Goal: Information Seeking & Learning: Learn about a topic

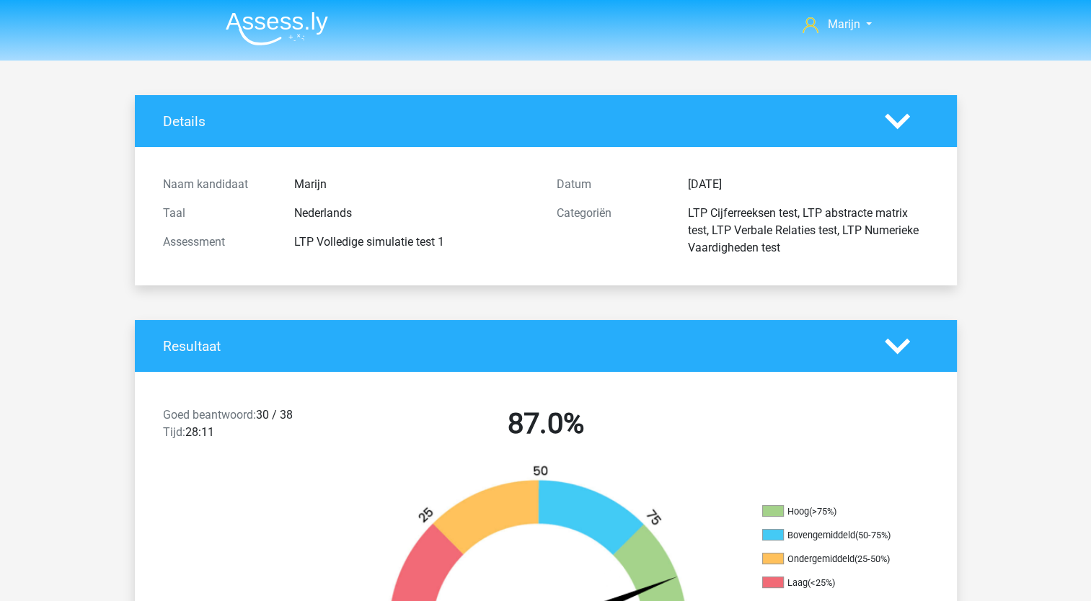
click at [268, 19] on img at bounding box center [277, 29] width 102 height 34
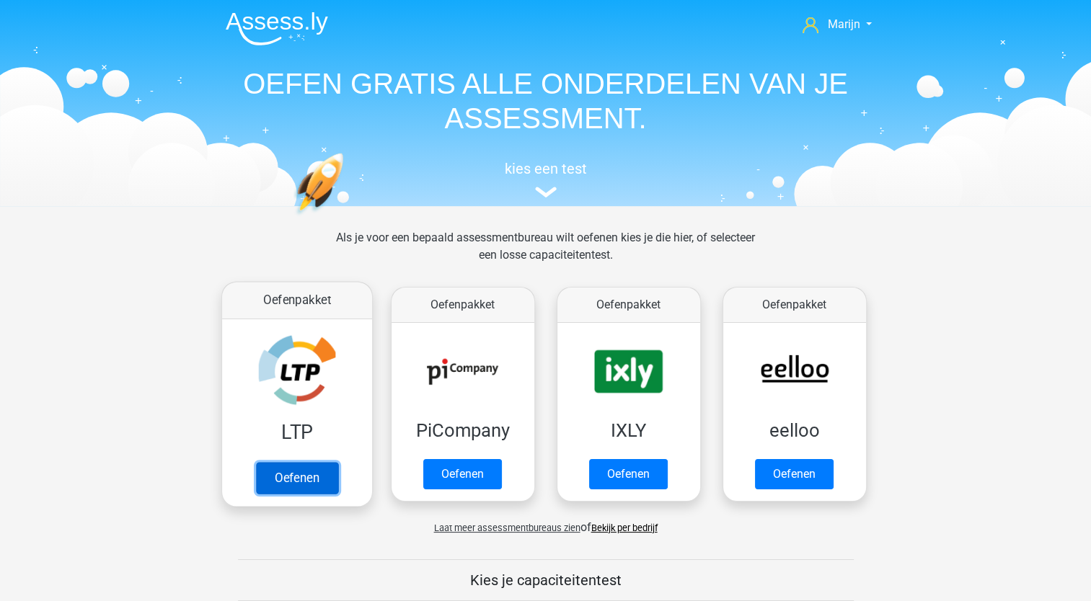
click at [277, 462] on link "Oefenen" at bounding box center [296, 478] width 82 height 32
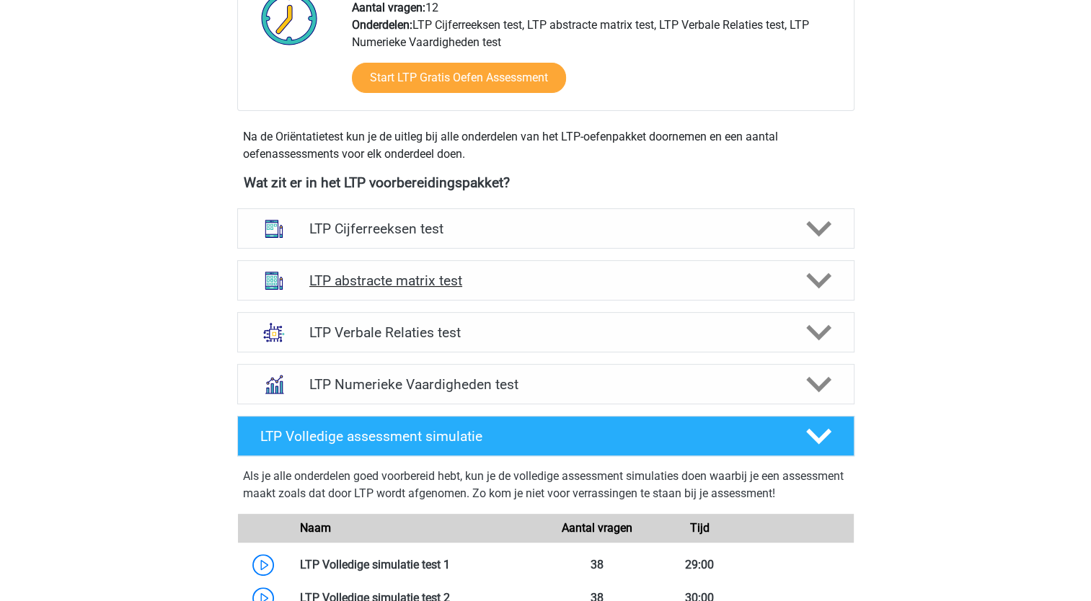
scroll to position [433, 0]
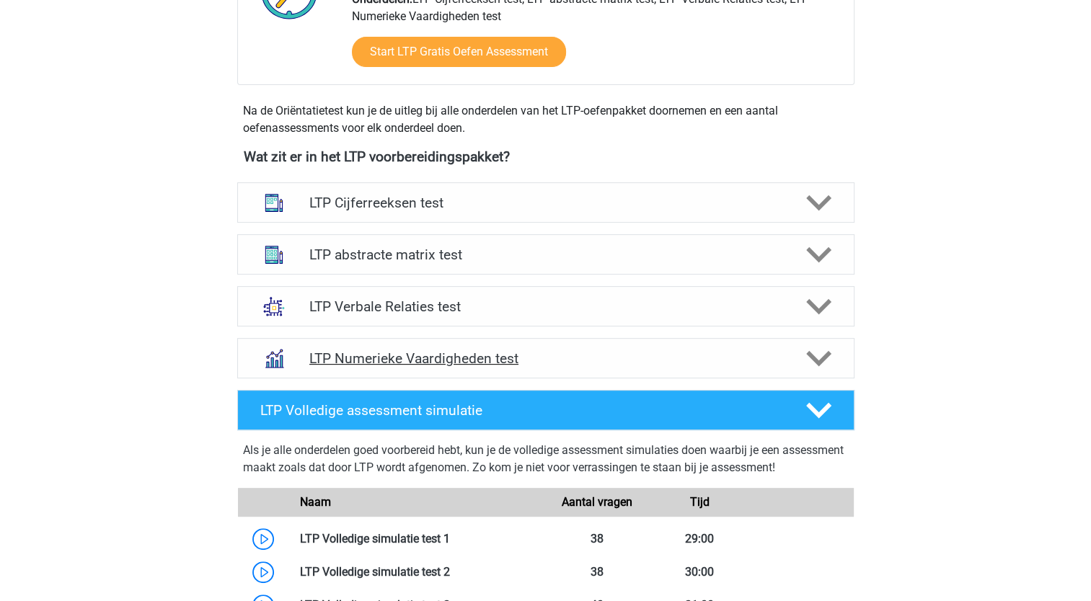
click at [798, 354] on div at bounding box center [817, 358] width 49 height 25
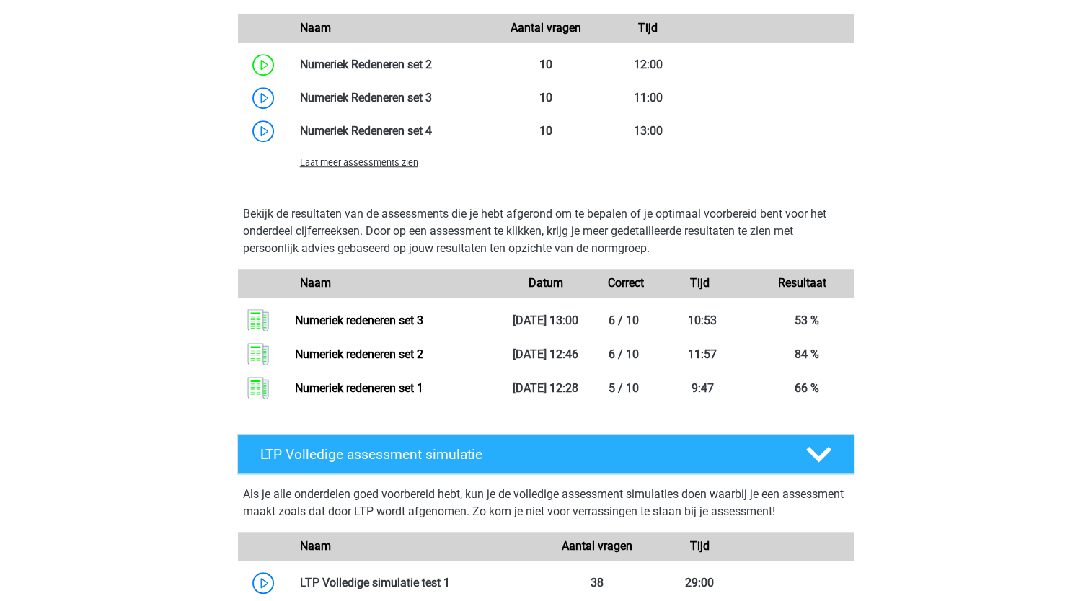
scroll to position [1010, 0]
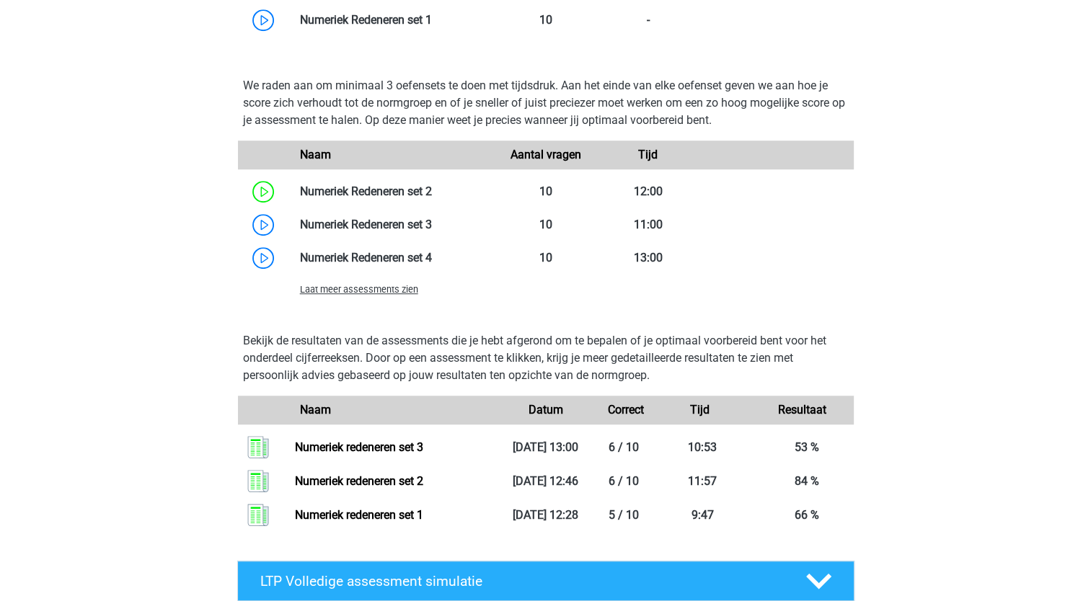
click at [395, 288] on span "Laat meer assessments zien" at bounding box center [359, 289] width 118 height 11
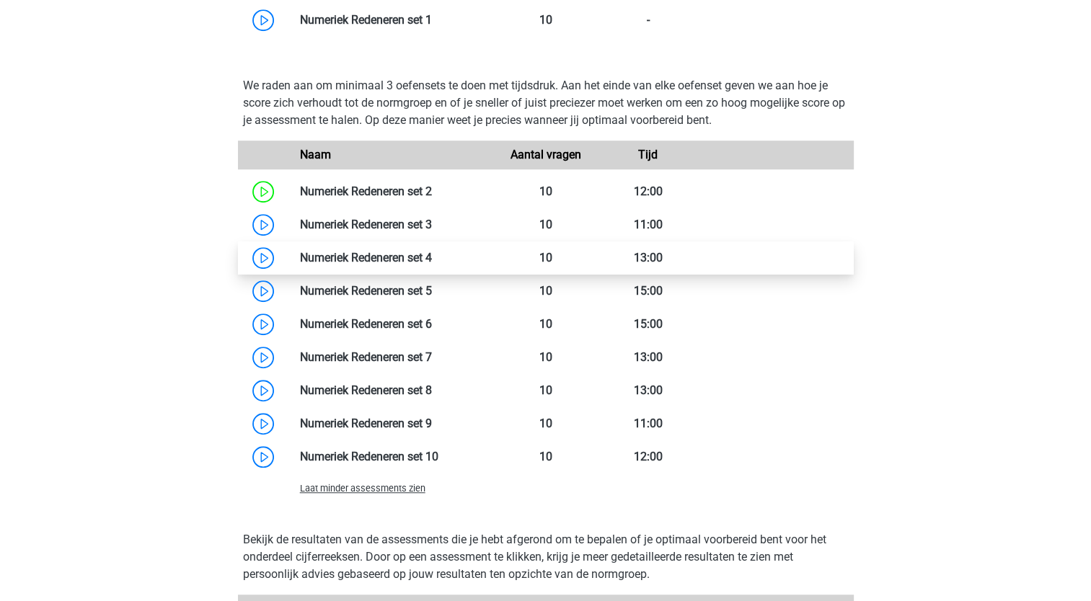
click at [432, 257] on link at bounding box center [432, 258] width 0 height 14
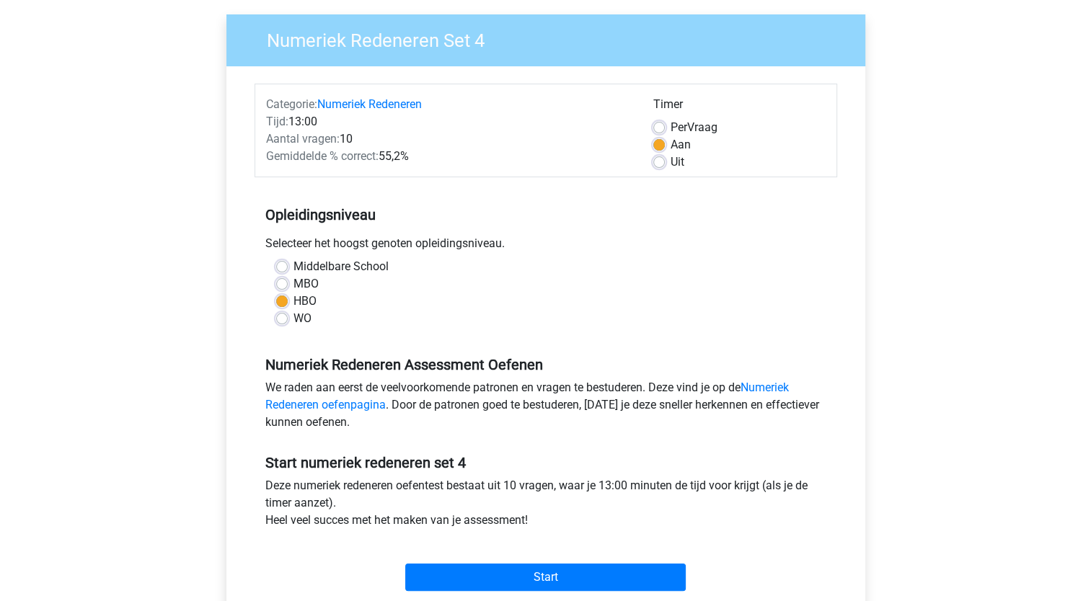
scroll to position [216, 0]
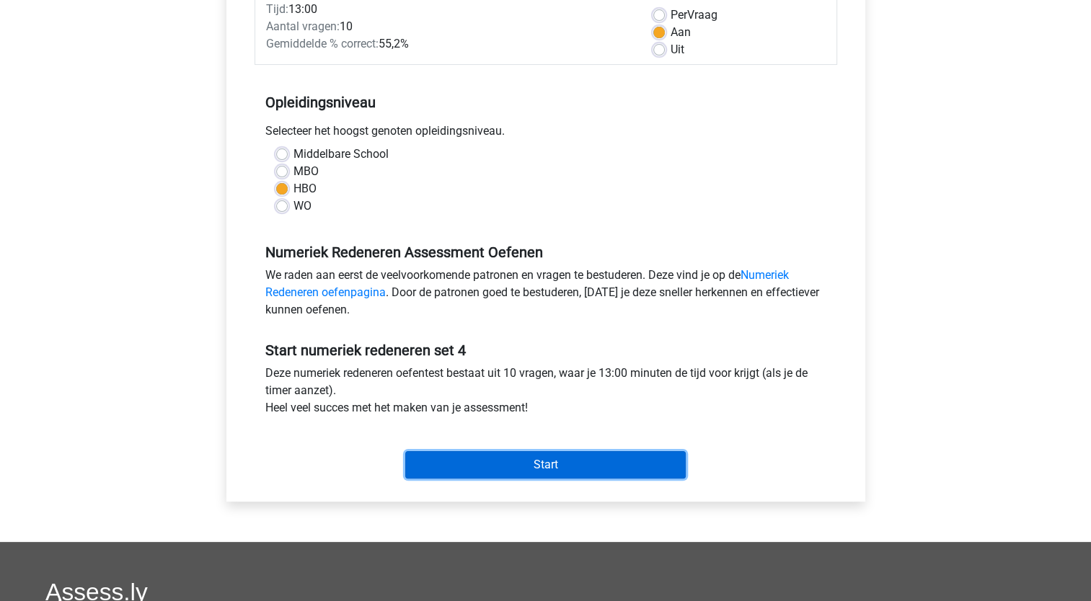
click at [560, 451] on input "Start" at bounding box center [545, 464] width 281 height 27
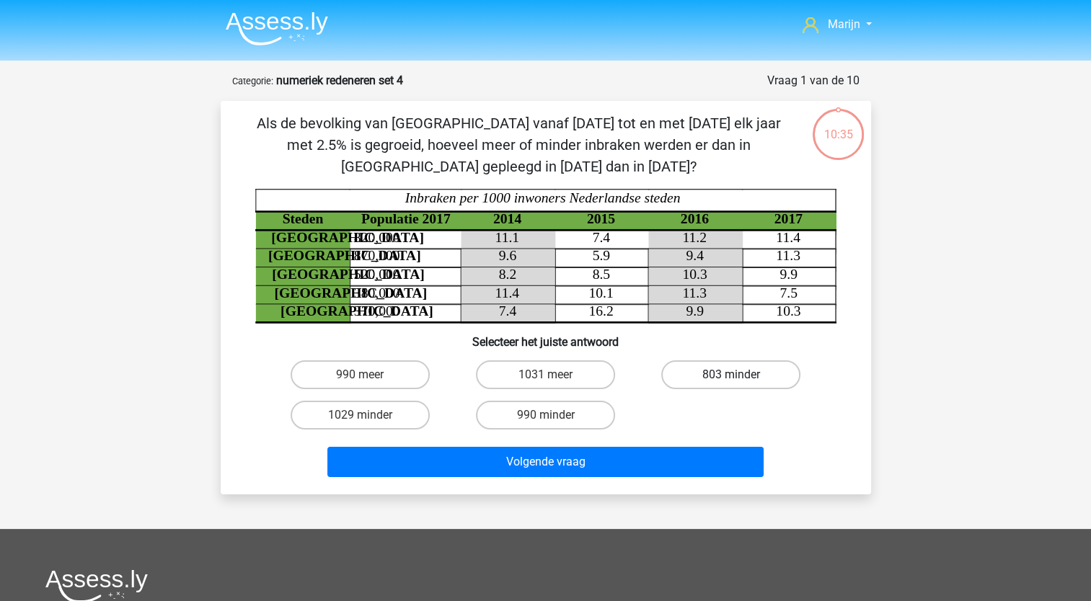
click at [692, 379] on label "803 minder" at bounding box center [730, 375] width 139 height 29
click at [731, 379] on input "803 minder" at bounding box center [735, 379] width 9 height 9
radio input "true"
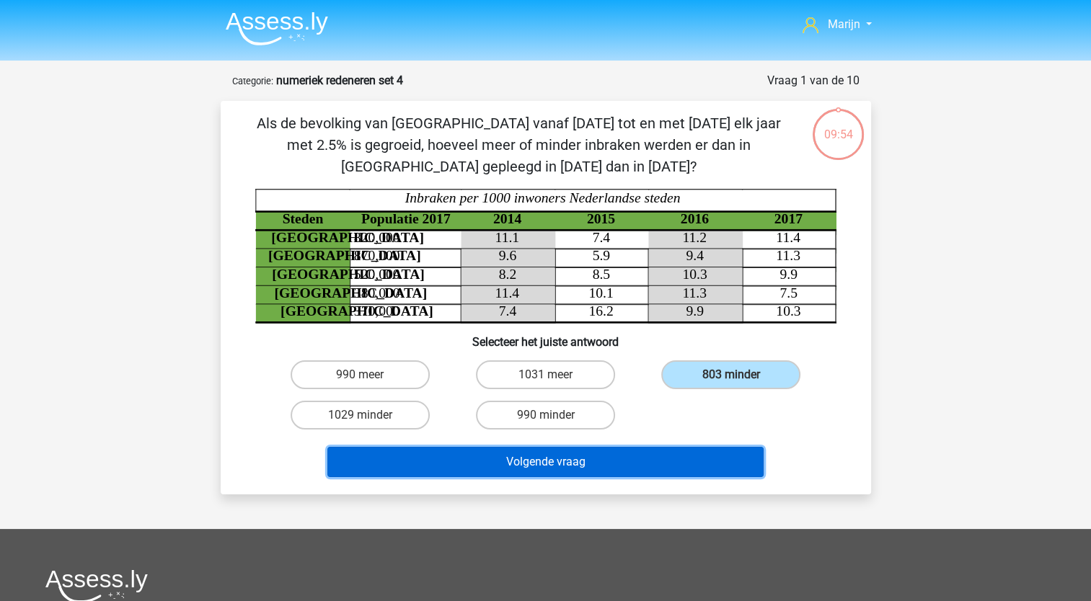
click at [603, 461] on button "Volgende vraag" at bounding box center [545, 462] width 436 height 30
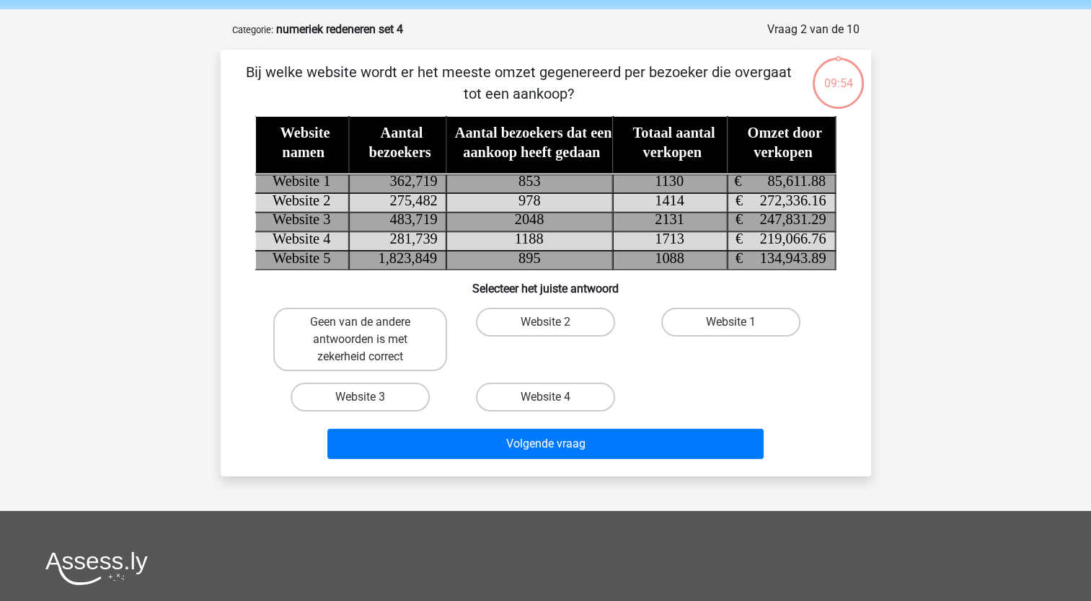
scroll to position [72, 0]
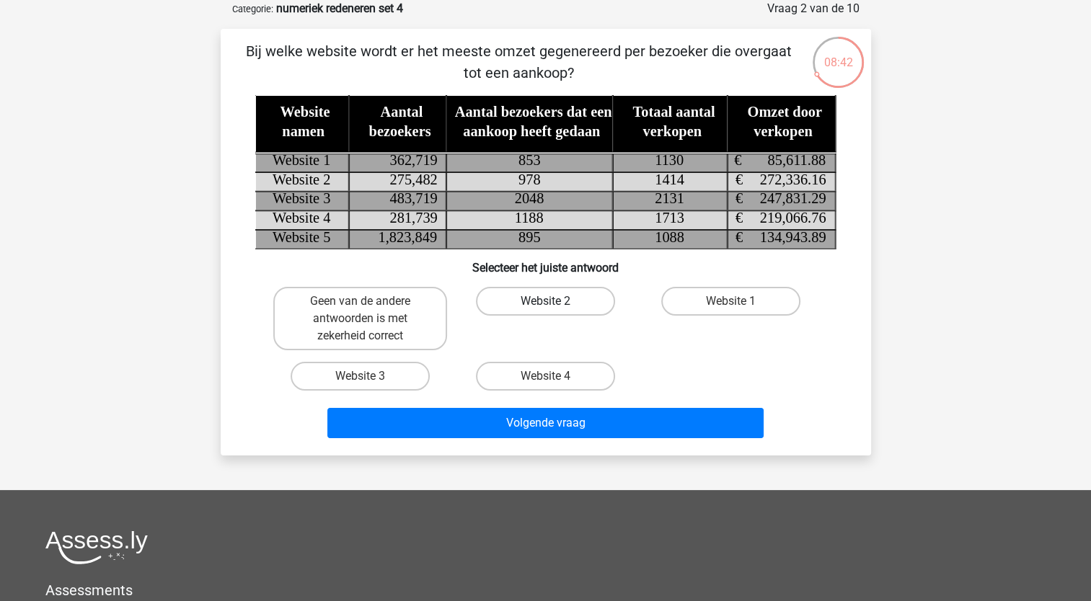
click at [563, 304] on label "Website 2" at bounding box center [545, 301] width 139 height 29
click at [555, 304] on input "Website 2" at bounding box center [549, 305] width 9 height 9
radio input "true"
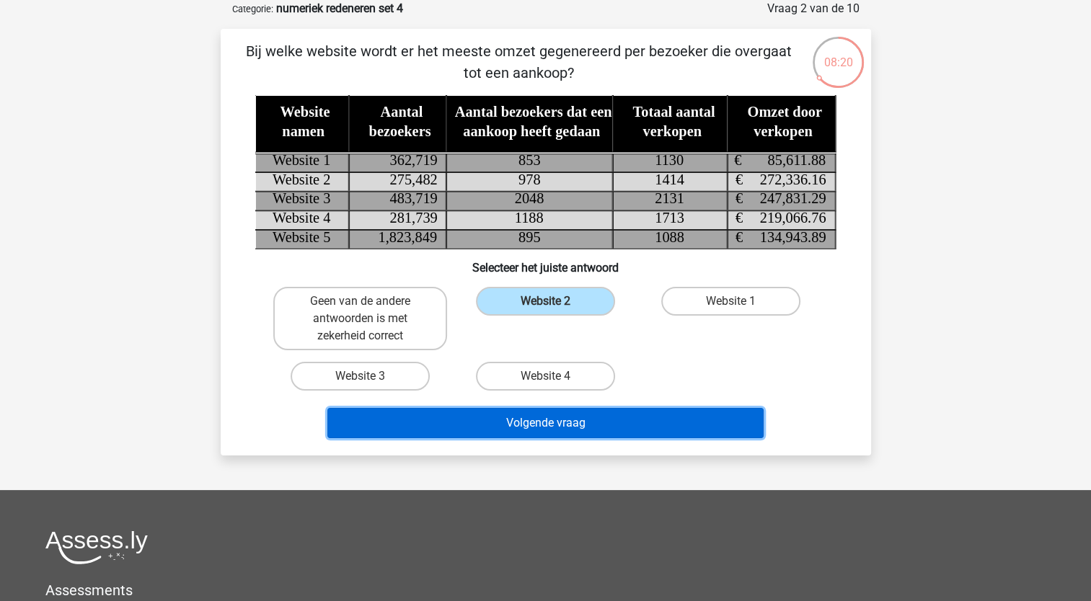
click at [599, 426] on button "Volgende vraag" at bounding box center [545, 423] width 436 height 30
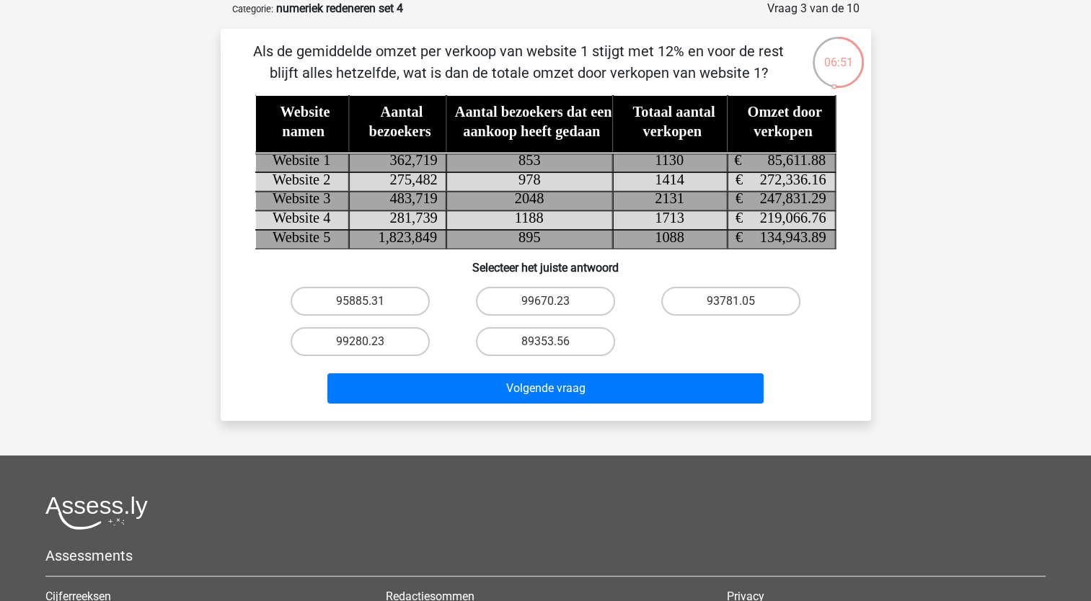
click at [690, 166] on icon at bounding box center [581, 163] width 653 height 20
drag, startPoint x: 690, startPoint y: 166, endPoint x: 674, endPoint y: 166, distance: 15.9
click at [674, 166] on tspan "1130" at bounding box center [669, 160] width 29 height 16
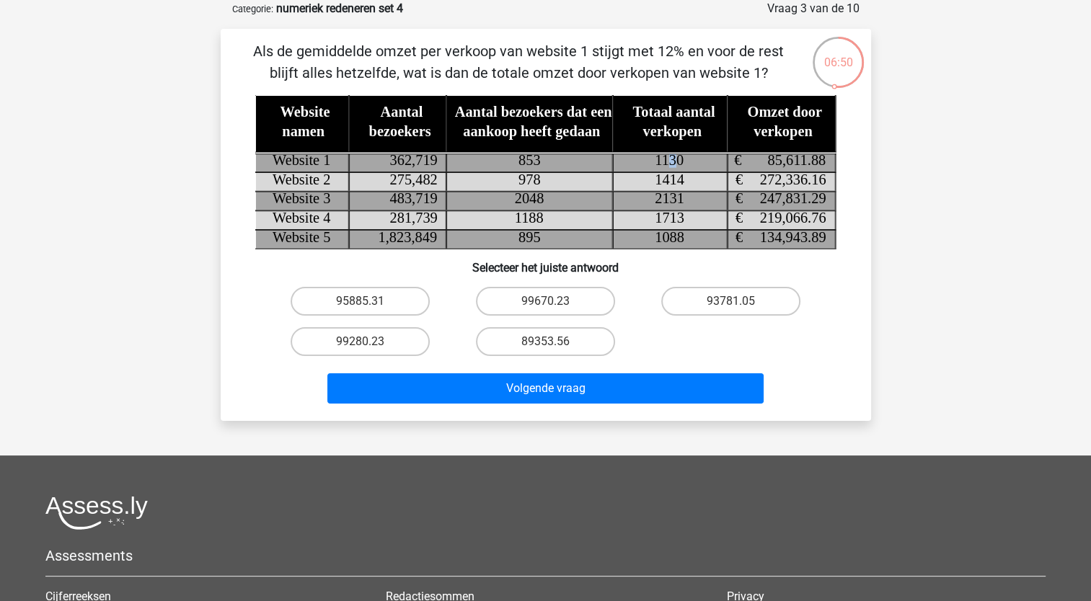
click at [674, 166] on tspan "1130" at bounding box center [669, 160] width 29 height 16
click at [365, 302] on input "95885.31" at bounding box center [364, 305] width 9 height 9
radio input "true"
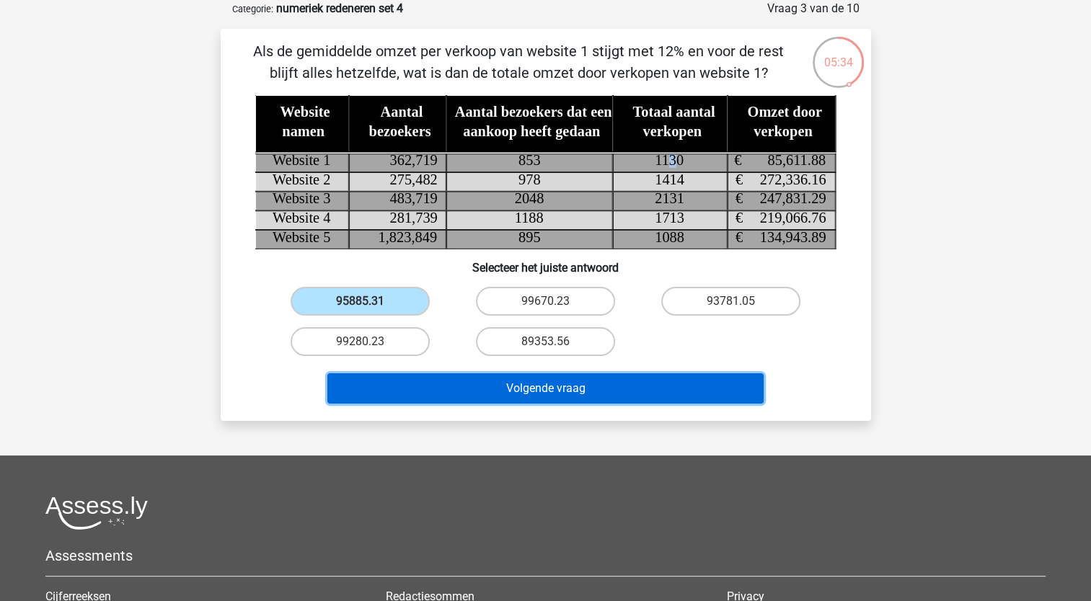
click at [495, 390] on button "Volgende vraag" at bounding box center [545, 389] width 436 height 30
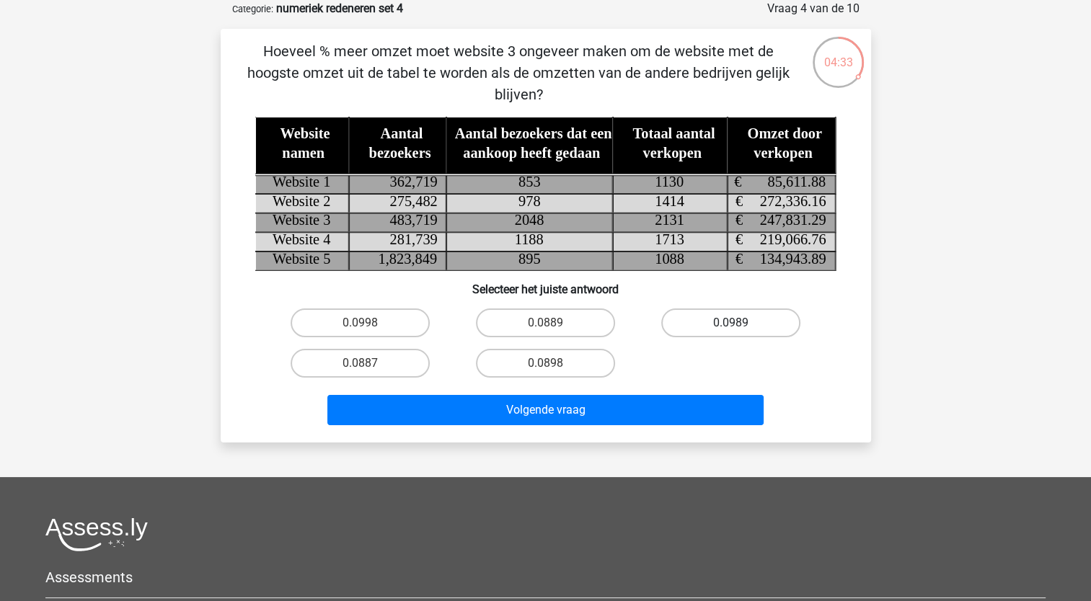
click at [726, 320] on label "0.0989" at bounding box center [730, 323] width 139 height 29
click at [731, 323] on input "0.0989" at bounding box center [735, 327] width 9 height 9
radio input "true"
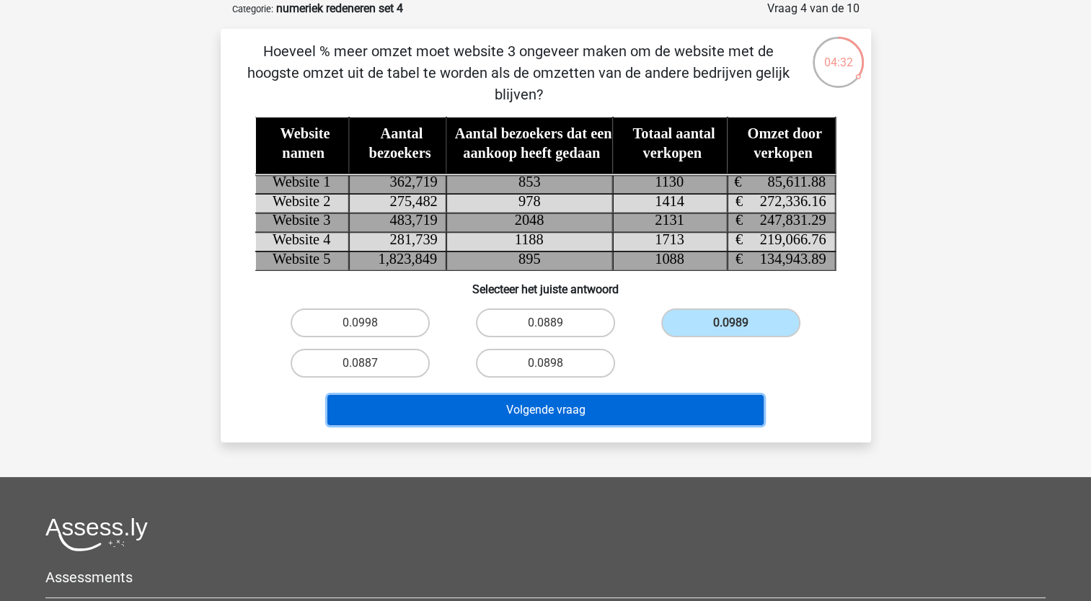
click at [681, 400] on button "Volgende vraag" at bounding box center [545, 410] width 436 height 30
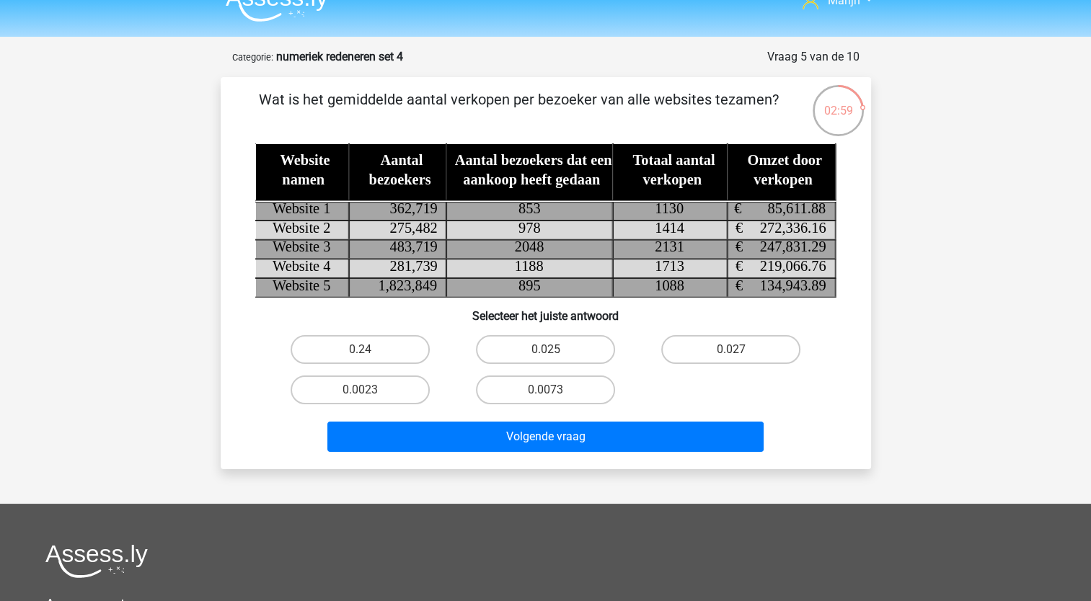
scroll to position [0, 0]
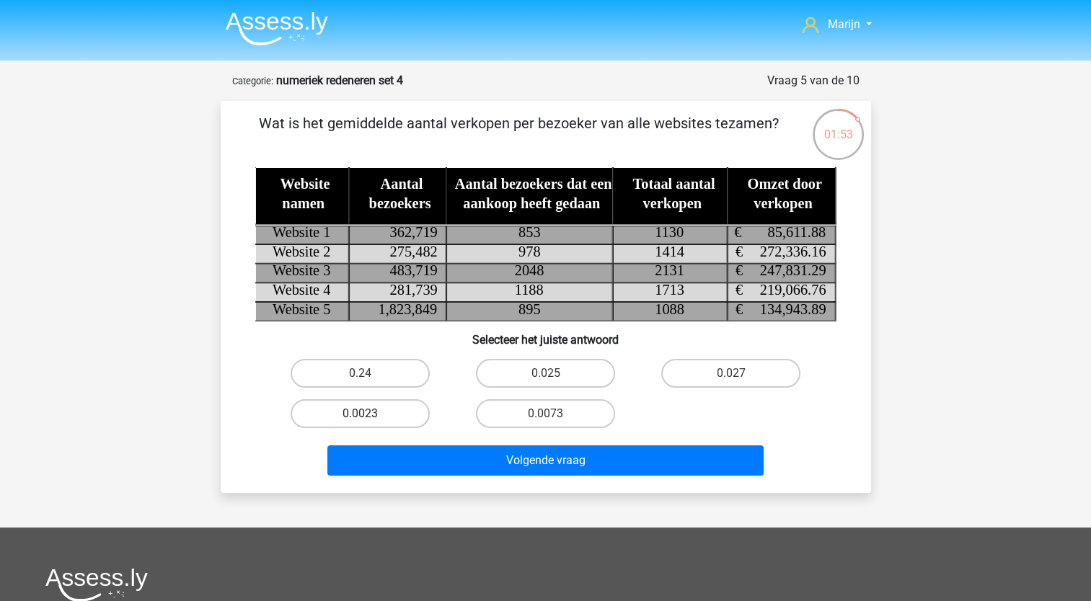
click at [400, 416] on label "0.0023" at bounding box center [360, 414] width 139 height 29
click at [369, 416] on input "0.0023" at bounding box center [364, 418] width 9 height 9
radio input "true"
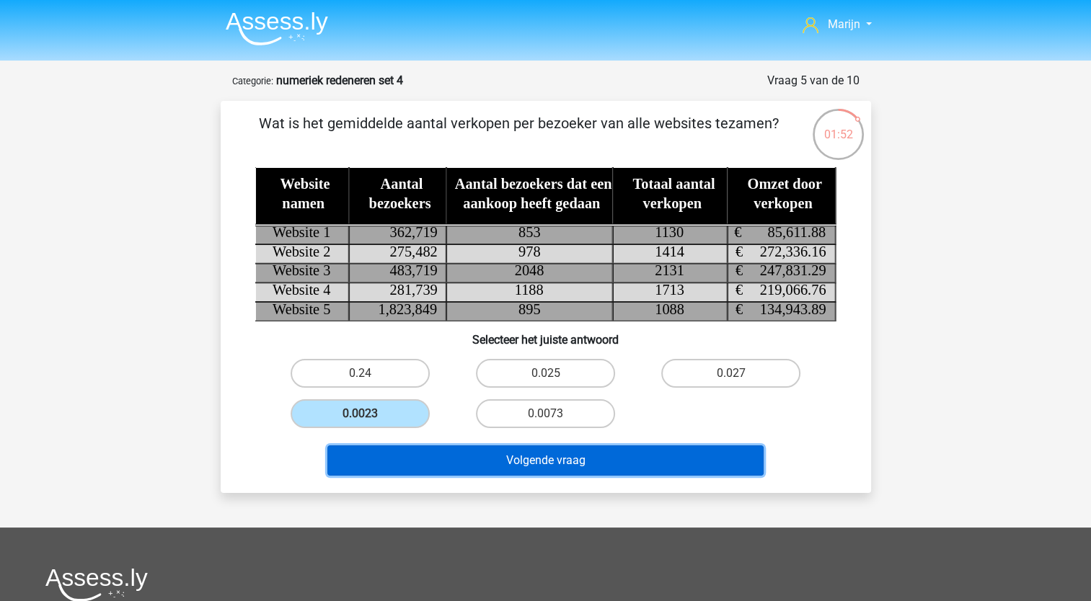
click at [486, 459] on button "Volgende vraag" at bounding box center [545, 461] width 436 height 30
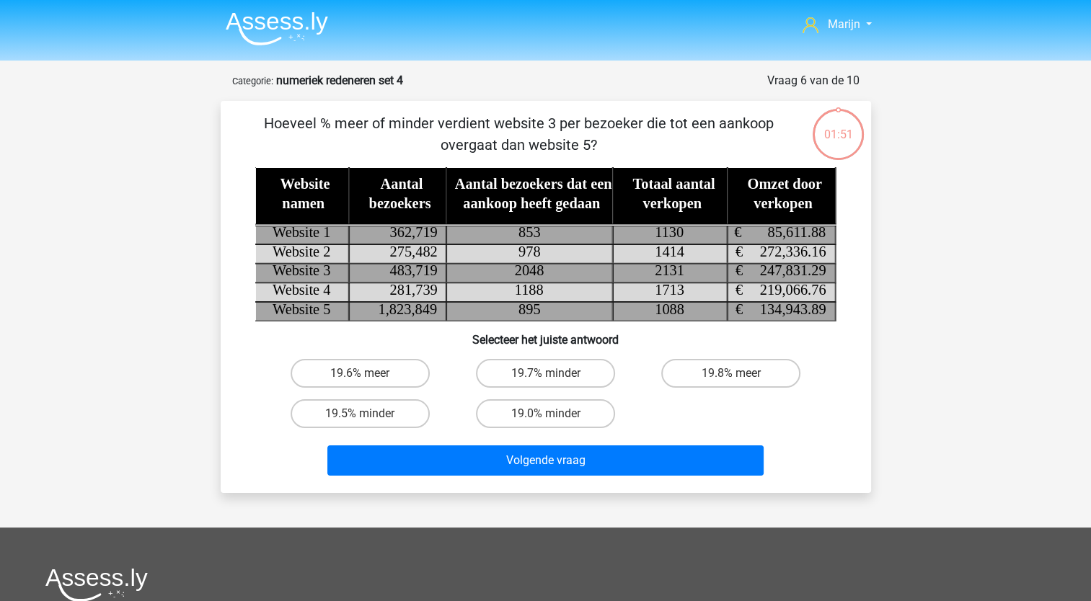
scroll to position [72, 0]
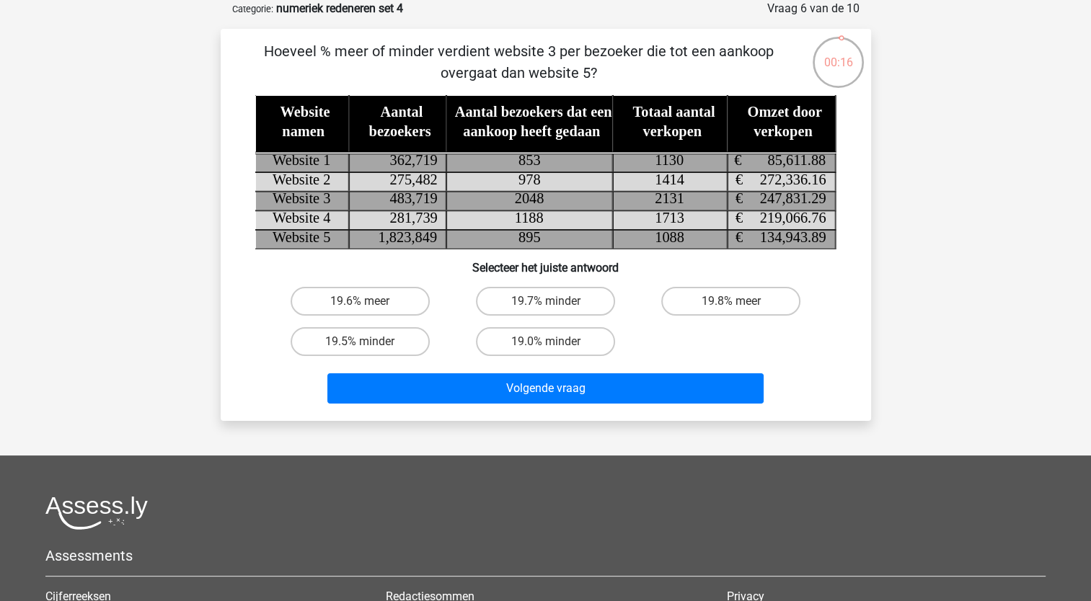
click at [733, 301] on input "19.8% meer" at bounding box center [735, 305] width 9 height 9
radio input "true"
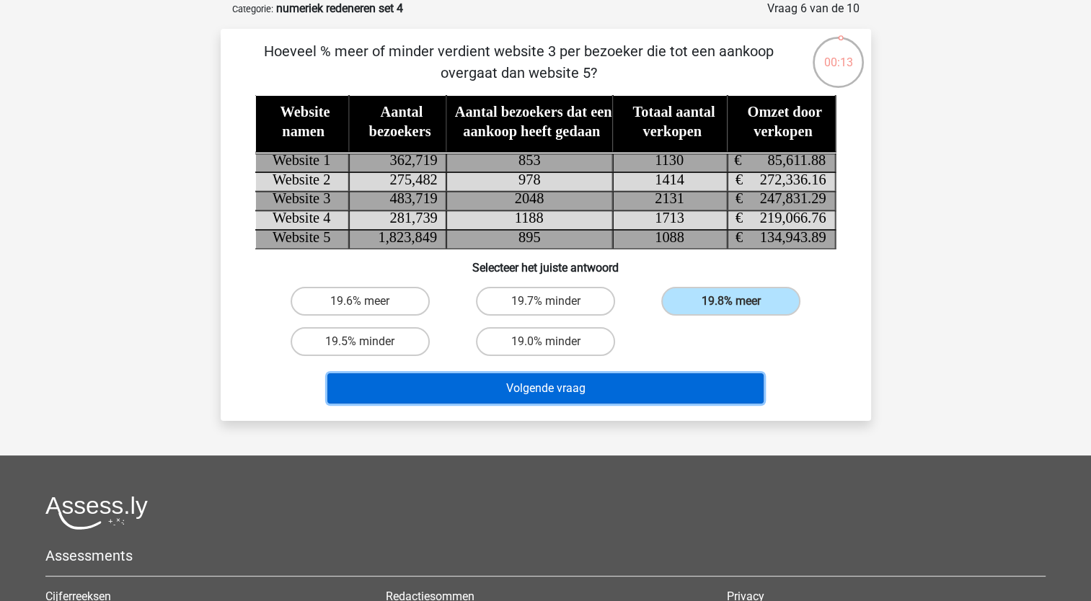
click at [607, 385] on button "Volgende vraag" at bounding box center [545, 389] width 436 height 30
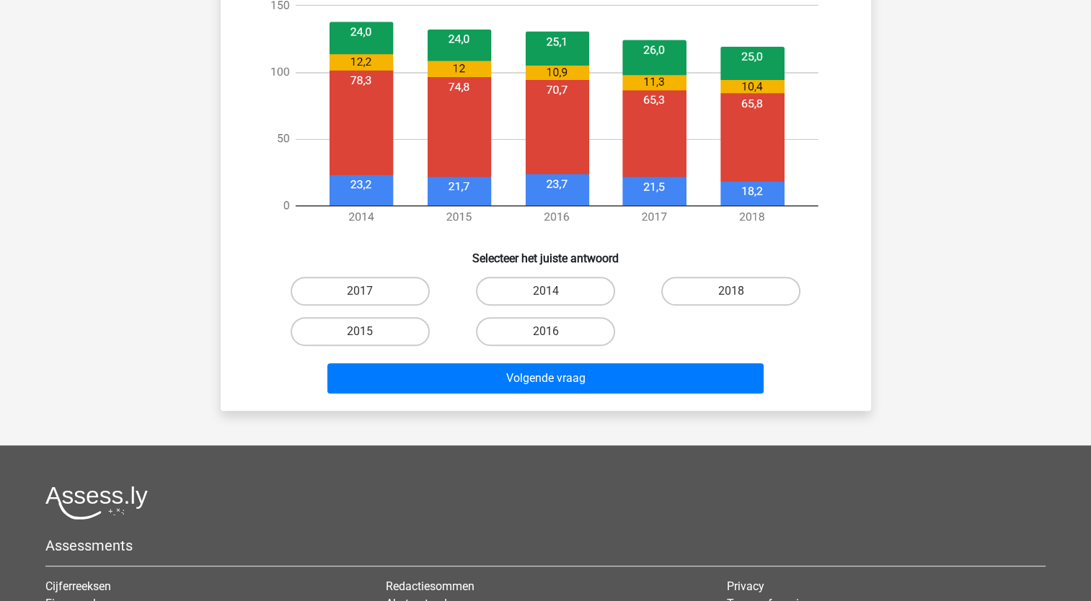
scroll to position [649, 0]
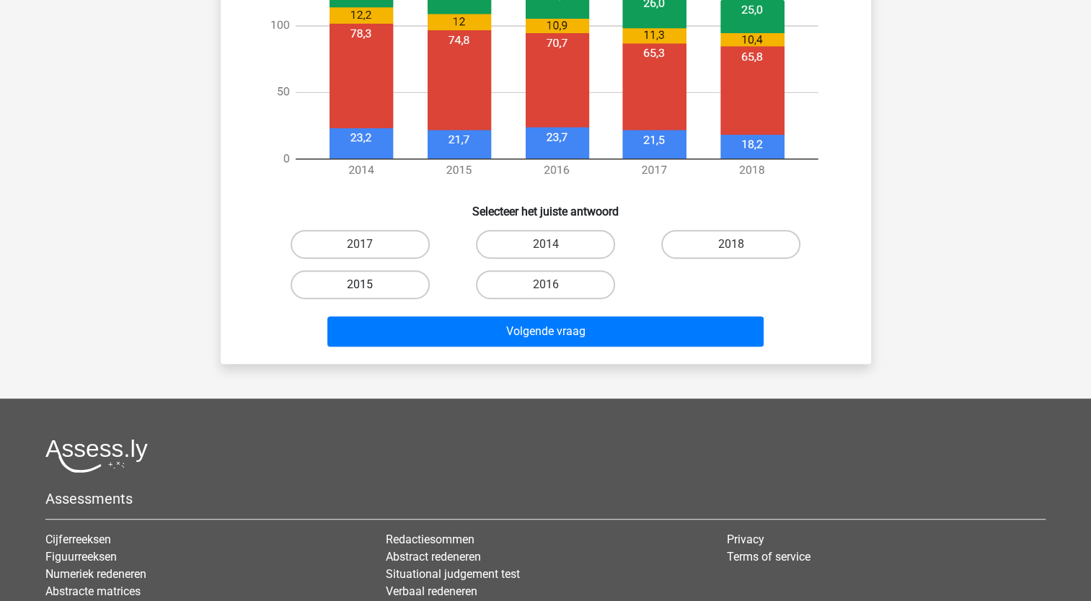
click at [399, 288] on label "2015" at bounding box center [360, 284] width 139 height 29
click at [369, 288] on input "2015" at bounding box center [364, 289] width 9 height 9
radio input "true"
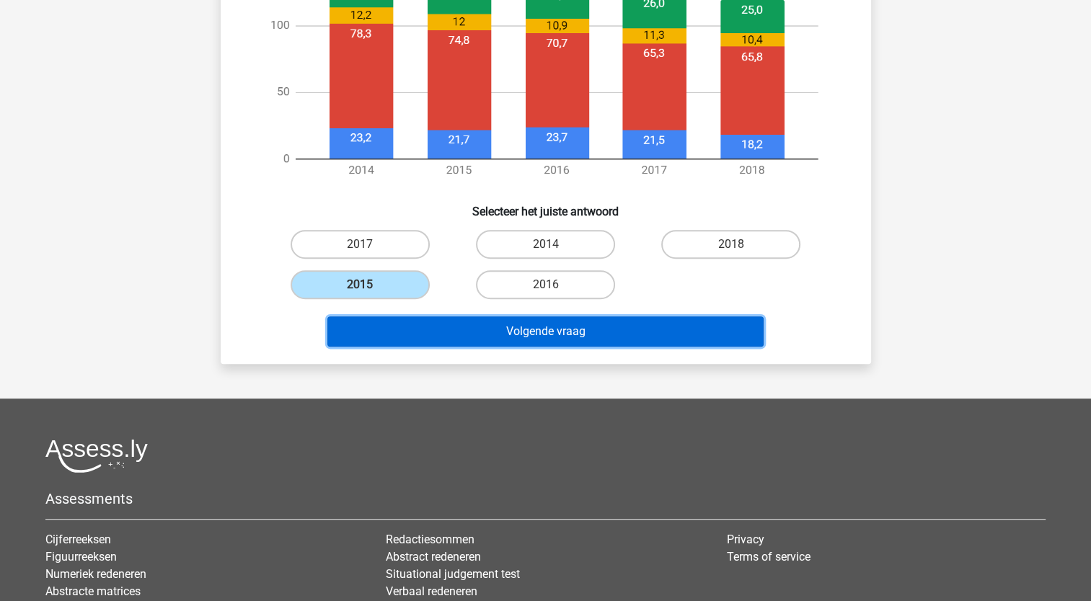
click at [450, 337] on button "Volgende vraag" at bounding box center [545, 332] width 436 height 30
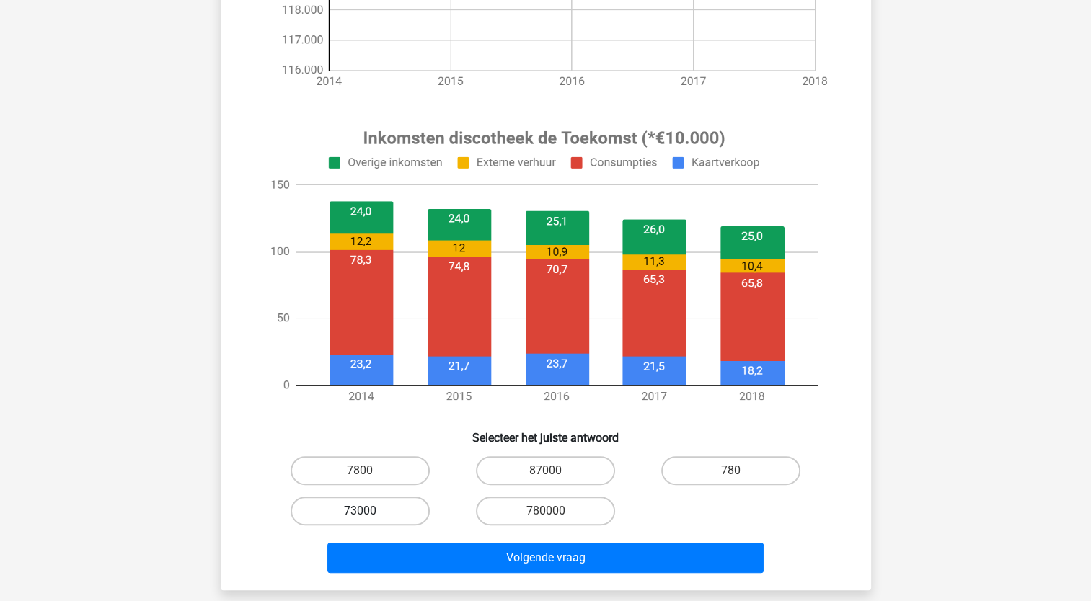
scroll to position [433, 0]
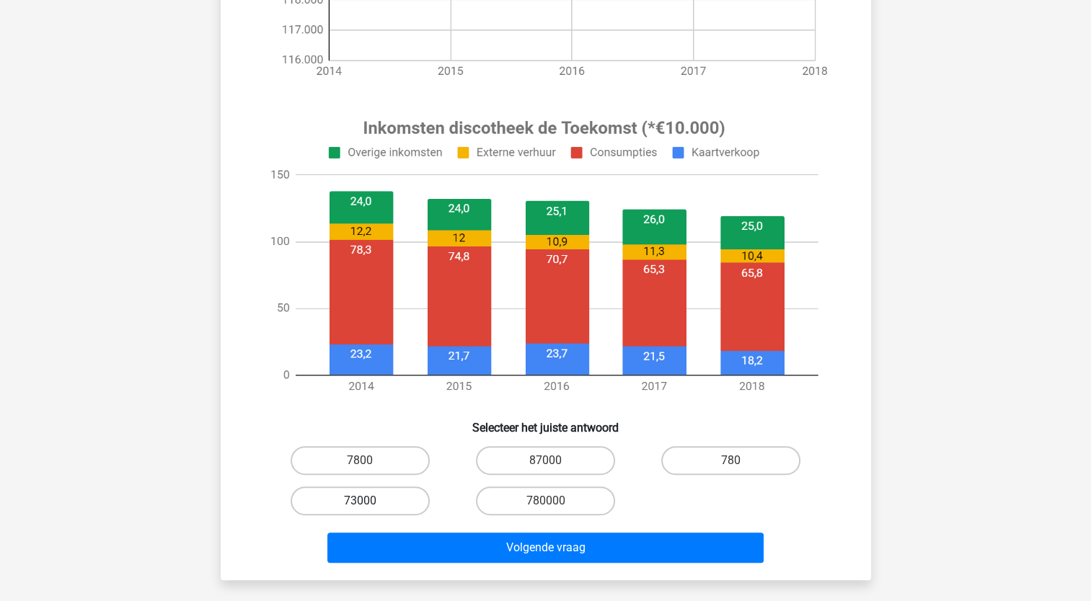
click at [384, 501] on label "73000" at bounding box center [360, 501] width 139 height 29
click at [369, 501] on input "73000" at bounding box center [364, 505] width 9 height 9
radio input "true"
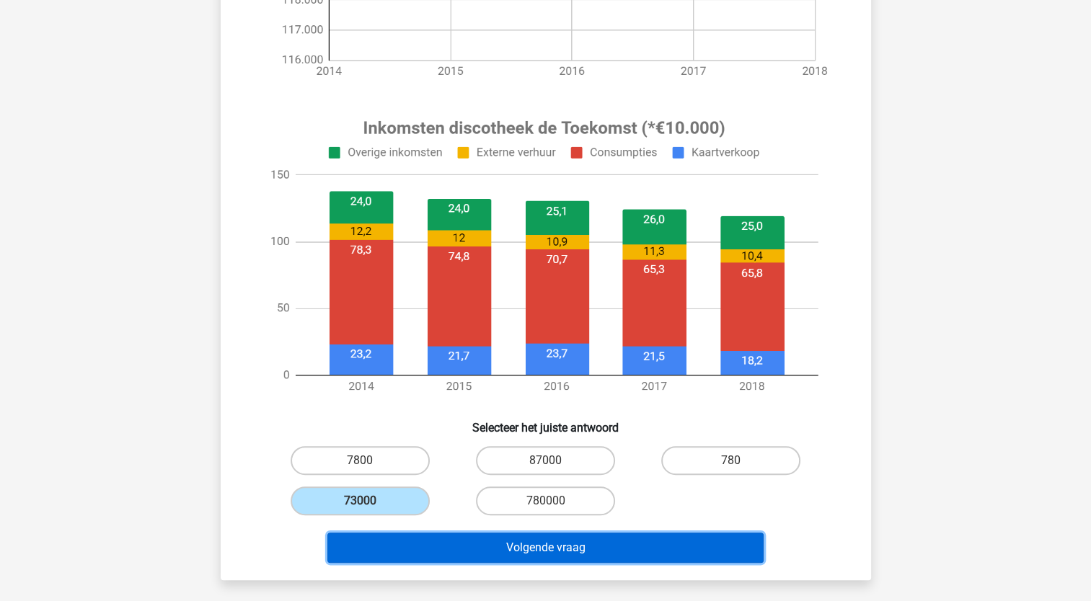
click at [429, 543] on button "Volgende vraag" at bounding box center [545, 548] width 436 height 30
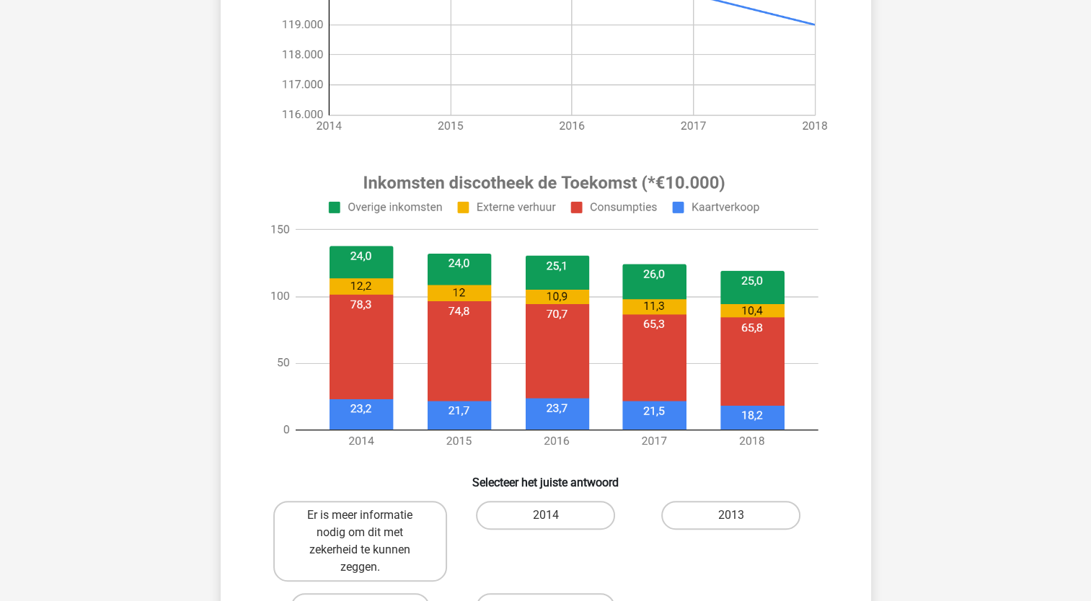
scroll to position [547, 0]
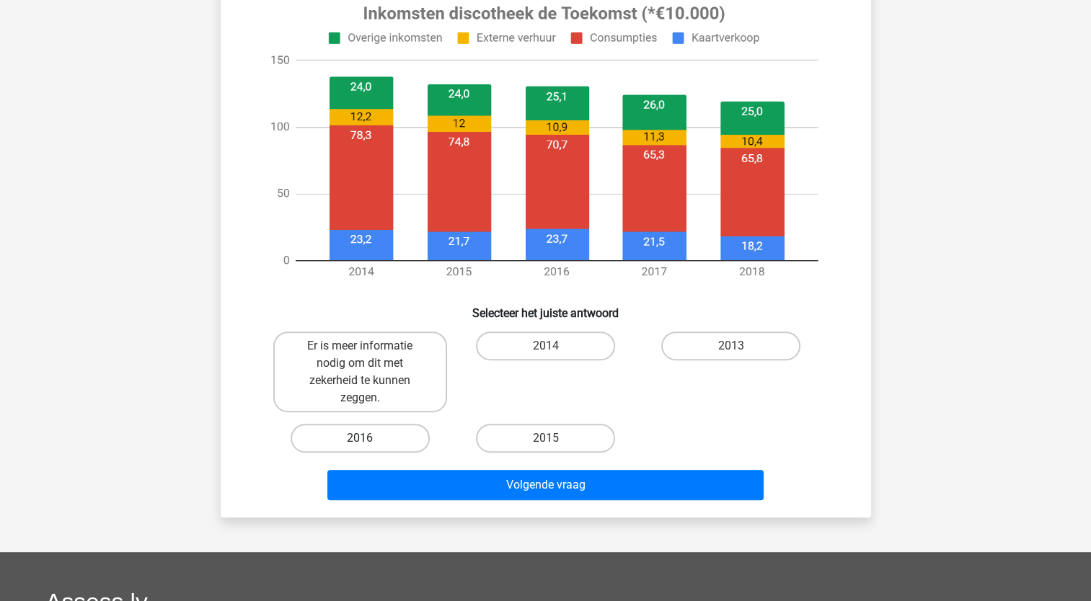
click at [389, 437] on label "2016" at bounding box center [360, 438] width 139 height 29
click at [369, 438] on input "2016" at bounding box center [364, 442] width 9 height 9
radio input "true"
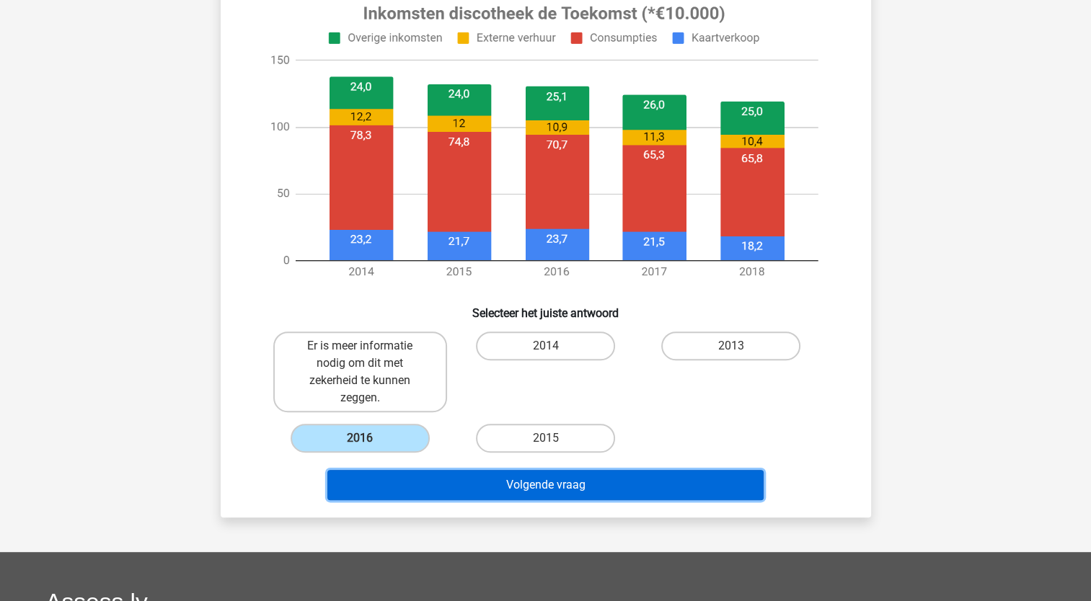
click at [427, 488] on button "Volgende vraag" at bounding box center [545, 485] width 436 height 30
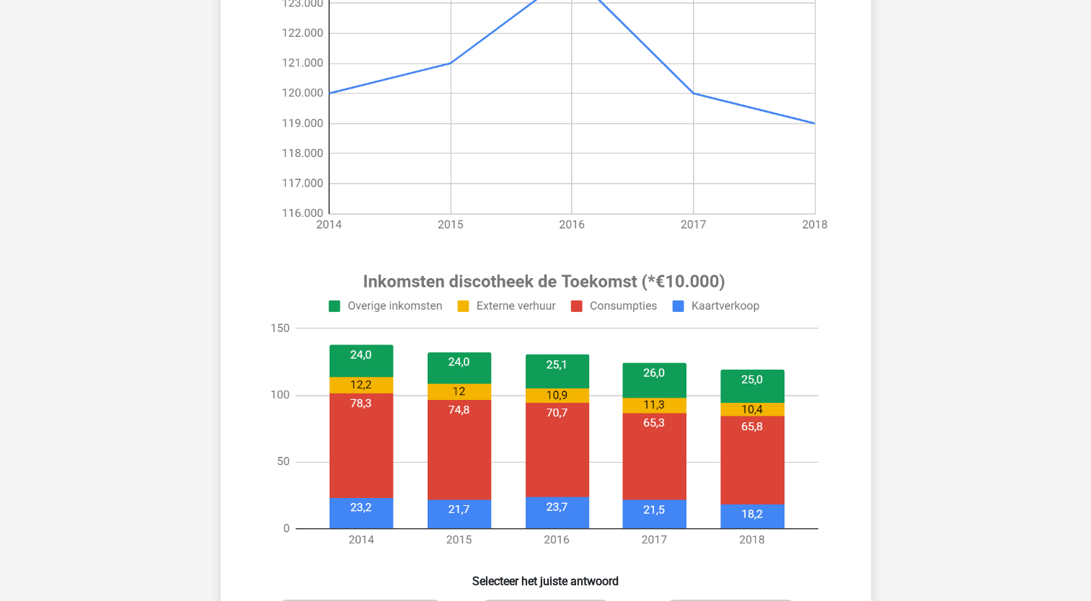
scroll to position [557, 0]
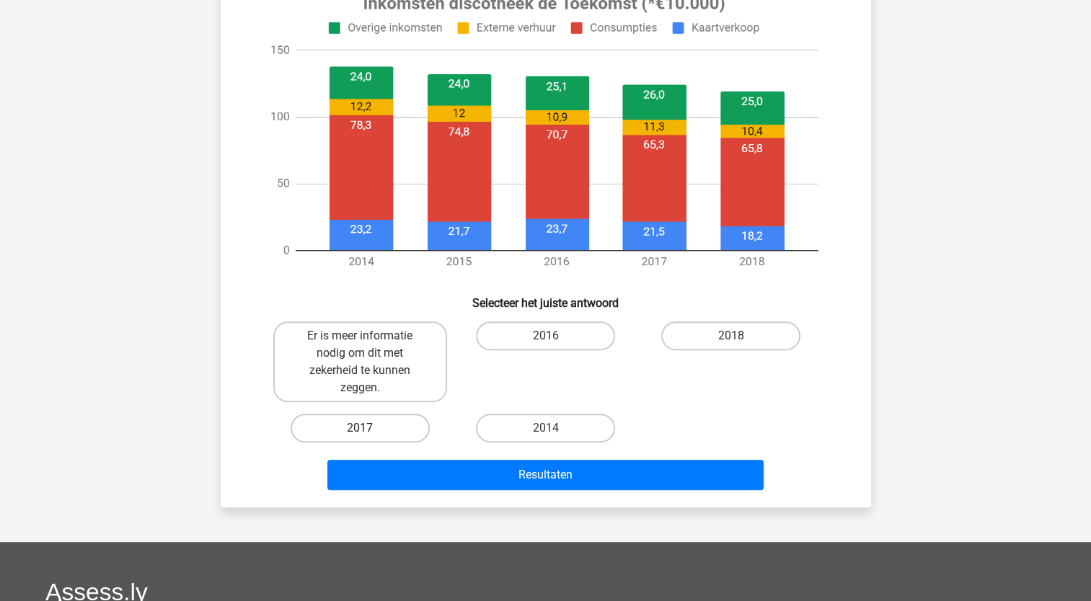
click at [389, 429] on label "2017" at bounding box center [360, 428] width 139 height 29
click at [369, 429] on input "2017" at bounding box center [364, 432] width 9 height 9
radio input "true"
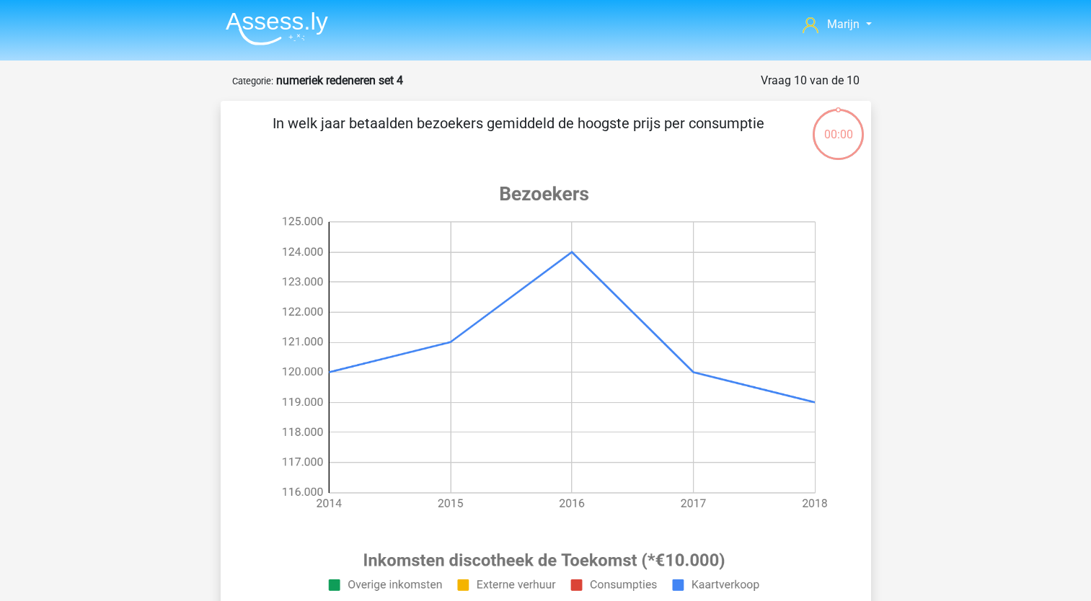
scroll to position [557, 0]
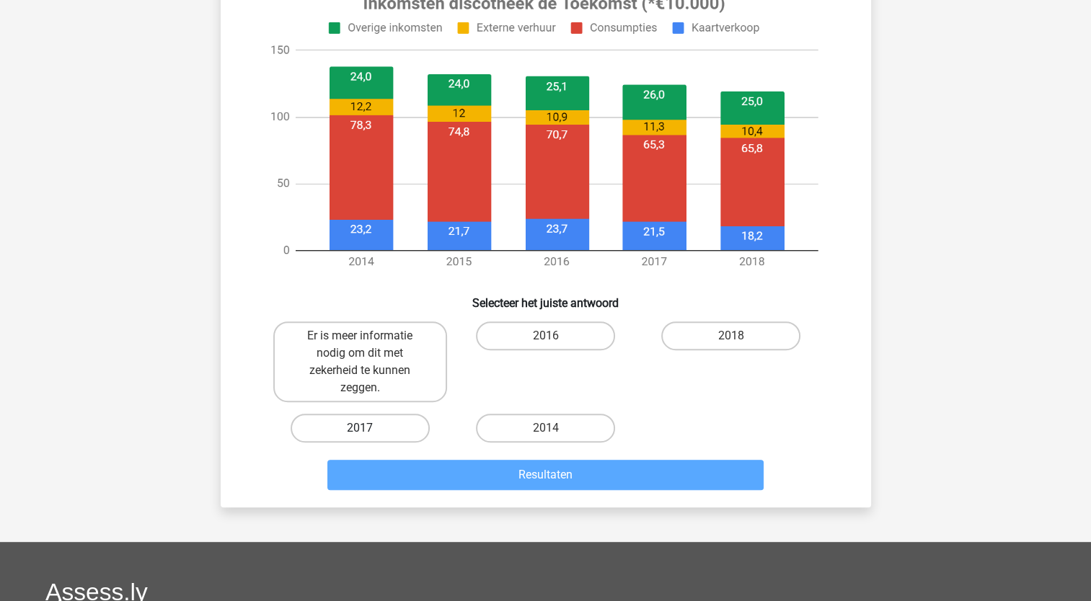
click at [393, 428] on label "2017" at bounding box center [360, 428] width 139 height 29
click at [369, 428] on input "2017" at bounding box center [364, 432] width 9 height 9
radio input "true"
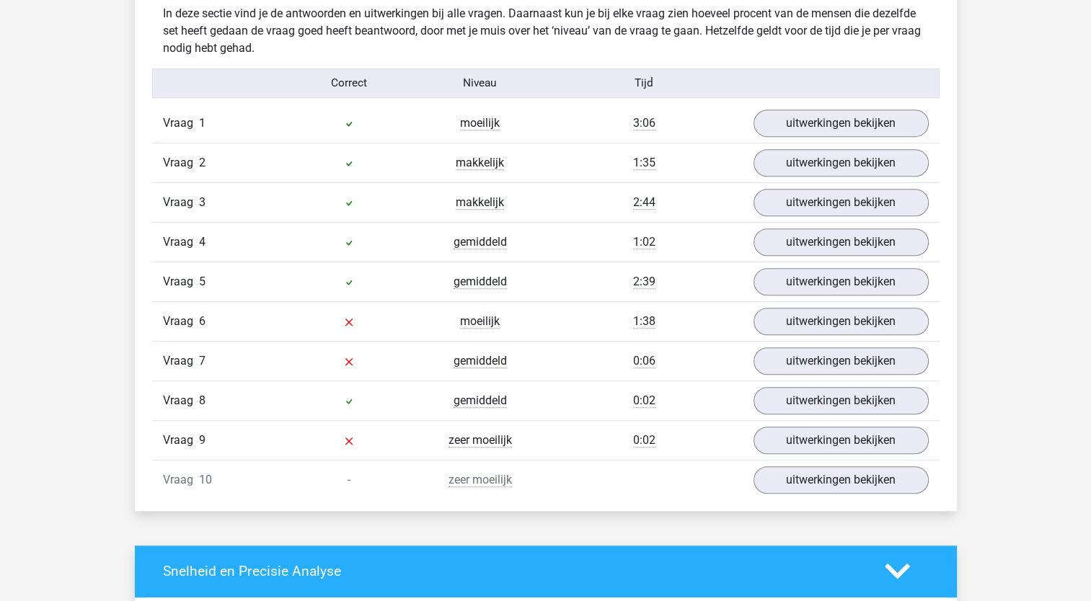
scroll to position [865, 0]
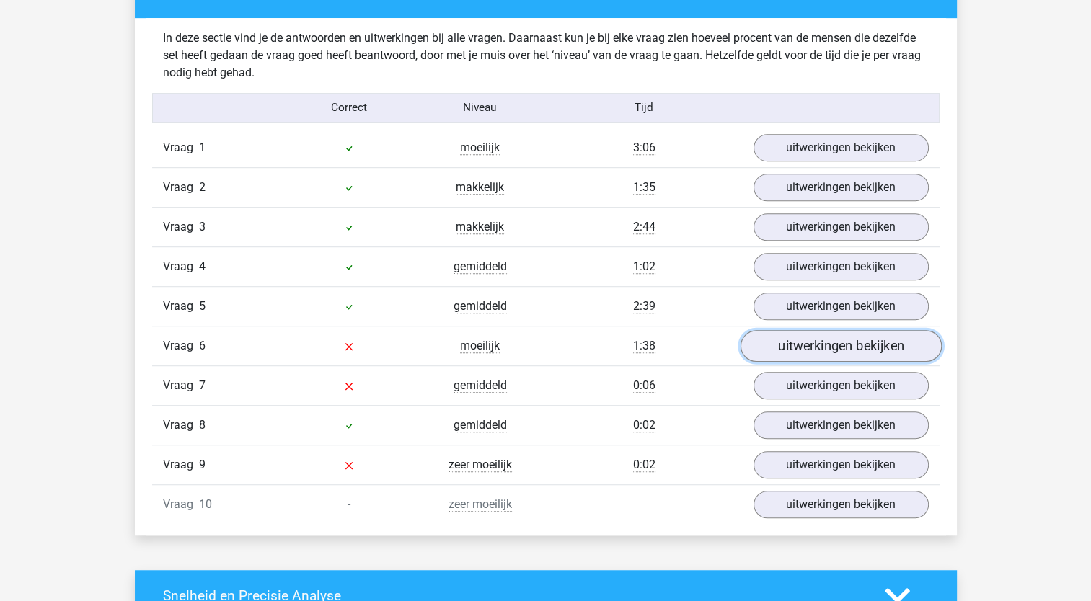
click at [793, 344] on link "uitwerkingen bekijken" at bounding box center [840, 346] width 201 height 32
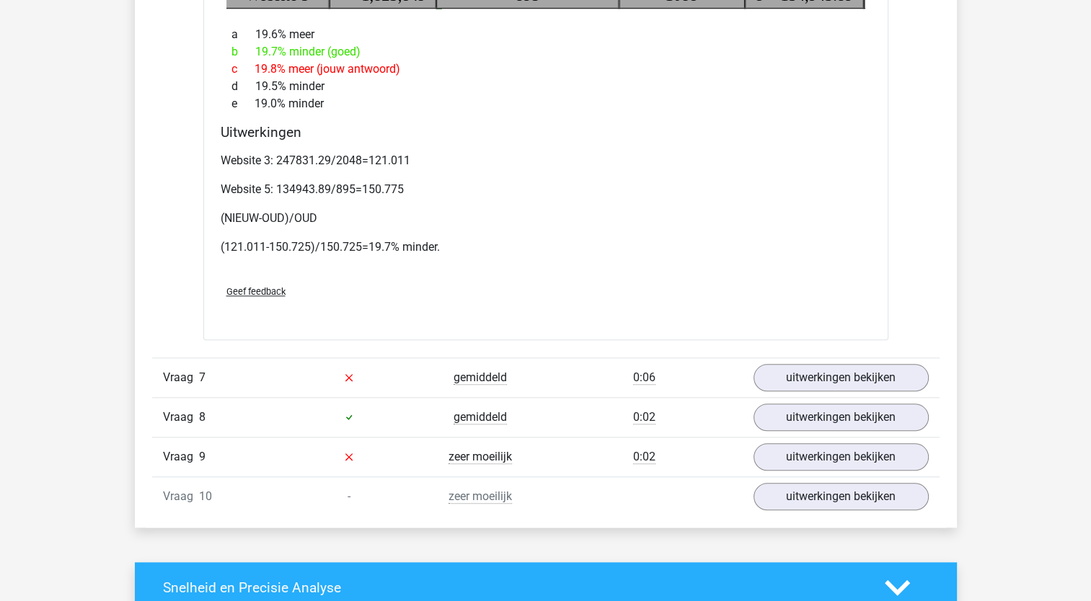
scroll to position [1442, 0]
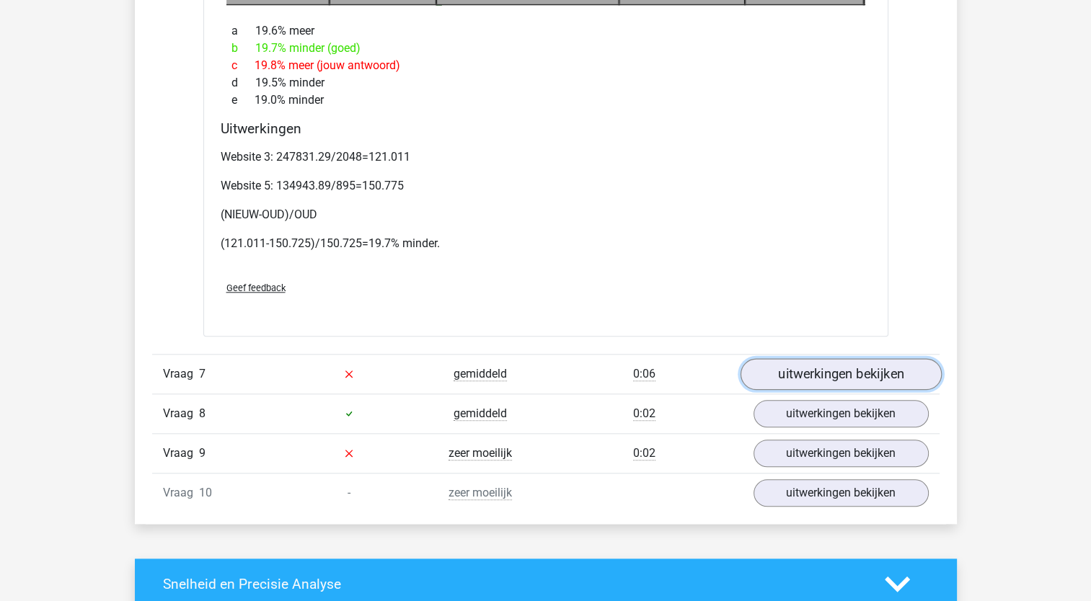
click at [777, 365] on link "uitwerkingen bekijken" at bounding box center [840, 374] width 201 height 32
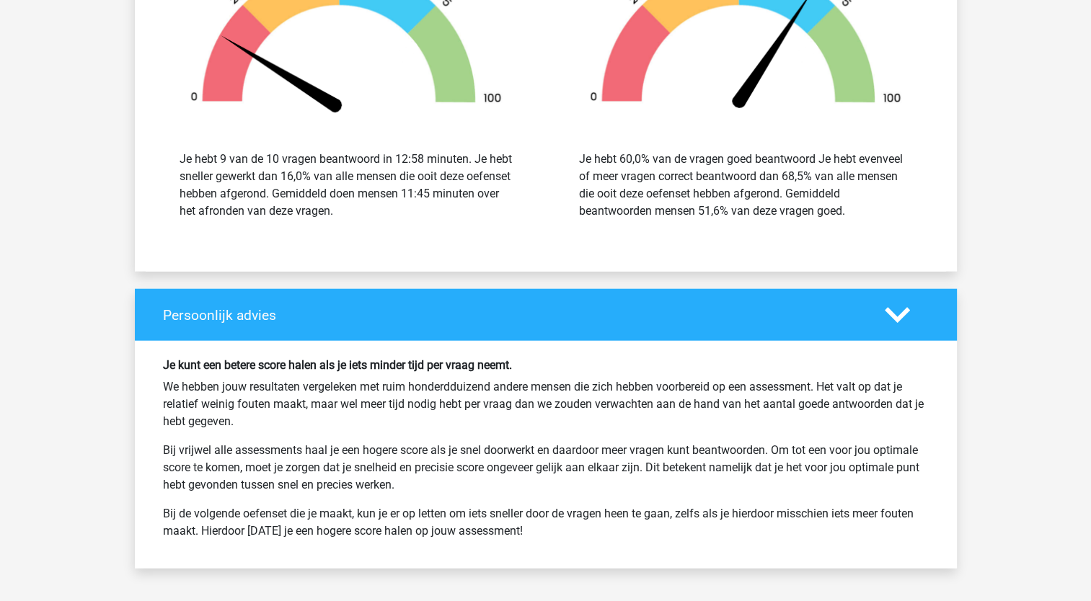
scroll to position [3462, 0]
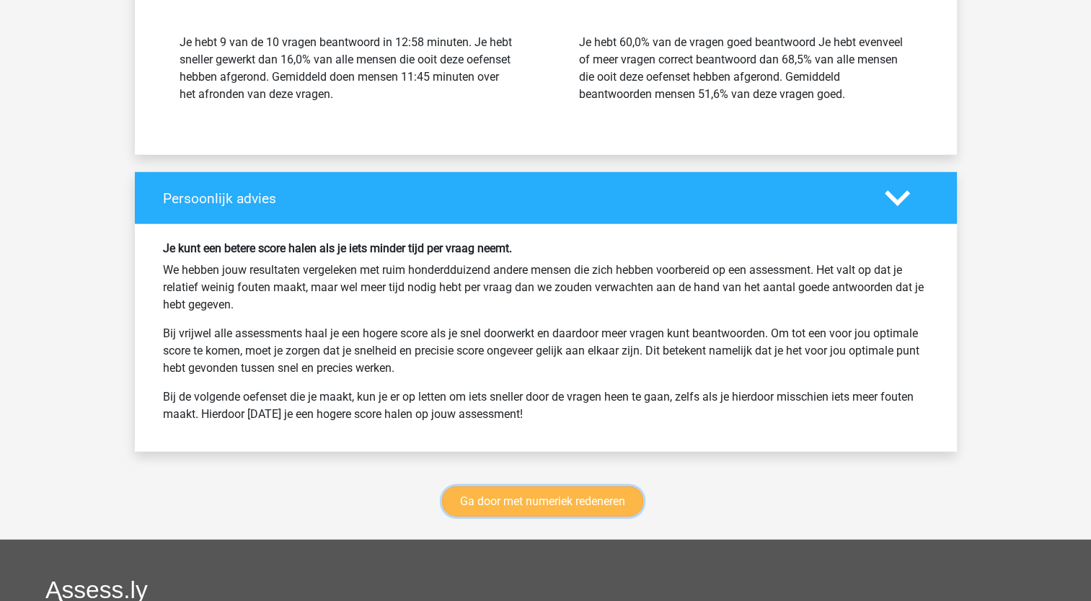
click at [612, 487] on link "Ga door met numeriek redeneren" at bounding box center [542, 502] width 201 height 30
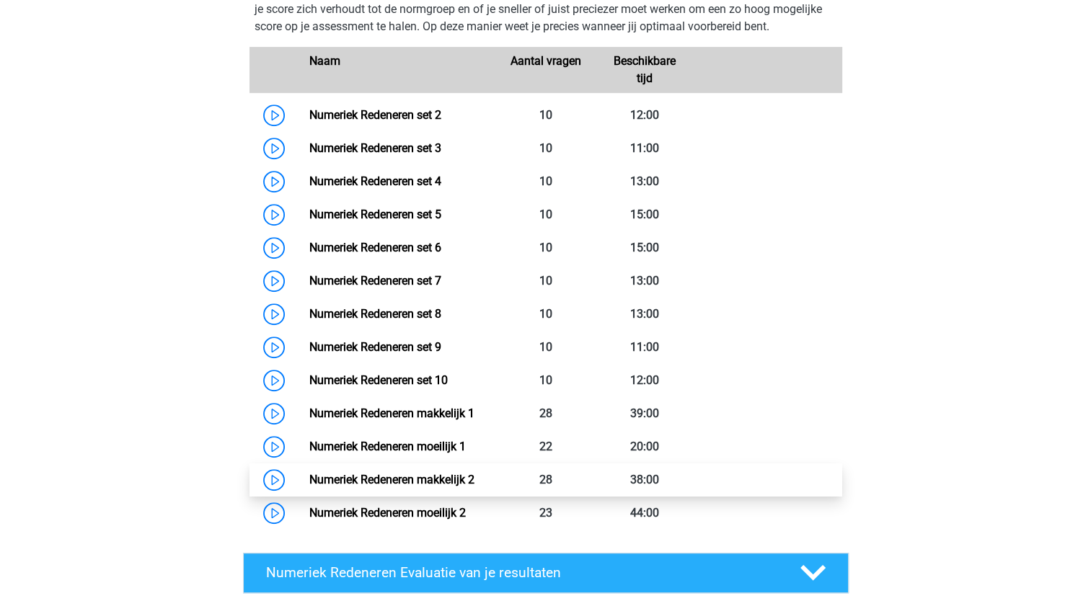
scroll to position [733, 0]
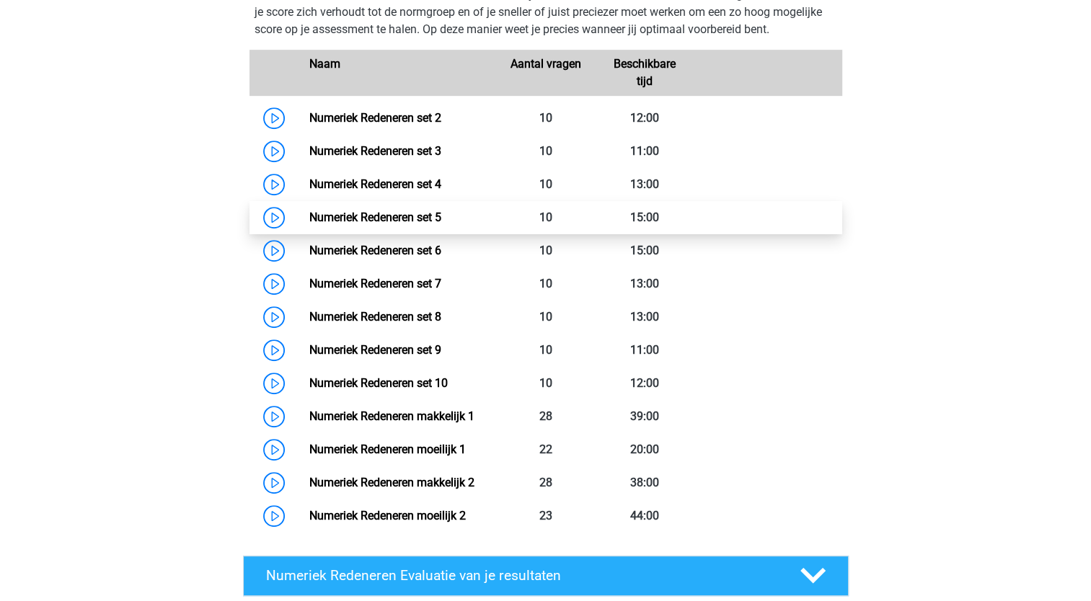
click at [420, 215] on link "Numeriek Redeneren set 5" at bounding box center [375, 218] width 132 height 14
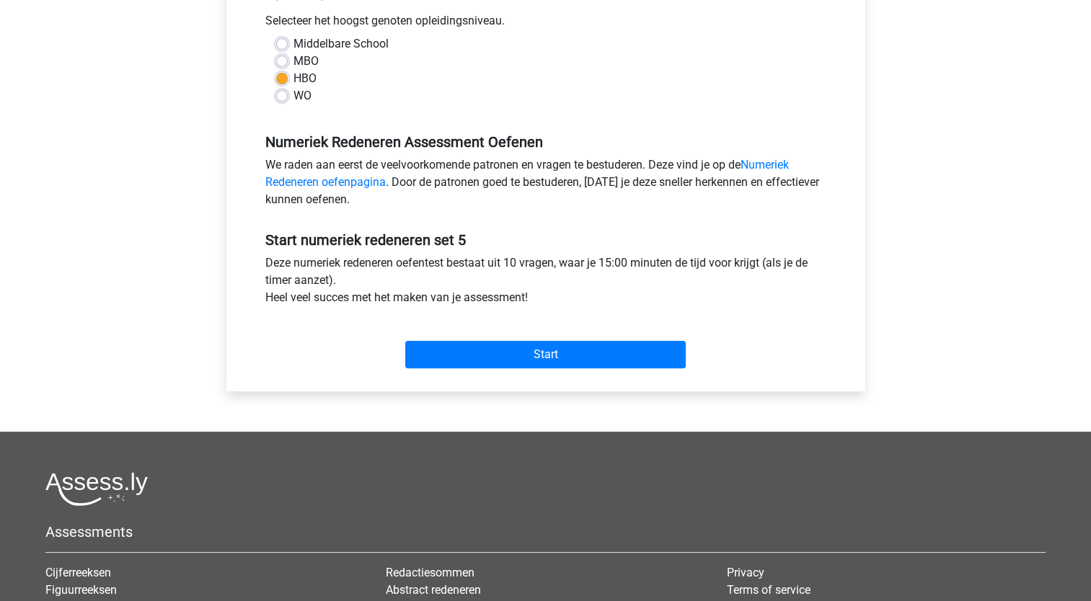
scroll to position [361, 0]
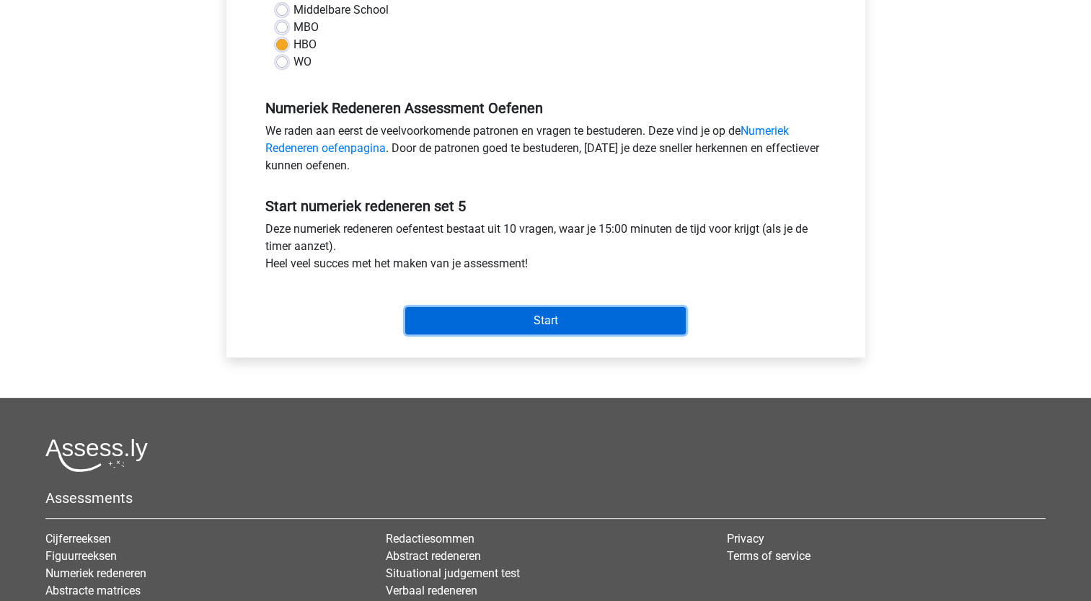
click at [473, 312] on input "Start" at bounding box center [545, 320] width 281 height 27
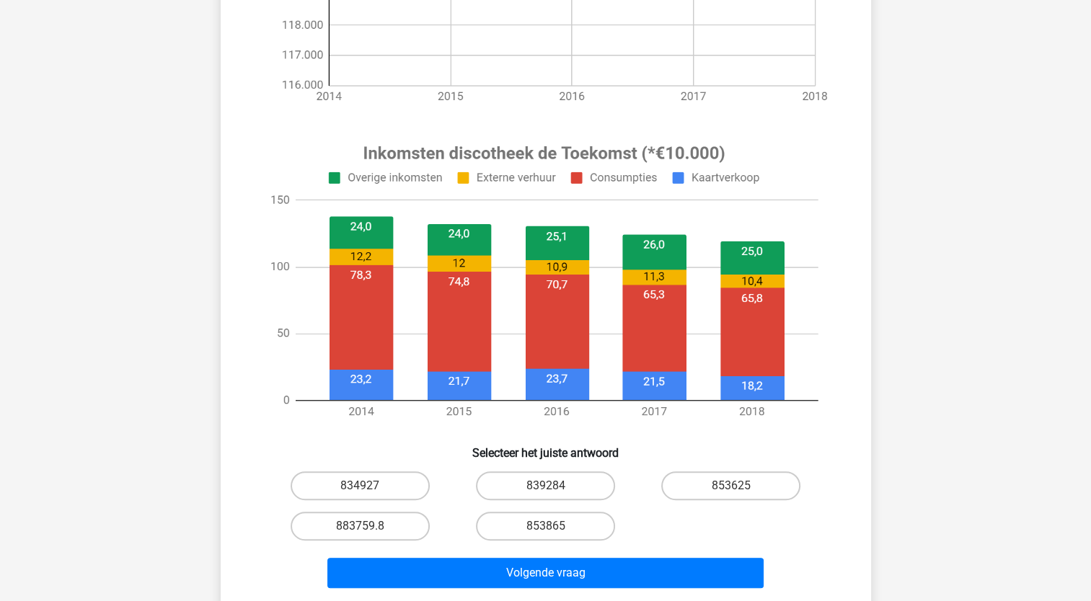
scroll to position [505, 0]
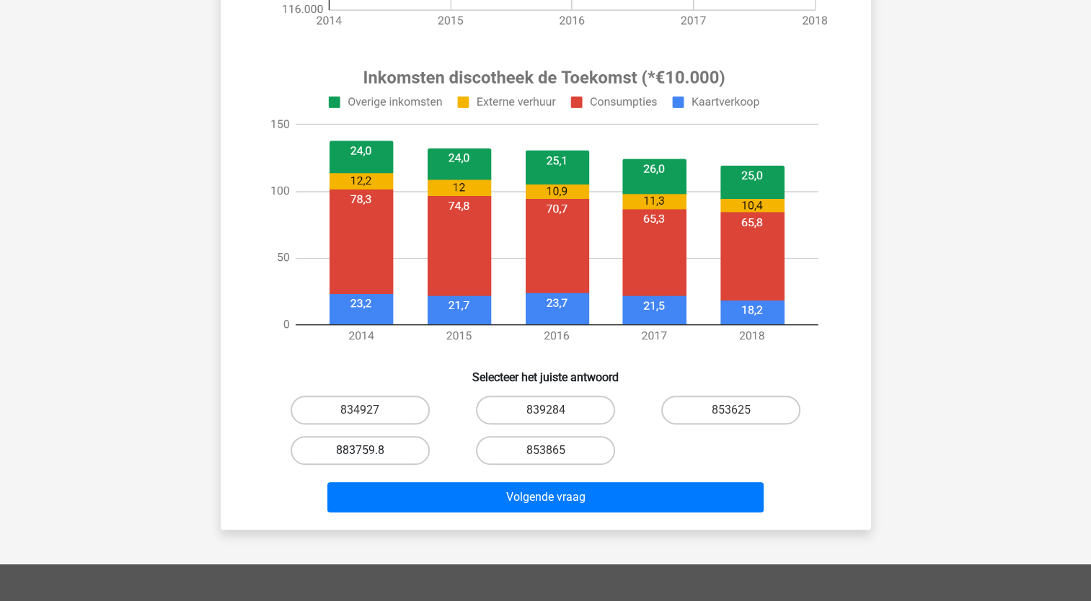
click at [413, 454] on label "883759.8" at bounding box center [360, 450] width 139 height 29
click at [369, 454] on input "883759.8" at bounding box center [364, 455] width 9 height 9
radio input "true"
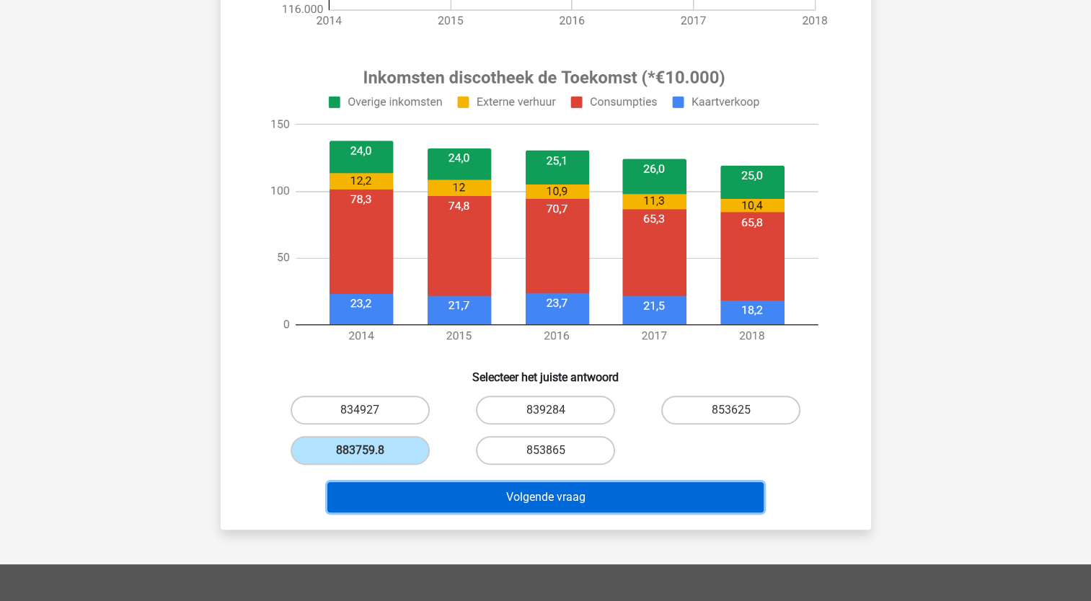
click at [586, 493] on button "Volgende vraag" at bounding box center [545, 497] width 436 height 30
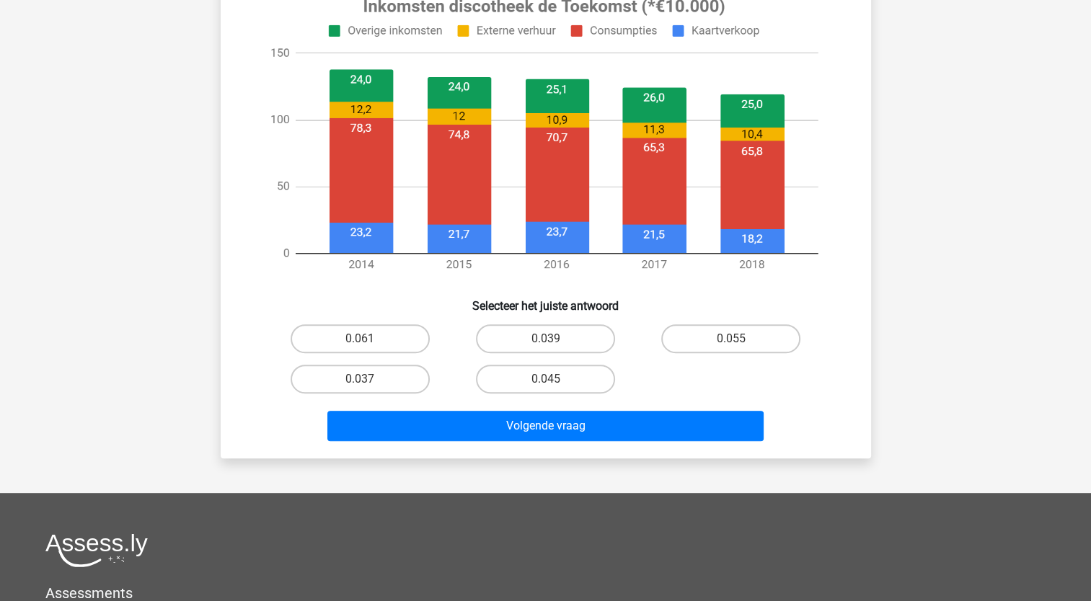
scroll to position [649, 0]
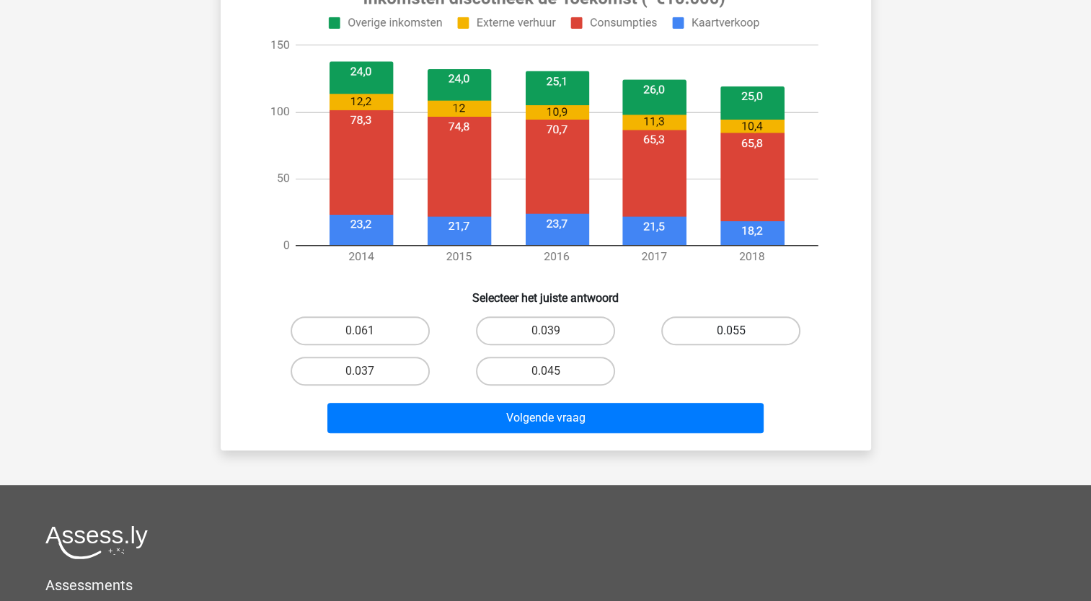
click at [744, 334] on label "0.055" at bounding box center [730, 331] width 139 height 29
click at [741, 334] on input "0.055" at bounding box center [735, 335] width 9 height 9
radio input "true"
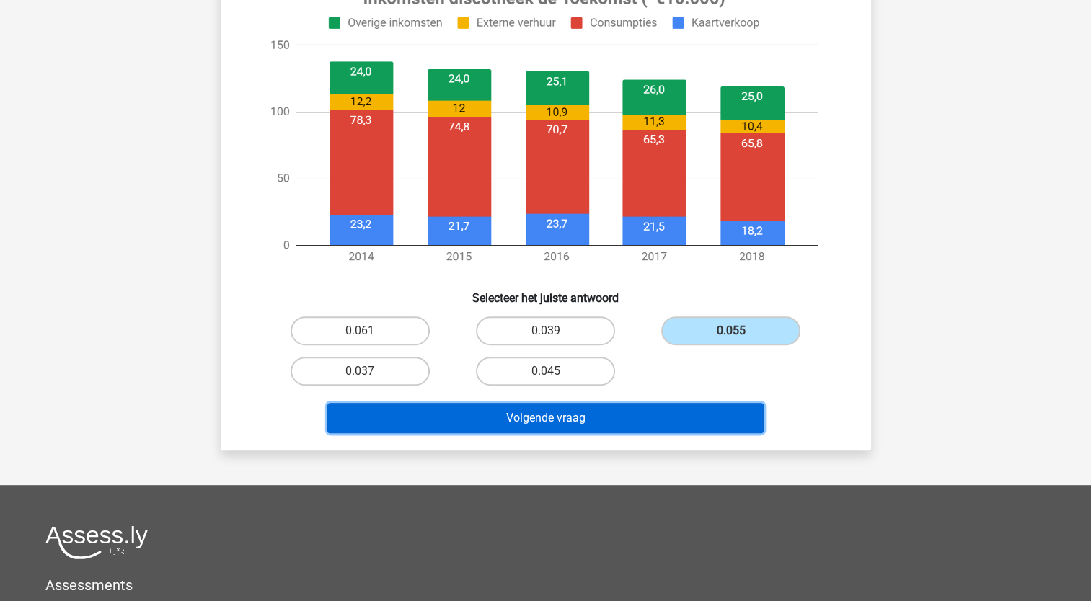
click at [660, 417] on button "Volgende vraag" at bounding box center [545, 418] width 436 height 30
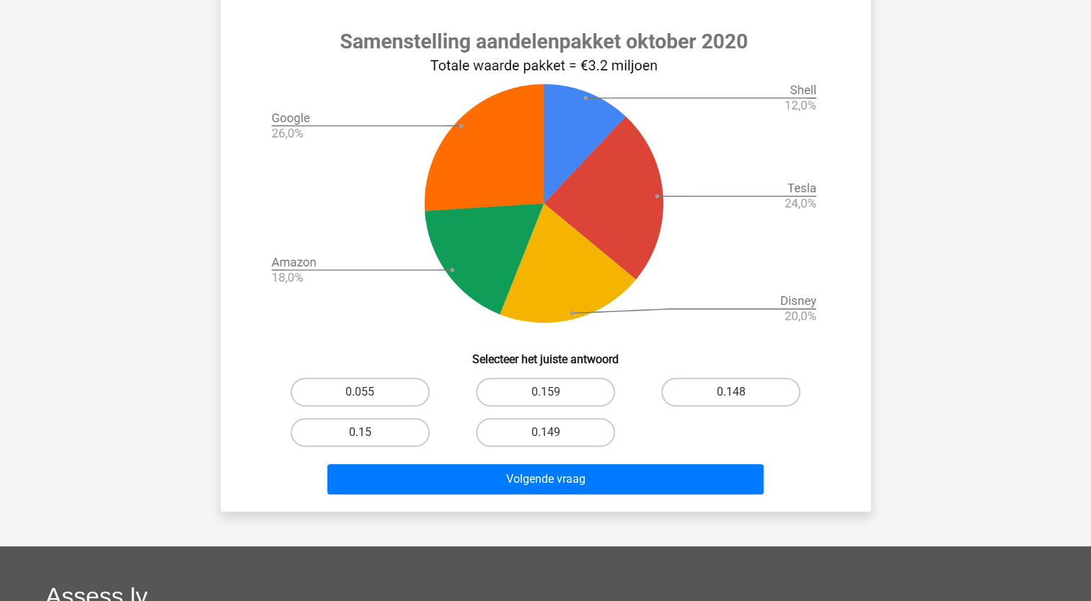
scroll to position [577, 0]
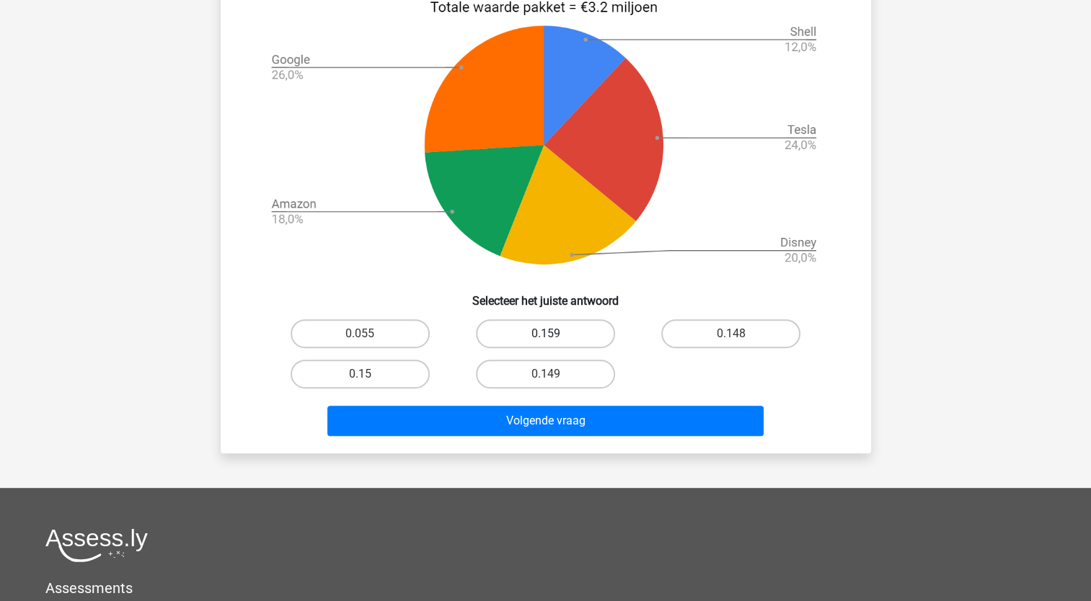
click at [559, 330] on label "0.159" at bounding box center [545, 333] width 139 height 29
click at [555, 334] on input "0.159" at bounding box center [549, 338] width 9 height 9
radio input "true"
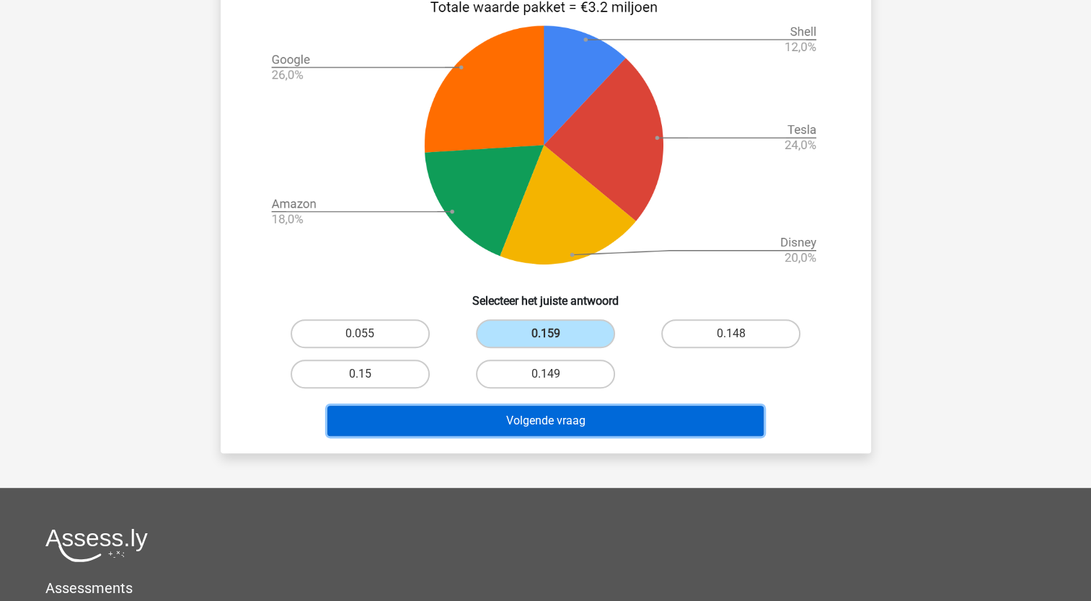
click at [573, 424] on button "Volgende vraag" at bounding box center [545, 421] width 436 height 30
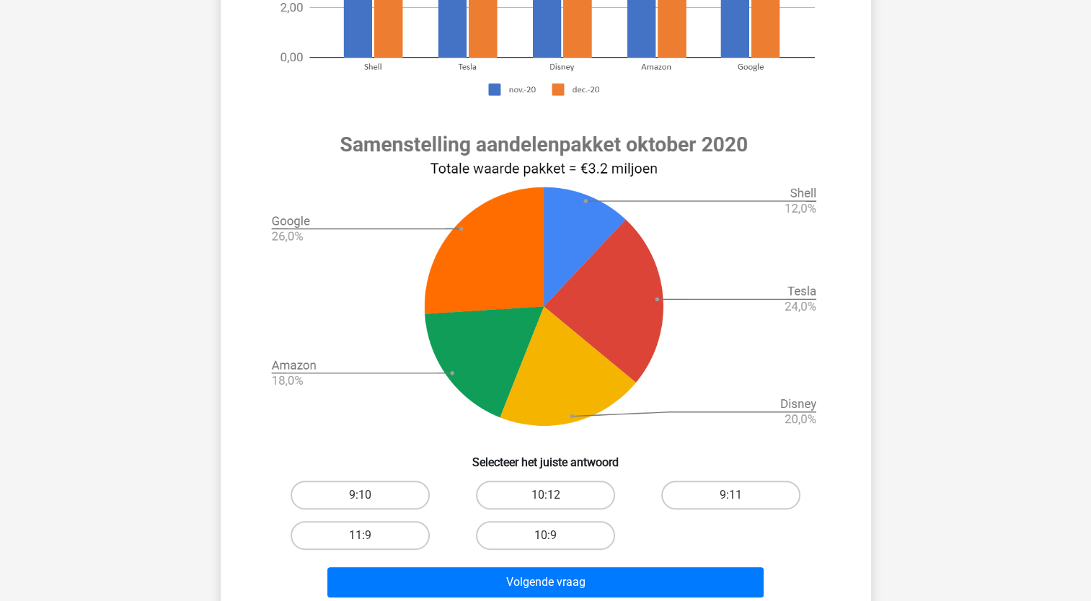
scroll to position [433, 0]
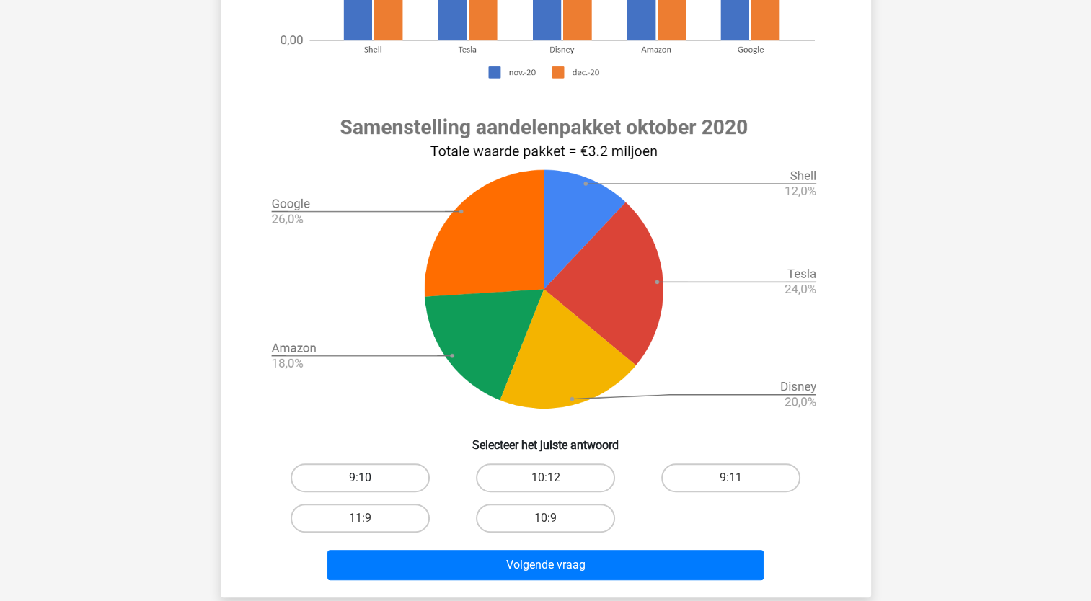
click at [384, 482] on label "9:10" at bounding box center [360, 478] width 139 height 29
click at [369, 482] on input "9:10" at bounding box center [364, 482] width 9 height 9
radio input "true"
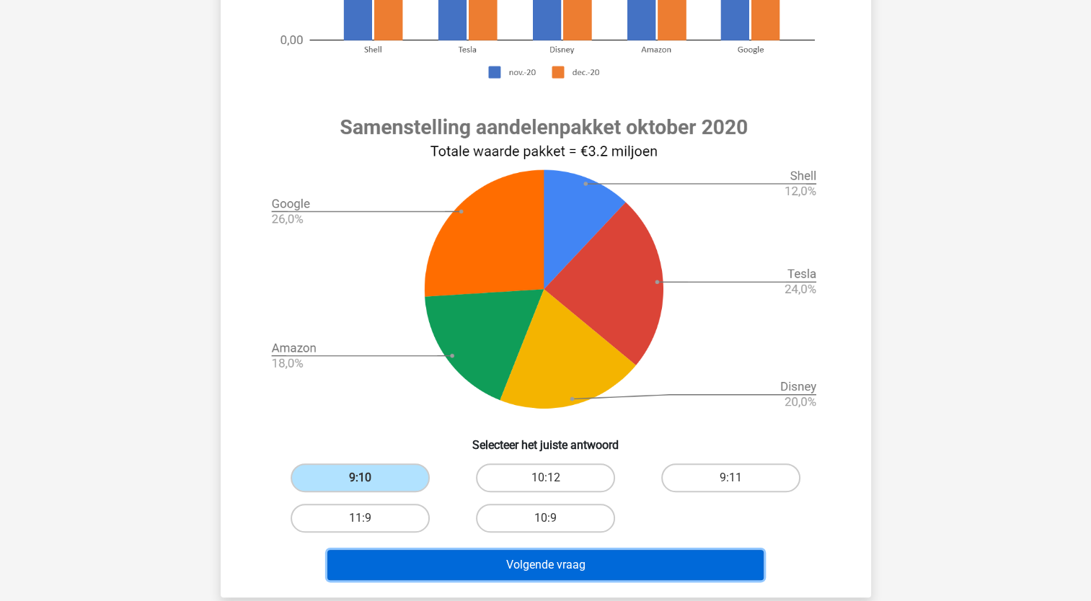
click at [534, 569] on button "Volgende vraag" at bounding box center [545, 565] width 436 height 30
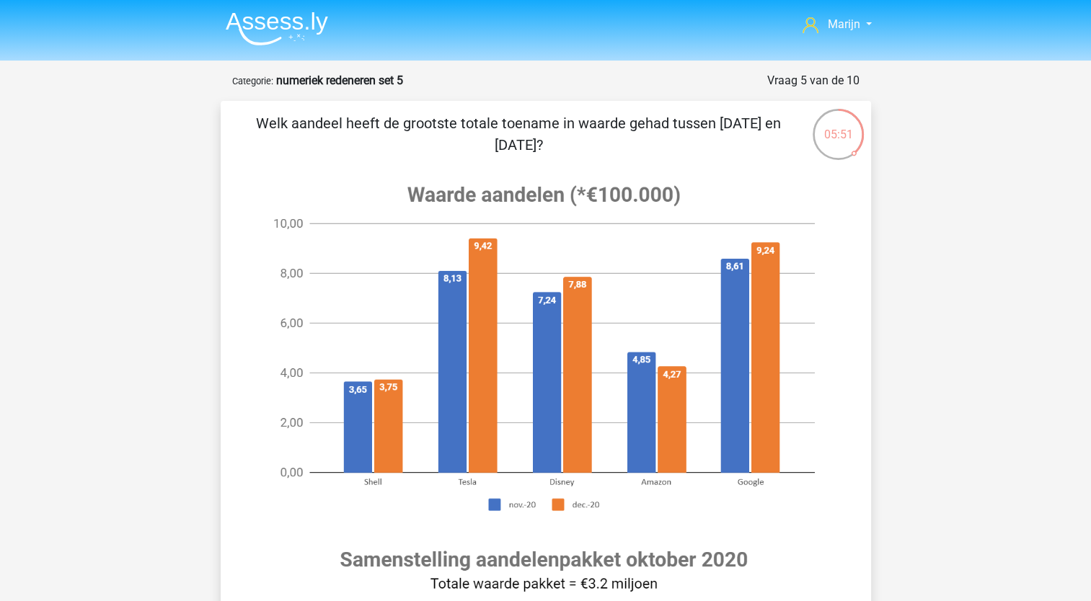
scroll to position [0, 0]
drag, startPoint x: 477, startPoint y: 118, endPoint x: 649, endPoint y: 145, distance: 174.4
click at [649, 145] on p "Welk aandeel heeft de grootste totale toename in waarde gehad tussen november 2…" at bounding box center [519, 134] width 550 height 43
drag, startPoint x: 649, startPoint y: 145, endPoint x: 695, endPoint y: 158, distance: 47.9
click at [695, 158] on div "Welk aandeel heeft de grootste totale toename in waarde gehad tussen november 2…" at bounding box center [545, 592] width 639 height 958
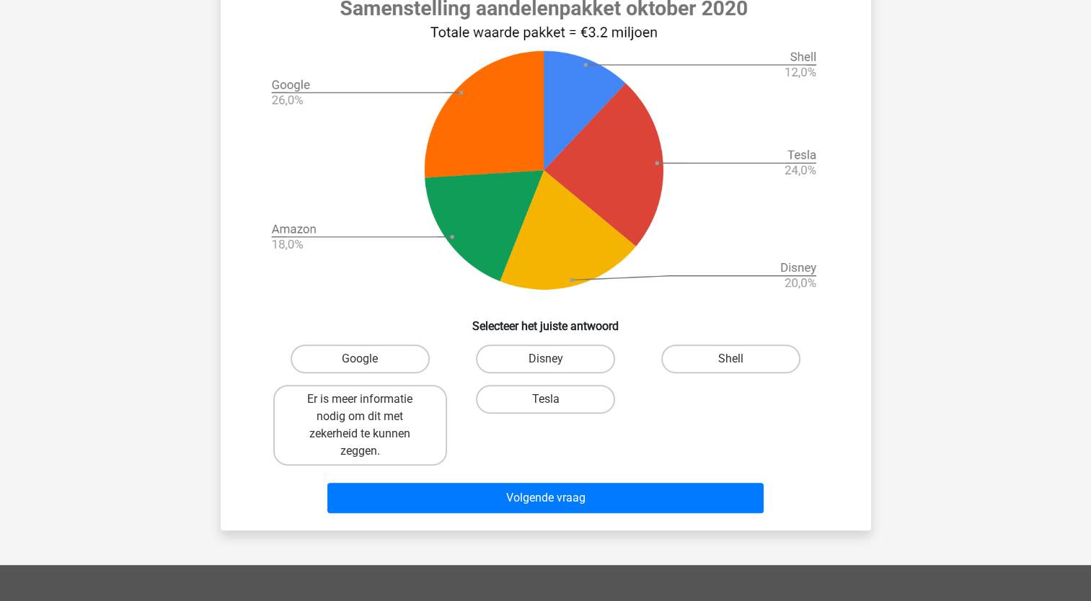
scroll to position [577, 0]
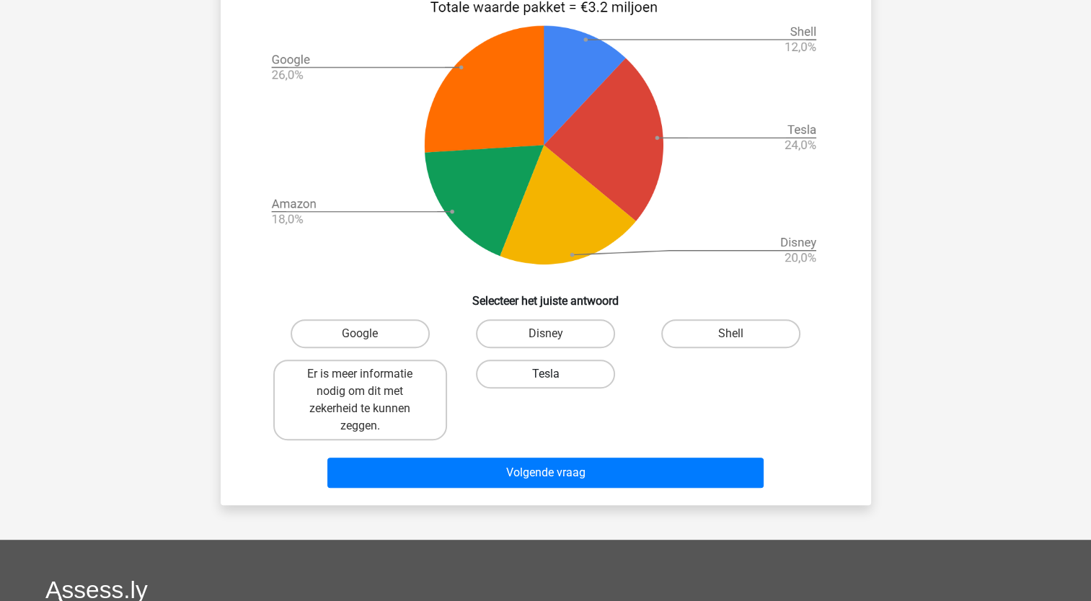
click at [549, 371] on label "Tesla" at bounding box center [545, 374] width 139 height 29
click at [549, 374] on input "Tesla" at bounding box center [549, 378] width 9 height 9
radio input "true"
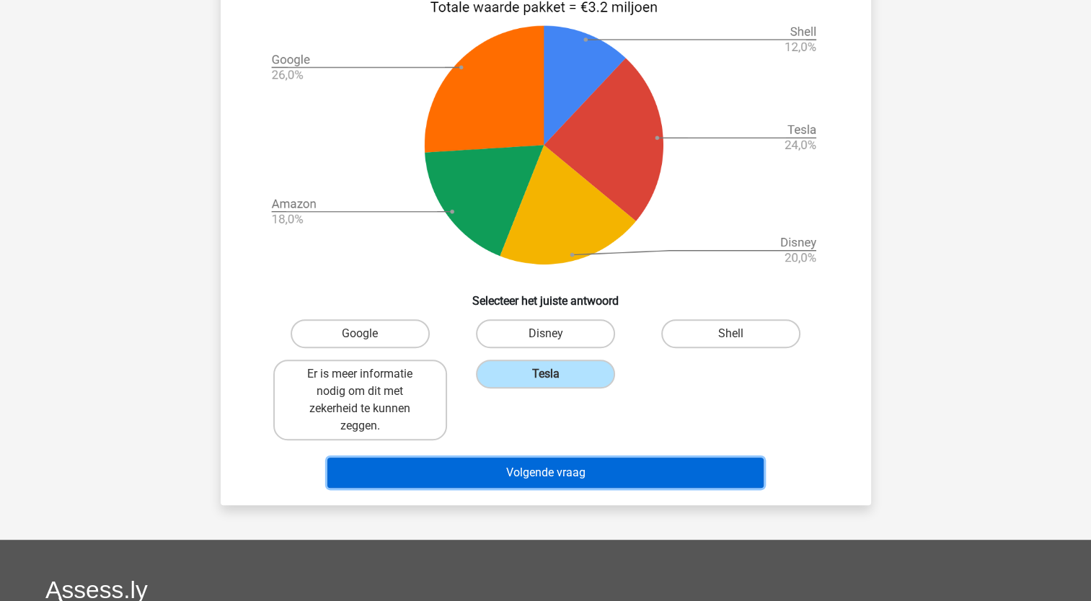
click at [545, 465] on button "Volgende vraag" at bounding box center [545, 473] width 436 height 30
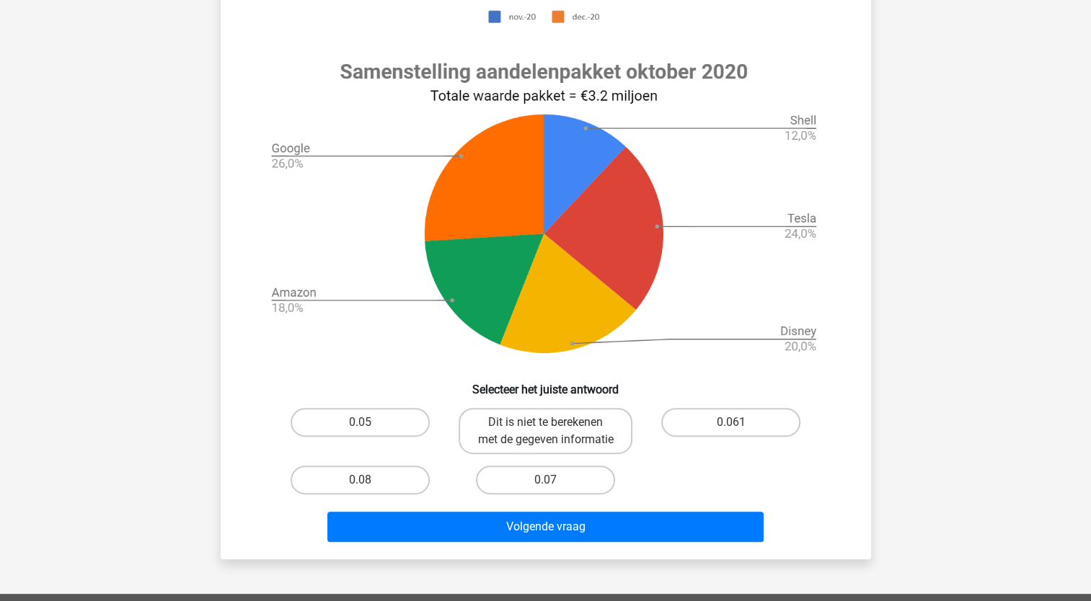
scroll to position [505, 0]
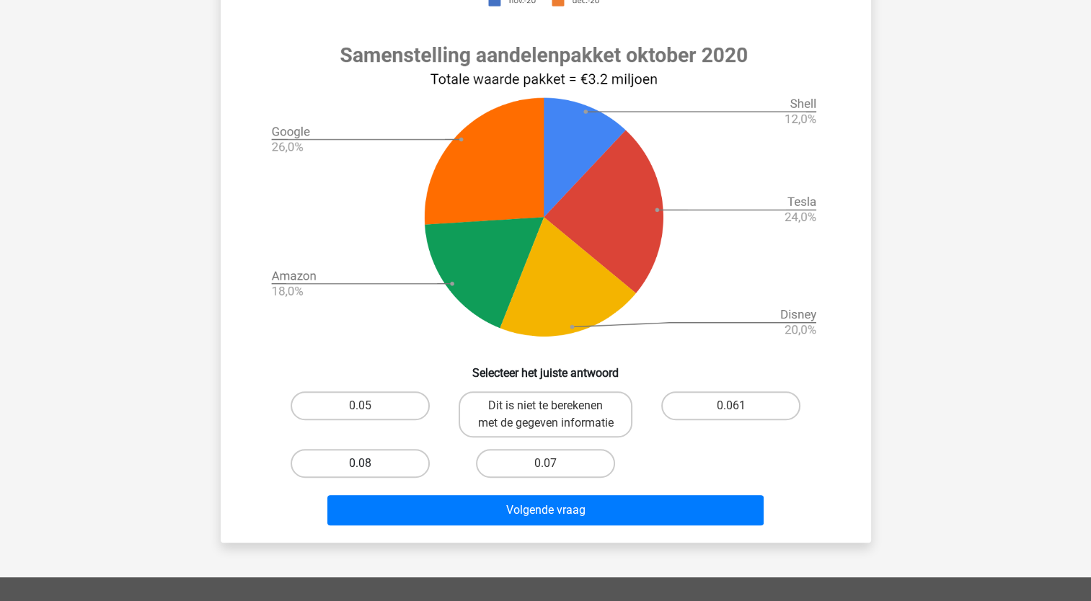
click at [354, 478] on label "0.08" at bounding box center [360, 463] width 139 height 29
click at [360, 473] on input "0.08" at bounding box center [364, 468] width 9 height 9
radio input "true"
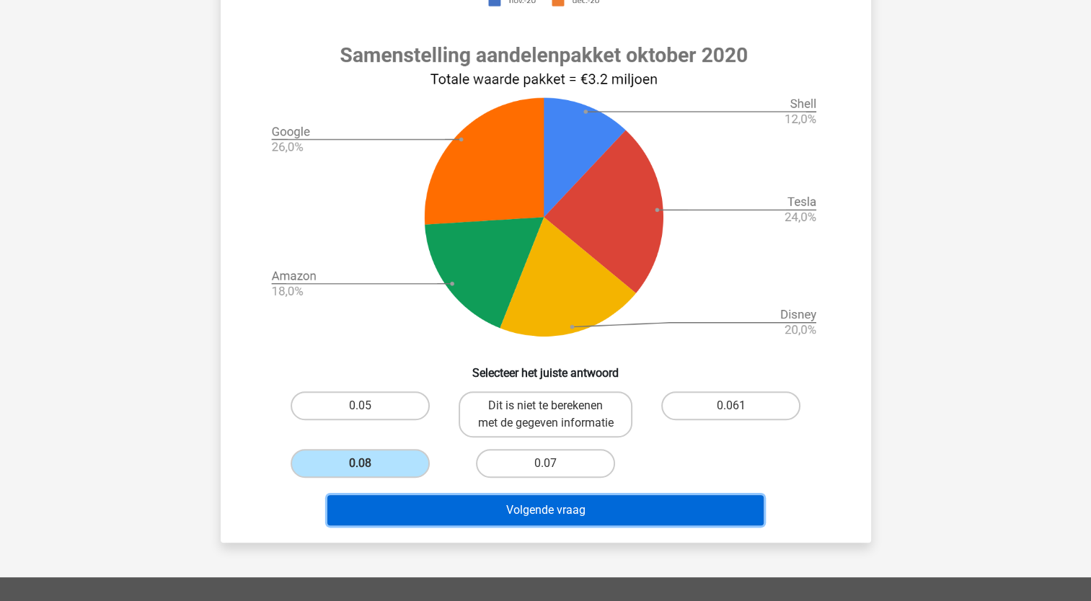
click at [505, 526] on button "Volgende vraag" at bounding box center [545, 510] width 436 height 30
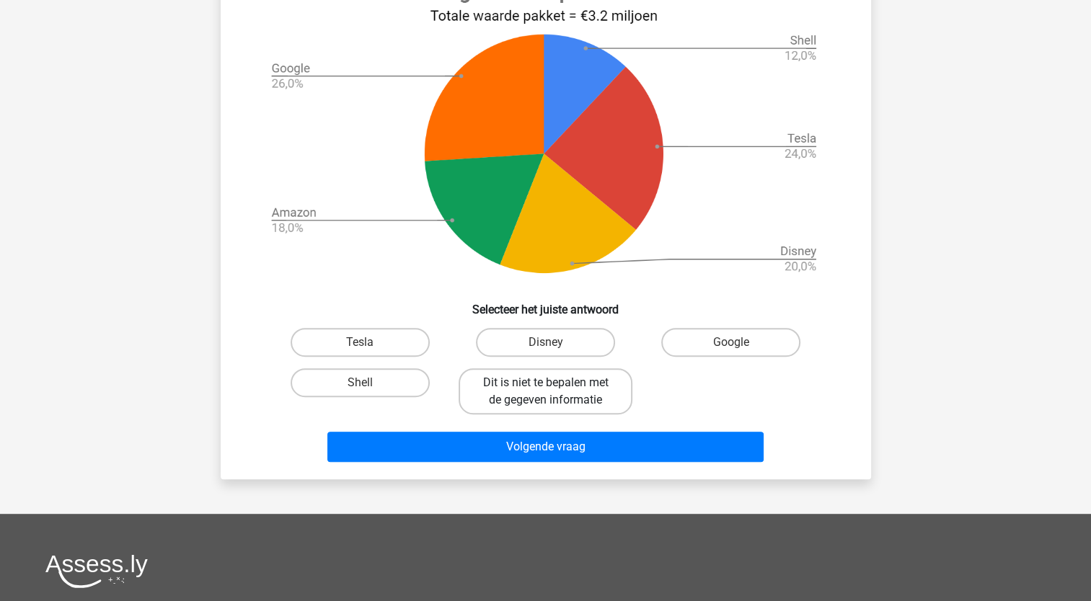
scroll to position [577, 0]
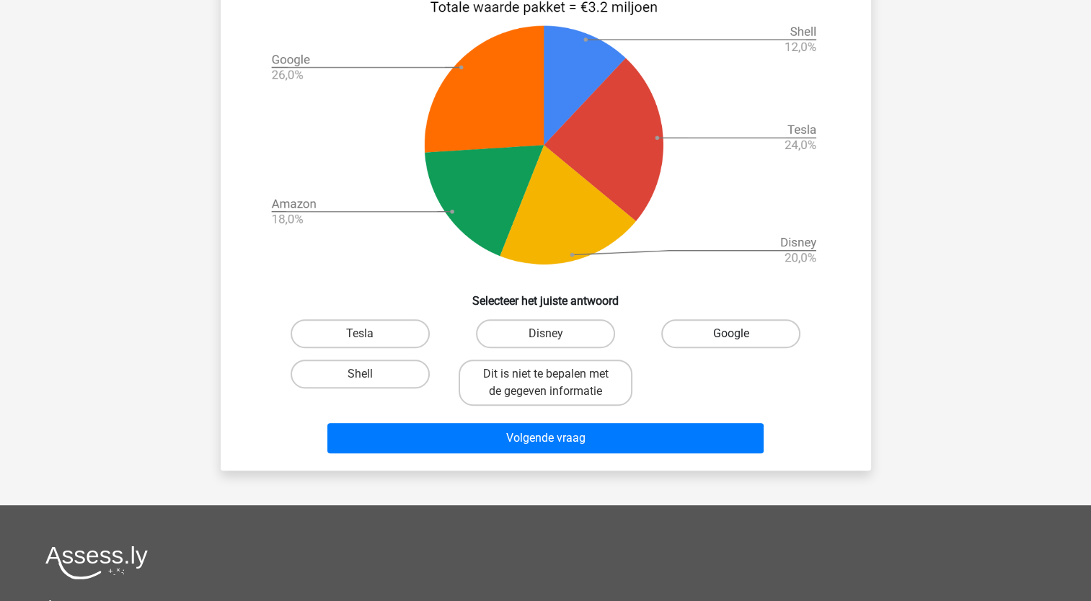
click at [715, 339] on label "Google" at bounding box center [730, 333] width 139 height 29
click at [731, 339] on input "Google" at bounding box center [735, 338] width 9 height 9
radio input "true"
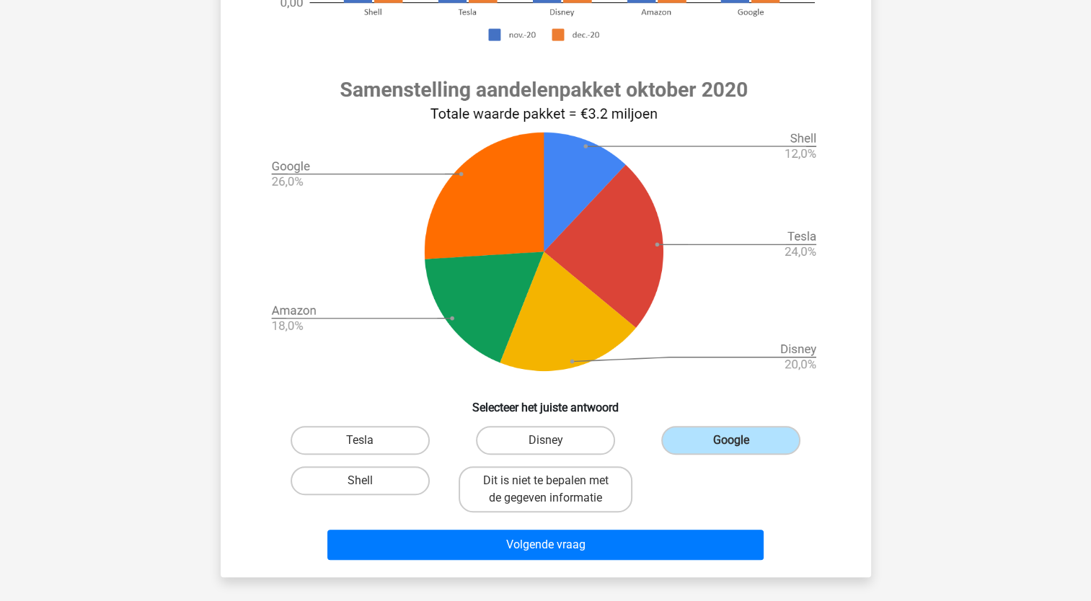
scroll to position [505, 0]
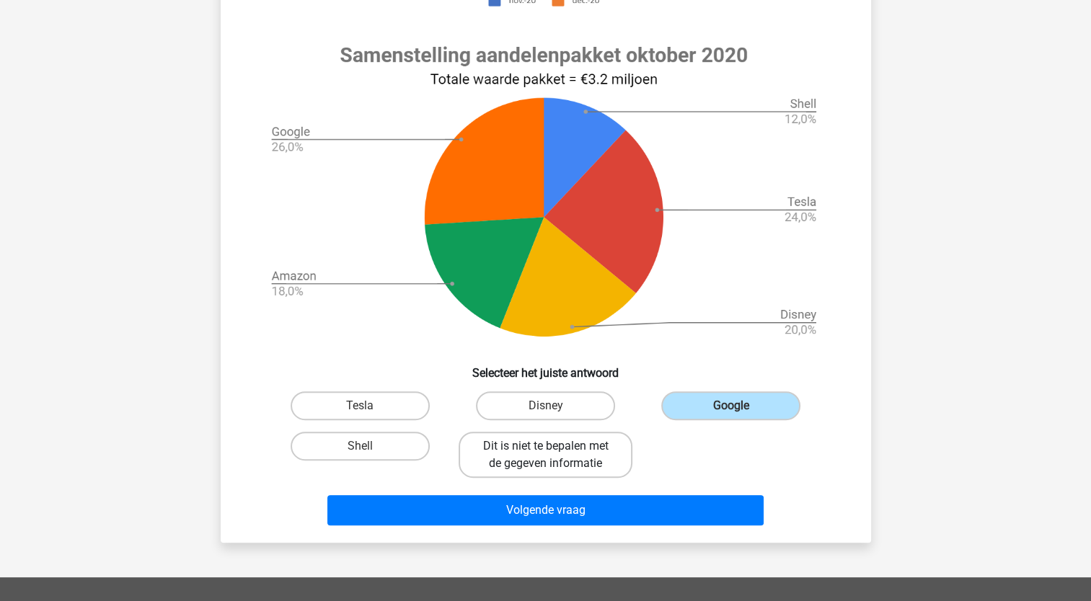
click at [592, 450] on label "Dit is niet te bepalen met de gegeven informatie" at bounding box center [546, 455] width 174 height 46
click at [555, 450] on input "Dit is niet te bepalen met de gegeven informatie" at bounding box center [549, 450] width 9 height 9
radio input "true"
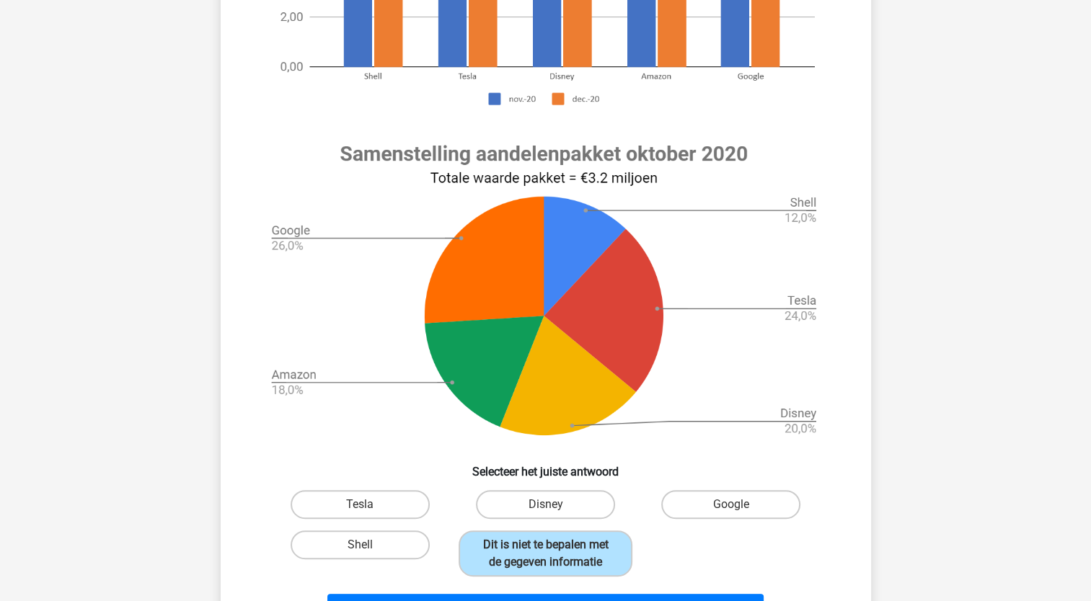
scroll to position [433, 0]
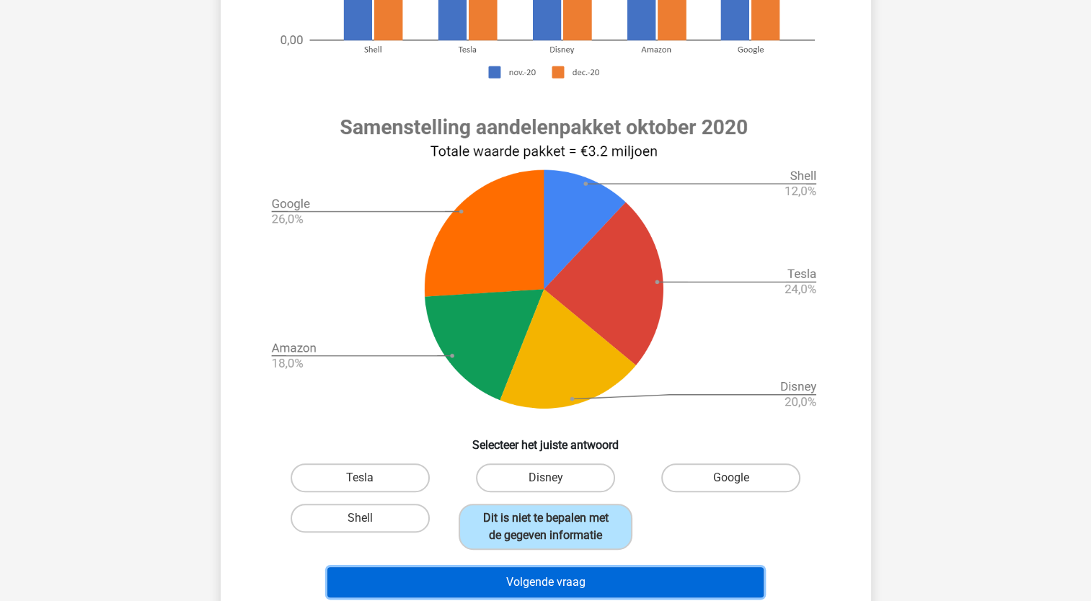
click at [623, 576] on button "Volgende vraag" at bounding box center [545, 583] width 436 height 30
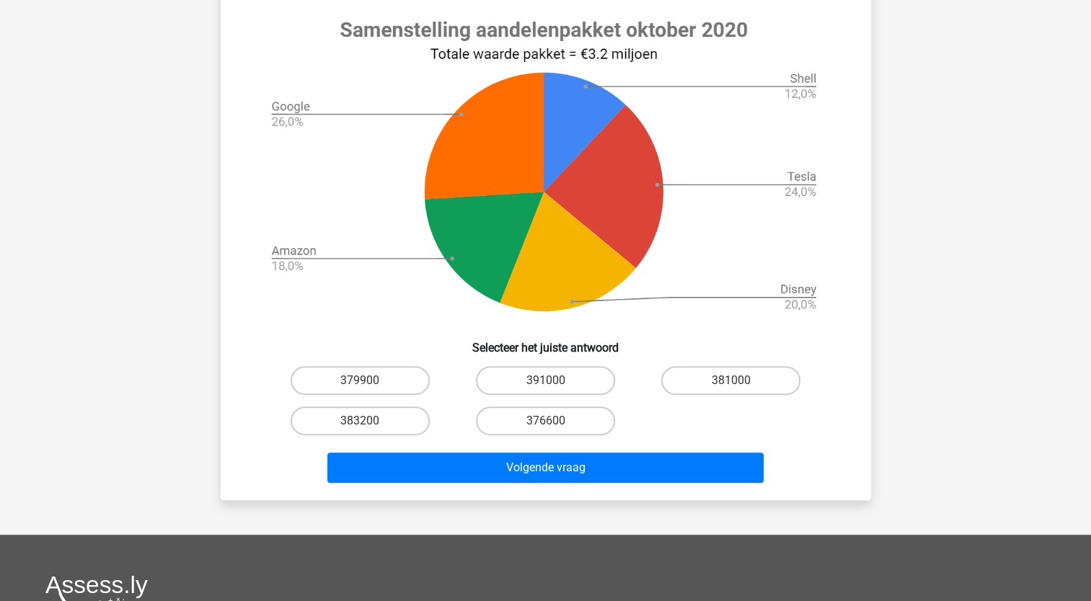
scroll to position [577, 0]
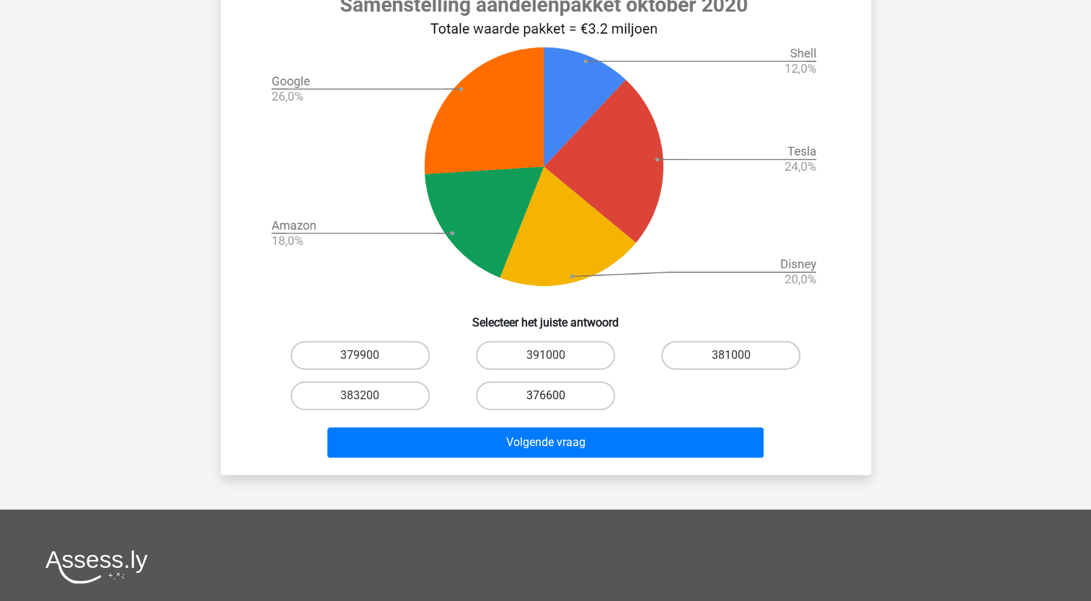
click at [552, 394] on label "376600" at bounding box center [545, 396] width 139 height 29
click at [552, 396] on input "376600" at bounding box center [549, 400] width 9 height 9
radio input "true"
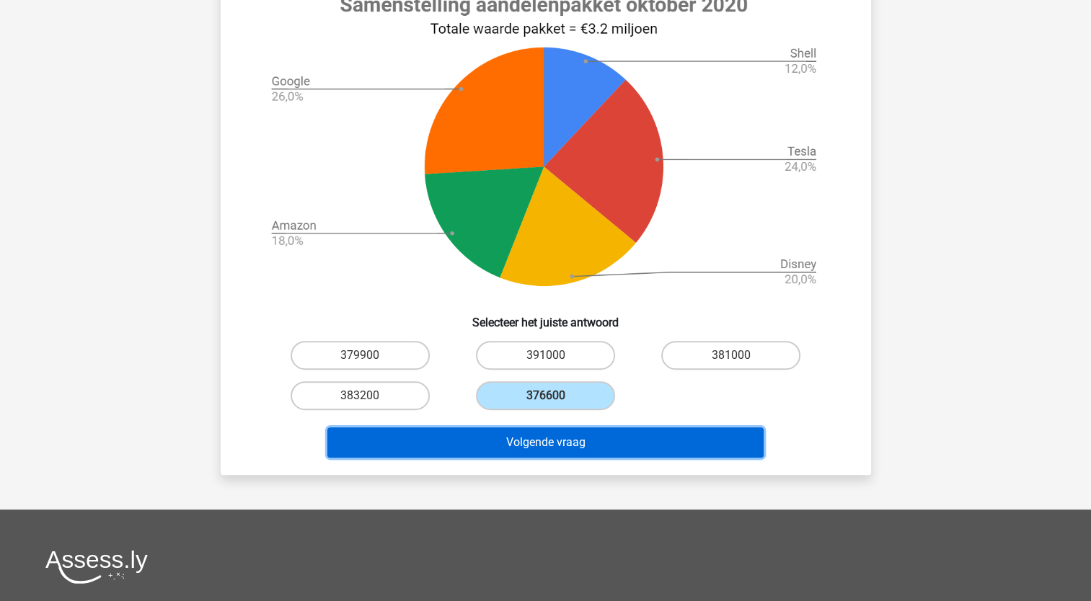
click at [571, 444] on button "Volgende vraag" at bounding box center [545, 443] width 436 height 30
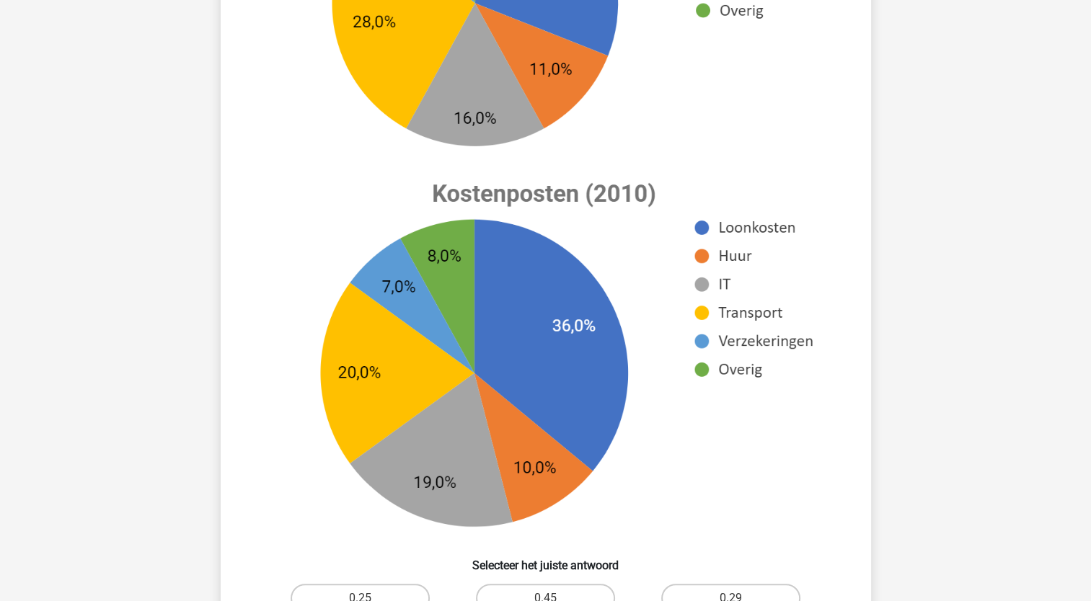
scroll to position [649, 0]
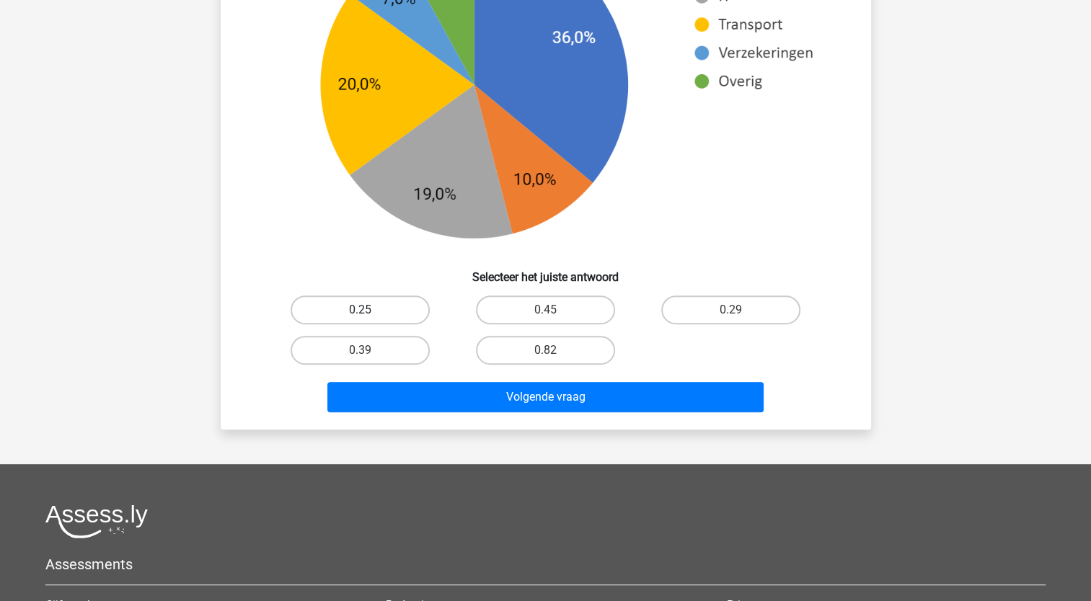
click at [395, 309] on label "0.25" at bounding box center [360, 310] width 139 height 29
click at [369, 310] on input "0.25" at bounding box center [364, 314] width 9 height 9
radio input "true"
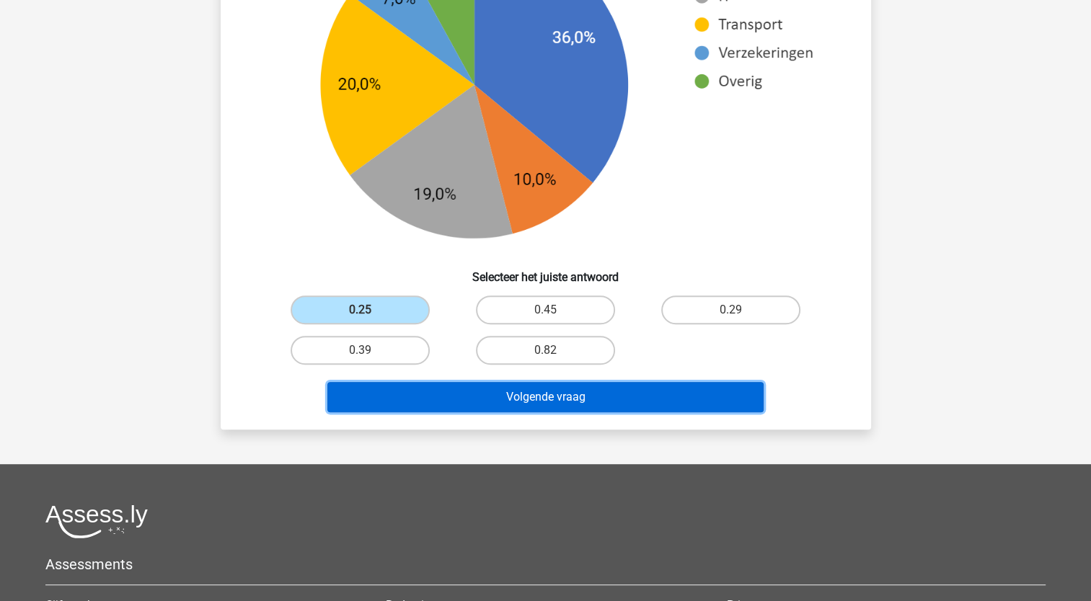
click at [535, 389] on button "Volgende vraag" at bounding box center [545, 397] width 436 height 30
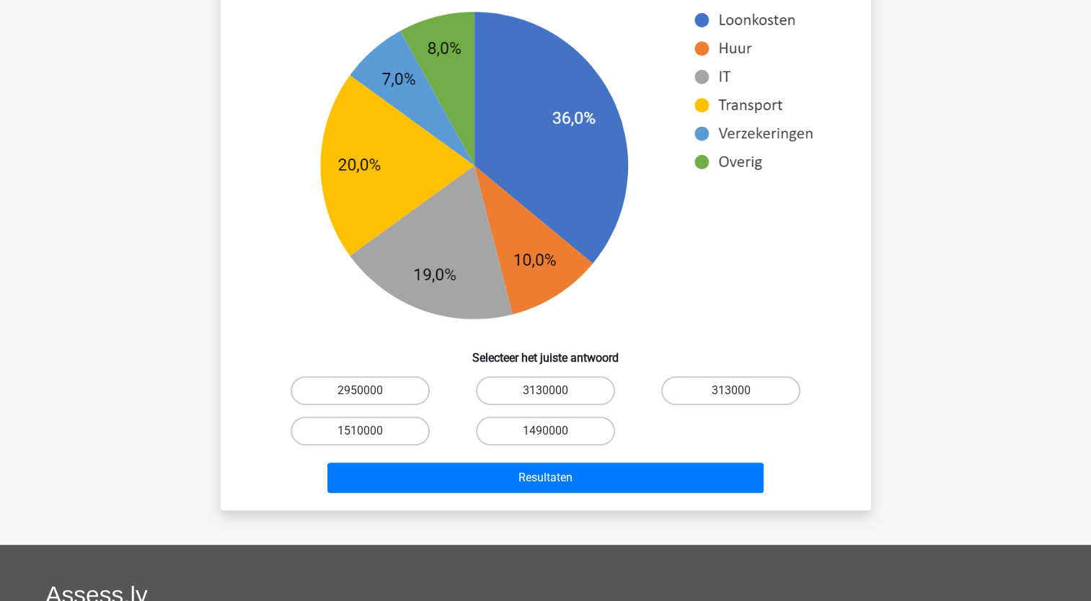
scroll to position [577, 0]
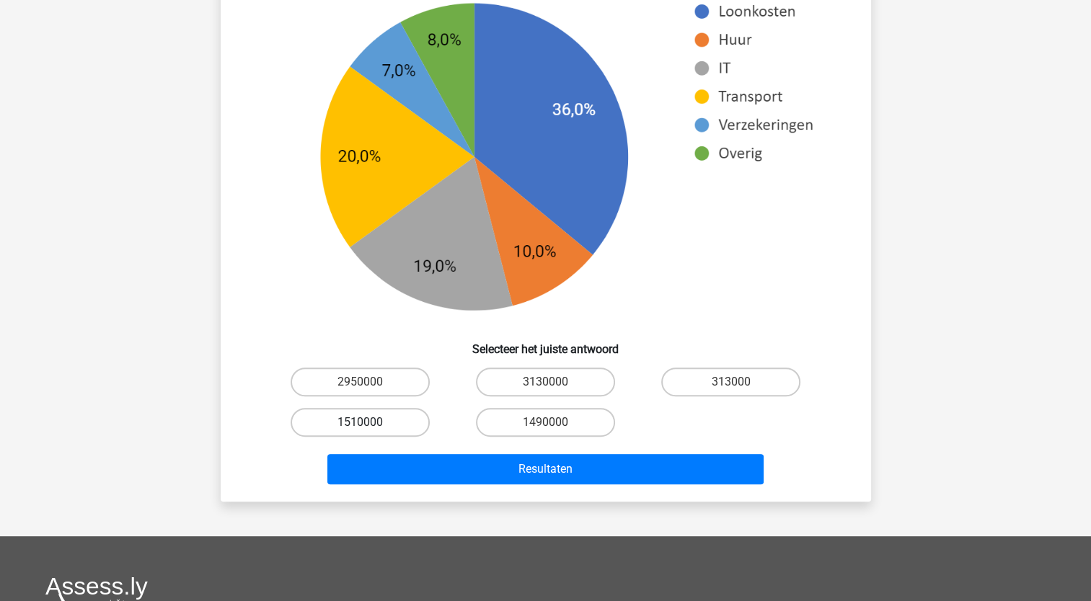
click at [415, 418] on label "1510000" at bounding box center [360, 422] width 139 height 29
click at [369, 423] on input "1510000" at bounding box center [364, 427] width 9 height 9
radio input "true"
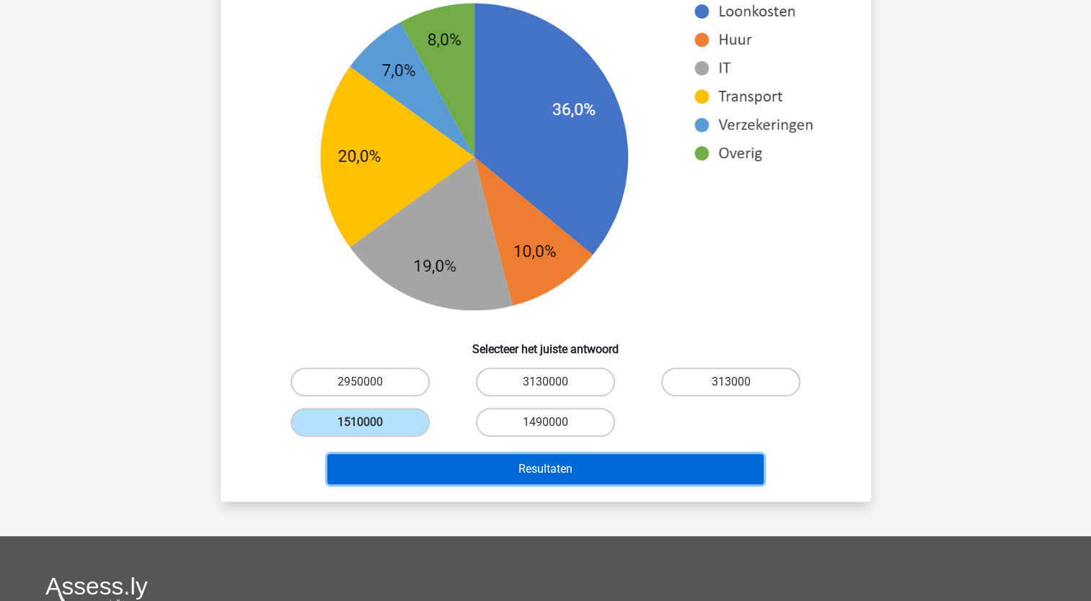
click at [577, 472] on button "Resultaten" at bounding box center [545, 469] width 436 height 30
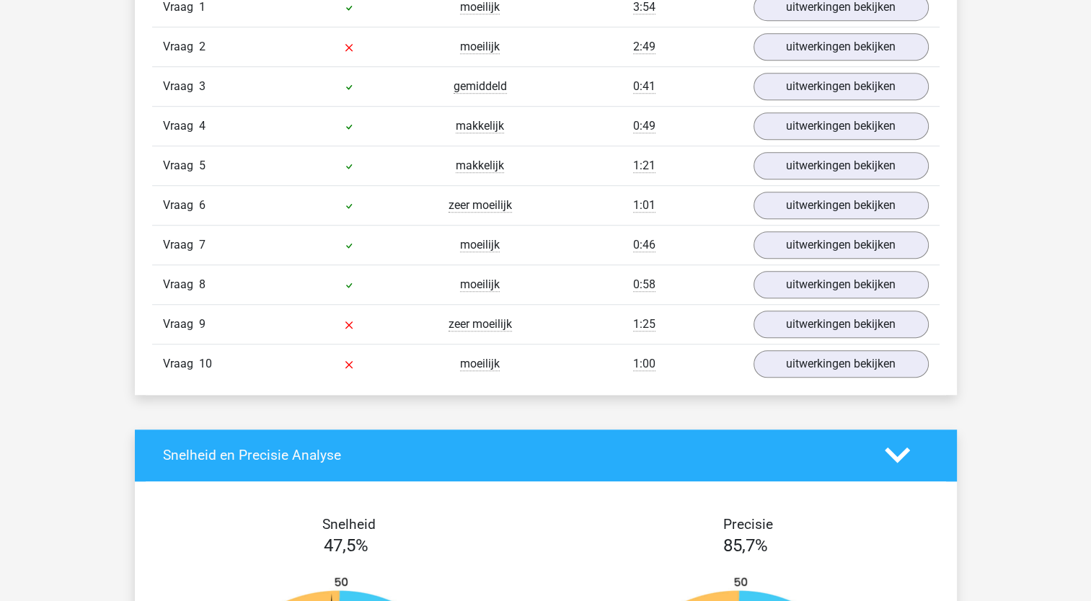
scroll to position [865, 0]
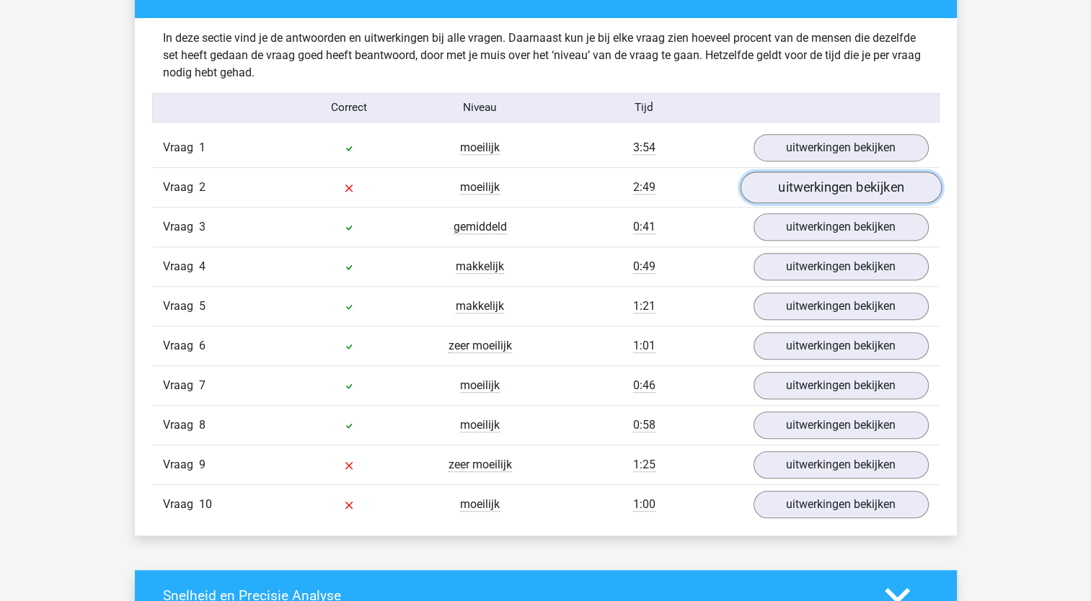
click at [805, 184] on link "uitwerkingen bekijken" at bounding box center [840, 188] width 201 height 32
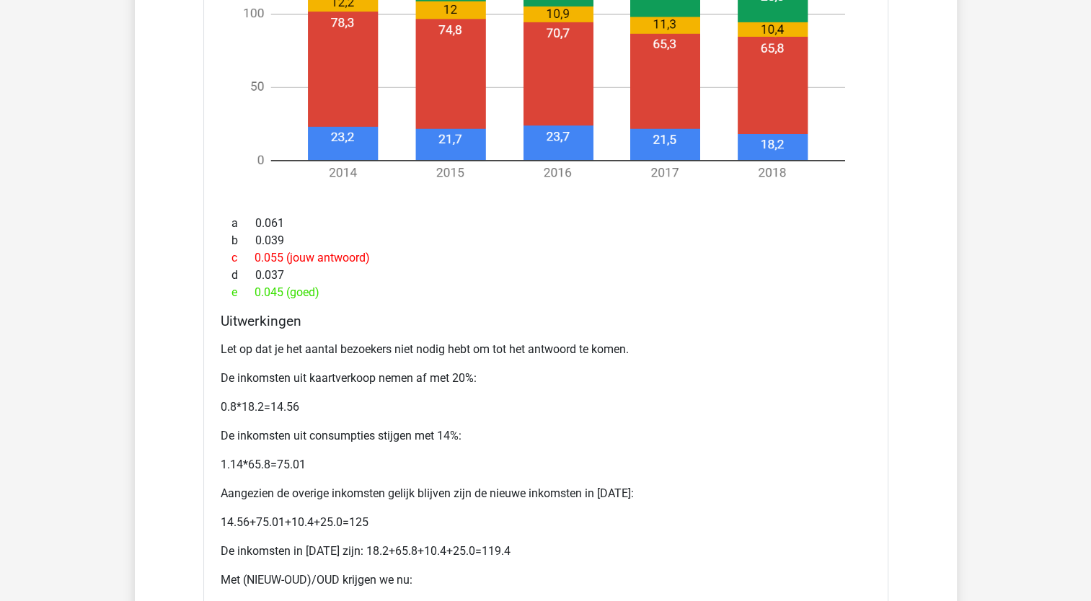
scroll to position [1731, 0]
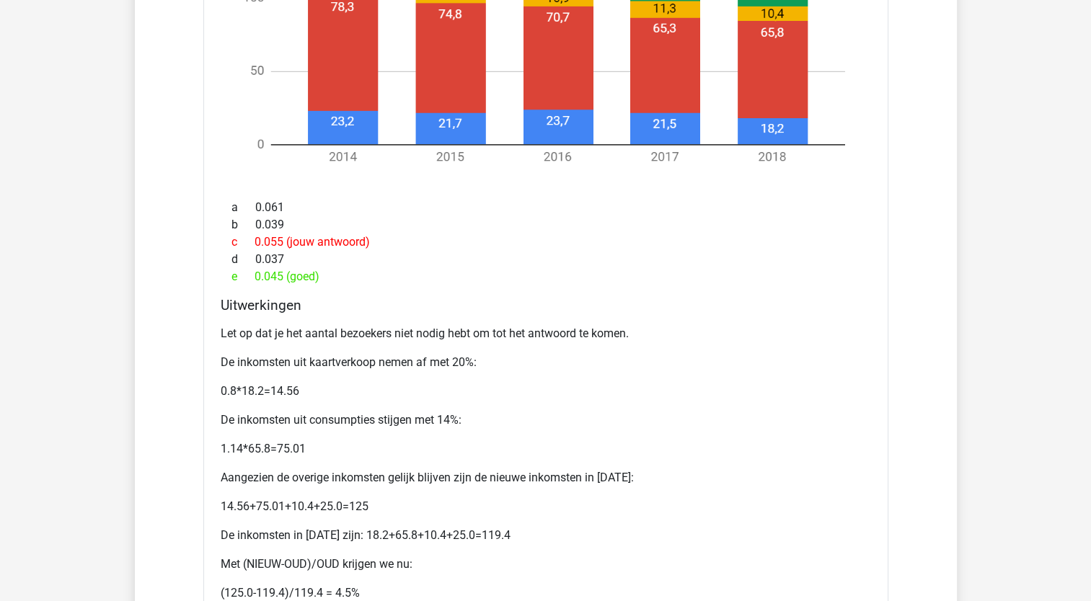
click at [288, 451] on p "1.14*65.8=75.01" at bounding box center [546, 449] width 651 height 17
drag, startPoint x: 288, startPoint y: 451, endPoint x: 263, endPoint y: 403, distance: 54.9
click at [263, 403] on div "Let op dat je het aantal bezoekers niet nodig hebt om tot het antwoord te komen…" at bounding box center [546, 469] width 651 height 300
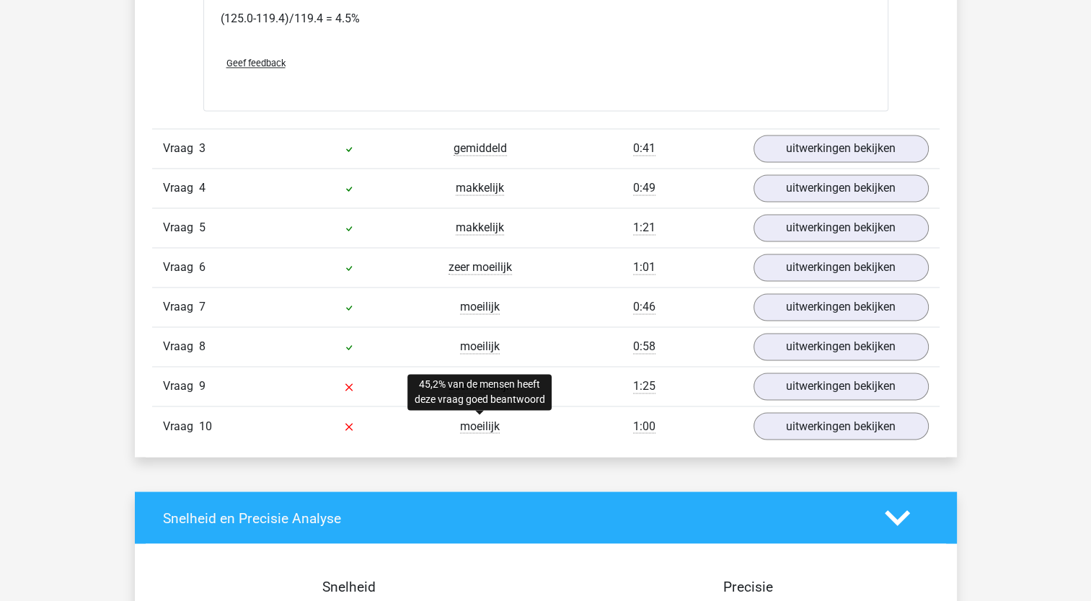
scroll to position [2308, 0]
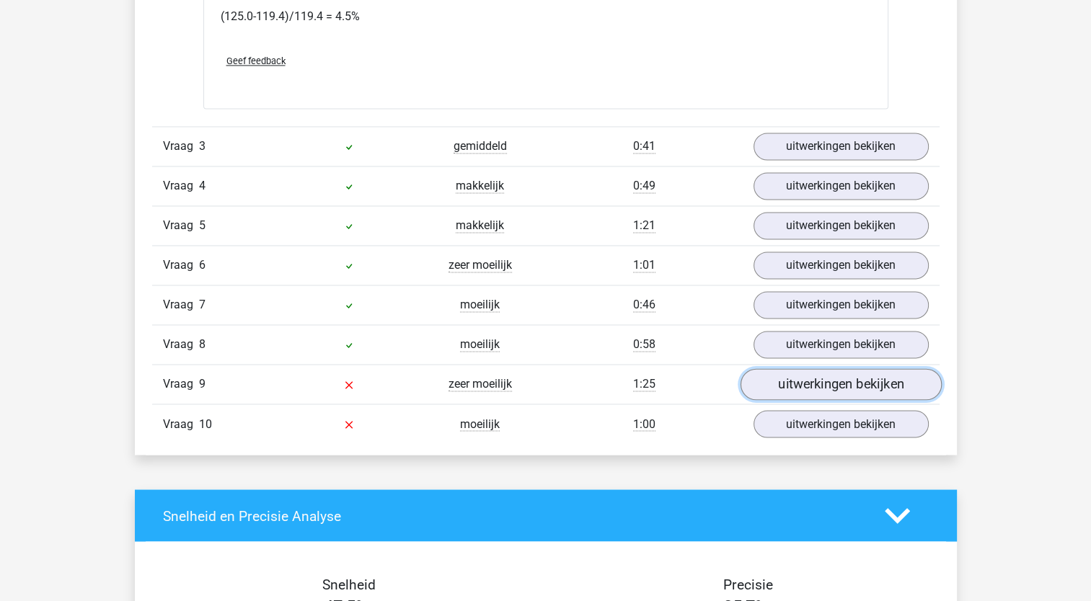
click at [809, 382] on link "uitwerkingen bekijken" at bounding box center [840, 385] width 201 height 32
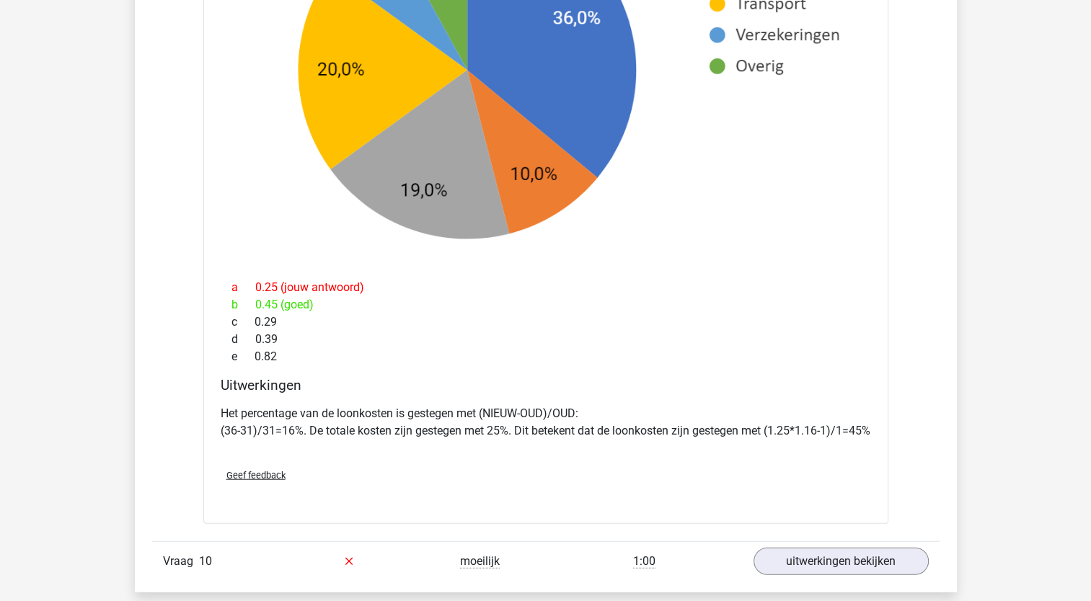
scroll to position [3317, 0]
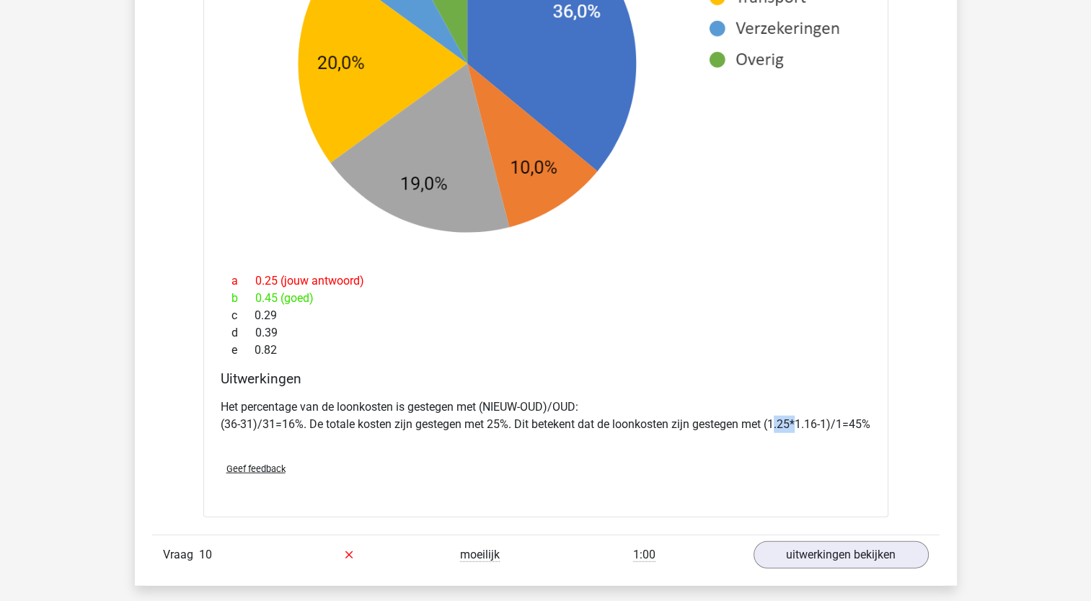
drag, startPoint x: 777, startPoint y: 419, endPoint x: 799, endPoint y: 423, distance: 21.9
click at [799, 423] on p "Het percentage van de loonkosten is gestegen met (NIEUW-OUD)/OUD: (36-31)/31=16…" at bounding box center [546, 416] width 651 height 35
drag, startPoint x: 799, startPoint y: 423, endPoint x: 799, endPoint y: 431, distance: 7.9
click at [799, 431] on p "Het percentage van de loonkosten is gestegen met (NIEUW-OUD)/OUD: (36-31)/31=16…" at bounding box center [546, 416] width 651 height 35
click at [789, 433] on p "Het percentage van de loonkosten is gestegen met (NIEUW-OUD)/OUD: (36-31)/31=16…" at bounding box center [546, 416] width 651 height 35
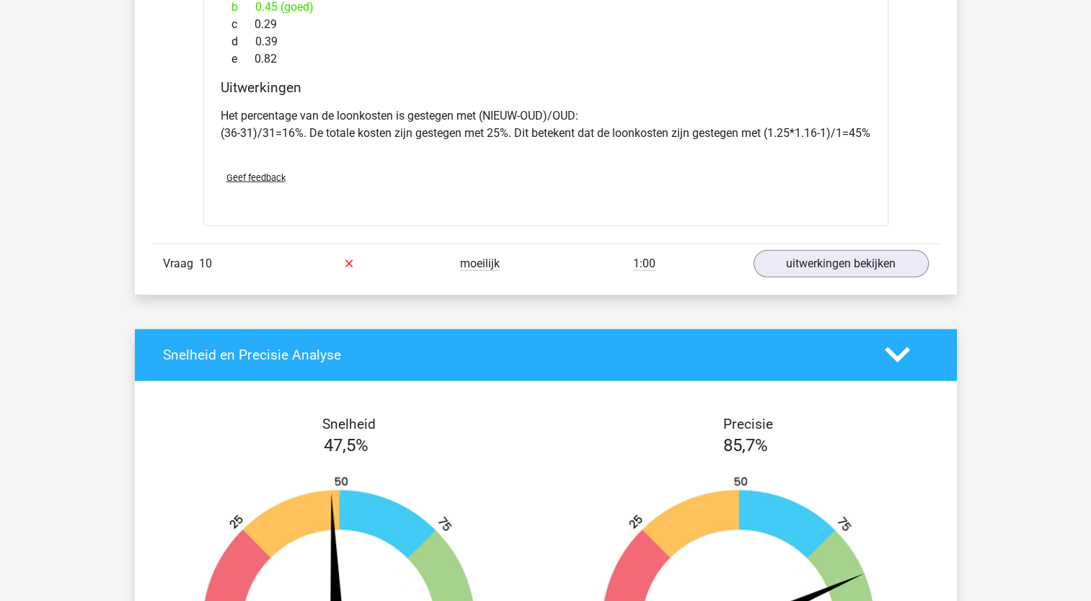
scroll to position [3606, 0]
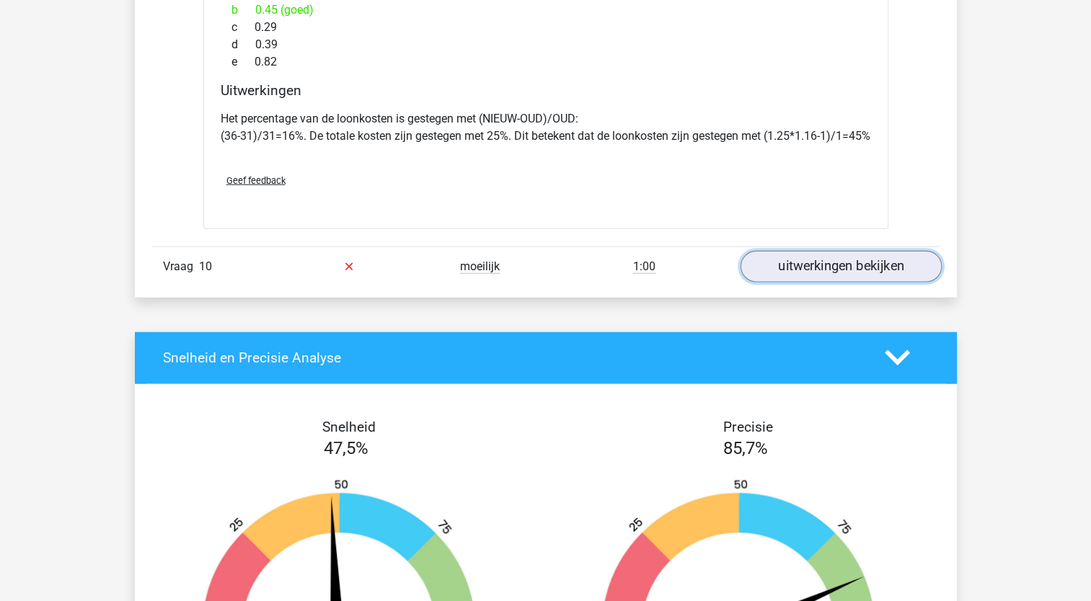
click at [857, 283] on link "uitwerkingen bekijken" at bounding box center [840, 267] width 201 height 32
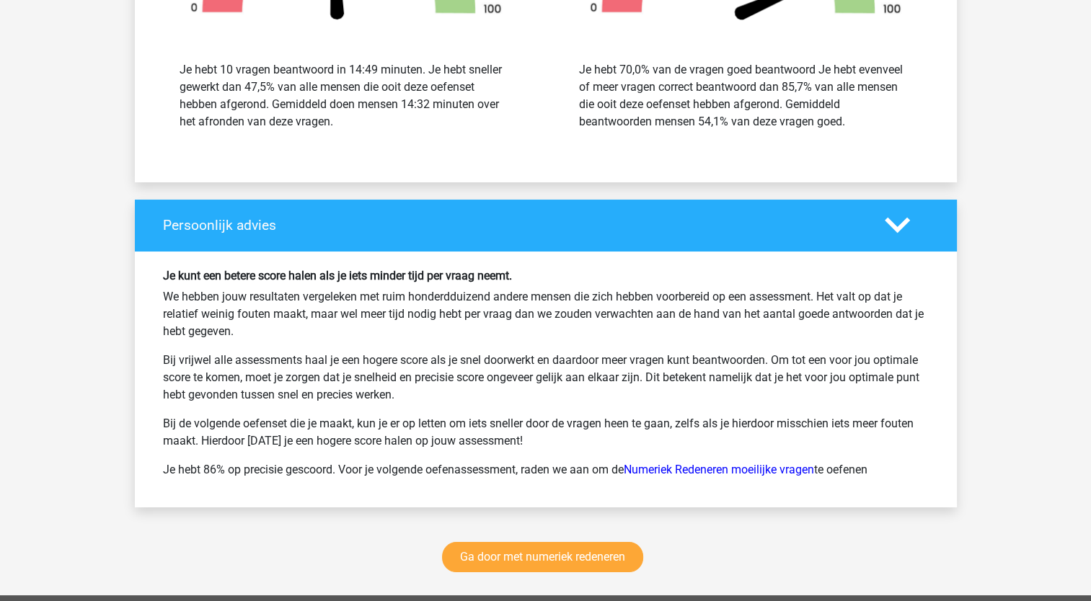
scroll to position [5625, 0]
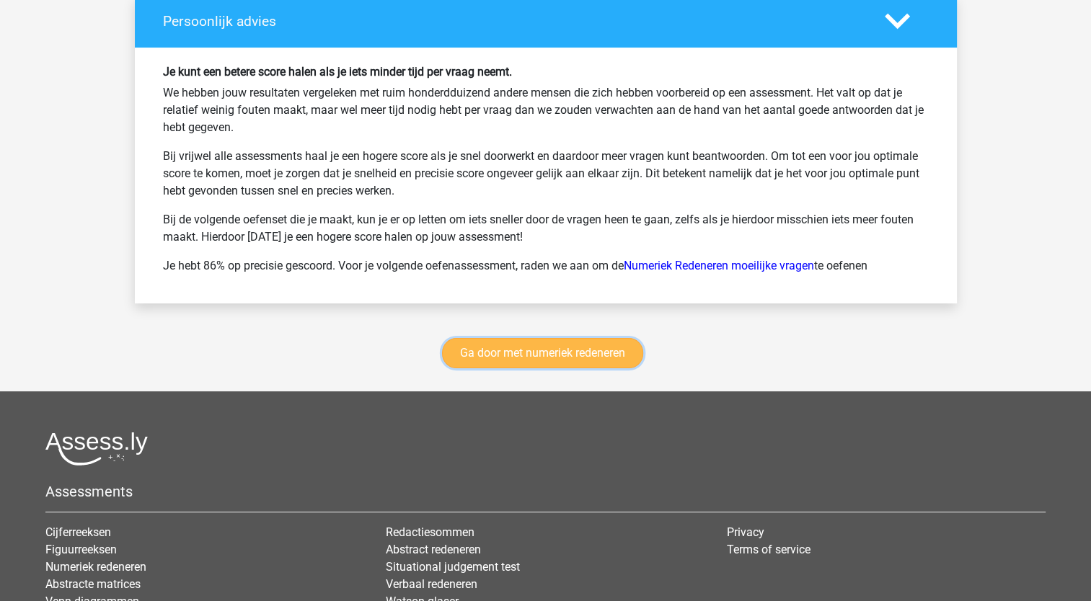
click at [599, 361] on link "Ga door met numeriek redeneren" at bounding box center [542, 353] width 201 height 30
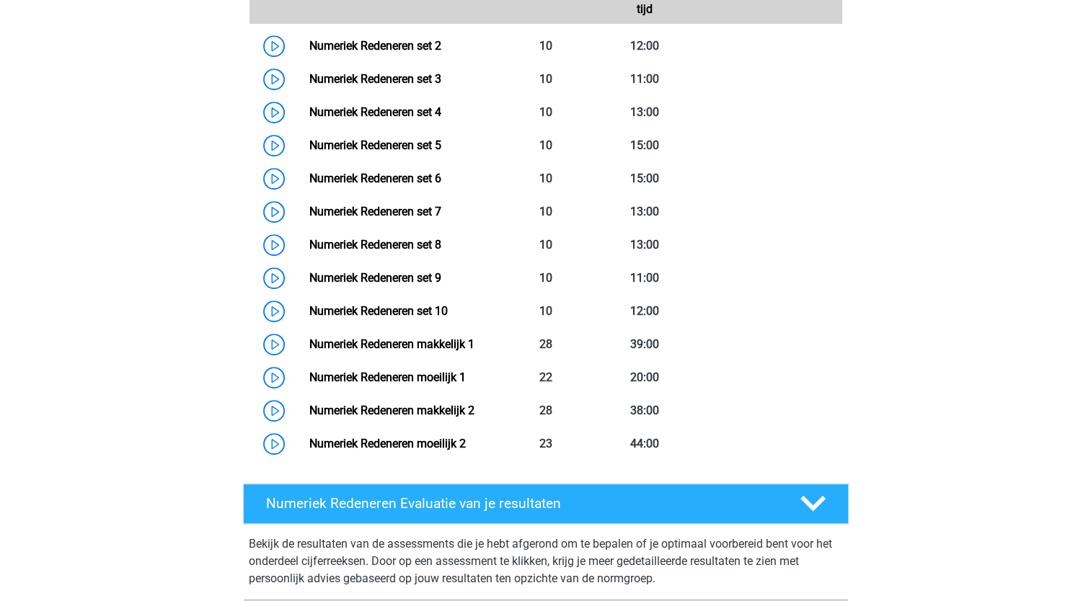
scroll to position [715, 0]
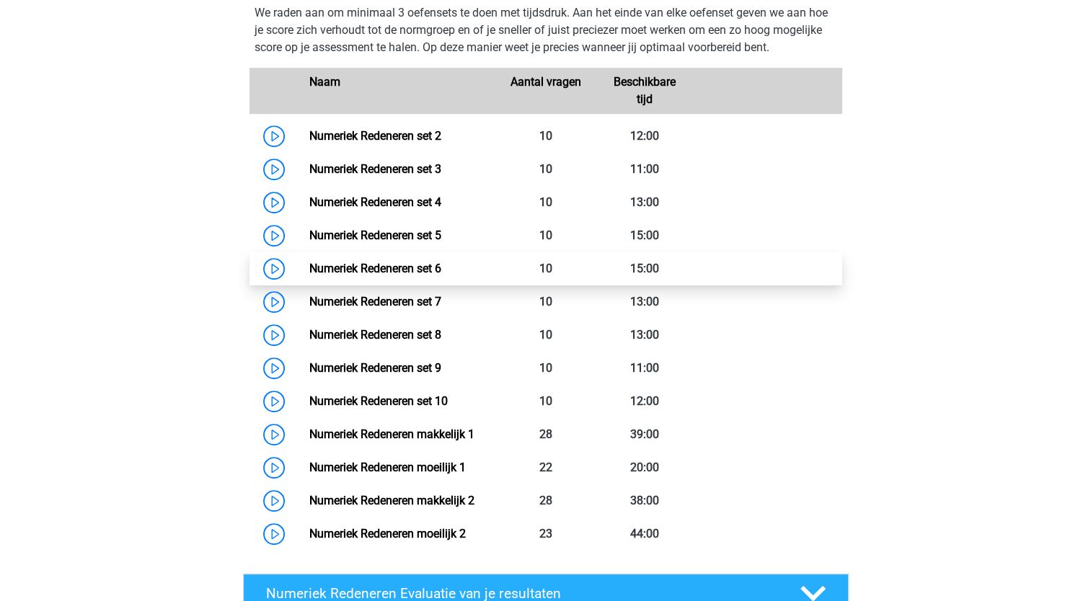
click at [386, 275] on link "Numeriek Redeneren set 6" at bounding box center [375, 269] width 132 height 14
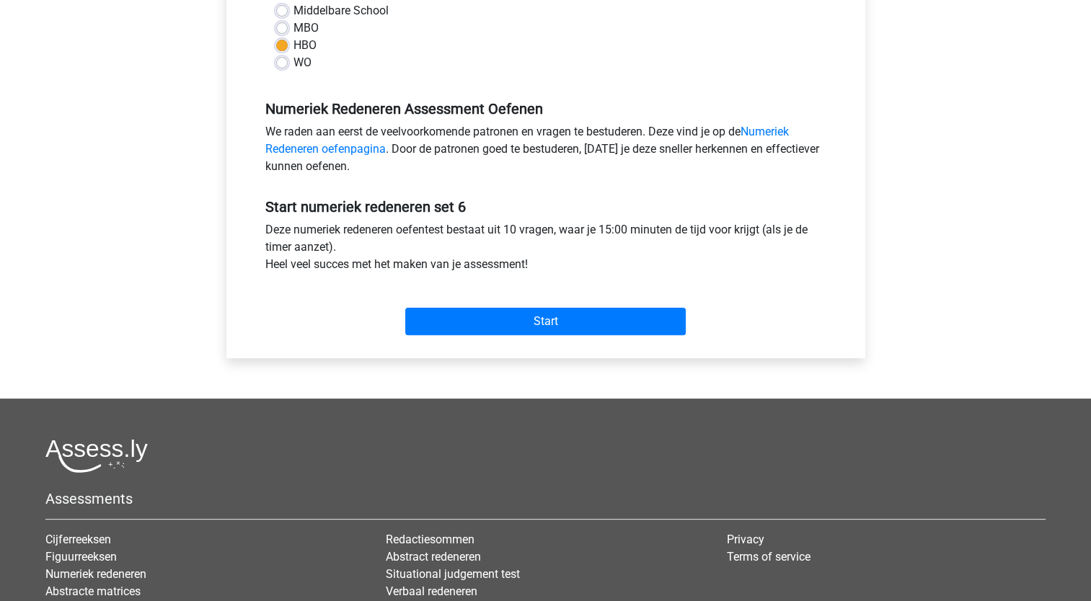
scroll to position [361, 0]
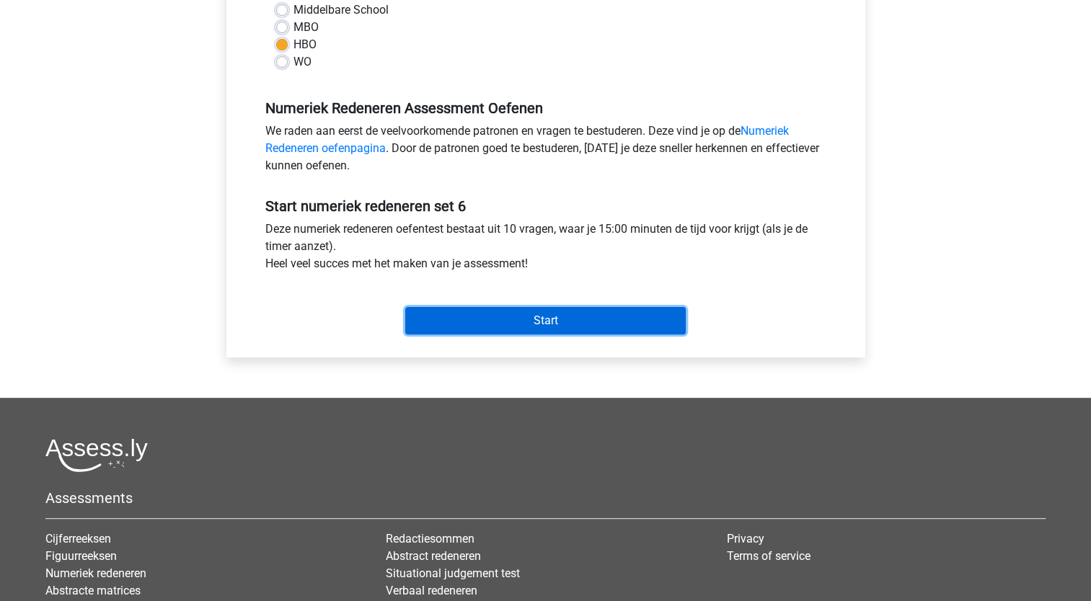
click at [524, 317] on input "Start" at bounding box center [545, 320] width 281 height 27
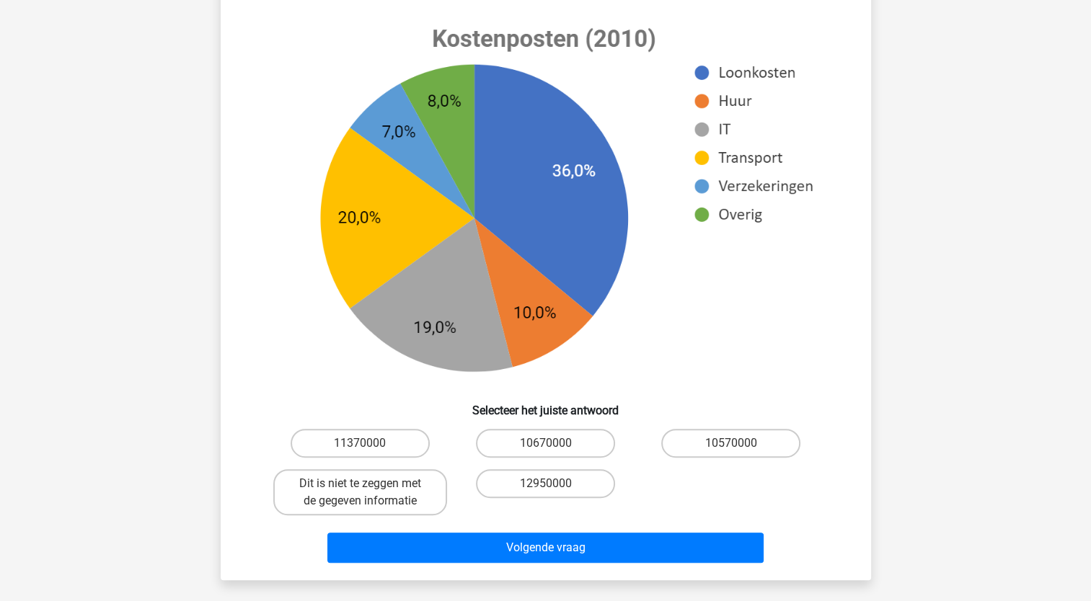
scroll to position [649, 0]
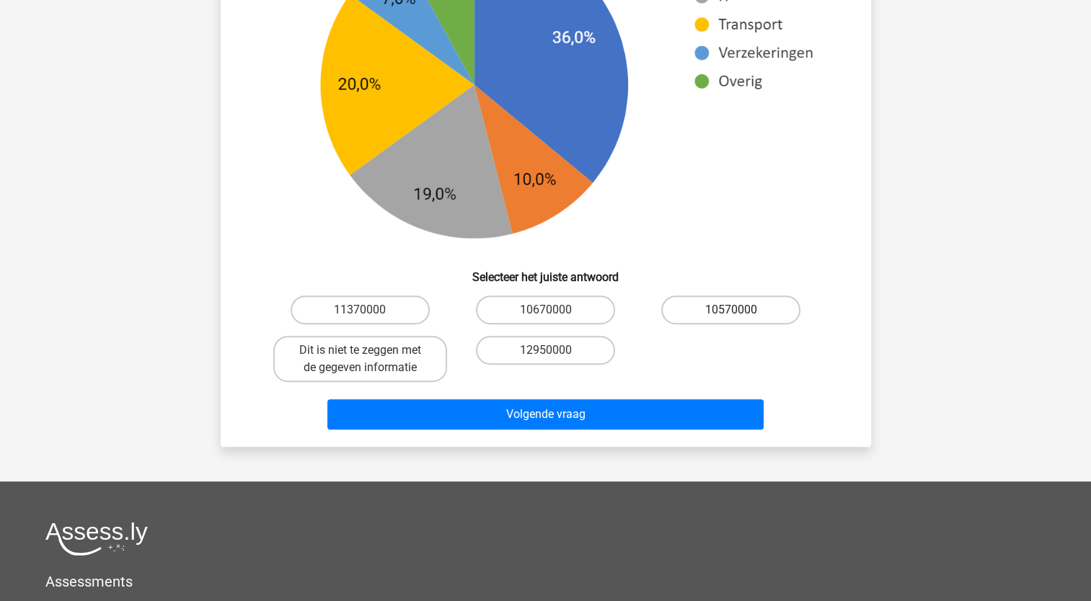
click at [727, 312] on label "10570000" at bounding box center [730, 310] width 139 height 29
click at [731, 312] on input "10570000" at bounding box center [735, 314] width 9 height 9
radio input "true"
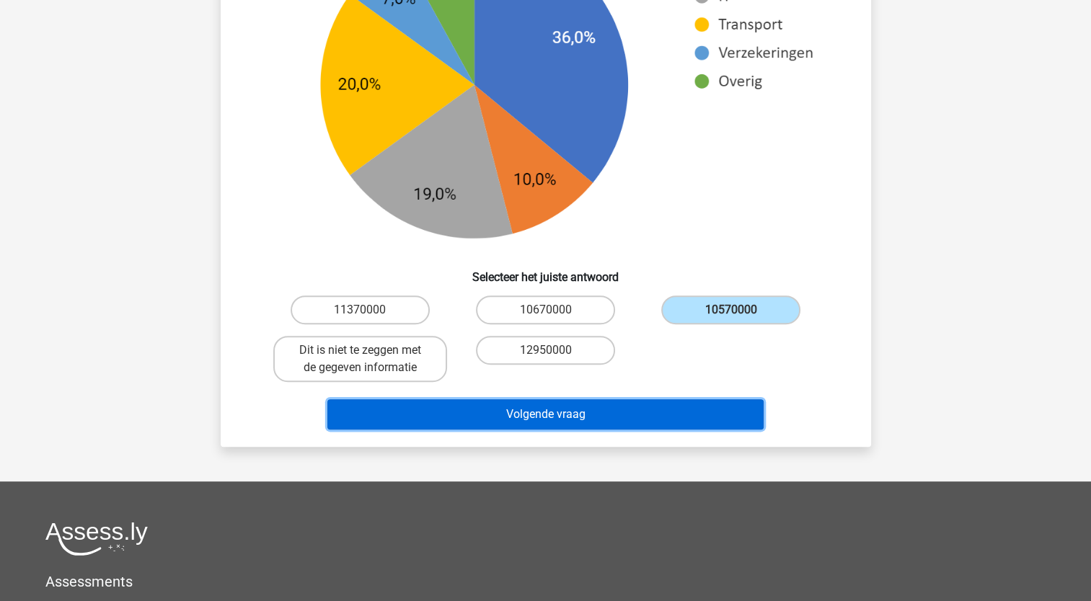
click at [666, 409] on button "Volgende vraag" at bounding box center [545, 415] width 436 height 30
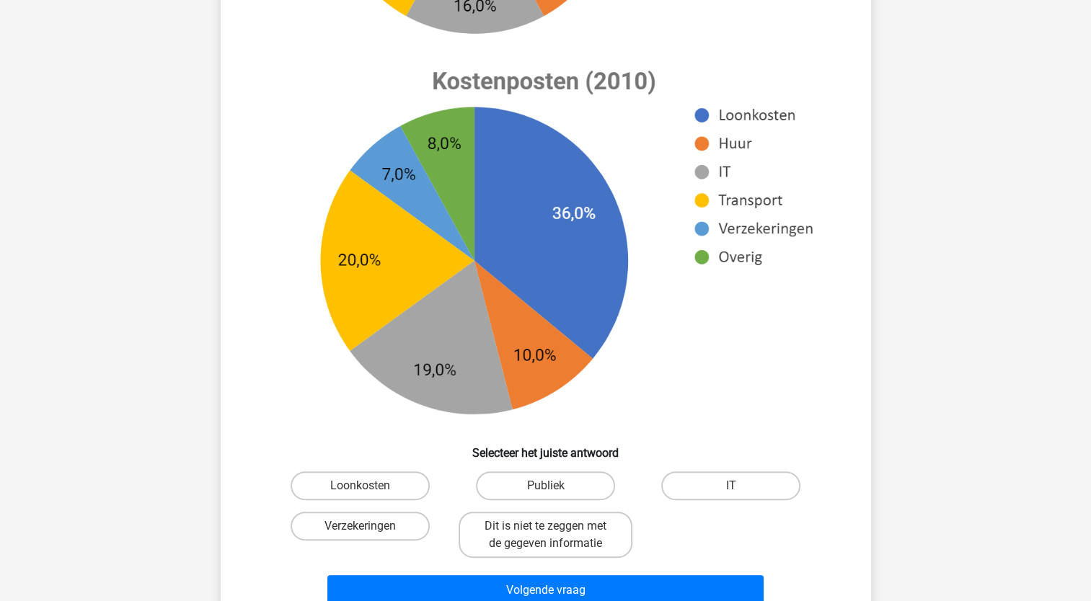
scroll to position [577, 0]
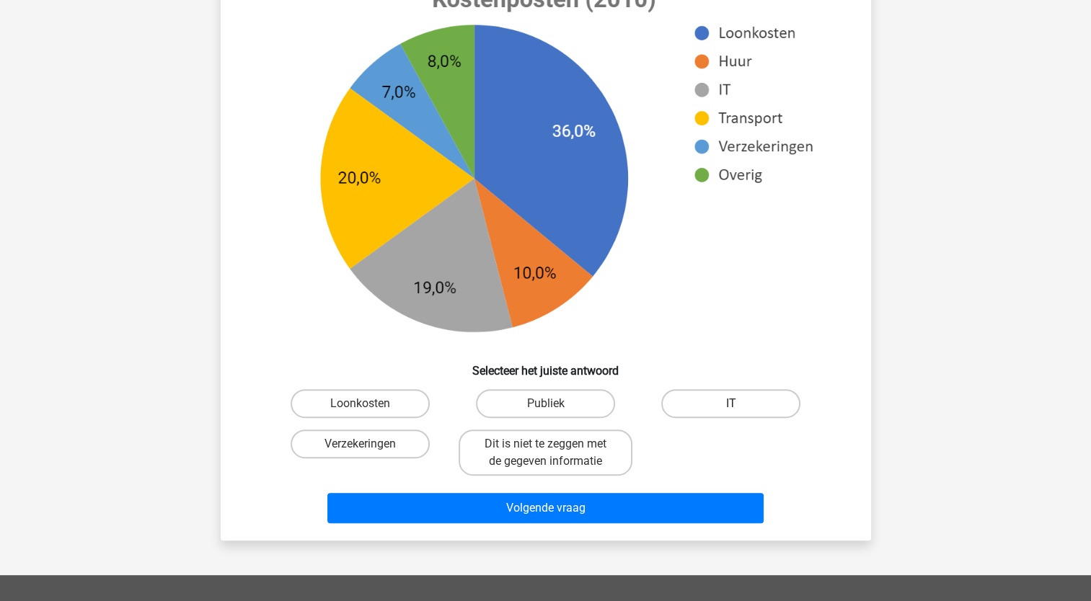
click at [699, 405] on label "IT" at bounding box center [730, 403] width 139 height 29
click at [731, 405] on input "IT" at bounding box center [735, 408] width 9 height 9
radio input "true"
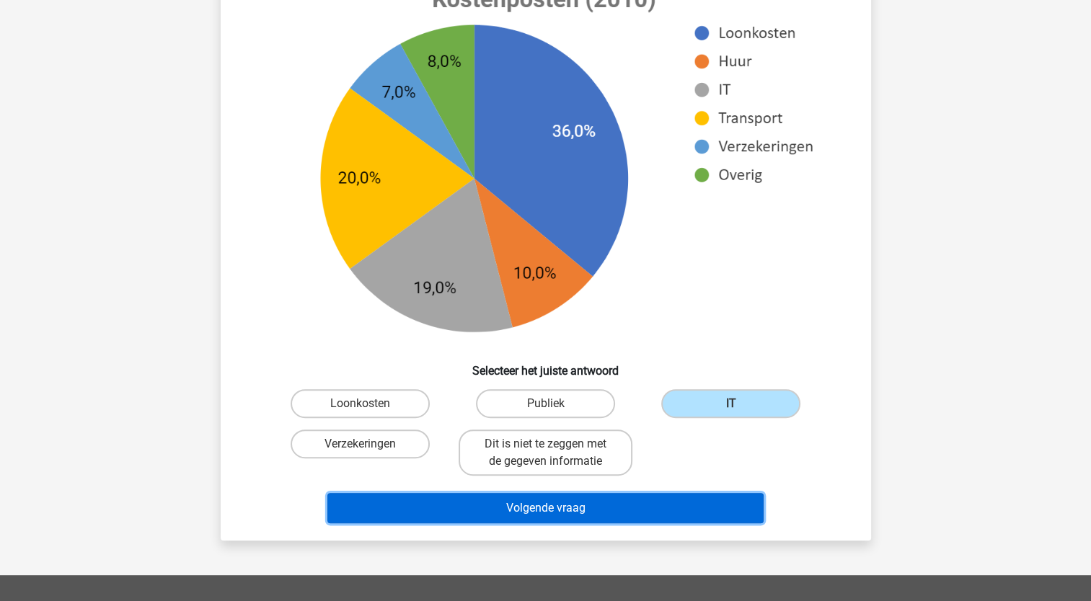
click at [655, 507] on button "Volgende vraag" at bounding box center [545, 508] width 436 height 30
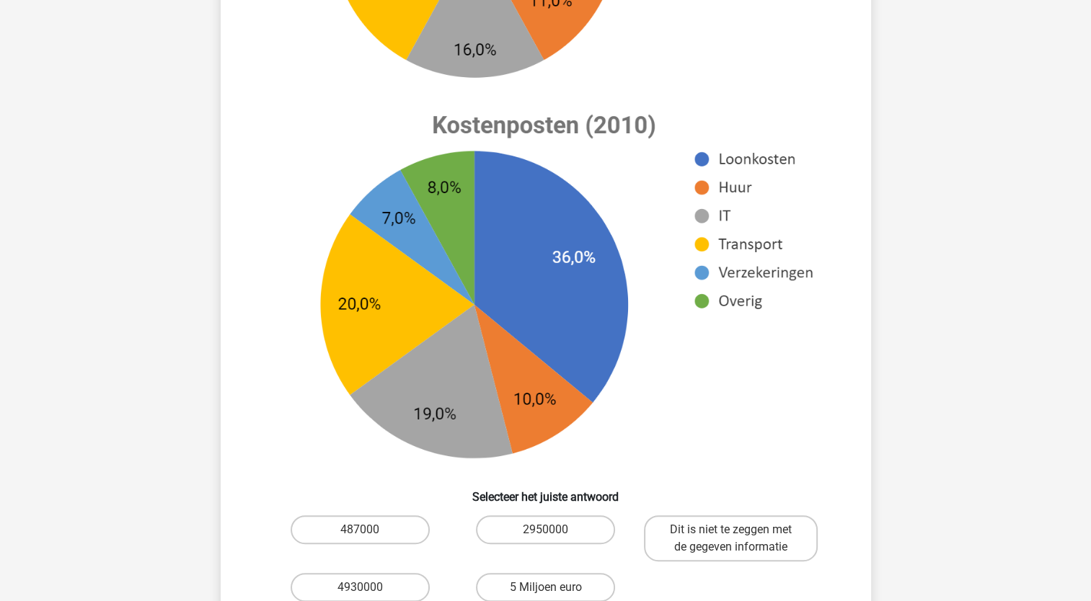
scroll to position [649, 0]
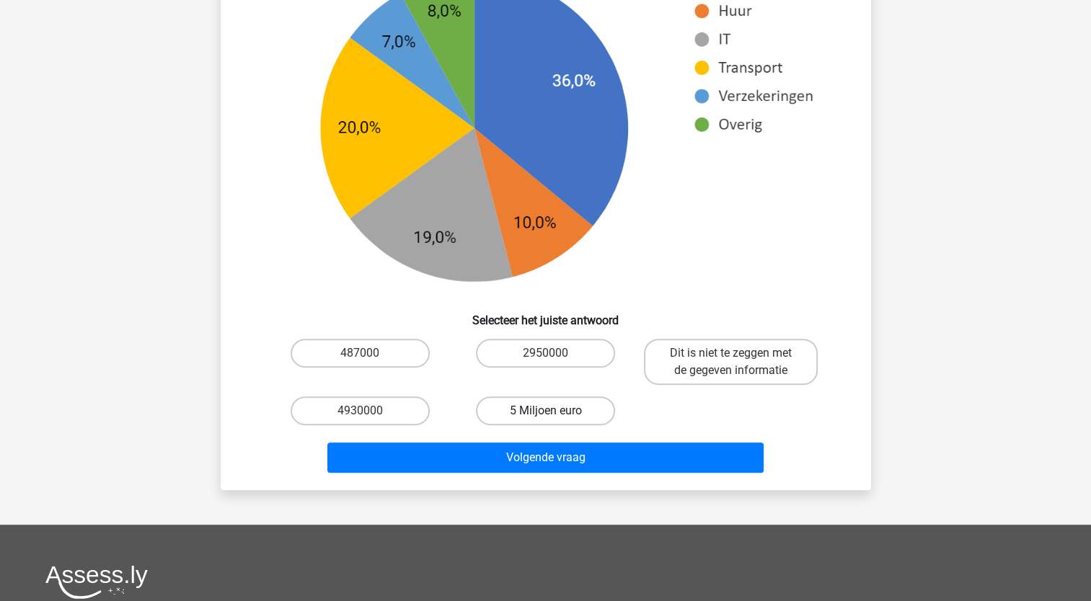
click at [528, 407] on label "5 Miljoen euro" at bounding box center [545, 411] width 139 height 29
click at [545, 411] on input "5 Miljoen euro" at bounding box center [549, 415] width 9 height 9
radio input "true"
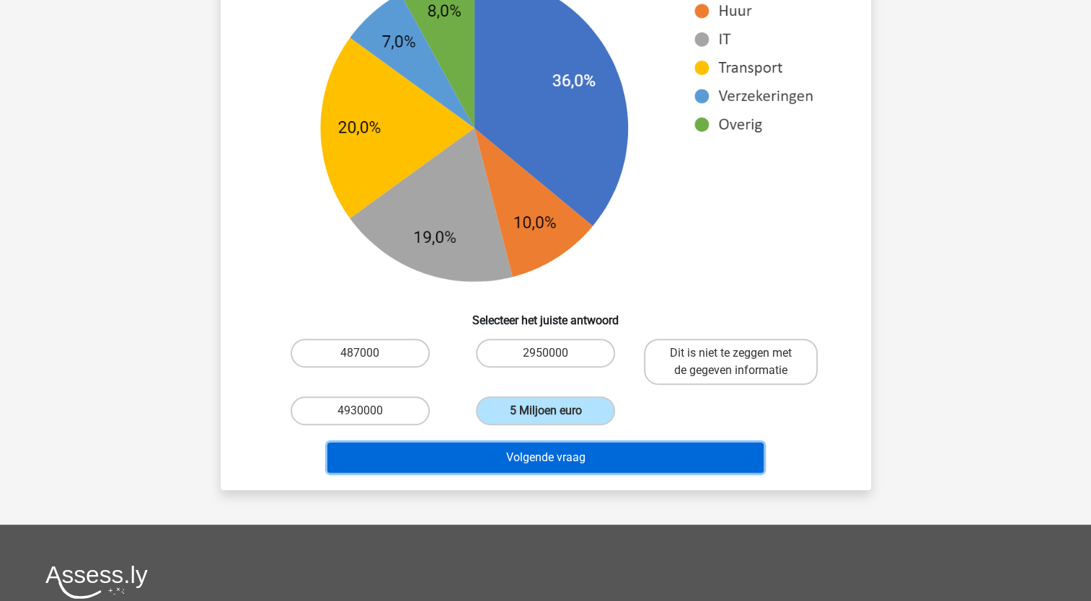
click at [534, 447] on button "Volgende vraag" at bounding box center [545, 458] width 436 height 30
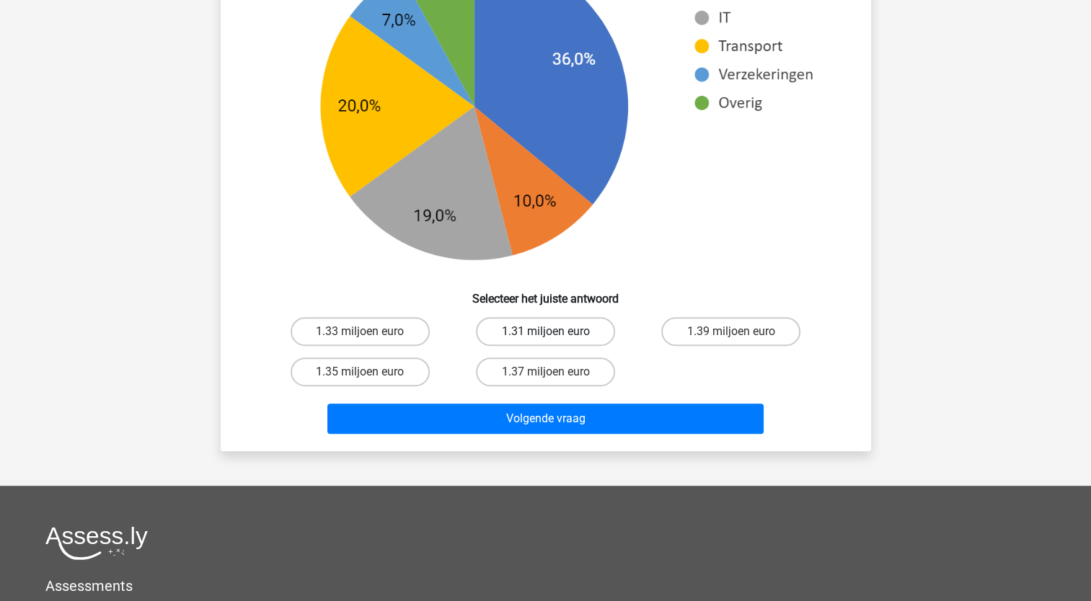
click at [567, 333] on label "1.31 miljoen euro" at bounding box center [545, 331] width 139 height 29
click at [555, 333] on input "1.31 miljoen euro" at bounding box center [549, 336] width 9 height 9
radio input "true"
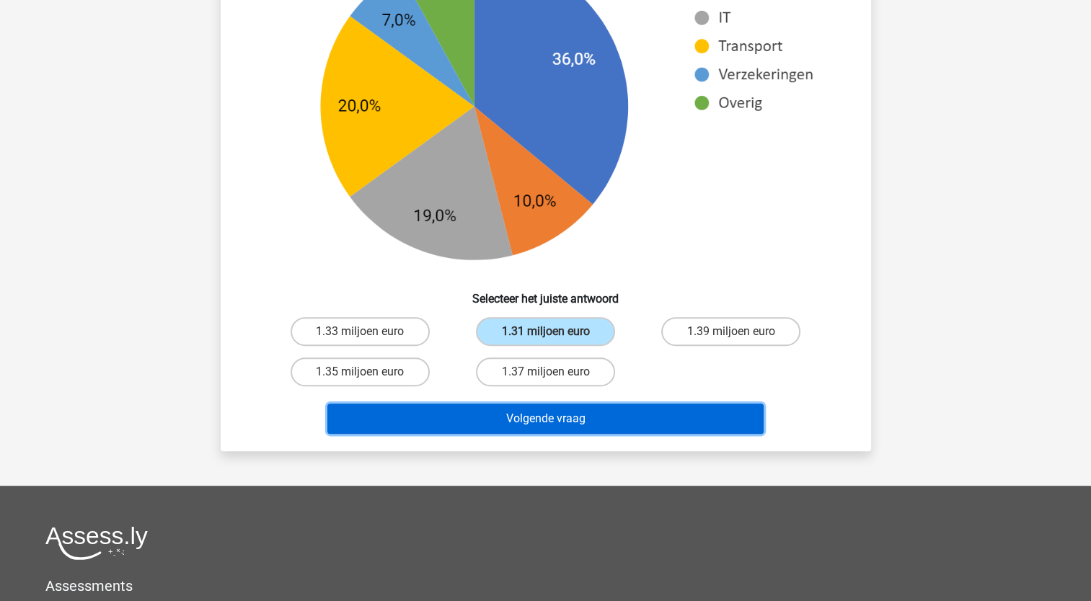
click at [554, 424] on button "Volgende vraag" at bounding box center [545, 419] width 436 height 30
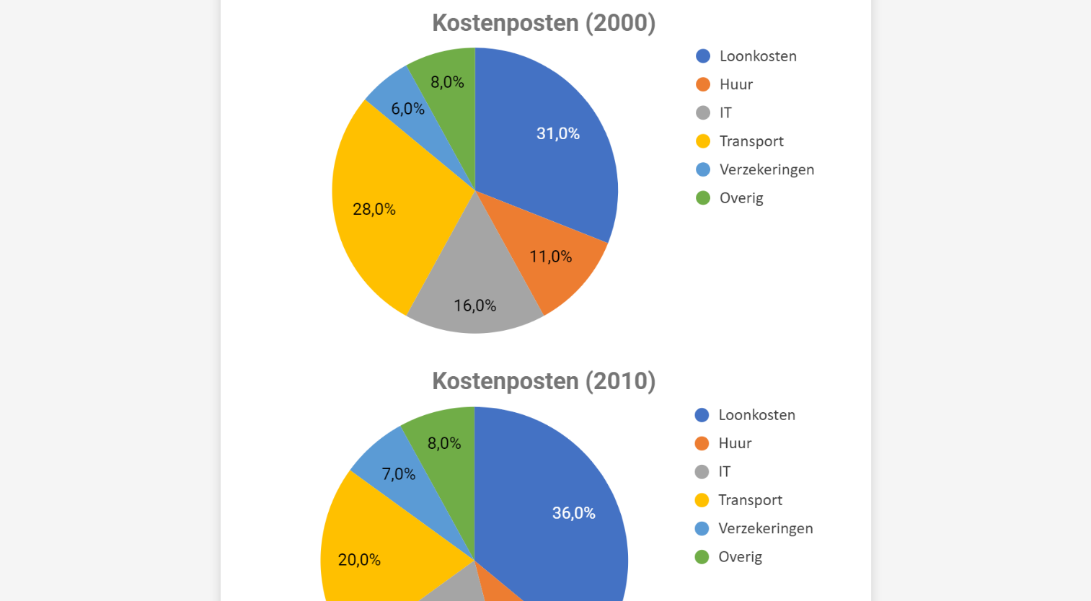
scroll to position [72, 0]
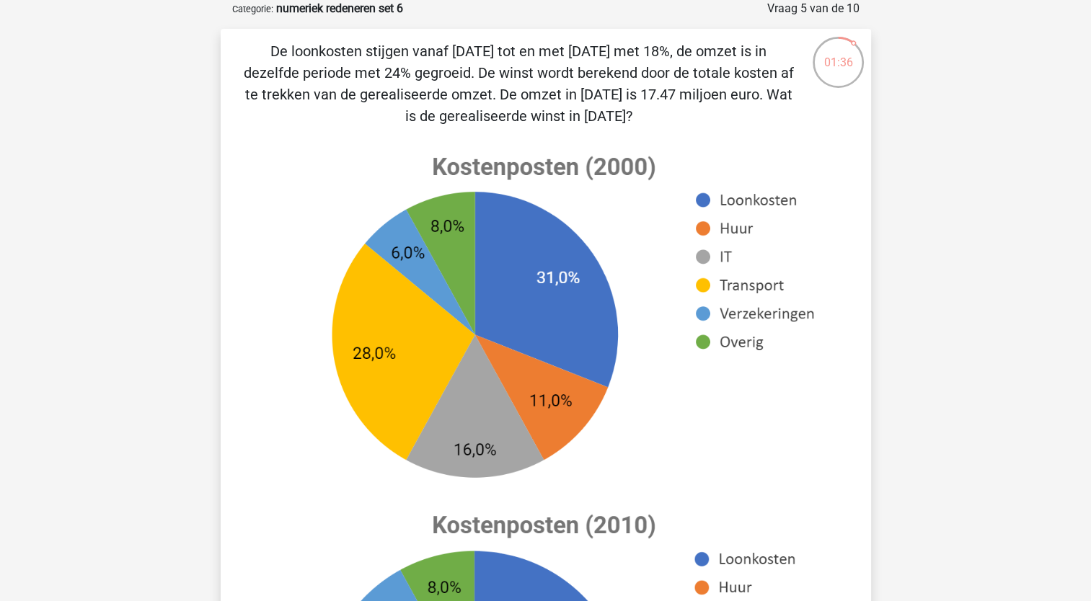
drag, startPoint x: 494, startPoint y: 93, endPoint x: 633, endPoint y: 118, distance: 141.3
click at [633, 118] on p "De loonkosten stijgen vanaf [DATE] tot en met [DATE] met 18%, de omzet is in de…" at bounding box center [519, 83] width 550 height 87
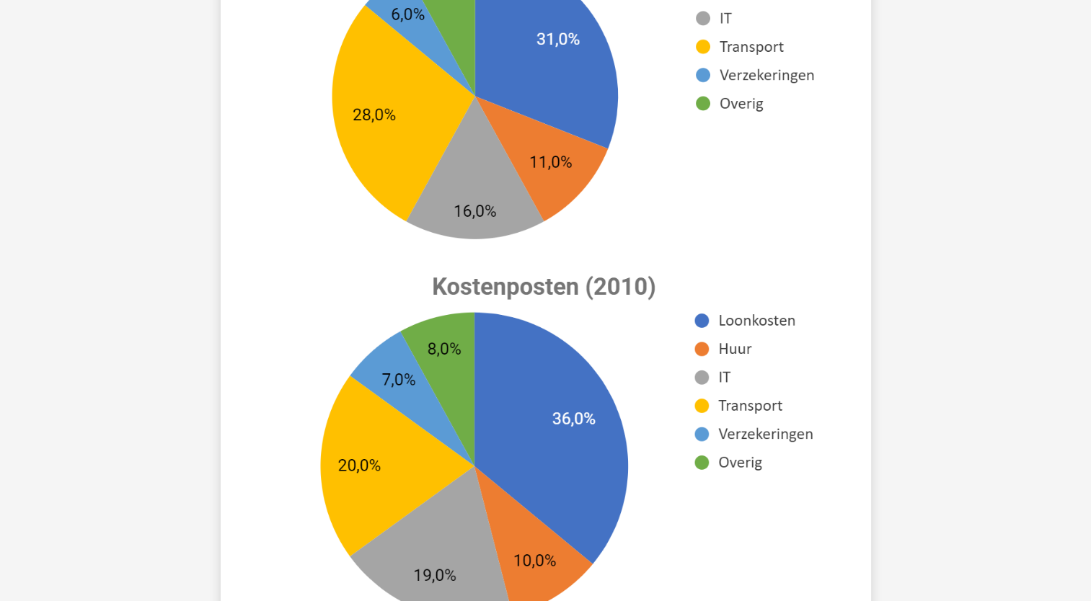
scroll to position [361, 0]
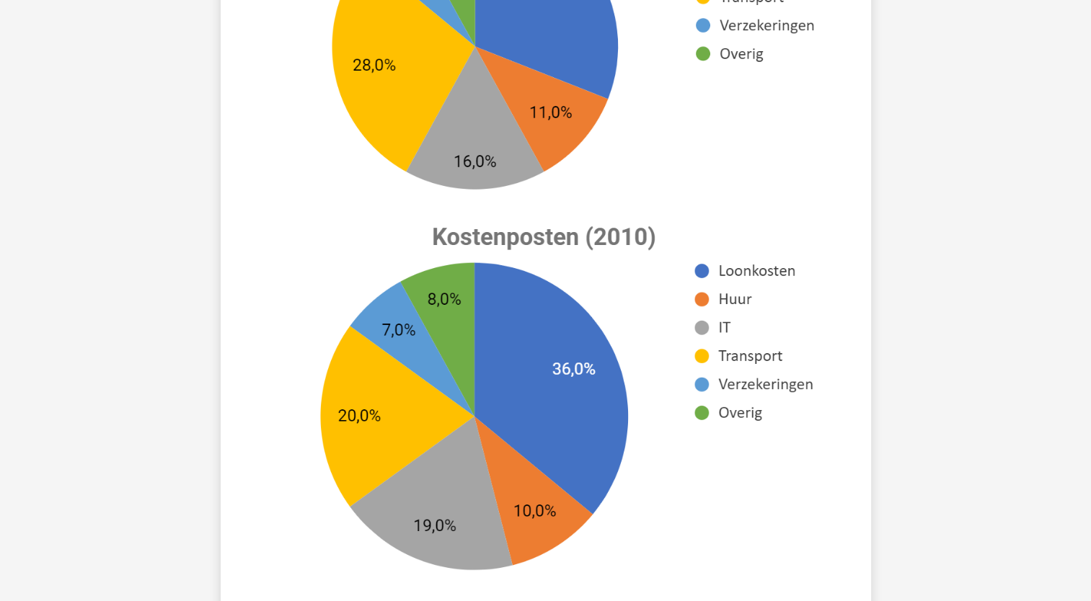
click at [680, 257] on image at bounding box center [544, 399] width 578 height 382
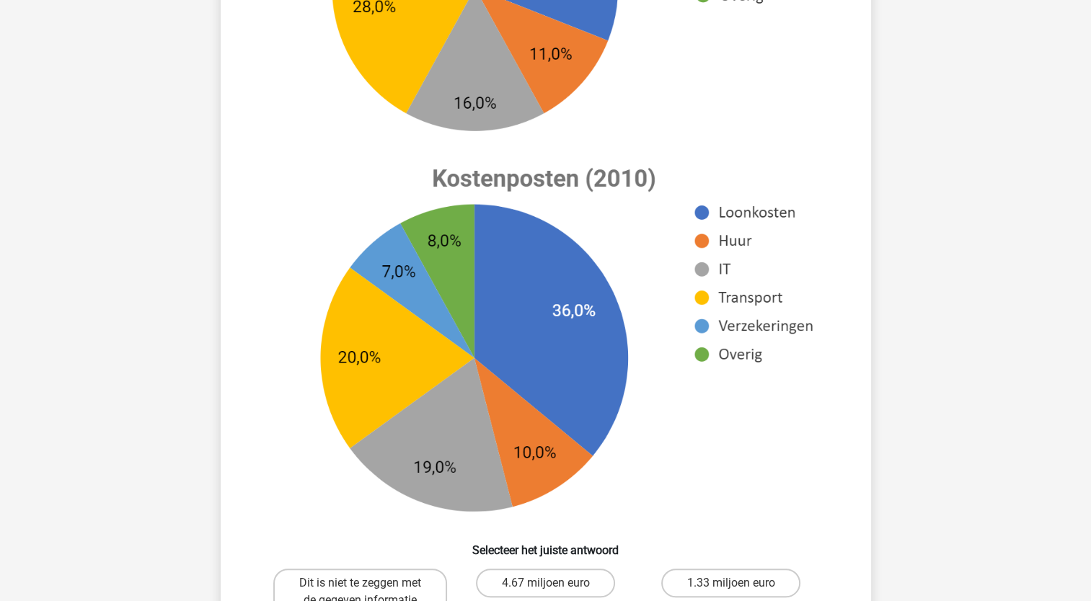
scroll to position [433, 0]
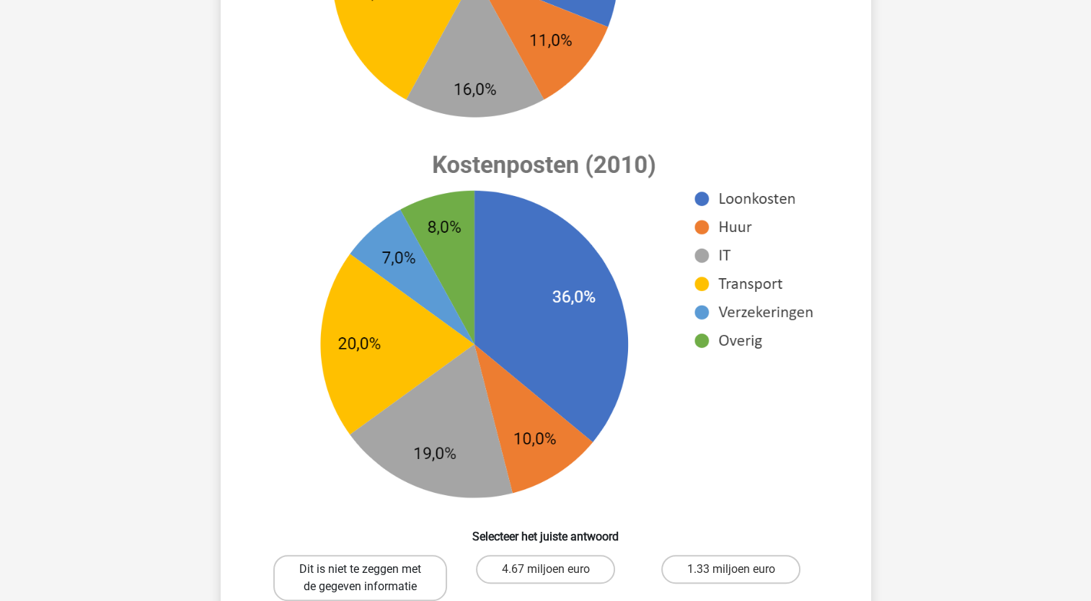
click at [400, 579] on label "Dit is niet te zeggen met de gegeven informatie" at bounding box center [360, 578] width 174 height 46
click at [369, 579] on input "Dit is niet te zeggen met de gegeven informatie" at bounding box center [364, 574] width 9 height 9
radio input "true"
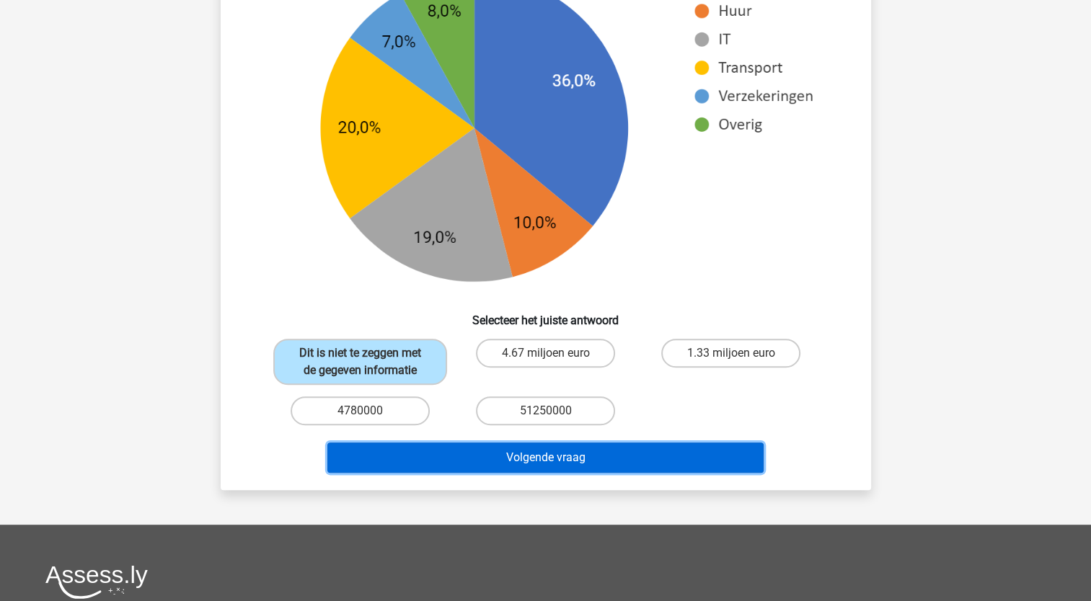
click at [537, 457] on button "Volgende vraag" at bounding box center [545, 458] width 436 height 30
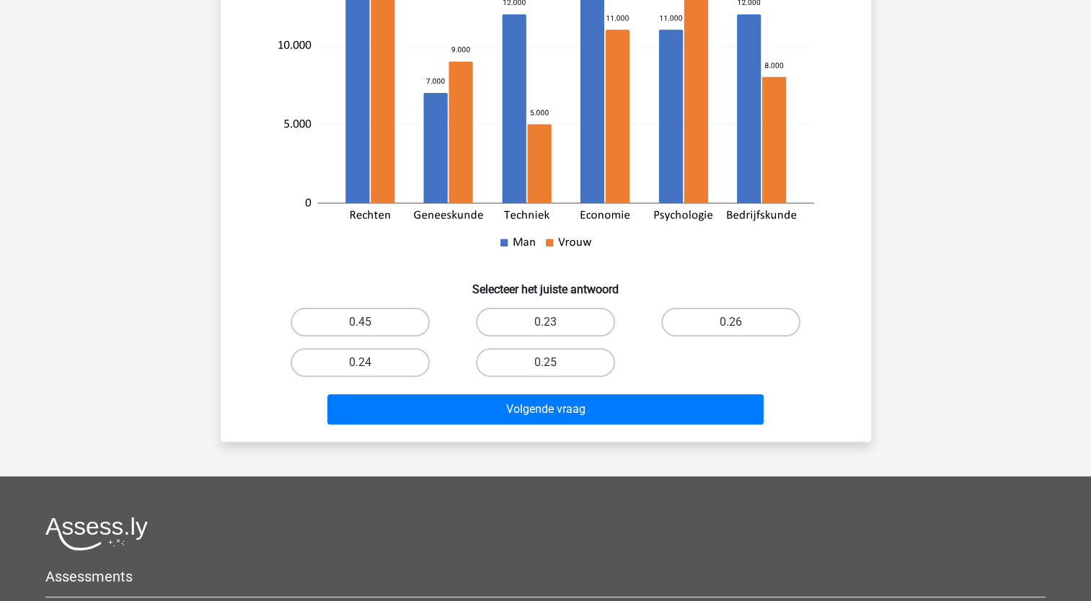
scroll to position [361, 0]
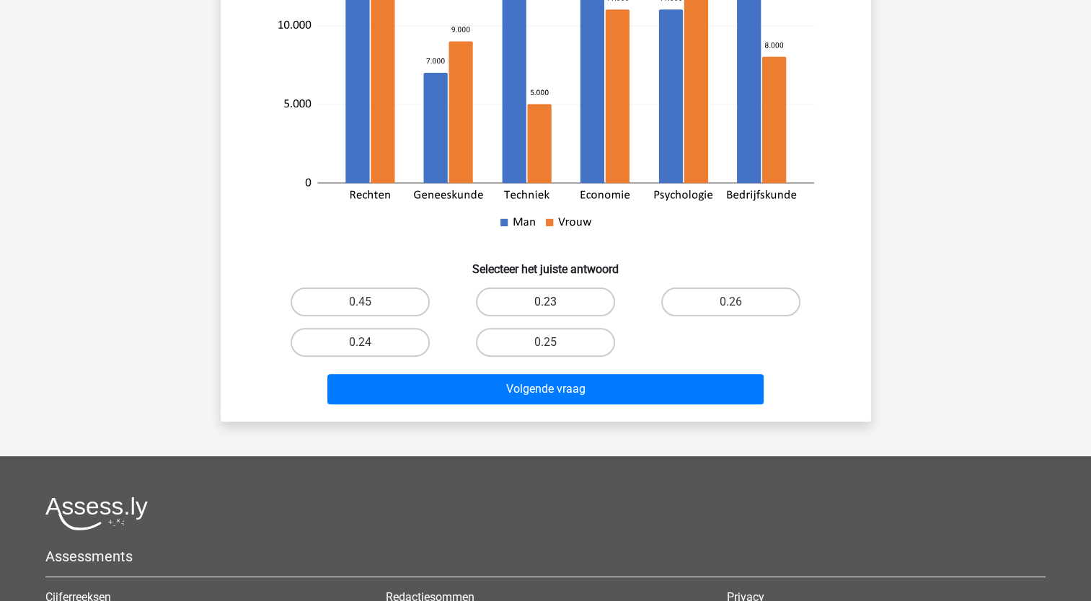
click at [552, 296] on label "0.23" at bounding box center [545, 302] width 139 height 29
click at [552, 302] on input "0.23" at bounding box center [549, 306] width 9 height 9
radio input "true"
click at [378, 342] on label "0.24" at bounding box center [360, 342] width 139 height 29
click at [369, 343] on input "0.24" at bounding box center [364, 347] width 9 height 9
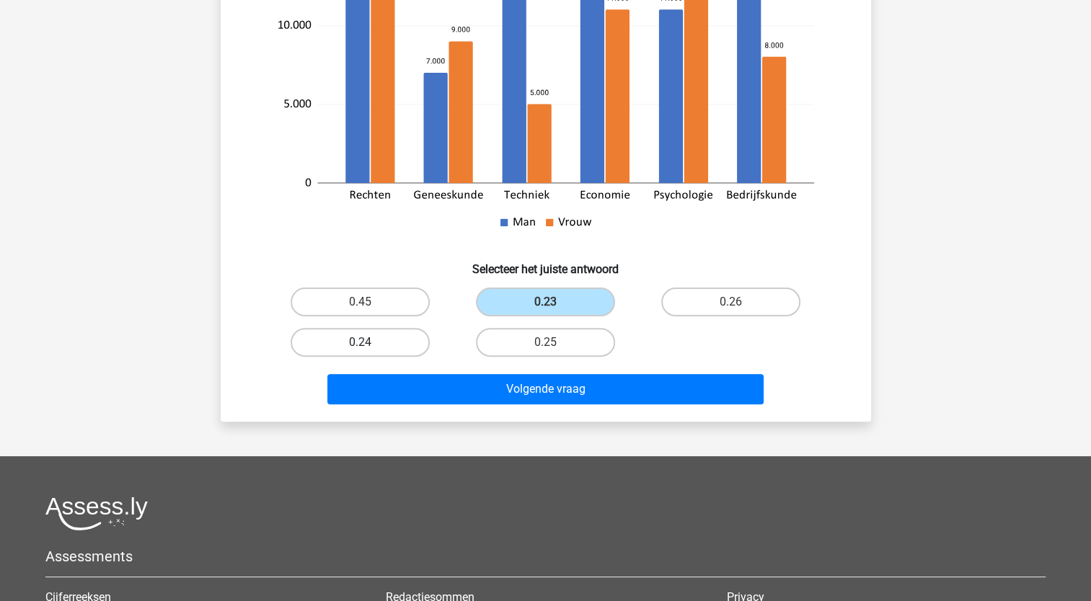
radio input "true"
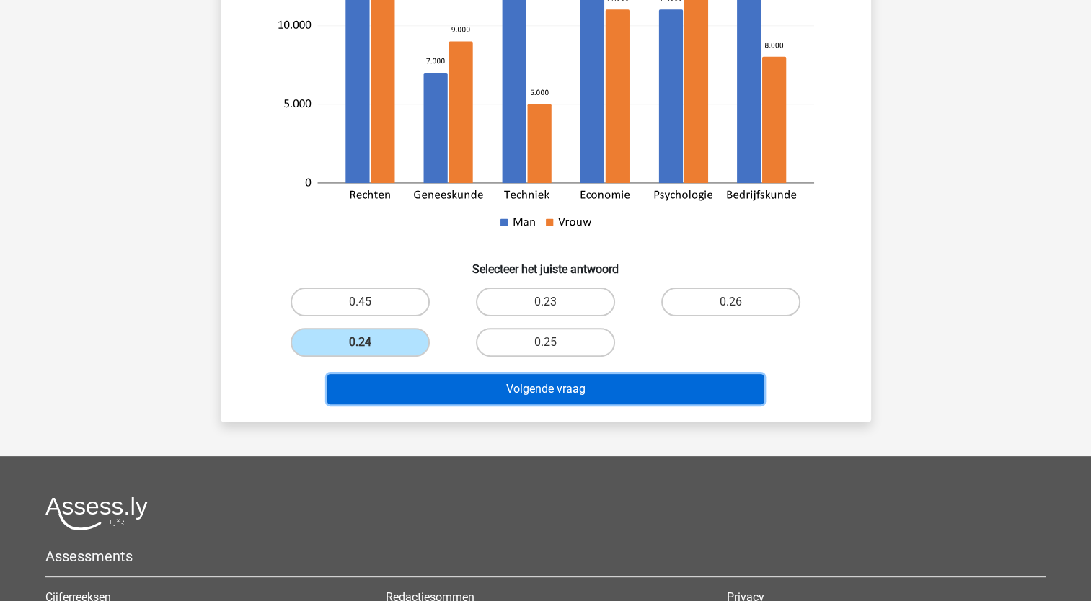
click at [470, 382] on button "Volgende vraag" at bounding box center [545, 389] width 436 height 30
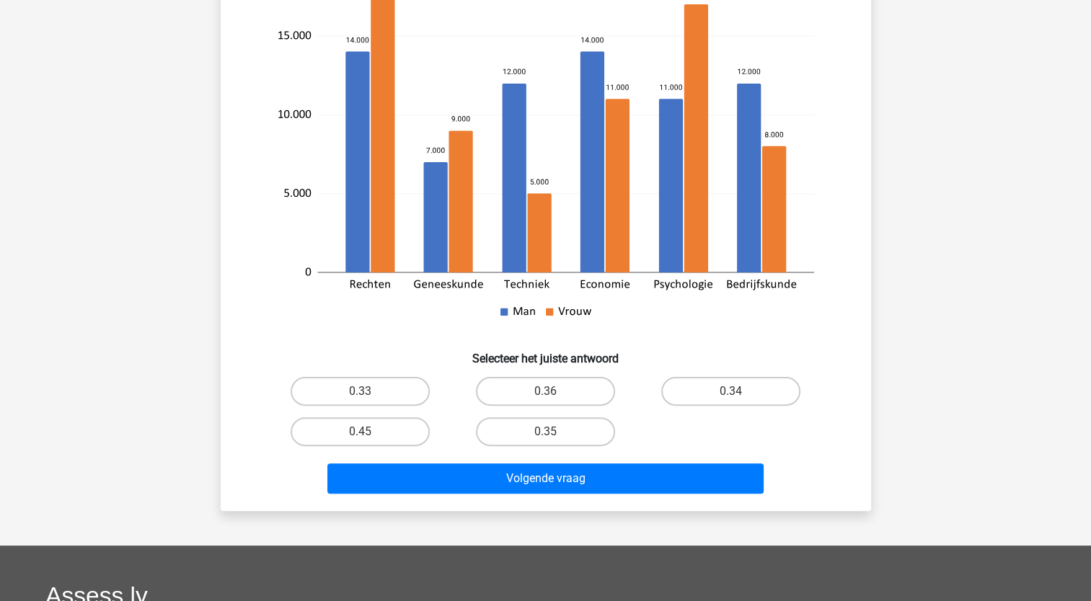
scroll to position [433, 0]
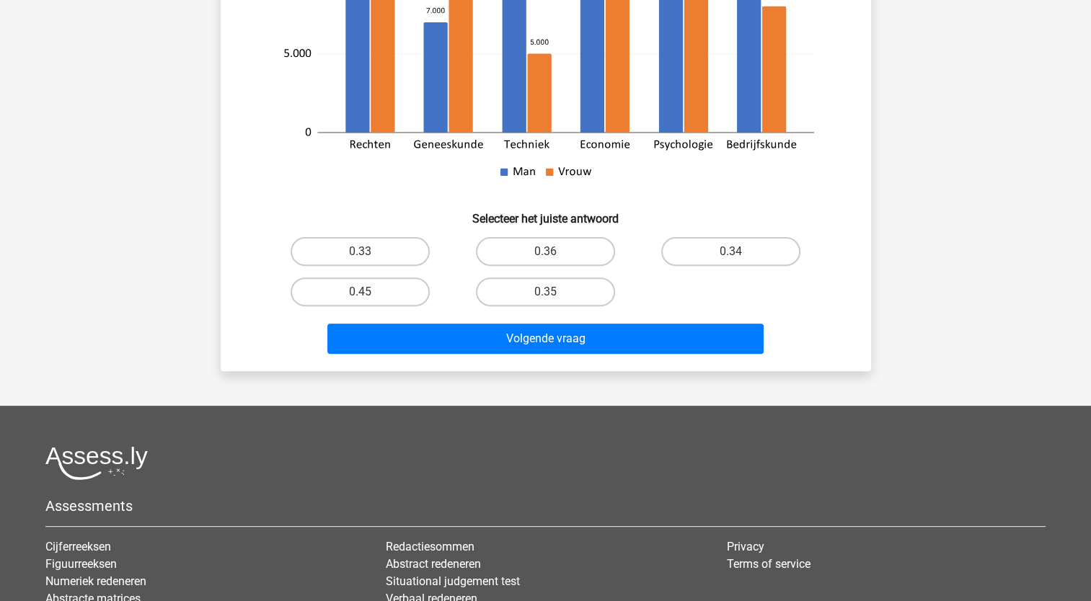
click at [737, 252] on input "0.34" at bounding box center [735, 256] width 9 height 9
radio input "true"
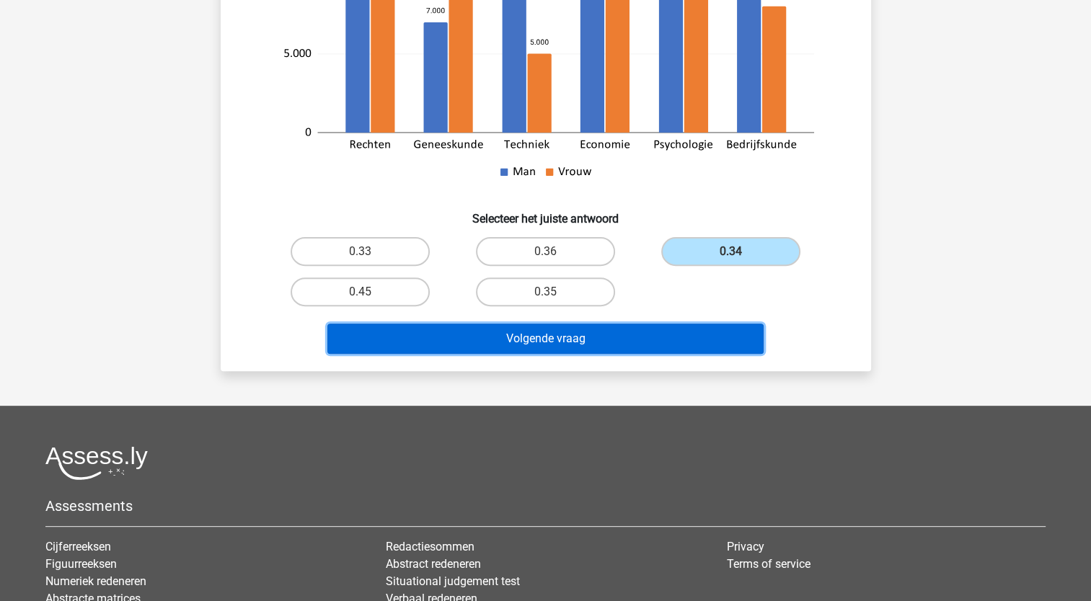
click at [682, 334] on button "Volgende vraag" at bounding box center [545, 339] width 436 height 30
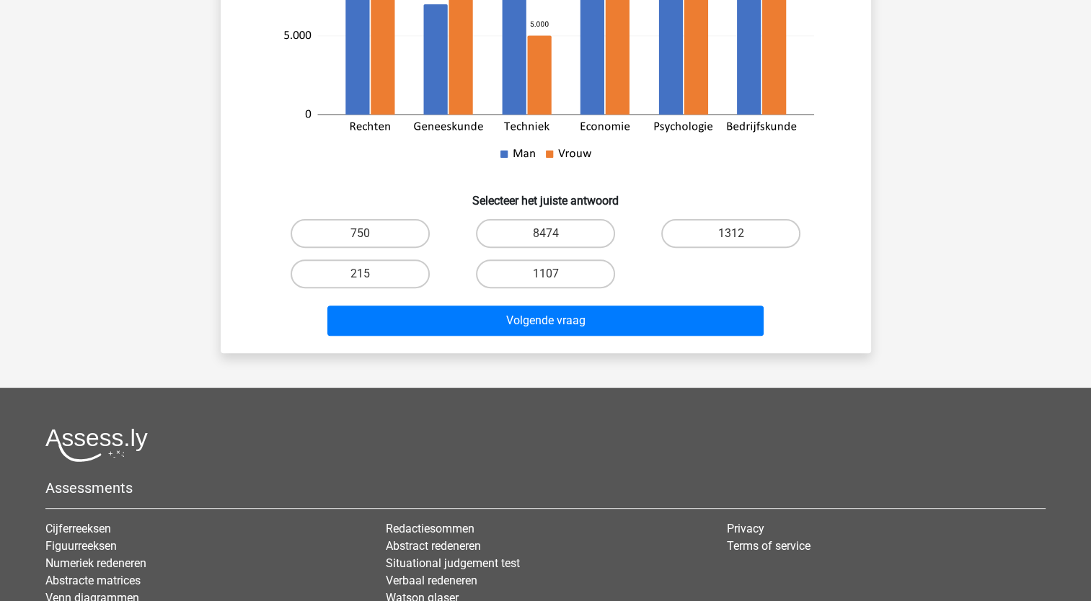
scroll to position [462, 0]
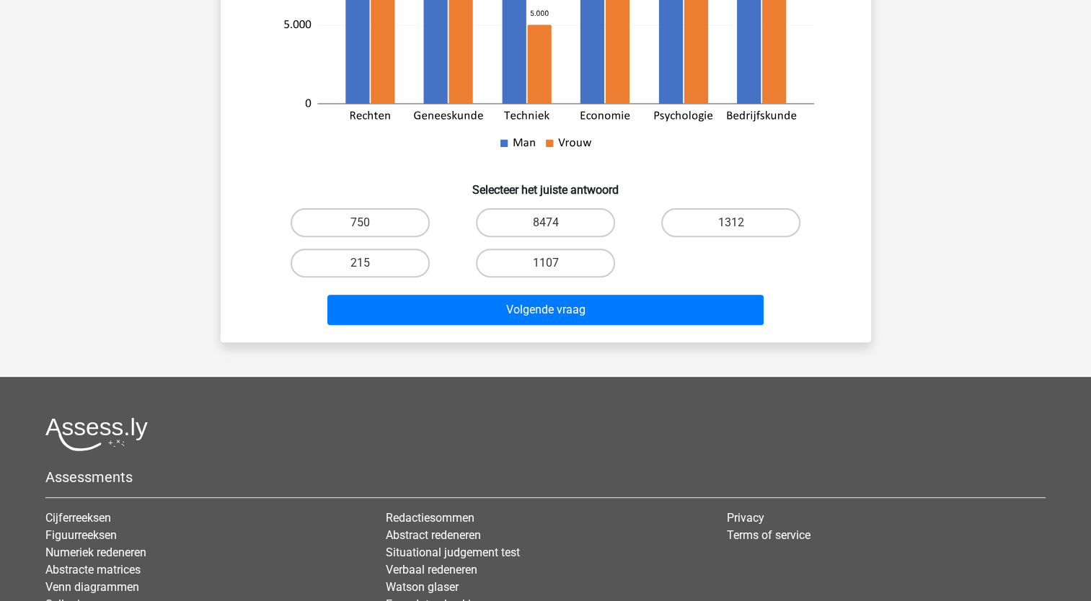
click at [558, 247] on div "1107" at bounding box center [545, 263] width 185 height 40
click at [555, 258] on label "1107" at bounding box center [545, 263] width 139 height 29
click at [555, 263] on input "1107" at bounding box center [549, 267] width 9 height 9
radio input "true"
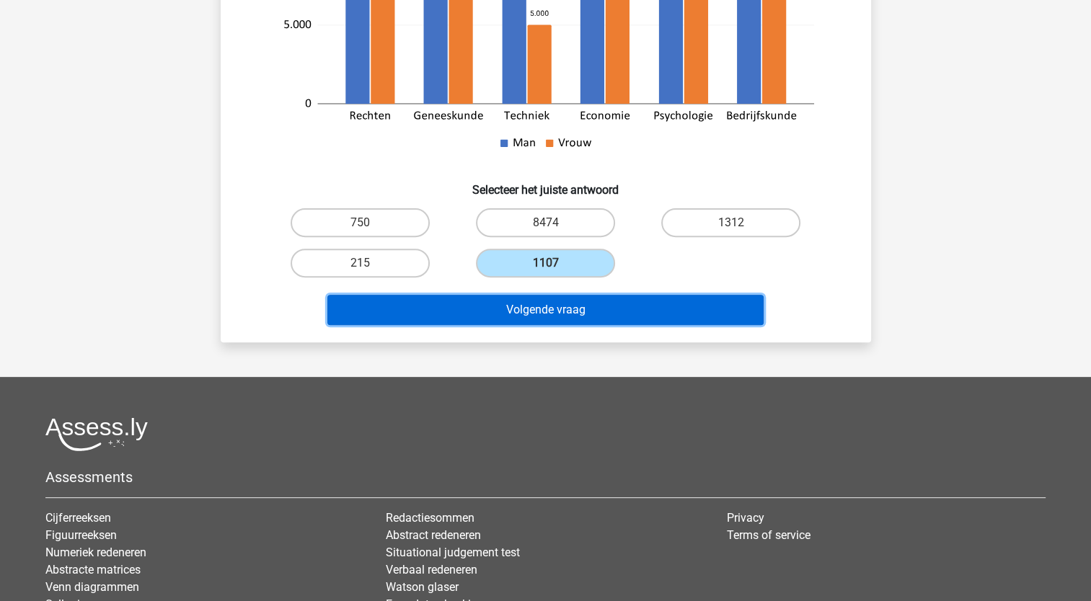
click at [565, 305] on button "Volgende vraag" at bounding box center [545, 310] width 436 height 30
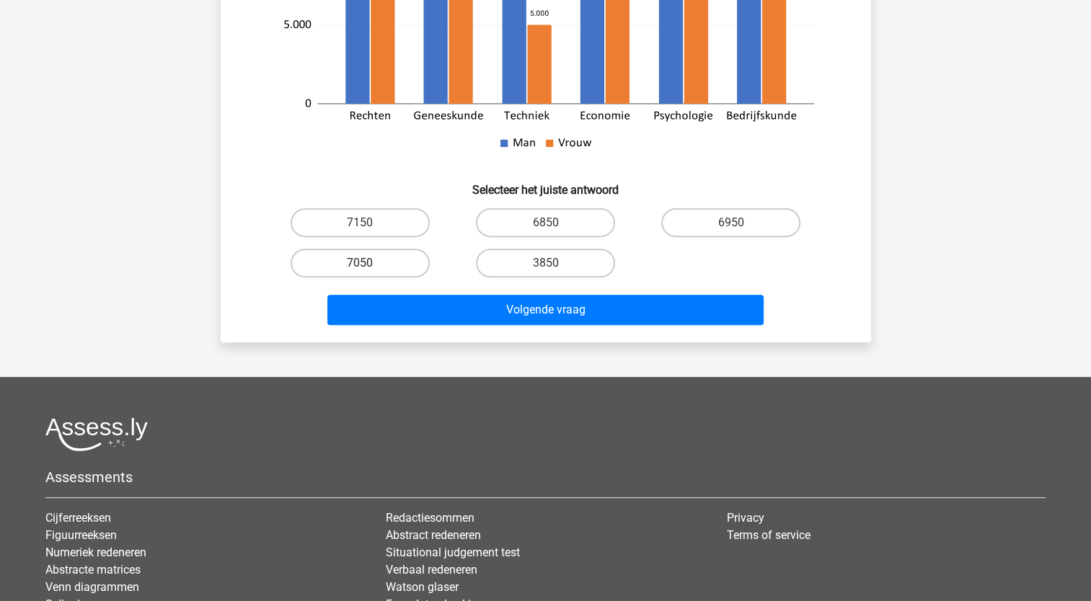
click at [346, 257] on label "7050" at bounding box center [360, 263] width 139 height 29
click at [360, 263] on input "7050" at bounding box center [364, 267] width 9 height 9
radio input "true"
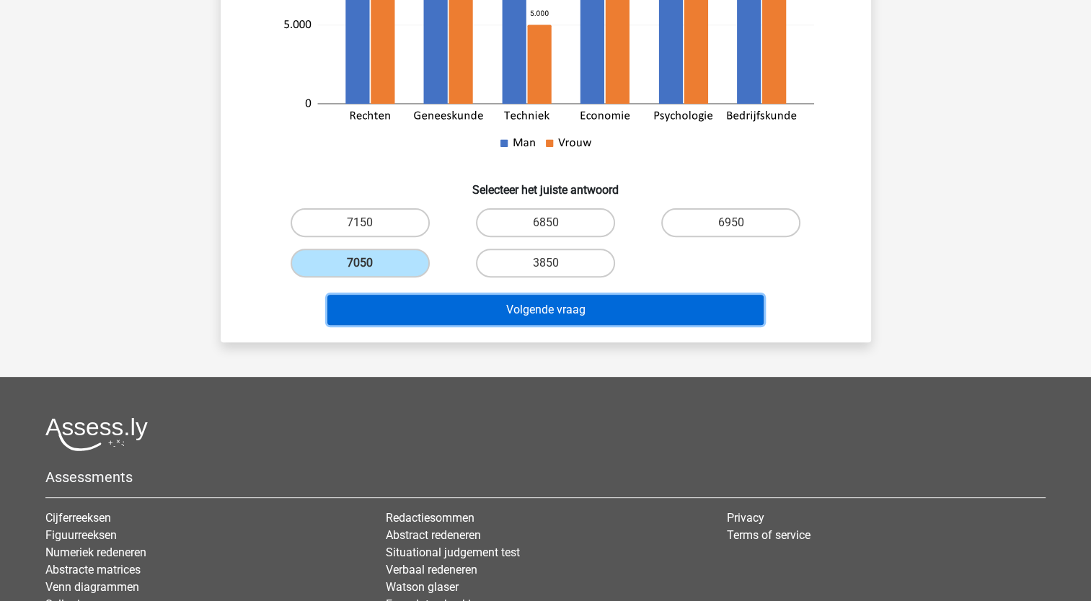
click at [433, 311] on button "Volgende vraag" at bounding box center [545, 310] width 436 height 30
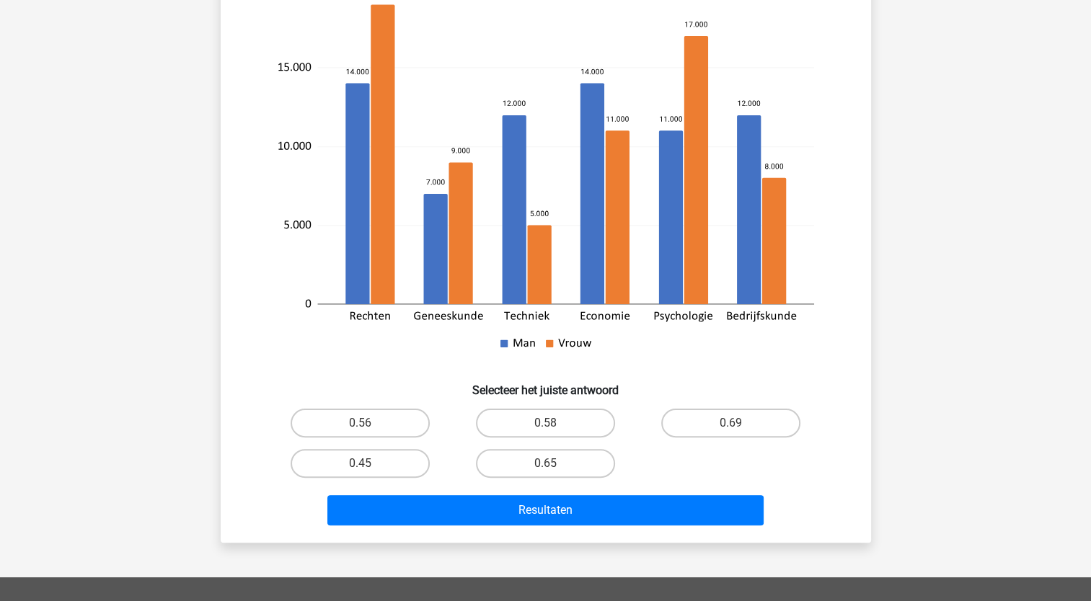
scroll to position [299, 0]
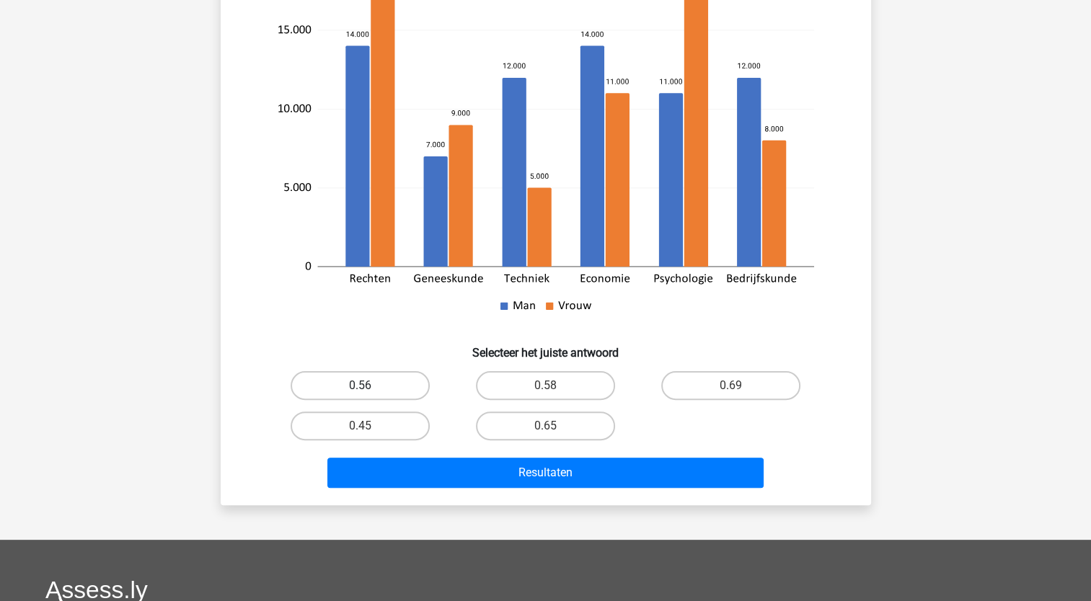
click at [378, 382] on label "0.56" at bounding box center [360, 385] width 139 height 29
click at [369, 386] on input "0.56" at bounding box center [364, 390] width 9 height 9
radio input "true"
click at [423, 454] on div "Resultaten" at bounding box center [546, 470] width 604 height 48
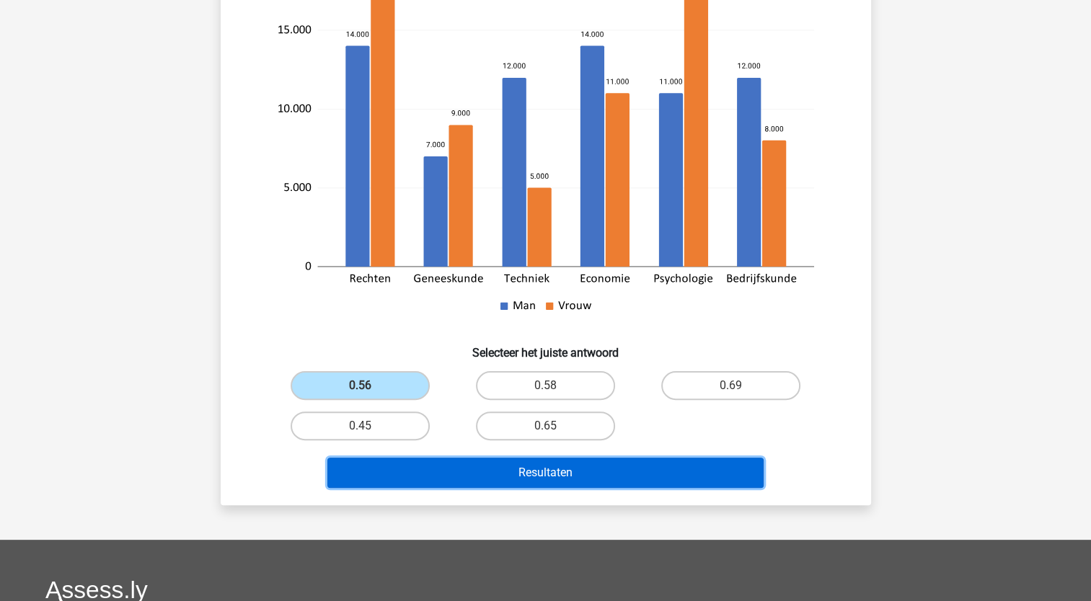
click at [428, 464] on button "Resultaten" at bounding box center [545, 473] width 436 height 30
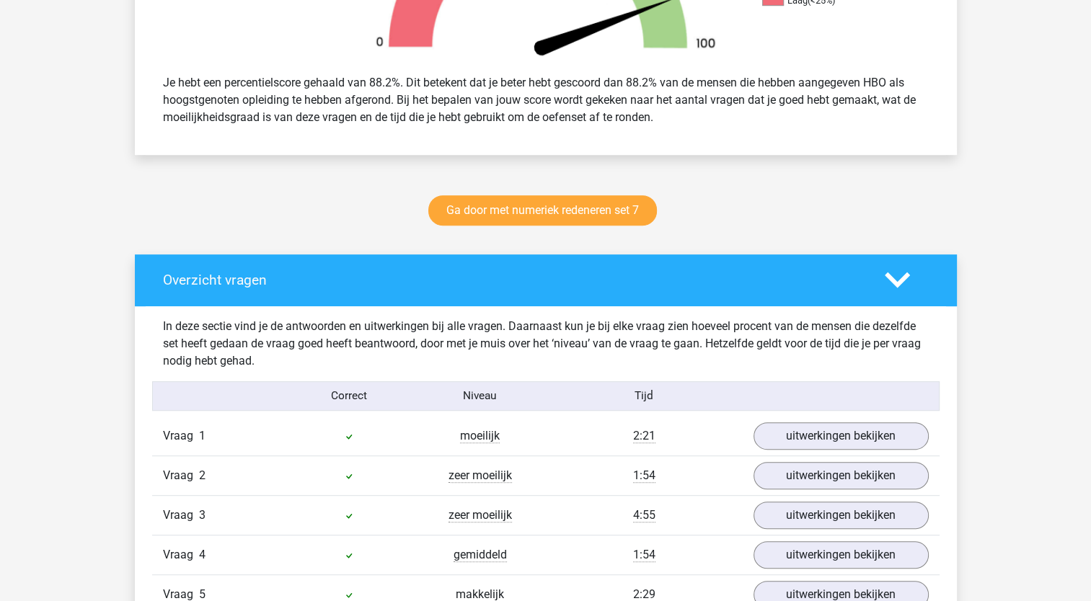
scroll to position [865, 0]
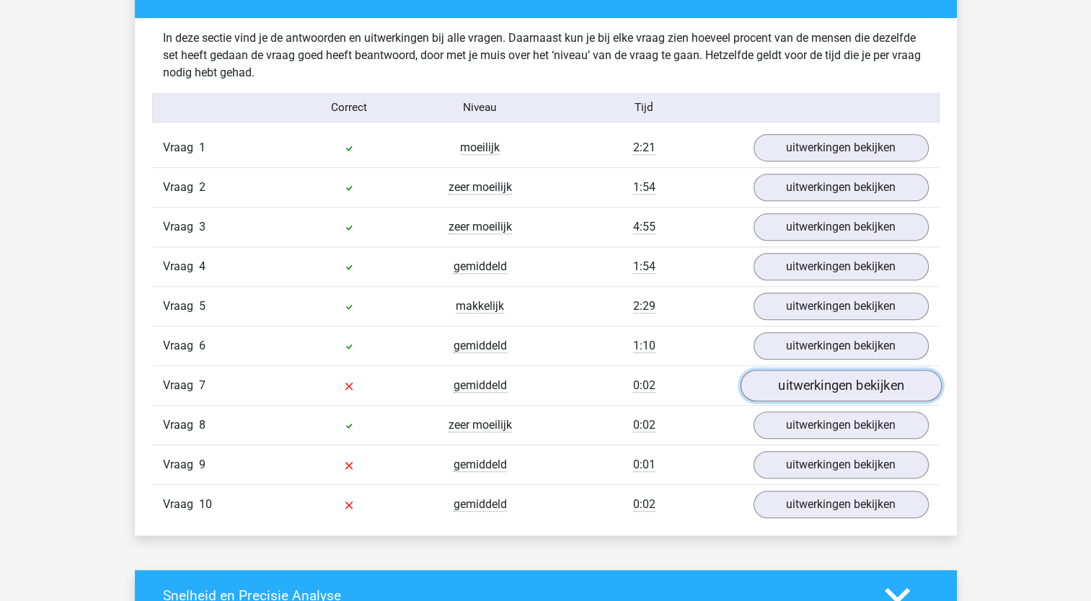
click at [868, 384] on link "uitwerkingen bekijken" at bounding box center [840, 386] width 201 height 32
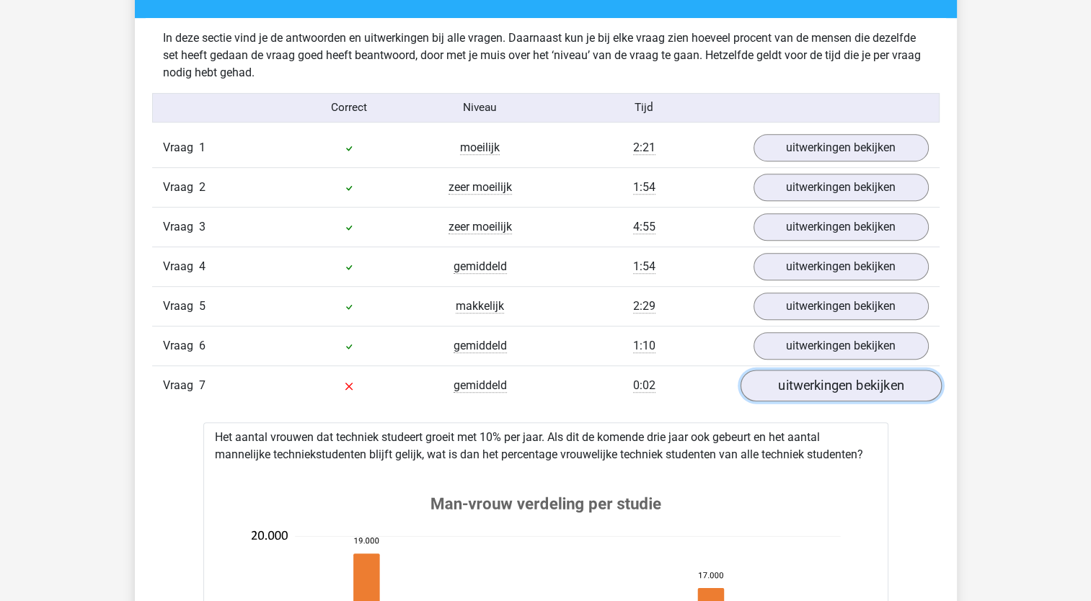
click at [806, 391] on link "uitwerkingen bekijken" at bounding box center [840, 386] width 201 height 32
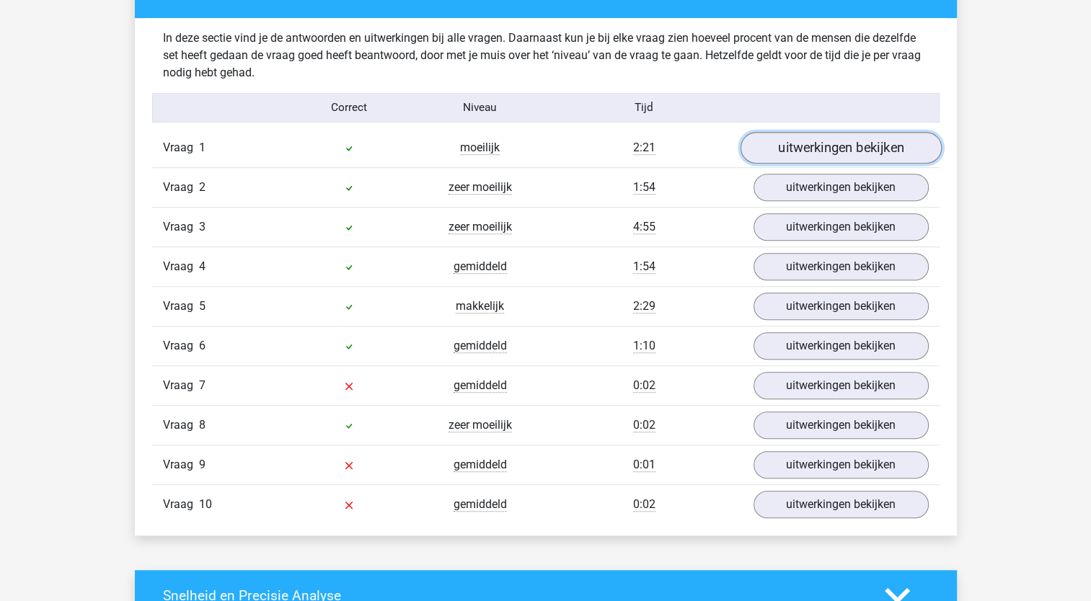
click at [826, 142] on link "uitwerkingen bekijken" at bounding box center [840, 148] width 201 height 32
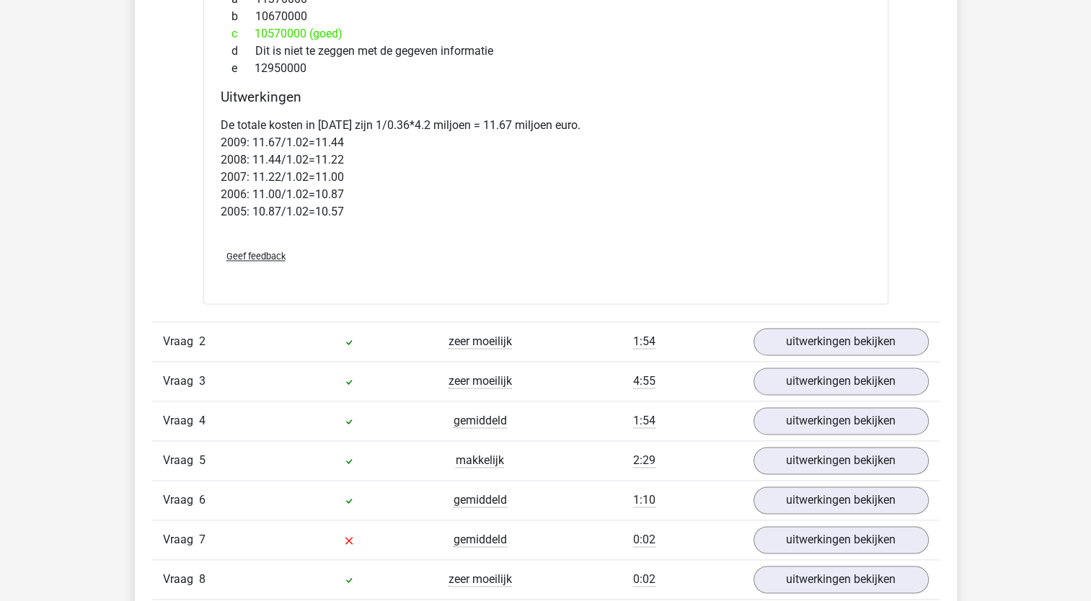
scroll to position [1947, 0]
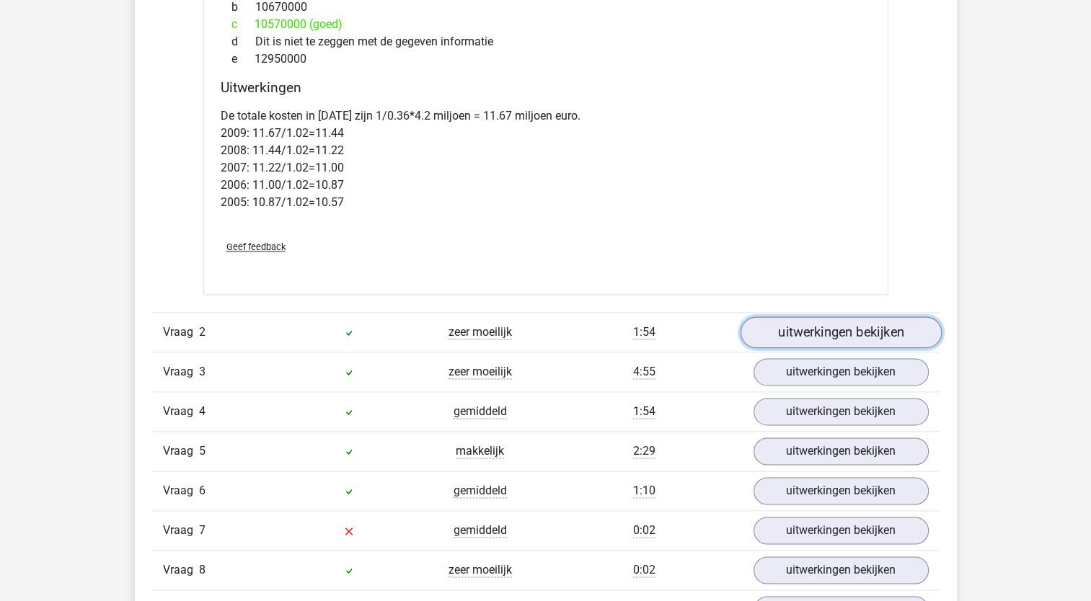
click at [811, 333] on link "uitwerkingen bekijken" at bounding box center [840, 333] width 201 height 32
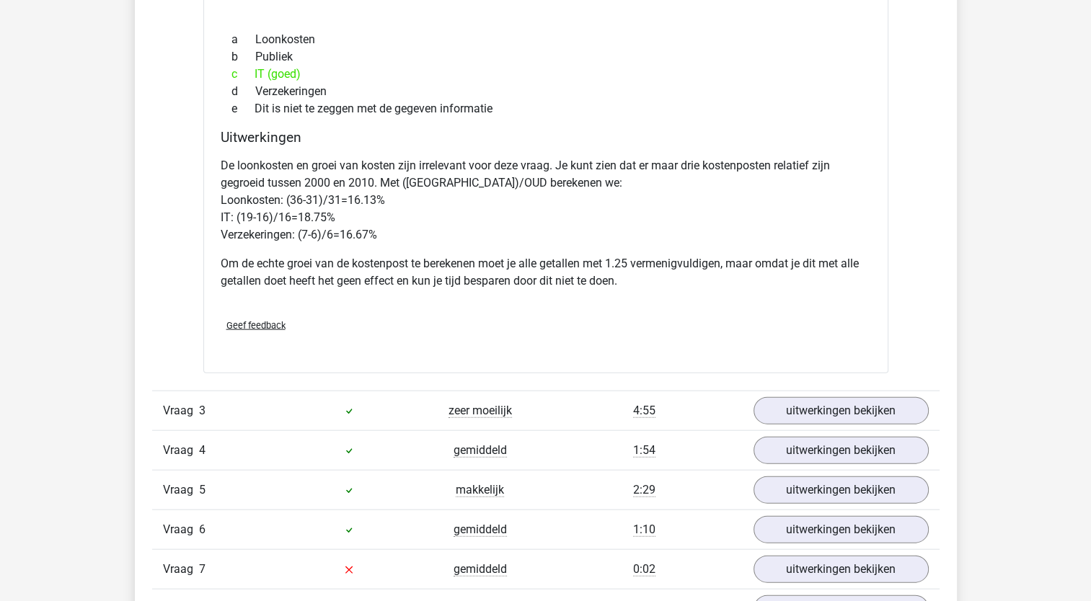
scroll to position [3173, 0]
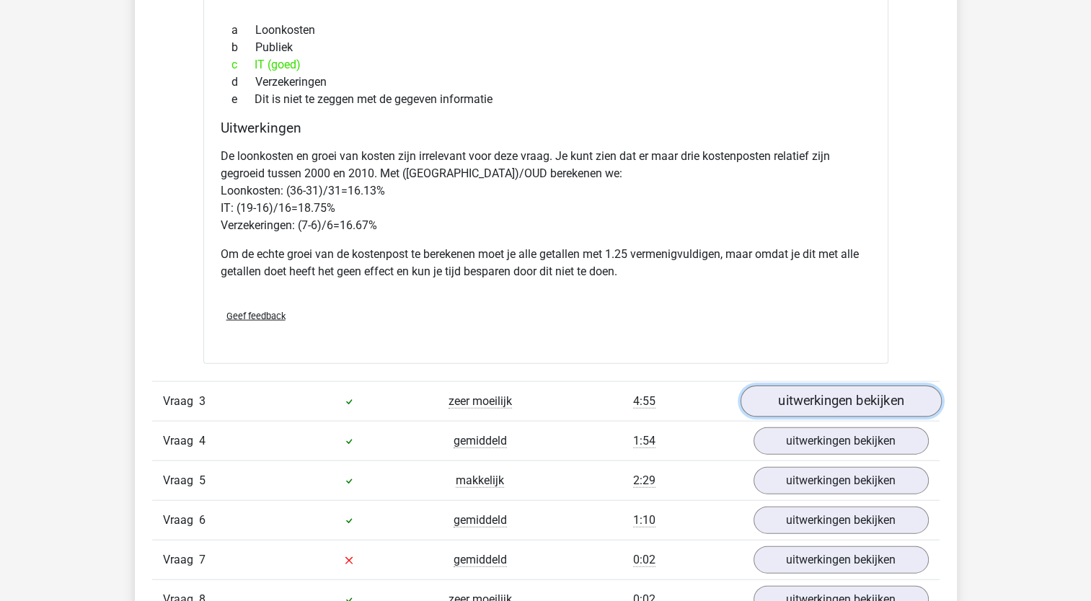
click at [835, 400] on link "uitwerkingen bekijken" at bounding box center [840, 402] width 201 height 32
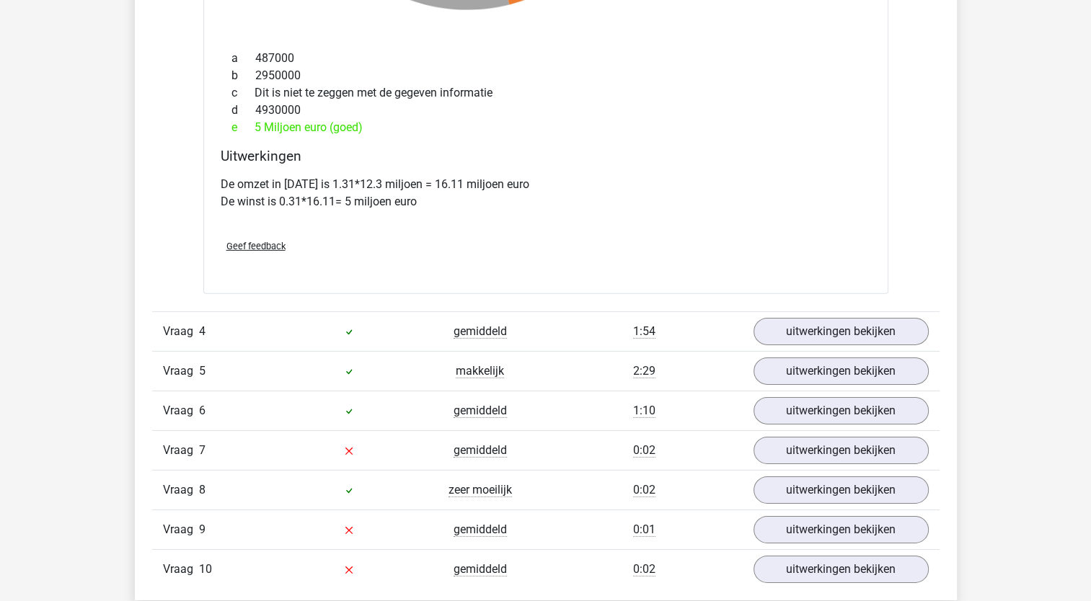
scroll to position [4471, 0]
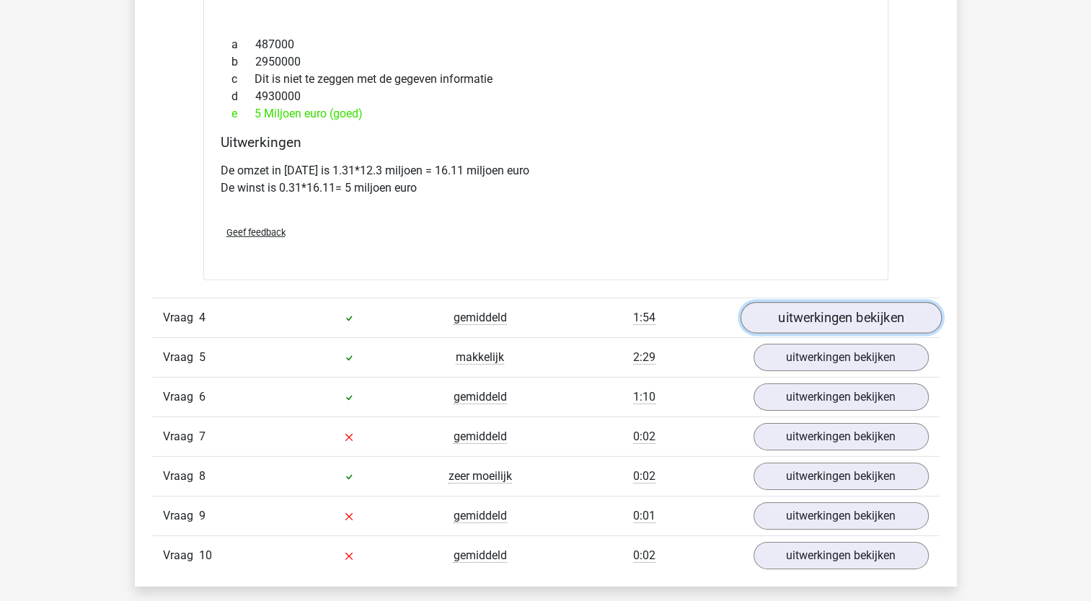
click at [809, 323] on link "uitwerkingen bekijken" at bounding box center [840, 318] width 201 height 32
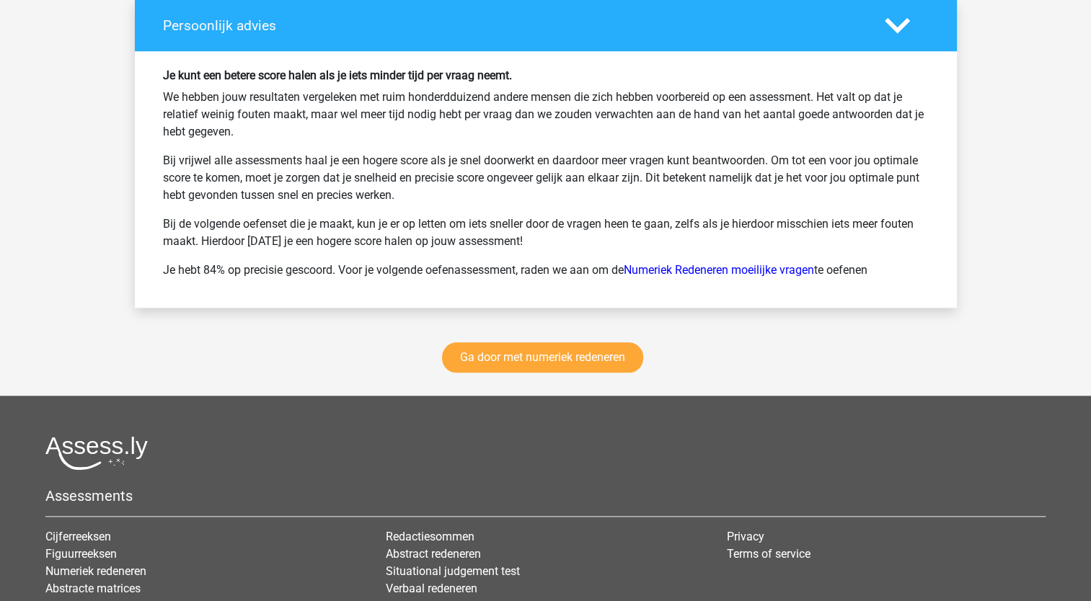
scroll to position [6779, 0]
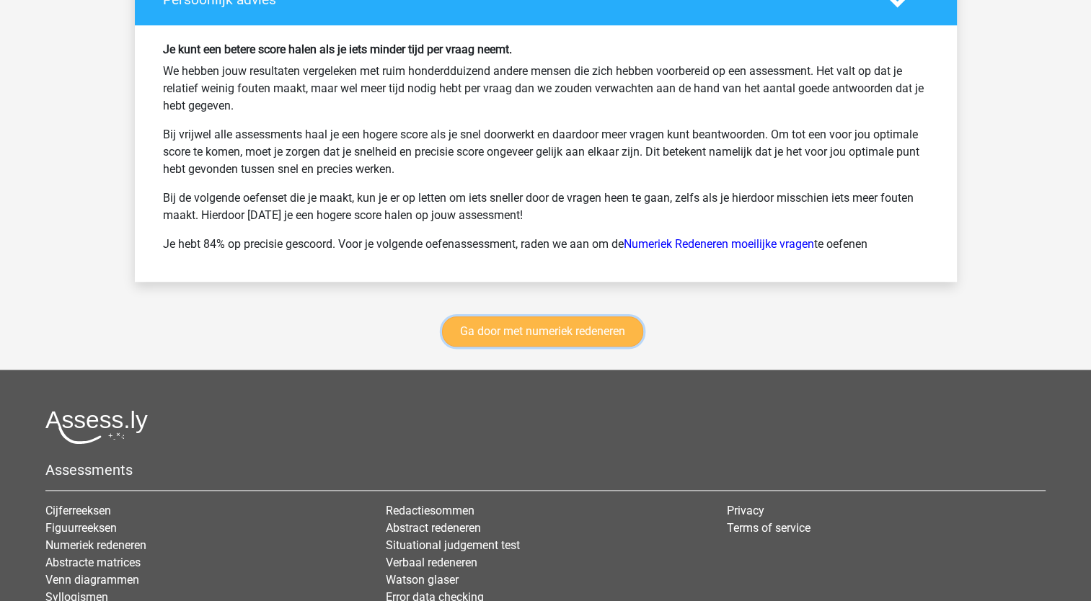
click at [607, 330] on link "Ga door met numeriek redeneren" at bounding box center [542, 332] width 201 height 30
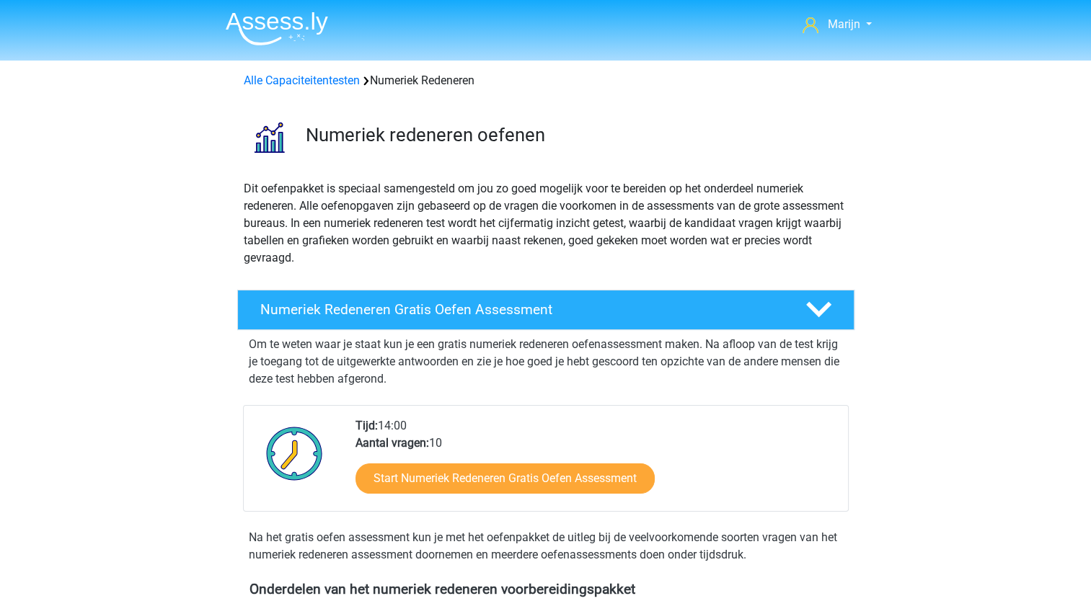
click at [275, 28] on img at bounding box center [277, 29] width 102 height 34
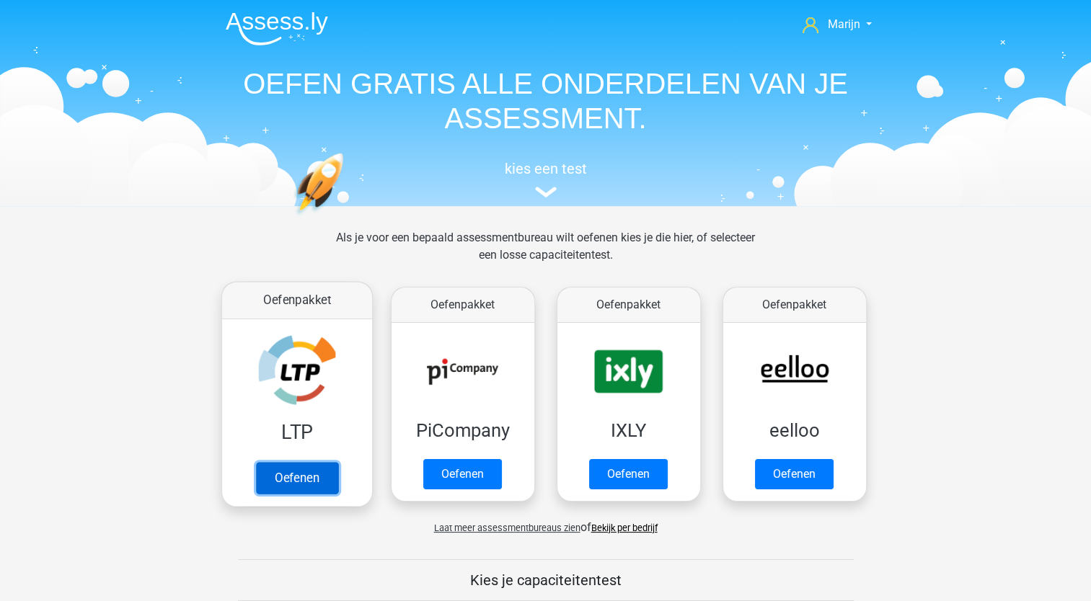
click at [314, 462] on link "Oefenen" at bounding box center [296, 478] width 82 height 32
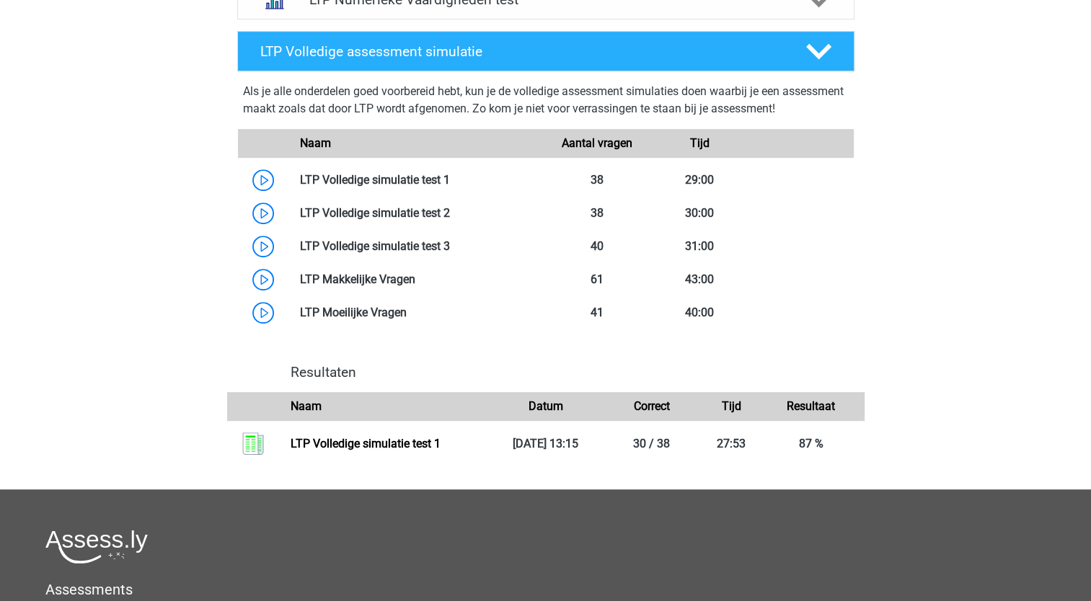
scroll to position [793, 0]
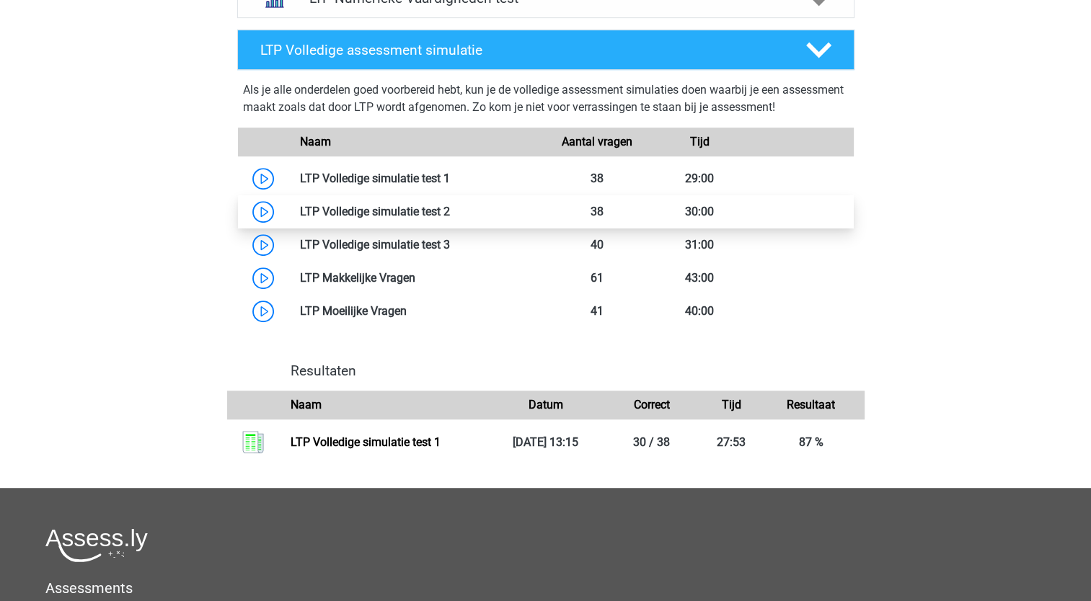
click at [450, 218] on link at bounding box center [450, 212] width 0 height 14
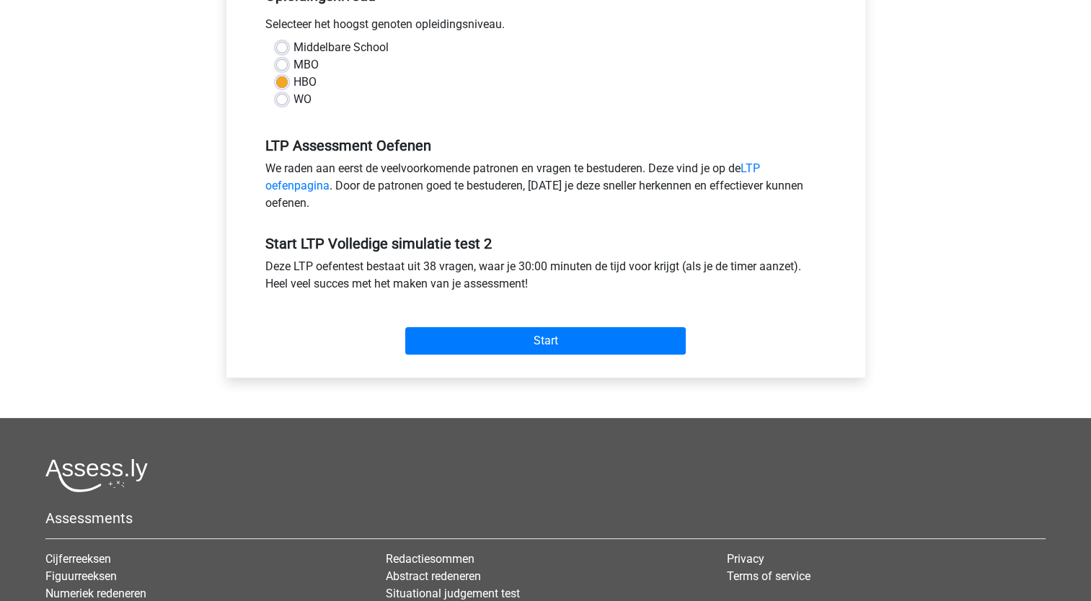
scroll to position [361, 0]
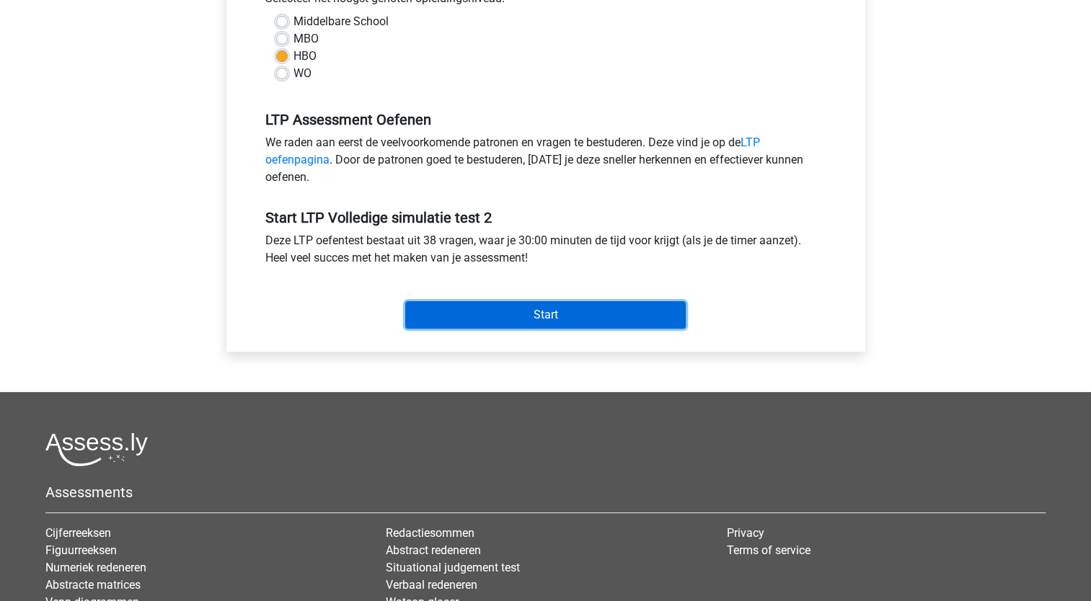
click at [583, 321] on input "Start" at bounding box center [545, 314] width 281 height 27
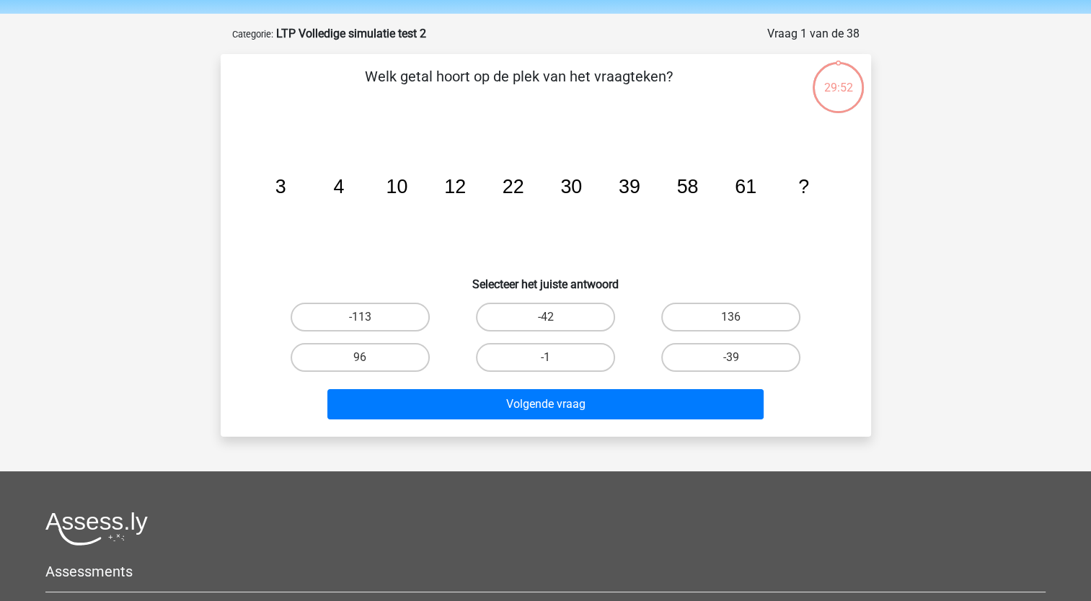
scroll to position [72, 0]
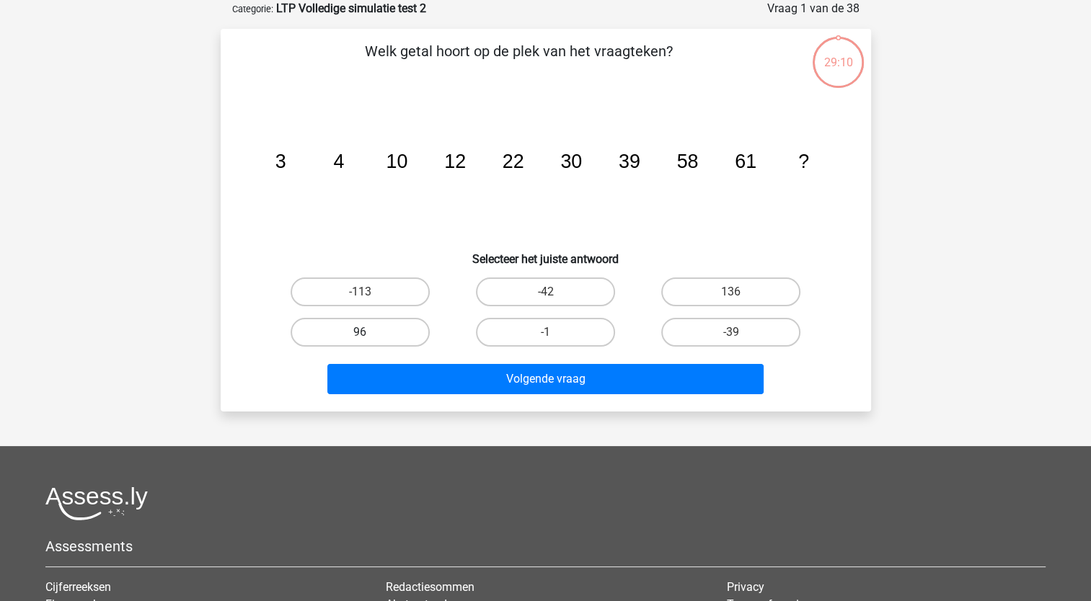
click at [394, 336] on label "96" at bounding box center [360, 332] width 139 height 29
click at [369, 336] on input "96" at bounding box center [364, 336] width 9 height 9
radio input "true"
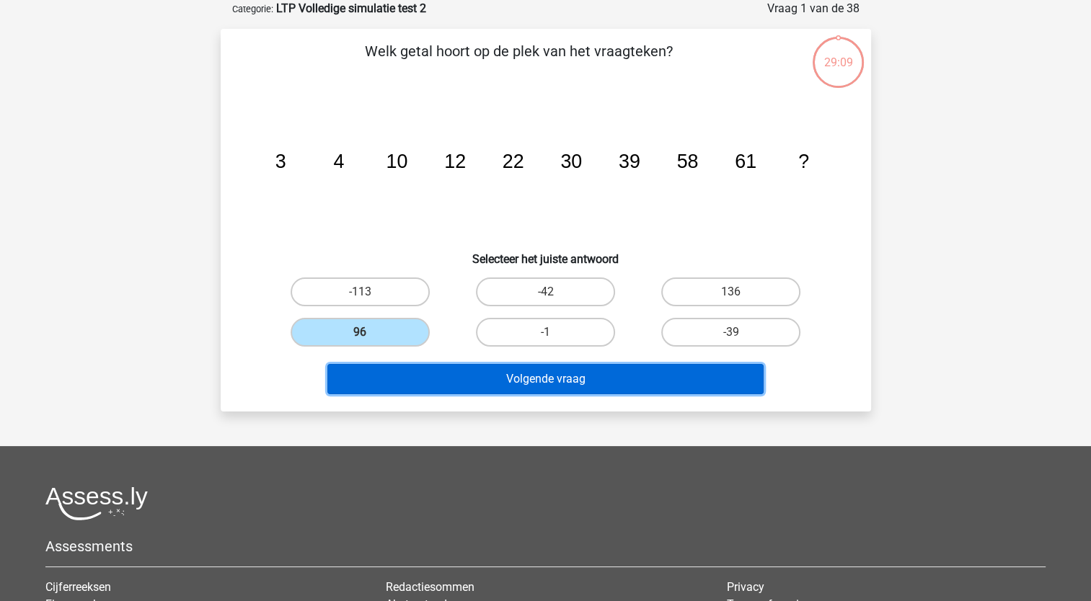
click at [449, 373] on button "Volgende vraag" at bounding box center [545, 379] width 436 height 30
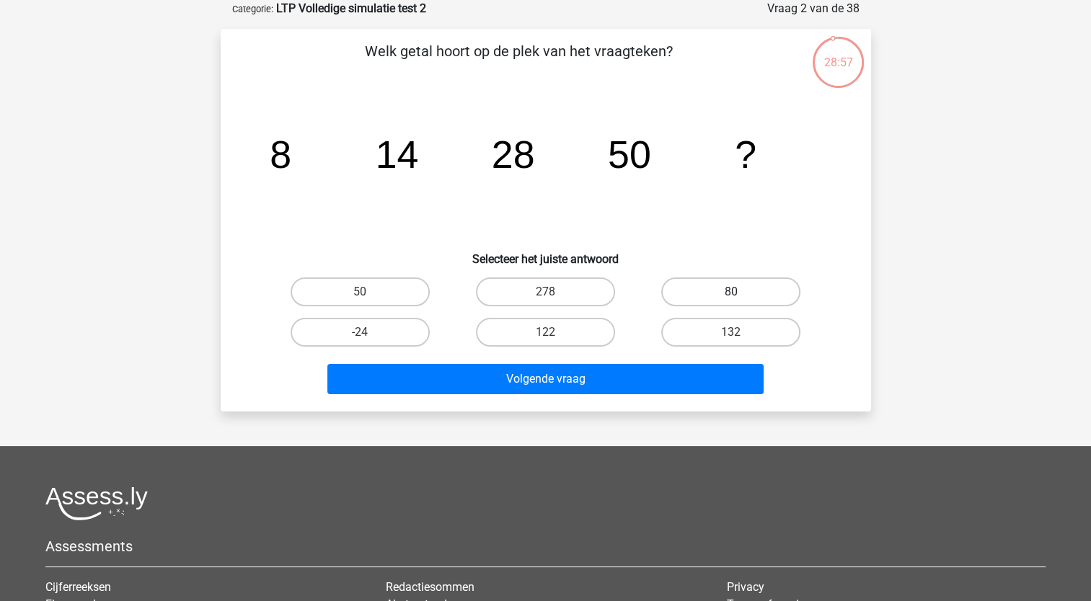
click at [683, 291] on label "80" at bounding box center [730, 292] width 139 height 29
click at [731, 292] on input "80" at bounding box center [735, 296] width 9 height 9
radio input "true"
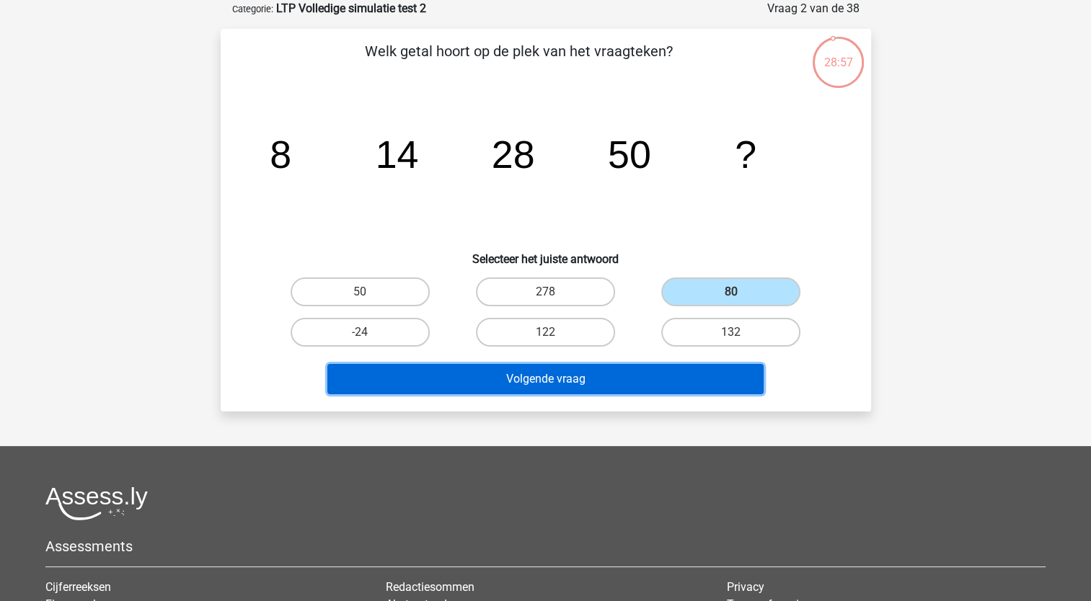
click at [663, 377] on button "Volgende vraag" at bounding box center [545, 379] width 436 height 30
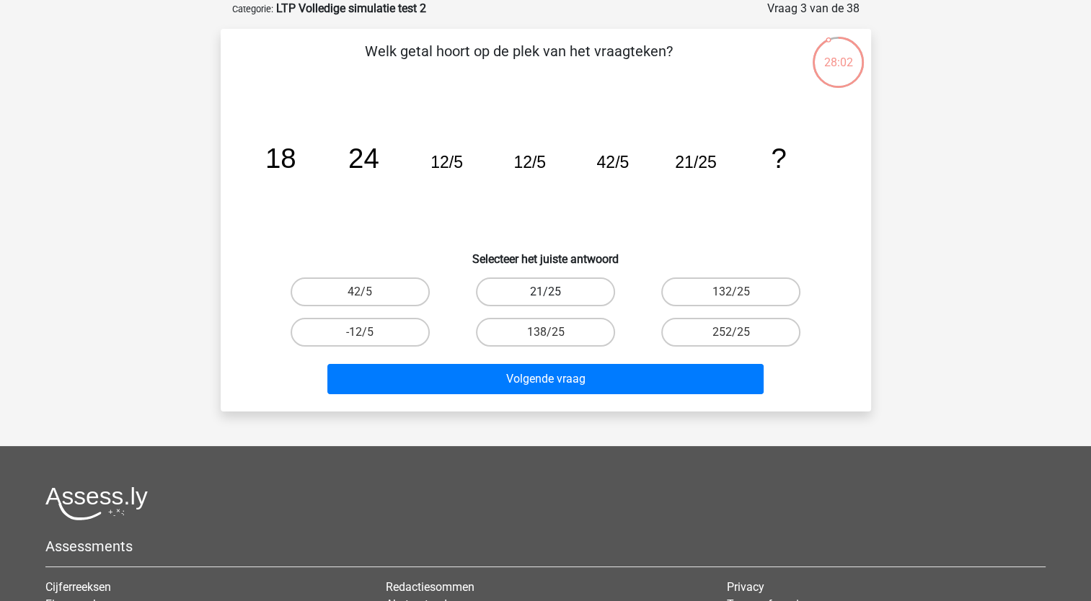
click at [537, 303] on label "21/25" at bounding box center [545, 292] width 139 height 29
click at [545, 301] on input "21/25" at bounding box center [549, 296] width 9 height 9
radio input "true"
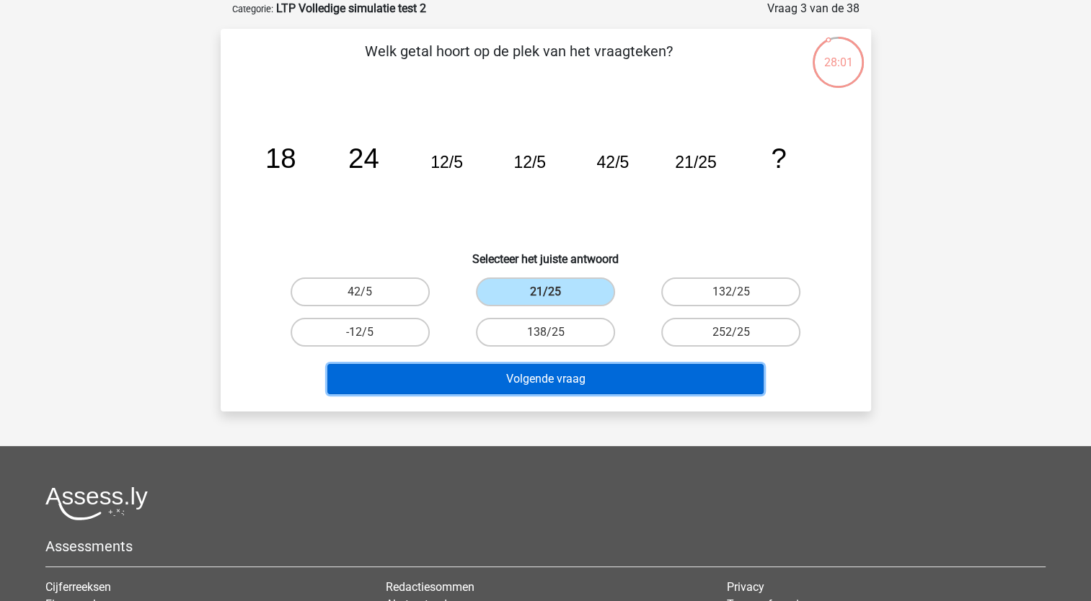
click at [540, 382] on button "Volgende vraag" at bounding box center [545, 379] width 436 height 30
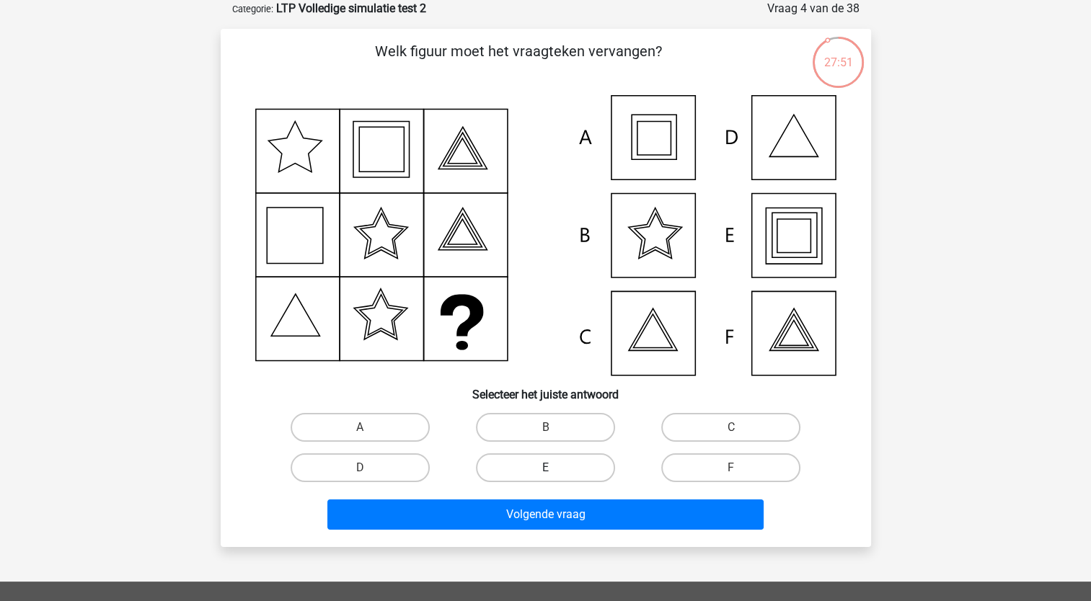
click at [580, 466] on label "E" at bounding box center [545, 468] width 139 height 29
click at [555, 468] on input "E" at bounding box center [549, 472] width 9 height 9
radio input "true"
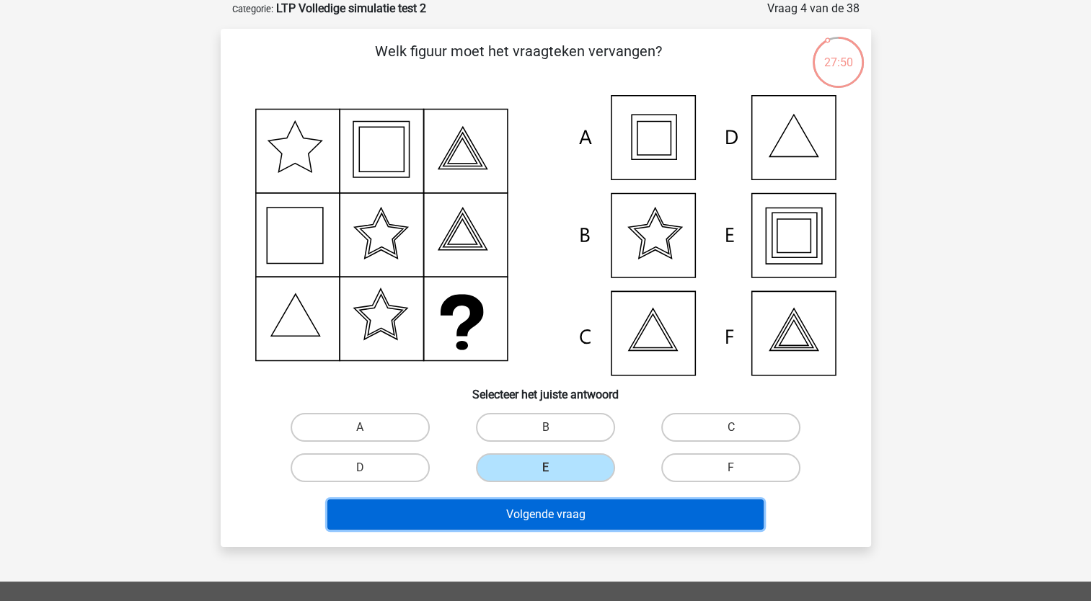
click at [591, 516] on button "Volgende vraag" at bounding box center [545, 515] width 436 height 30
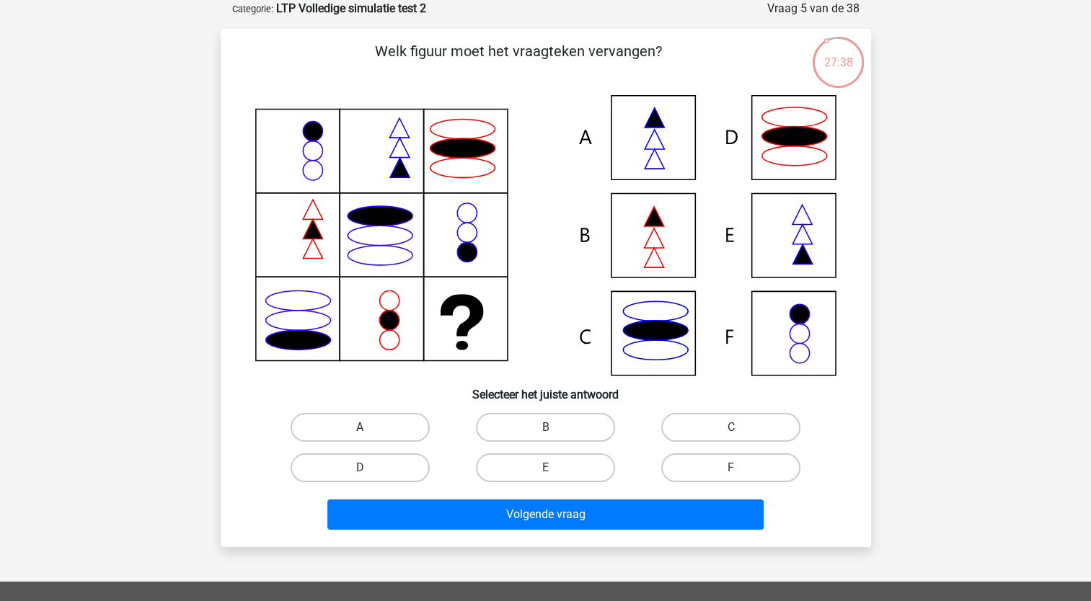
click at [392, 422] on label "A" at bounding box center [360, 427] width 139 height 29
click at [369, 428] on input "A" at bounding box center [364, 432] width 9 height 9
radio input "true"
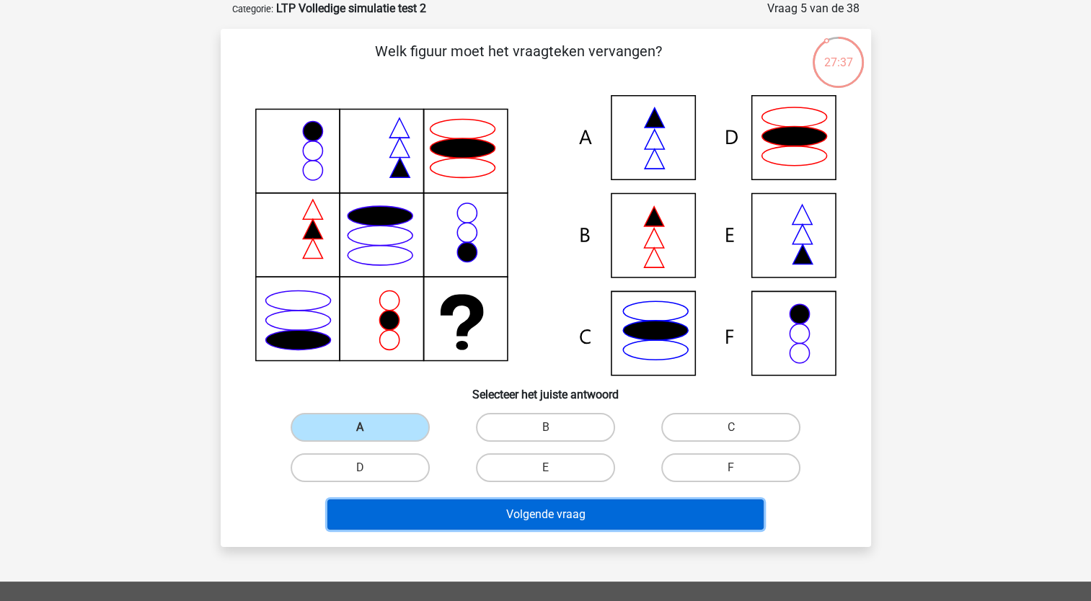
click at [508, 516] on button "Volgende vraag" at bounding box center [545, 515] width 436 height 30
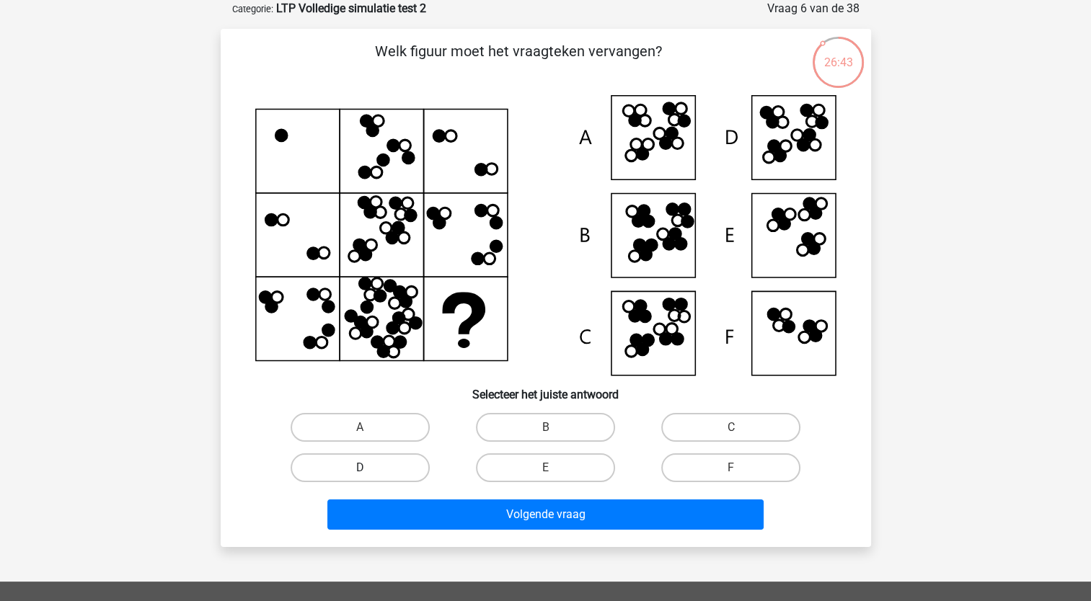
click at [392, 458] on label "D" at bounding box center [360, 468] width 139 height 29
click at [369, 468] on input "D" at bounding box center [364, 472] width 9 height 9
radio input "true"
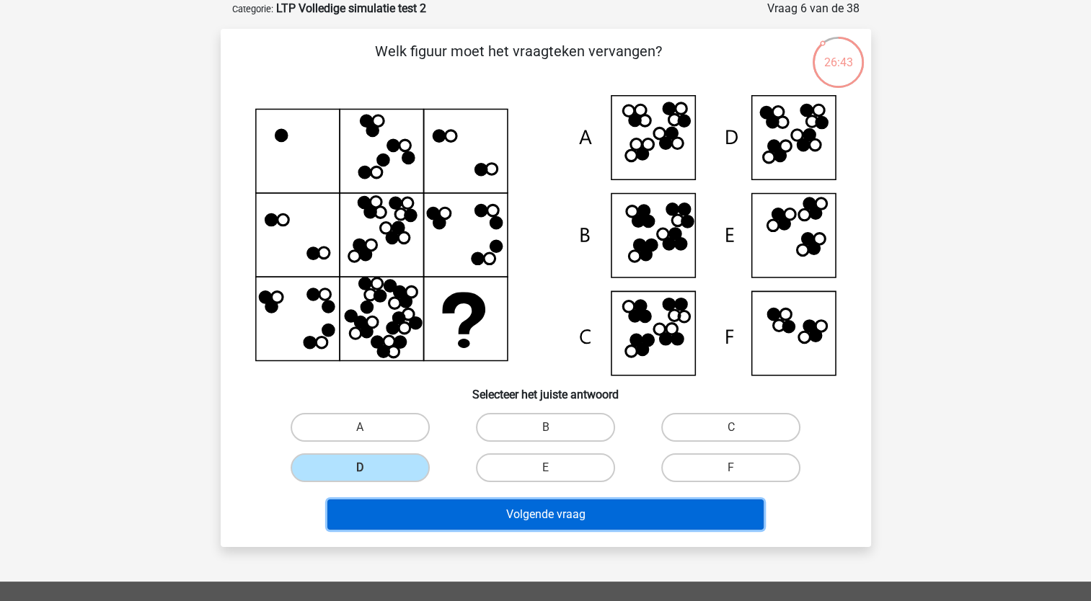
click at [490, 506] on button "Volgende vraag" at bounding box center [545, 515] width 436 height 30
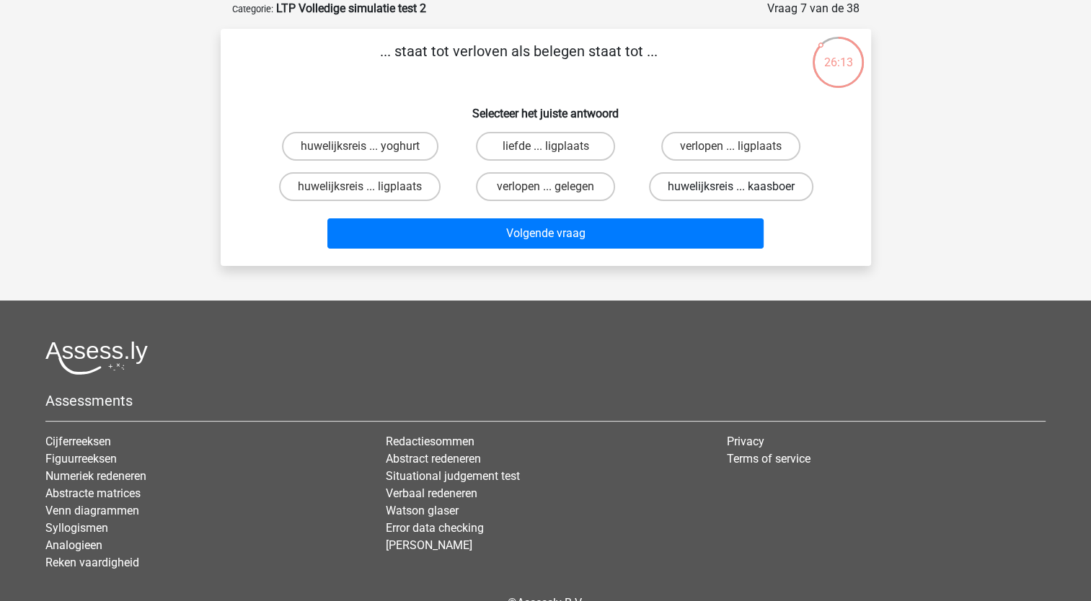
click at [697, 192] on label "huwelijksreis ... kaasboer" at bounding box center [731, 186] width 164 height 29
click at [731, 192] on input "huwelijksreis ... kaasboer" at bounding box center [735, 191] width 9 height 9
radio input "true"
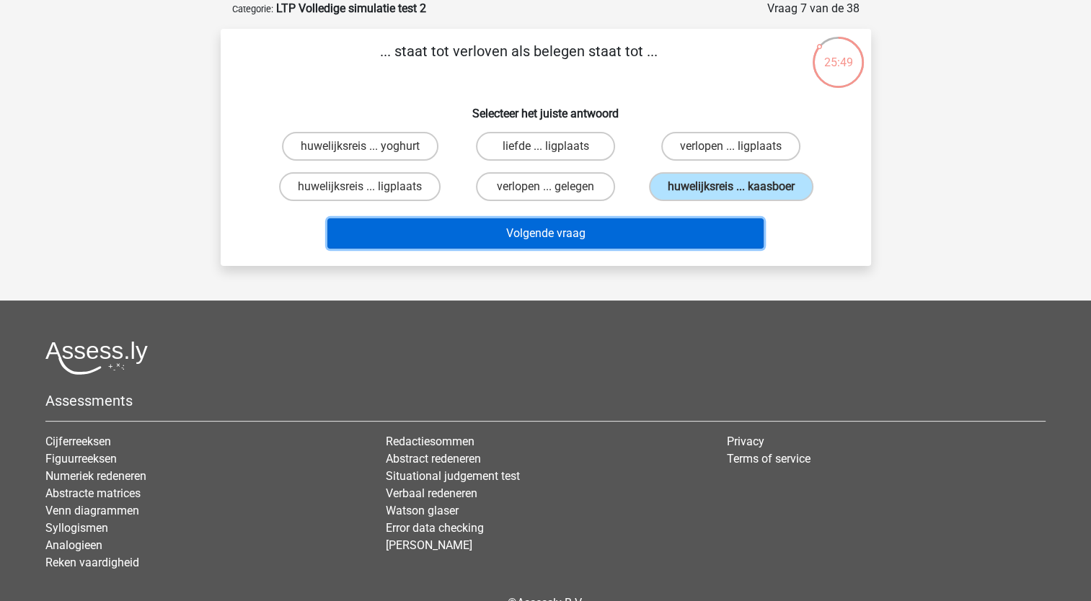
click at [565, 223] on button "Volgende vraag" at bounding box center [545, 234] width 436 height 30
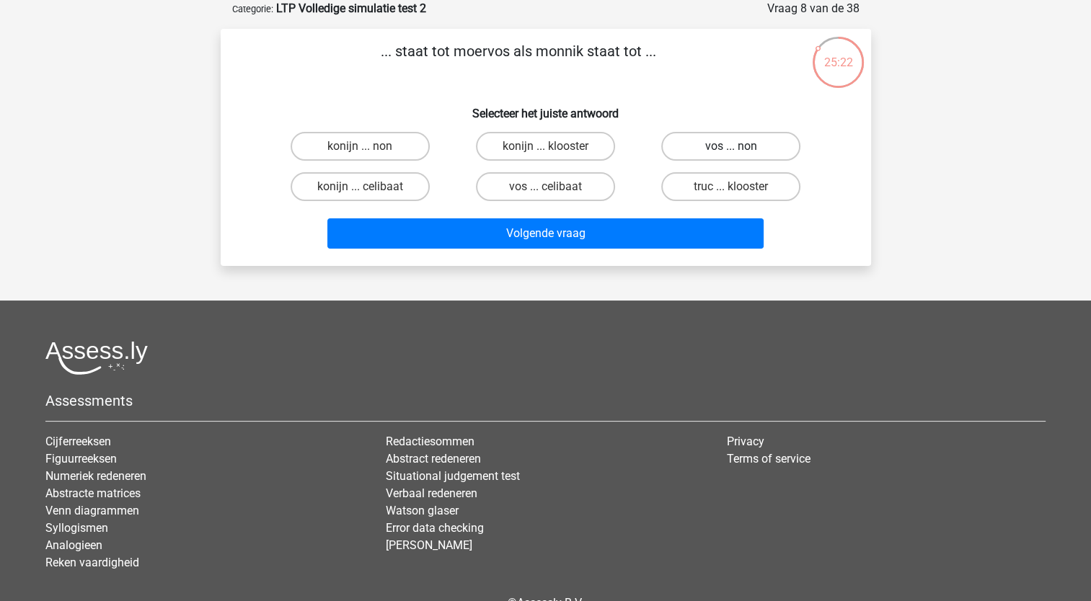
click at [720, 156] on label "vos ... non" at bounding box center [730, 146] width 139 height 29
click at [731, 156] on input "vos ... non" at bounding box center [735, 150] width 9 height 9
radio input "true"
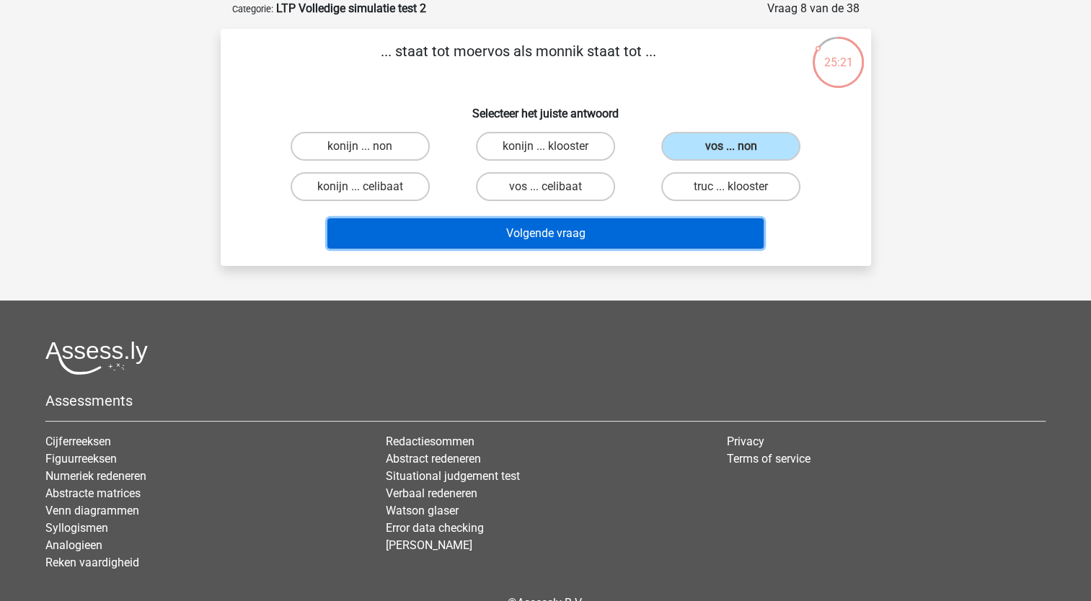
click at [565, 234] on button "Volgende vraag" at bounding box center [545, 234] width 436 height 30
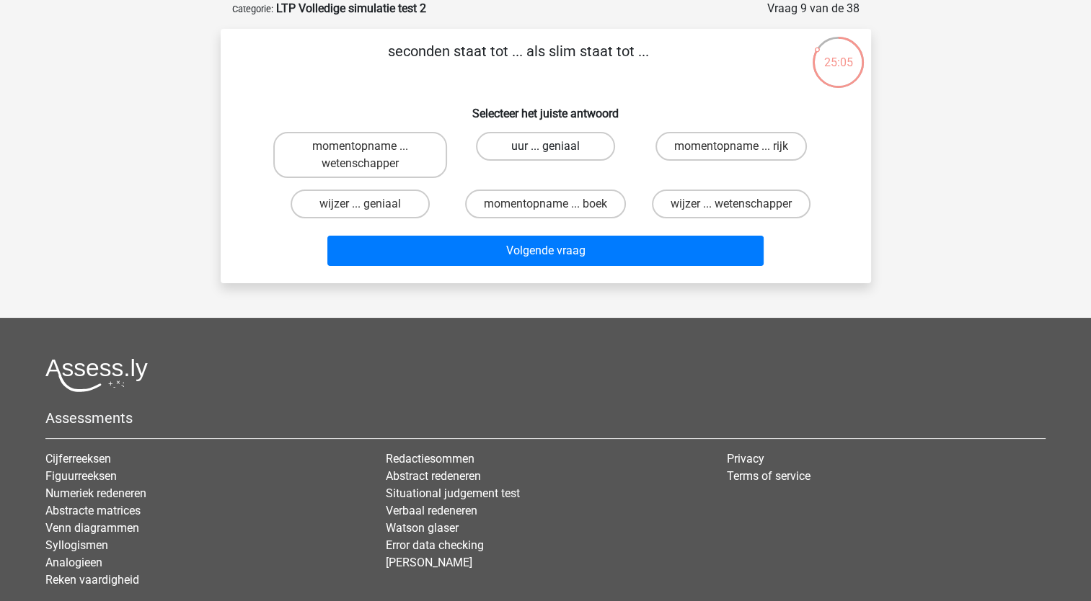
click at [557, 149] on label "uur ... geniaal" at bounding box center [545, 146] width 139 height 29
click at [555, 149] on input "uur ... geniaal" at bounding box center [549, 150] width 9 height 9
radio input "true"
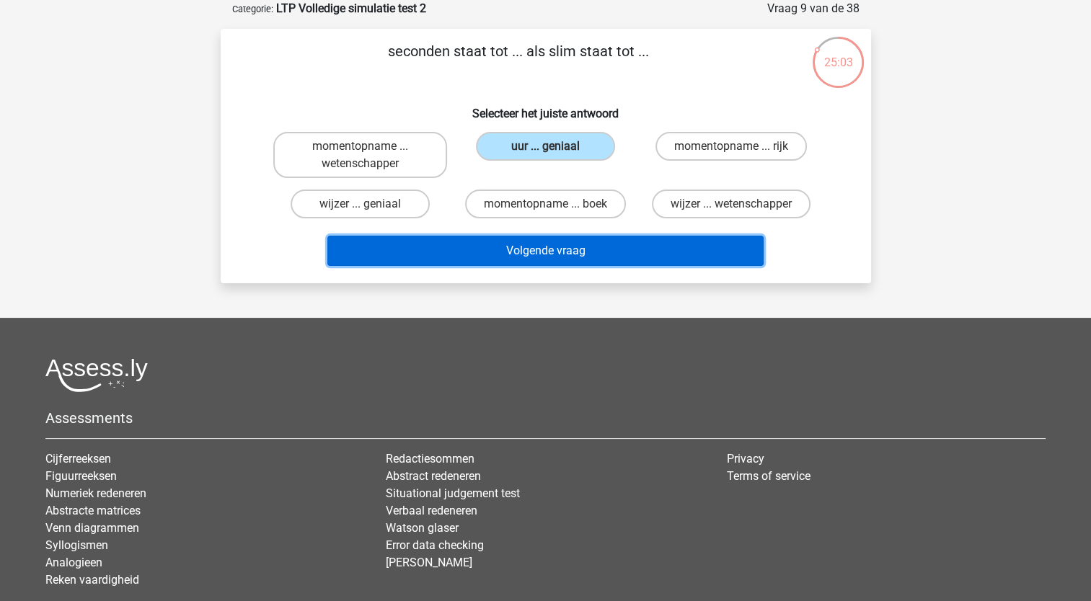
click at [523, 247] on button "Volgende vraag" at bounding box center [545, 251] width 436 height 30
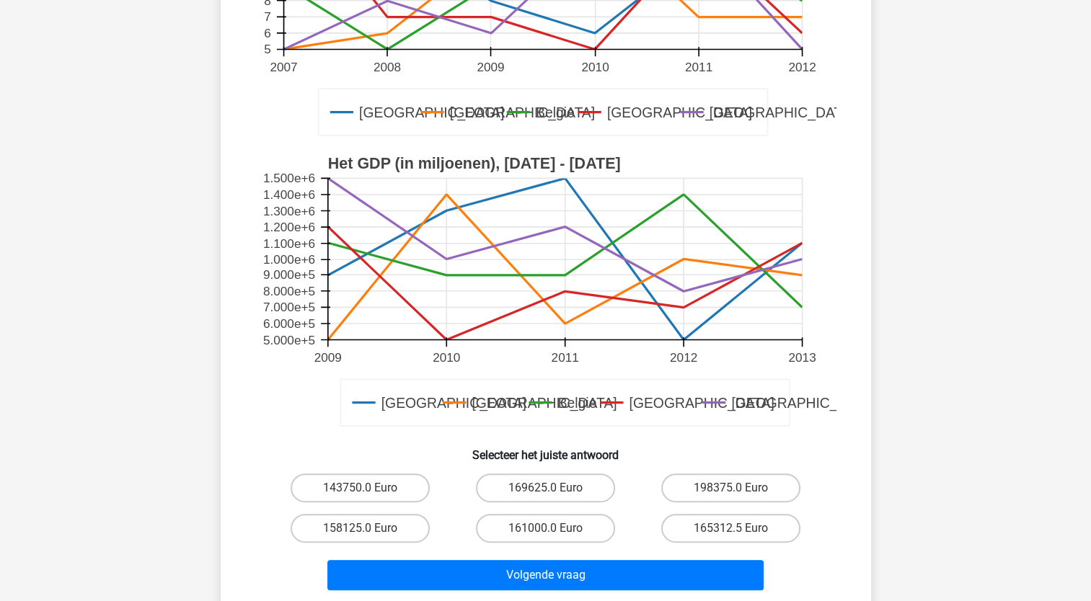
scroll to position [433, 0]
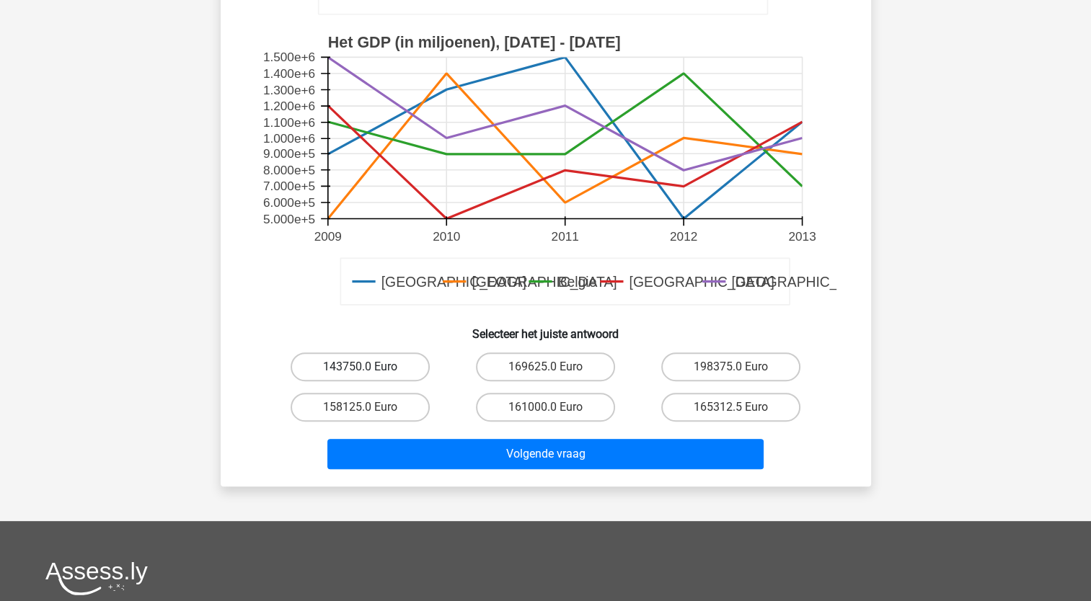
click at [390, 375] on label "143750.0 Euro" at bounding box center [360, 367] width 139 height 29
click at [369, 375] on input "143750.0 Euro" at bounding box center [364, 371] width 9 height 9
radio input "true"
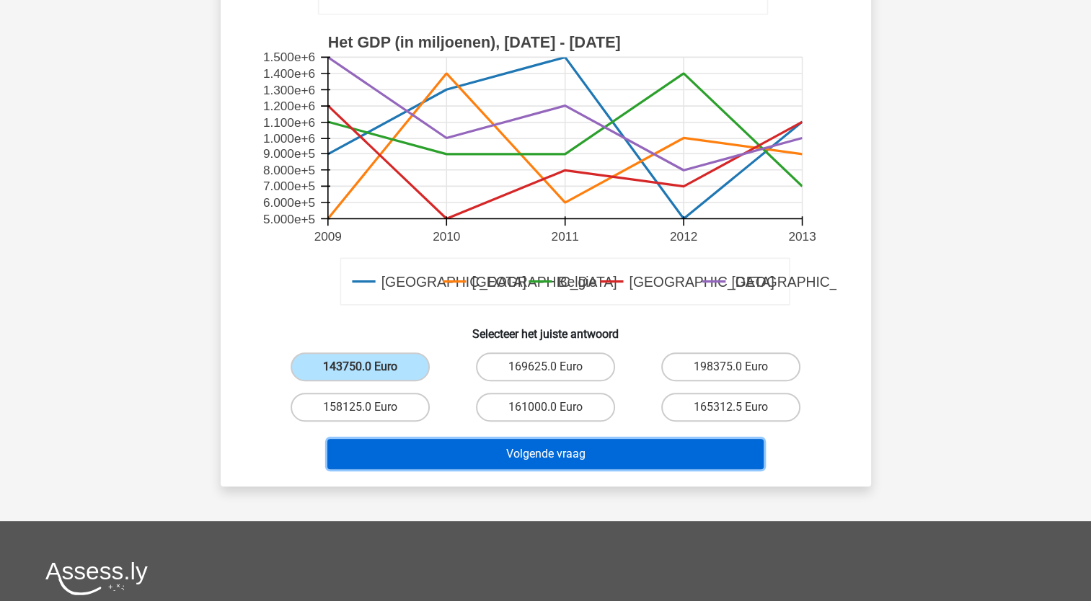
click at [493, 454] on button "Volgende vraag" at bounding box center [545, 454] width 436 height 30
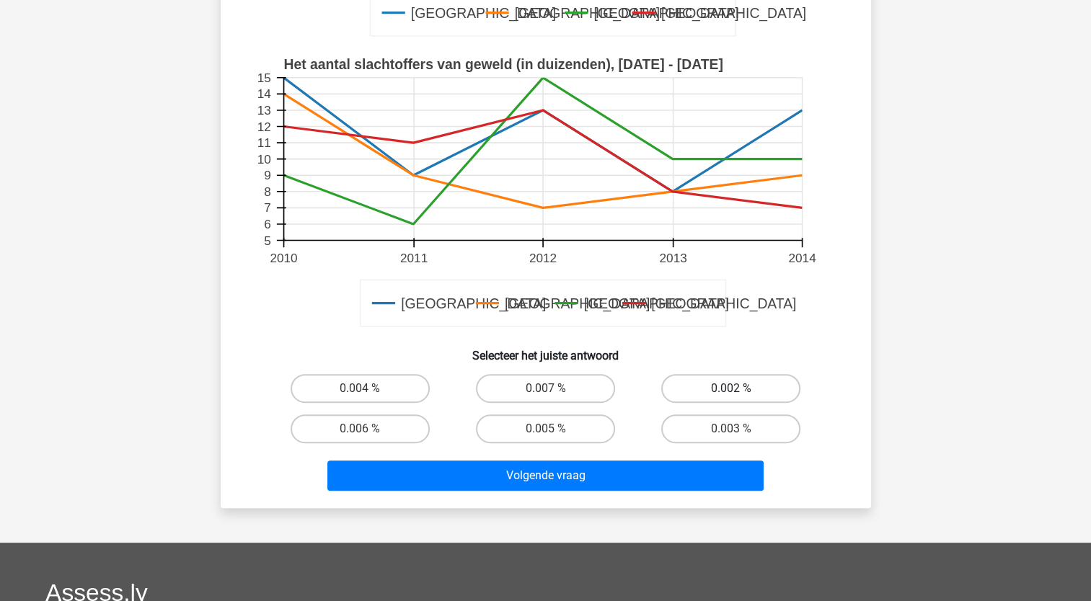
click at [741, 387] on label "0.002 %" at bounding box center [730, 388] width 139 height 29
click at [741, 389] on input "0.002 %" at bounding box center [735, 393] width 9 height 9
radio input "true"
click at [762, 430] on label "0.003 %" at bounding box center [730, 429] width 139 height 29
click at [741, 430] on input "0.003 %" at bounding box center [735, 433] width 9 height 9
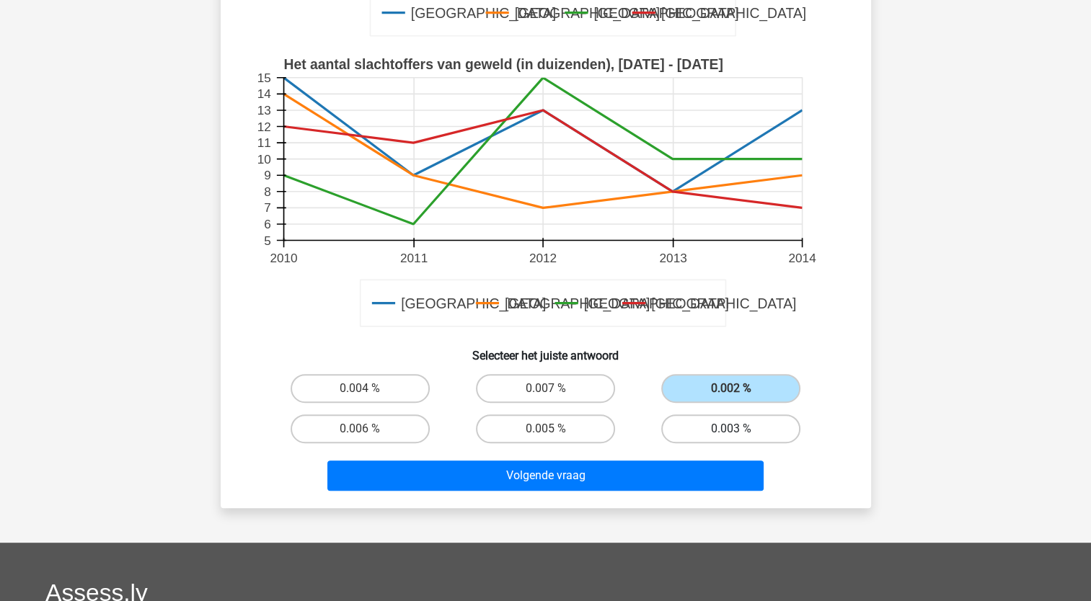
radio input "true"
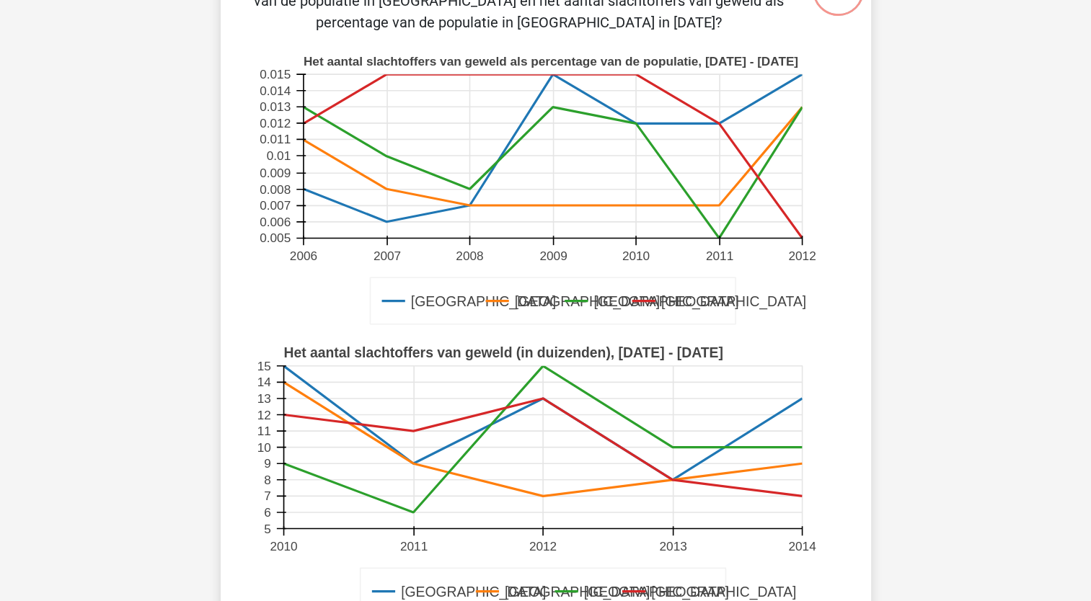
scroll to position [0, 0]
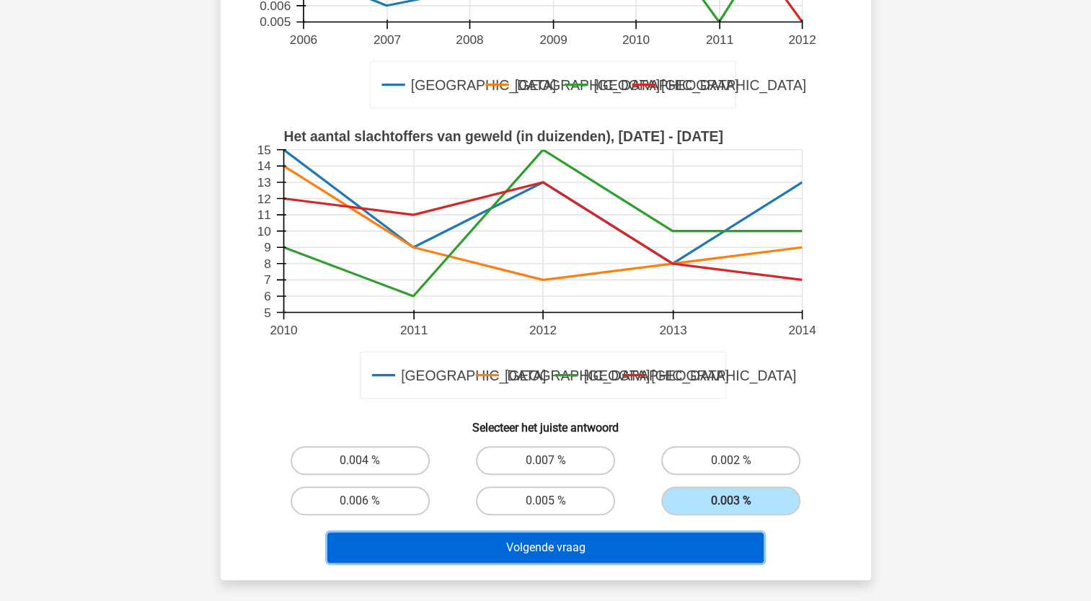
click at [527, 542] on button "Volgende vraag" at bounding box center [545, 548] width 436 height 30
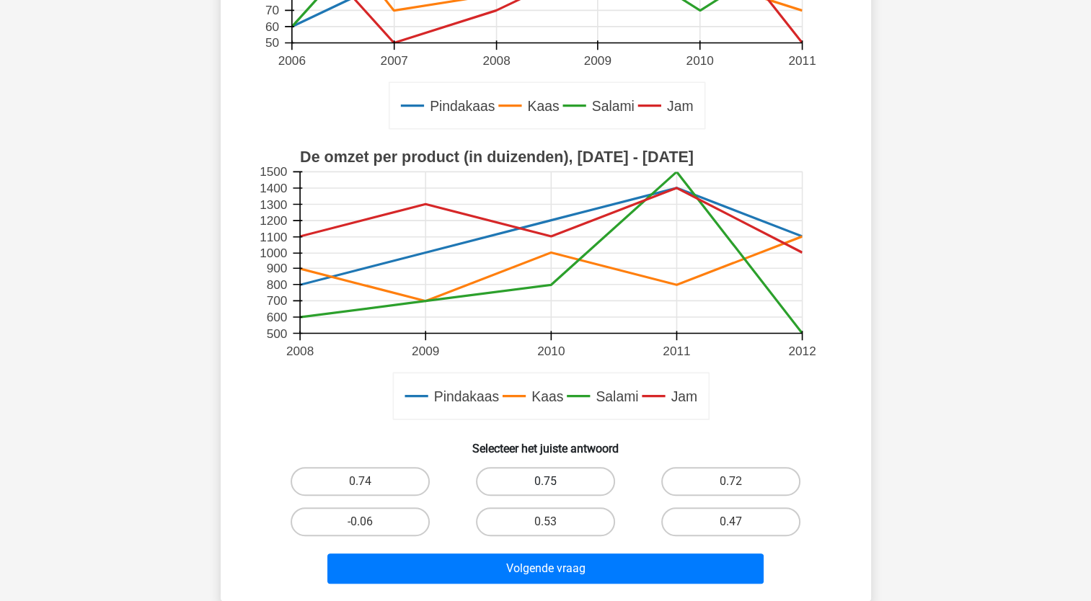
scroll to position [361, 0]
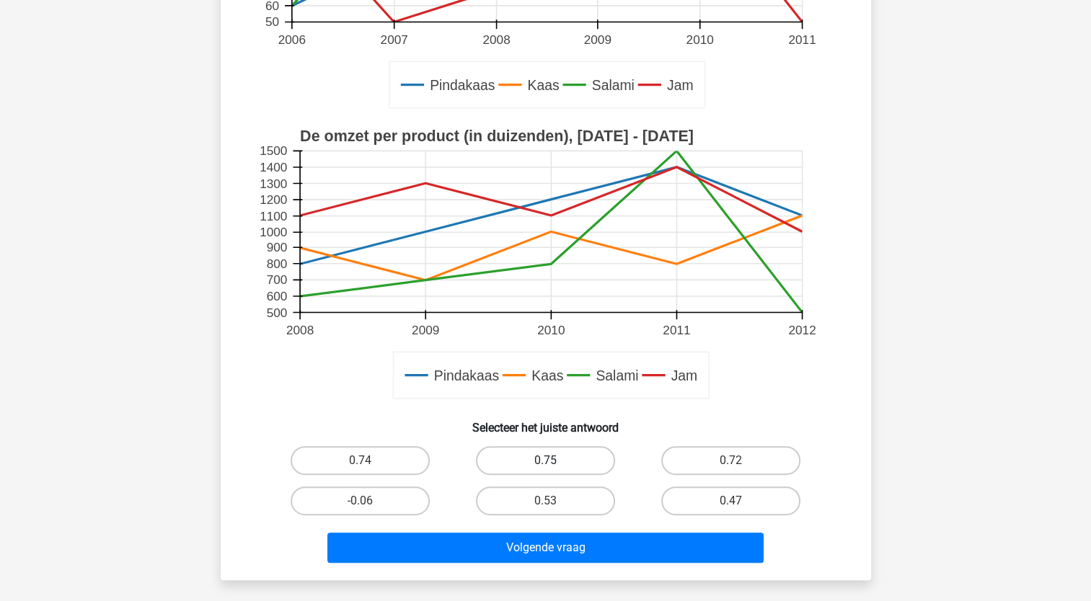
click at [531, 458] on label "0.75" at bounding box center [545, 460] width 139 height 29
click at [545, 461] on input "0.75" at bounding box center [549, 465] width 9 height 9
radio input "true"
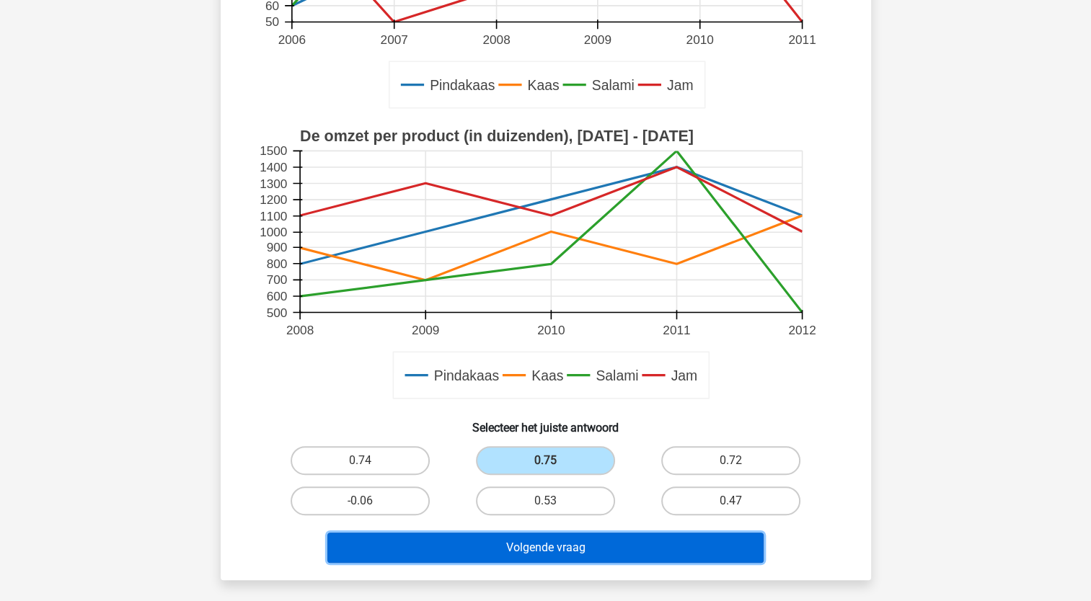
click at [617, 545] on button "Volgende vraag" at bounding box center [545, 548] width 436 height 30
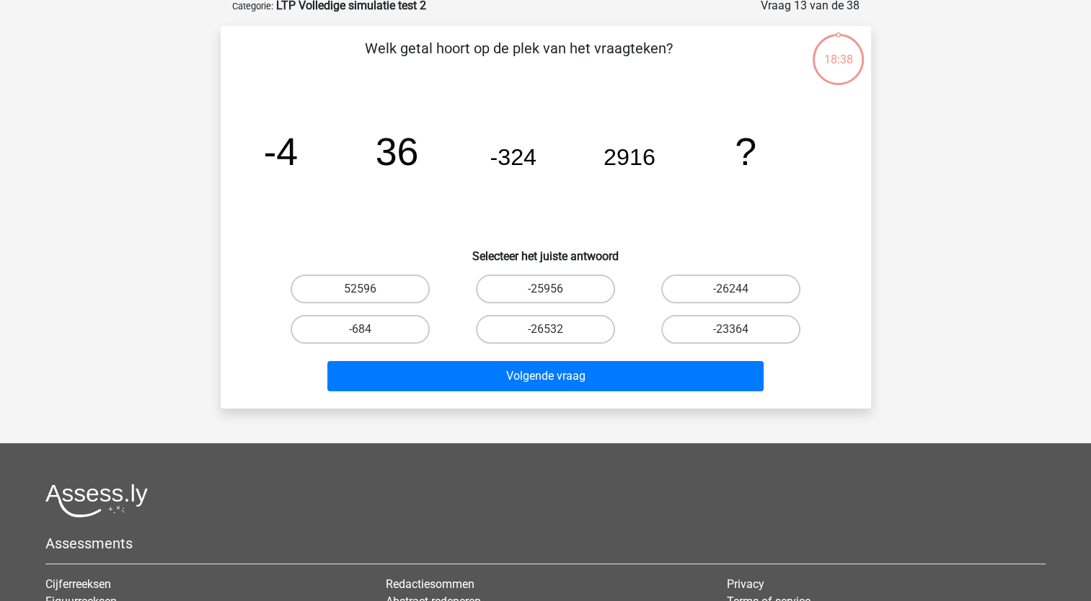
scroll to position [72, 0]
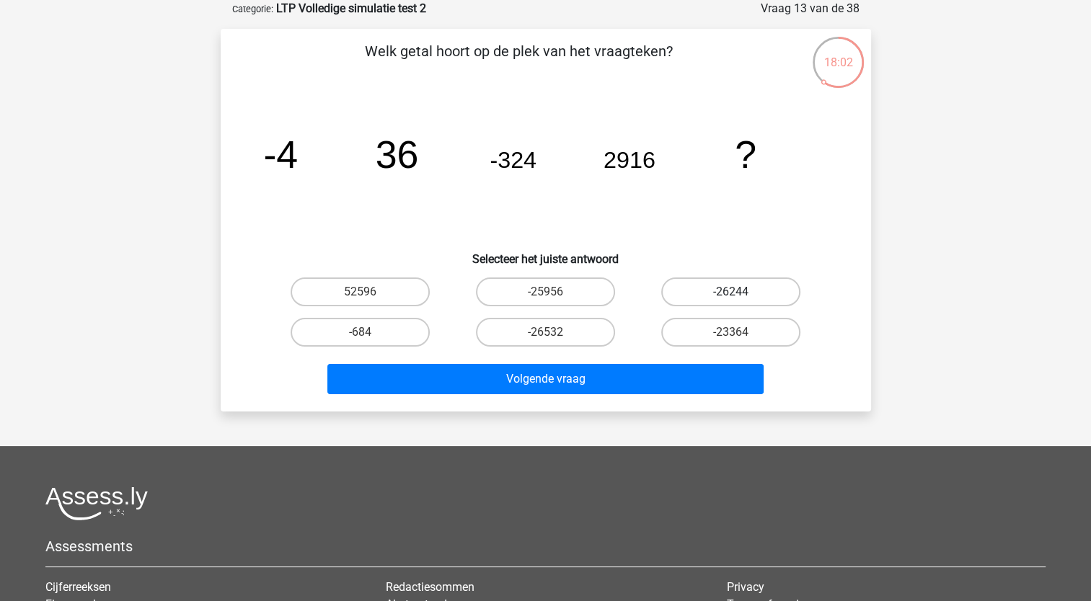
click at [704, 296] on label "-26244" at bounding box center [730, 292] width 139 height 29
click at [731, 296] on input "-26244" at bounding box center [735, 296] width 9 height 9
radio input "true"
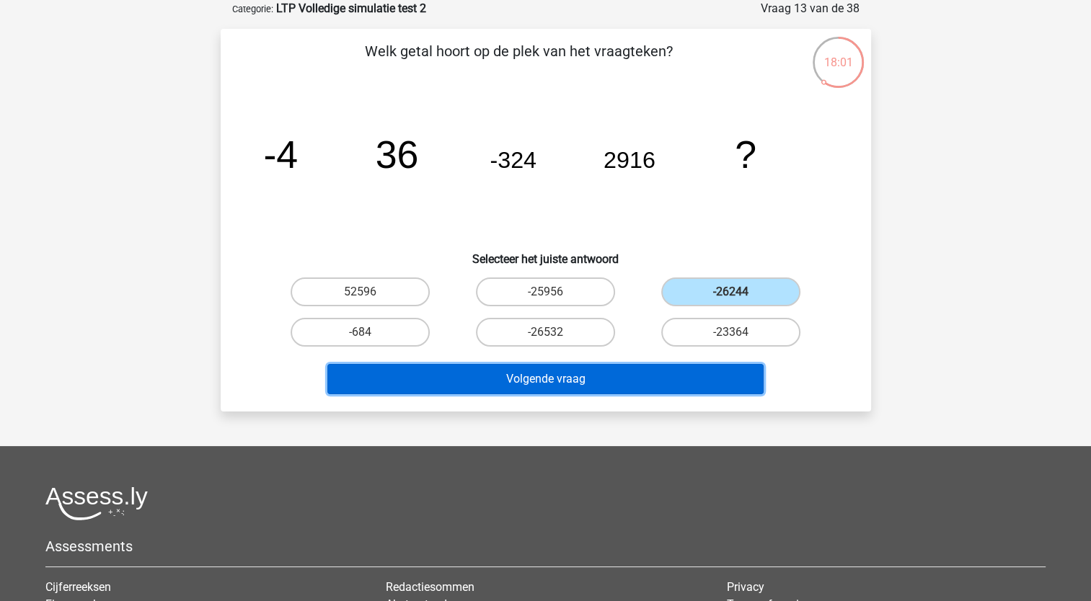
click at [658, 371] on button "Volgende vraag" at bounding box center [545, 379] width 436 height 30
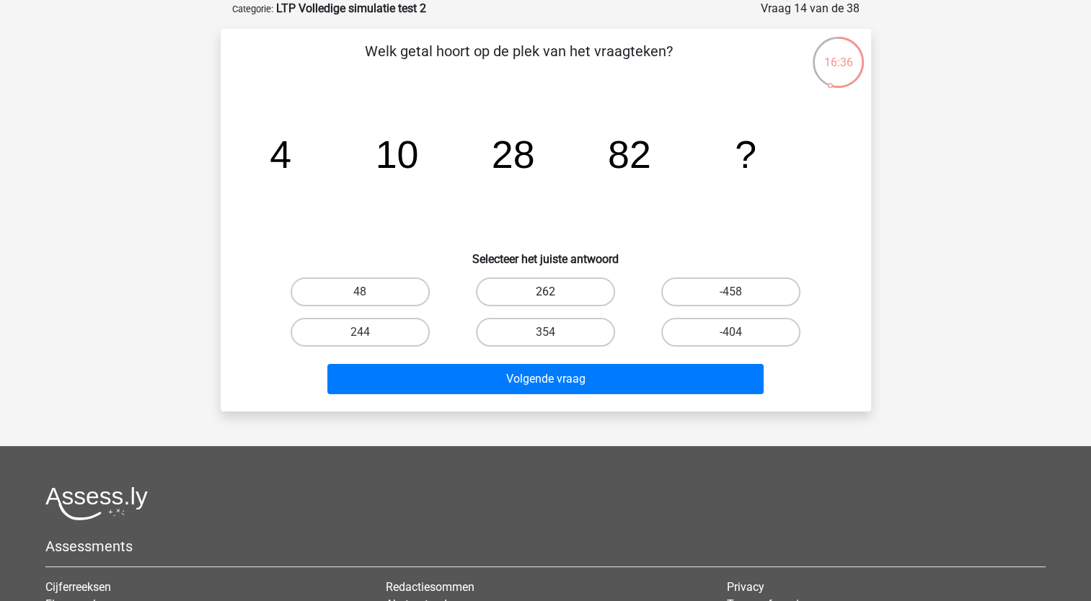
click at [574, 291] on label "262" at bounding box center [545, 292] width 139 height 29
click at [555, 292] on input "262" at bounding box center [549, 296] width 9 height 9
radio input "true"
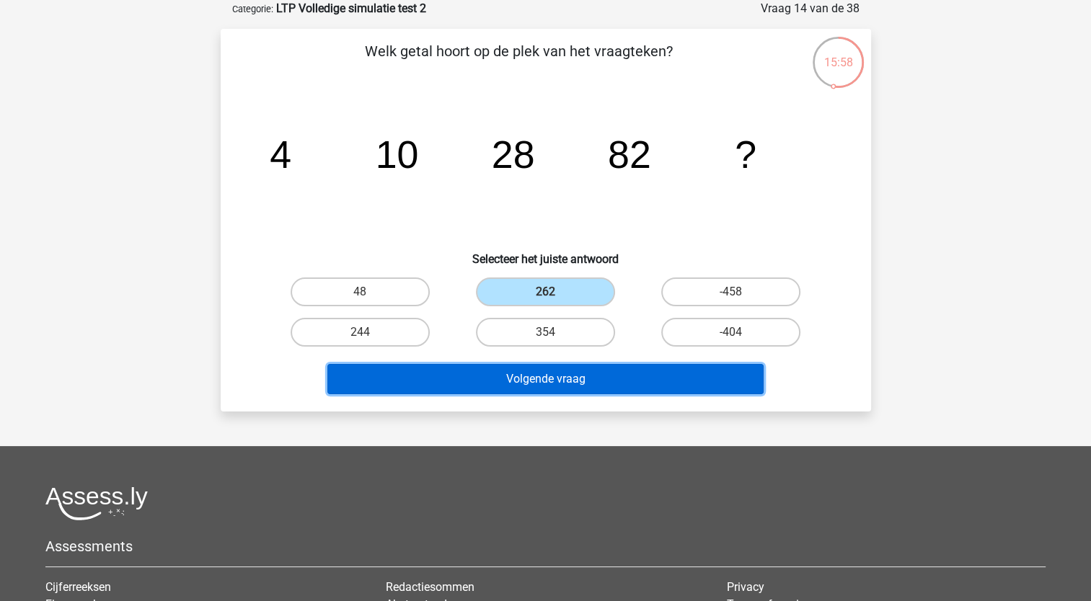
click at [490, 389] on button "Volgende vraag" at bounding box center [545, 379] width 436 height 30
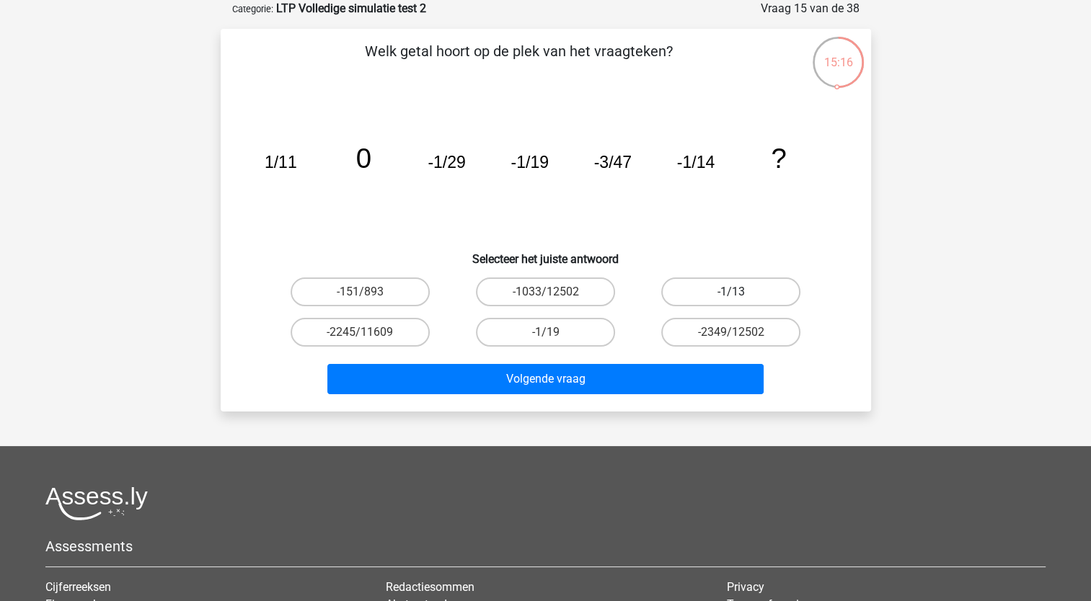
click at [713, 287] on label "-1/13" at bounding box center [730, 292] width 139 height 29
click at [731, 292] on input "-1/13" at bounding box center [735, 296] width 9 height 9
radio input "true"
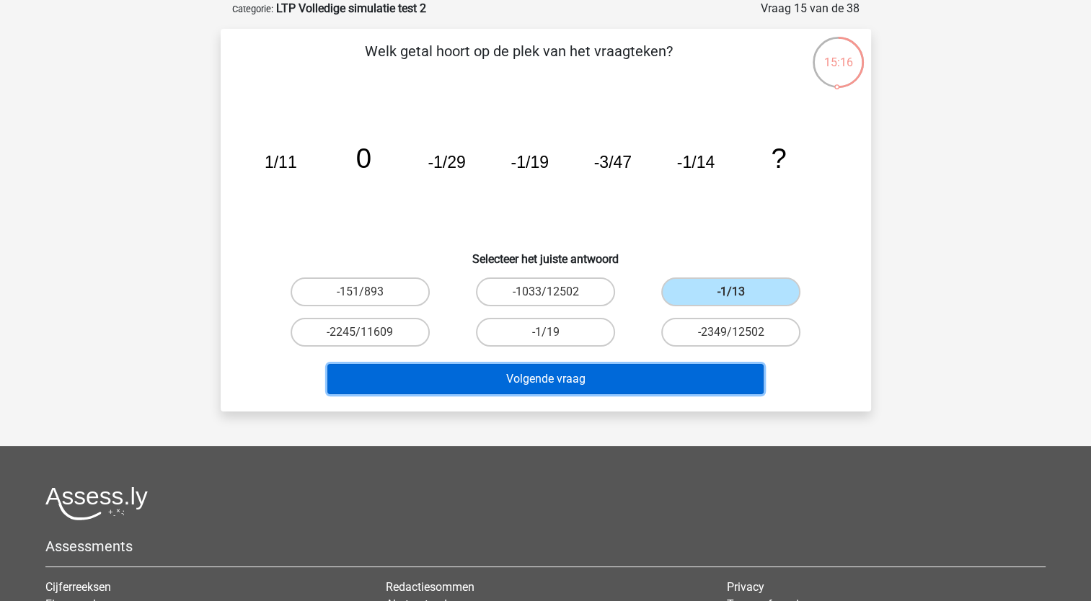
click at [643, 374] on button "Volgende vraag" at bounding box center [545, 379] width 436 height 30
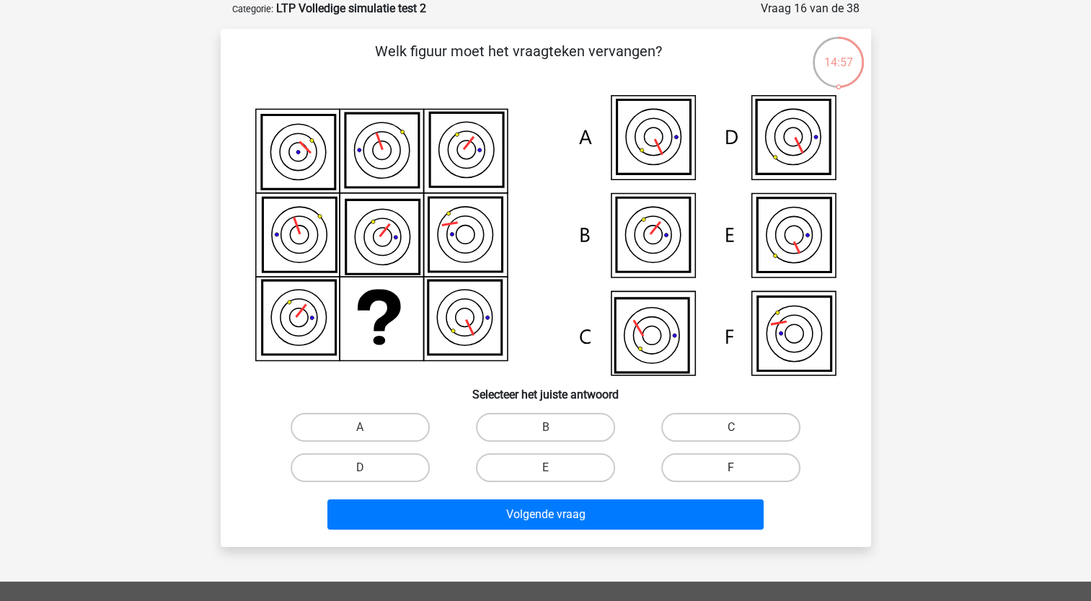
click at [751, 467] on label "F" at bounding box center [730, 468] width 139 height 29
click at [741, 468] on input "F" at bounding box center [735, 472] width 9 height 9
radio input "true"
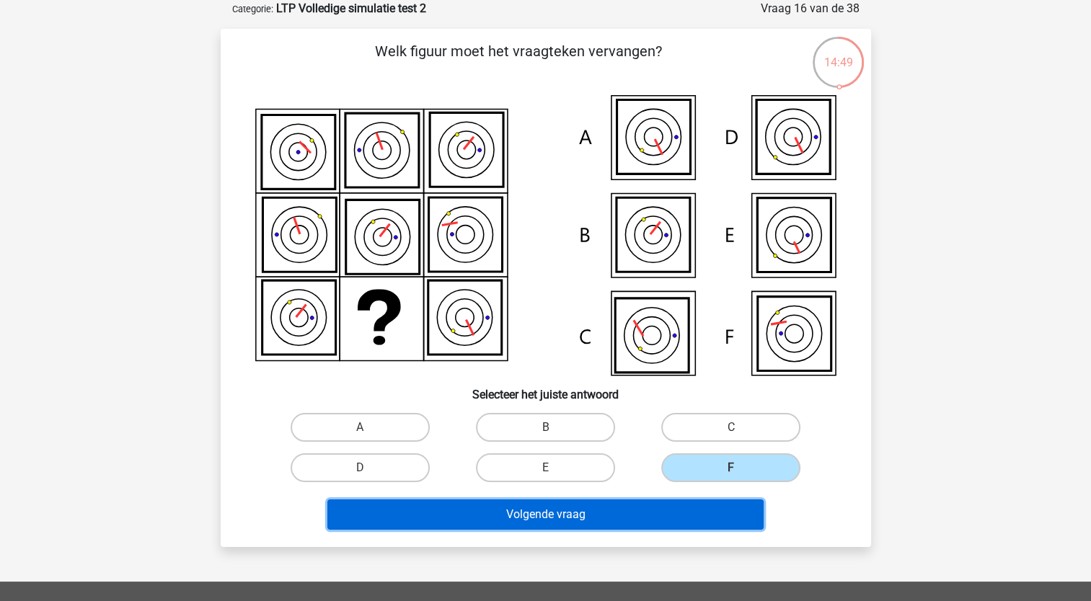
click at [682, 515] on button "Volgende vraag" at bounding box center [545, 515] width 436 height 30
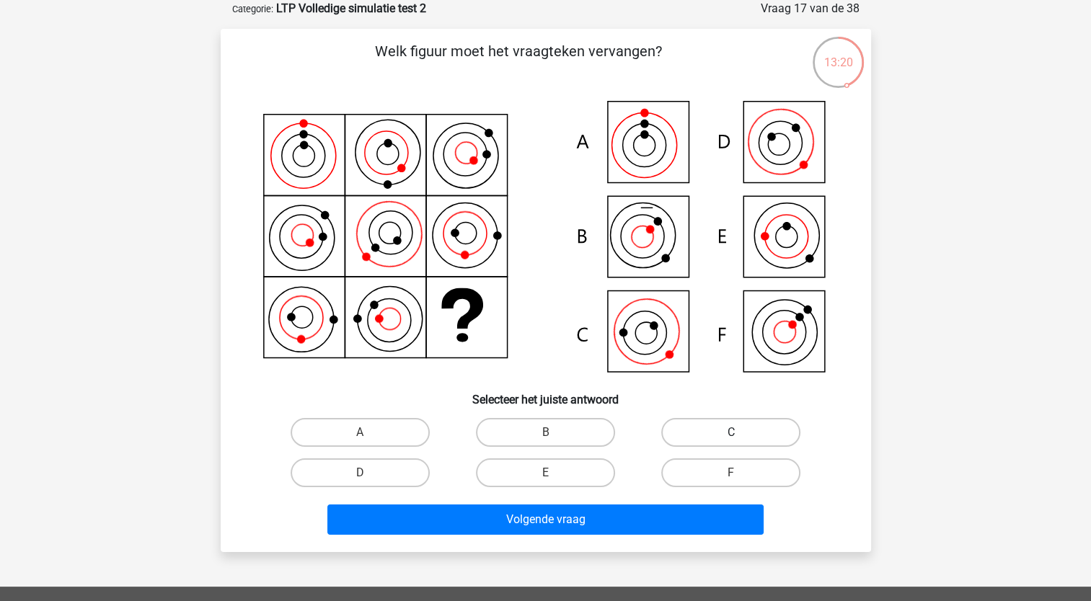
click at [736, 422] on label "C" at bounding box center [730, 432] width 139 height 29
click at [736, 433] on input "C" at bounding box center [735, 437] width 9 height 9
radio input "true"
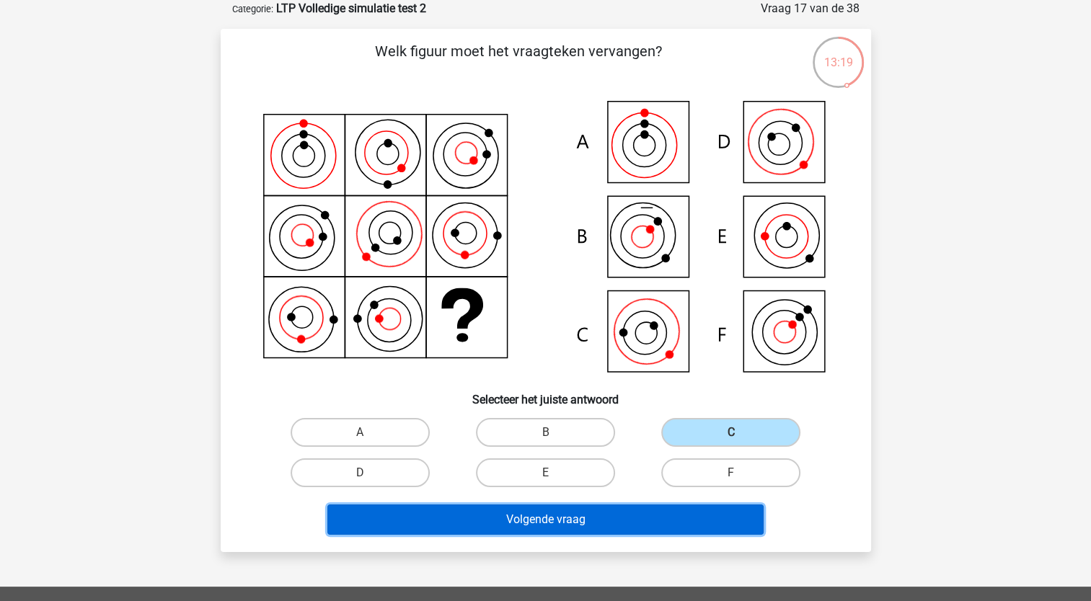
click at [674, 513] on button "Volgende vraag" at bounding box center [545, 520] width 436 height 30
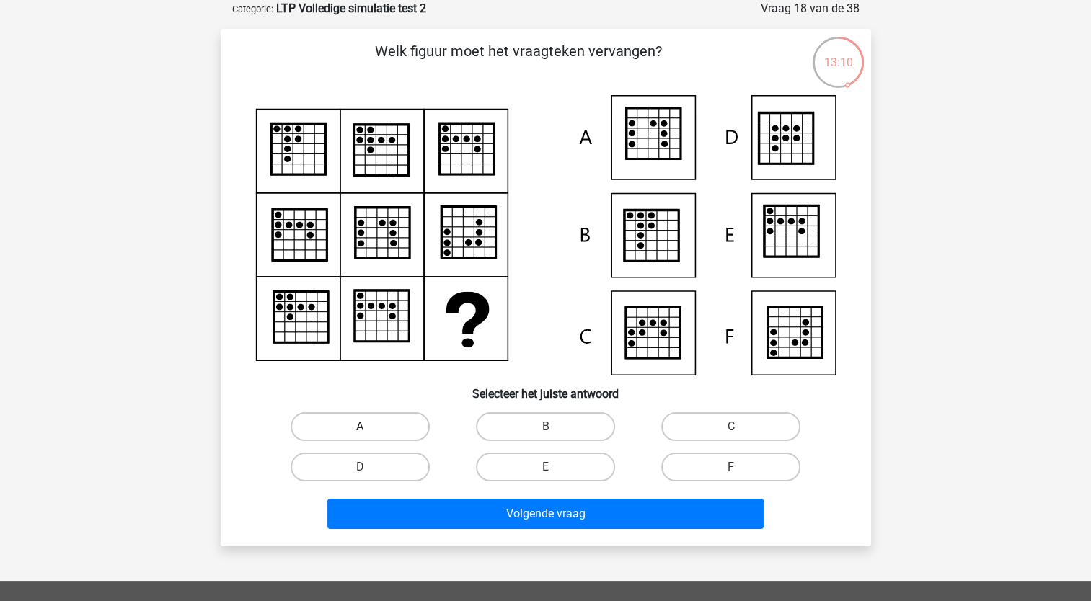
click at [404, 425] on label "A" at bounding box center [360, 427] width 139 height 29
click at [369, 427] on input "A" at bounding box center [364, 431] width 9 height 9
radio input "true"
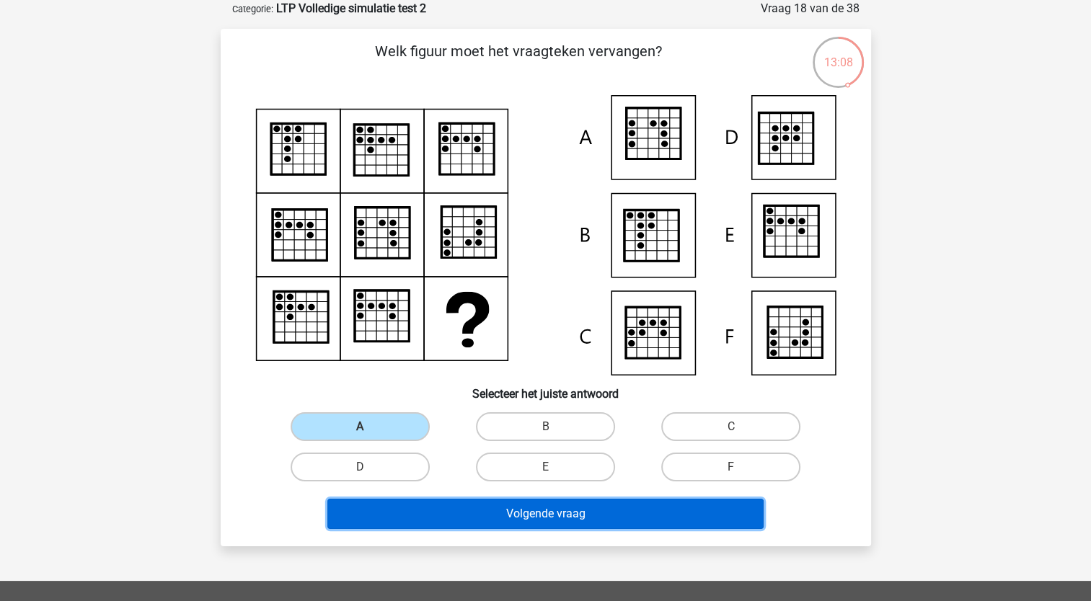
click at [657, 512] on button "Volgende vraag" at bounding box center [545, 514] width 436 height 30
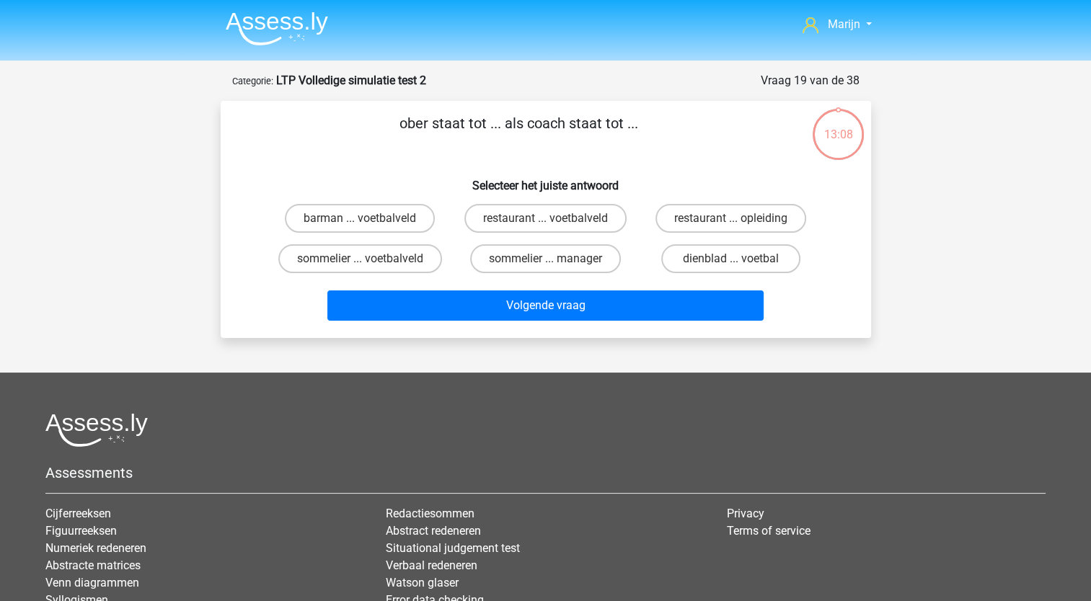
scroll to position [0, 0]
click at [558, 221] on label "restaurant ... voetbalveld" at bounding box center [545, 218] width 162 height 29
click at [555, 221] on input "restaurant ... voetbalveld" at bounding box center [549, 223] width 9 height 9
radio input "true"
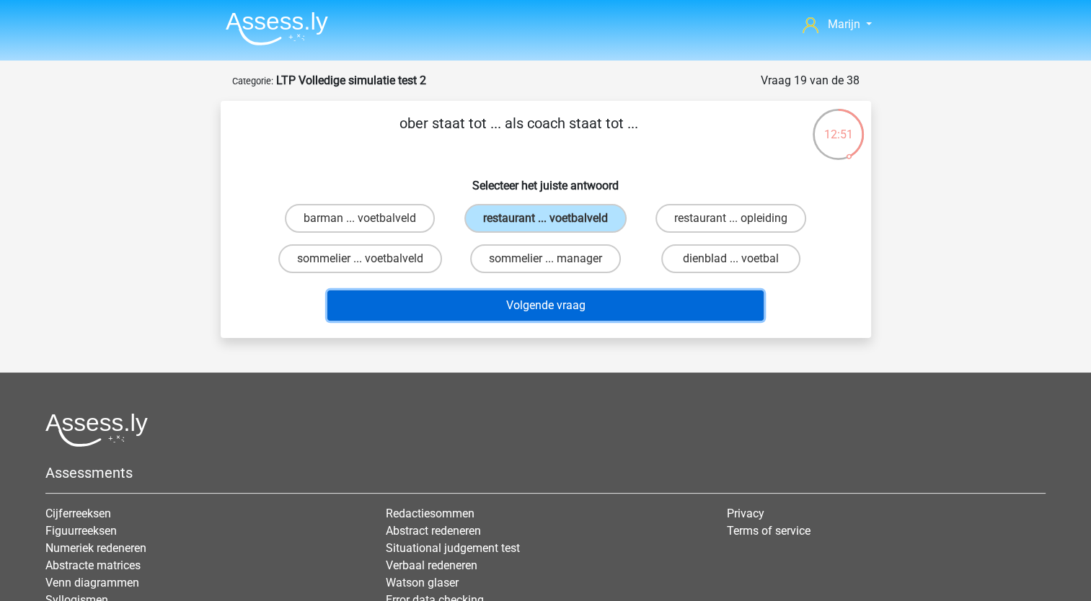
click at [537, 301] on button "Volgende vraag" at bounding box center [545, 306] width 436 height 30
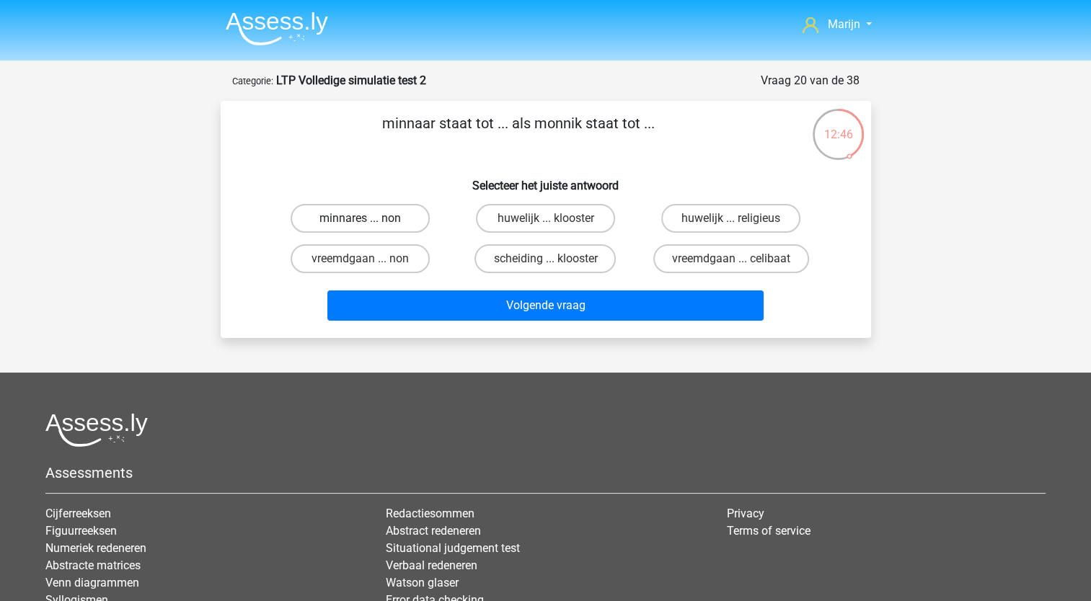
click at [390, 221] on label "minnares ... non" at bounding box center [360, 218] width 139 height 29
click at [369, 221] on input "minnares ... non" at bounding box center [364, 223] width 9 height 9
radio input "true"
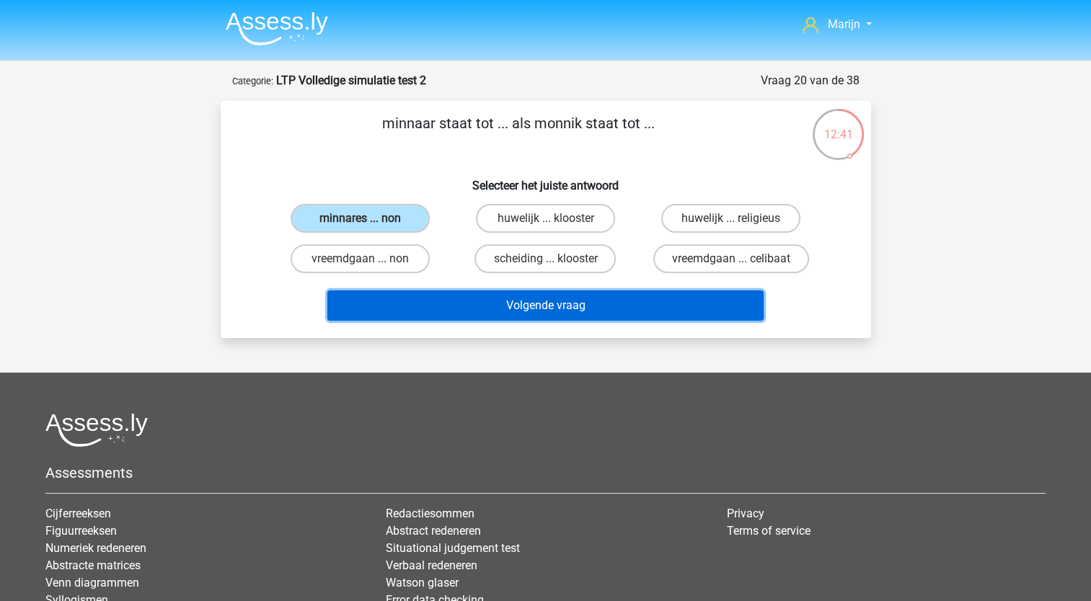
click at [528, 301] on button "Volgende vraag" at bounding box center [545, 306] width 436 height 30
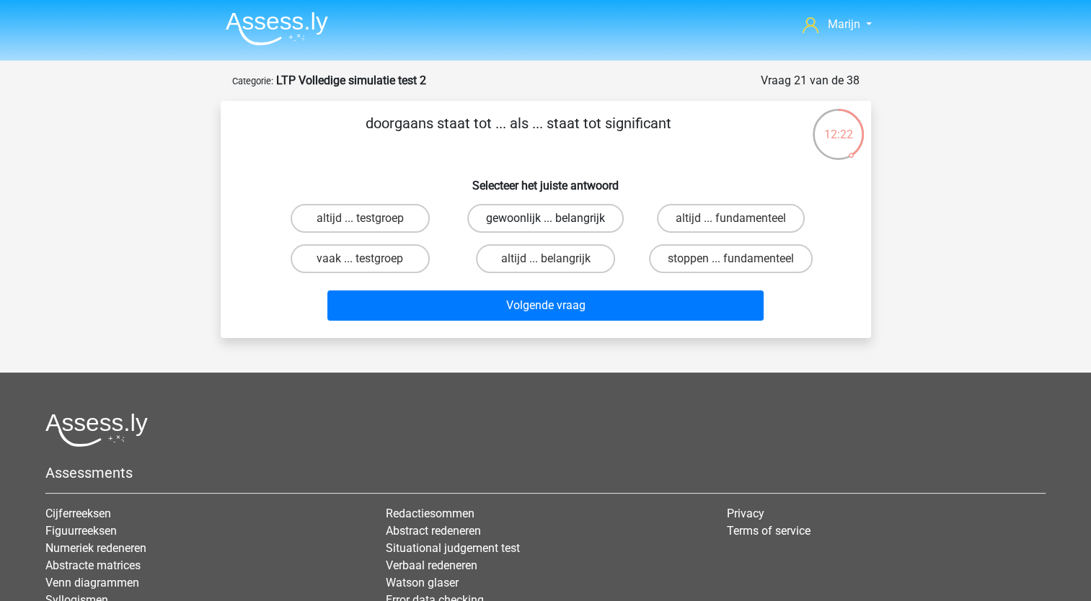
click at [545, 224] on label "gewoonlijk ... belangrijk" at bounding box center [545, 218] width 156 height 29
click at [545, 224] on input "gewoonlijk ... belangrijk" at bounding box center [549, 223] width 9 height 9
radio input "true"
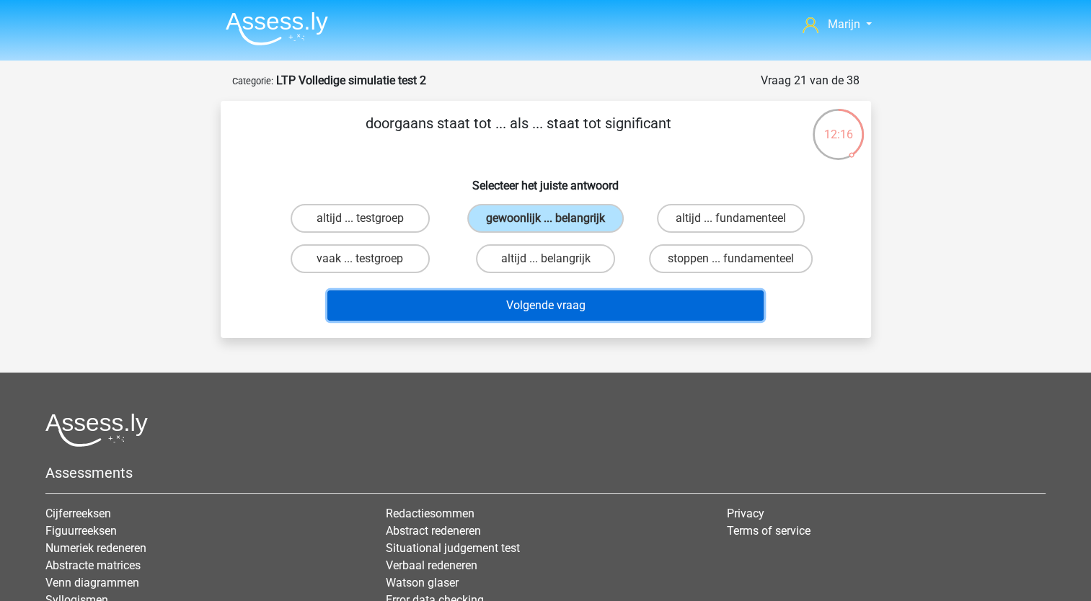
click at [543, 310] on button "Volgende vraag" at bounding box center [545, 306] width 436 height 30
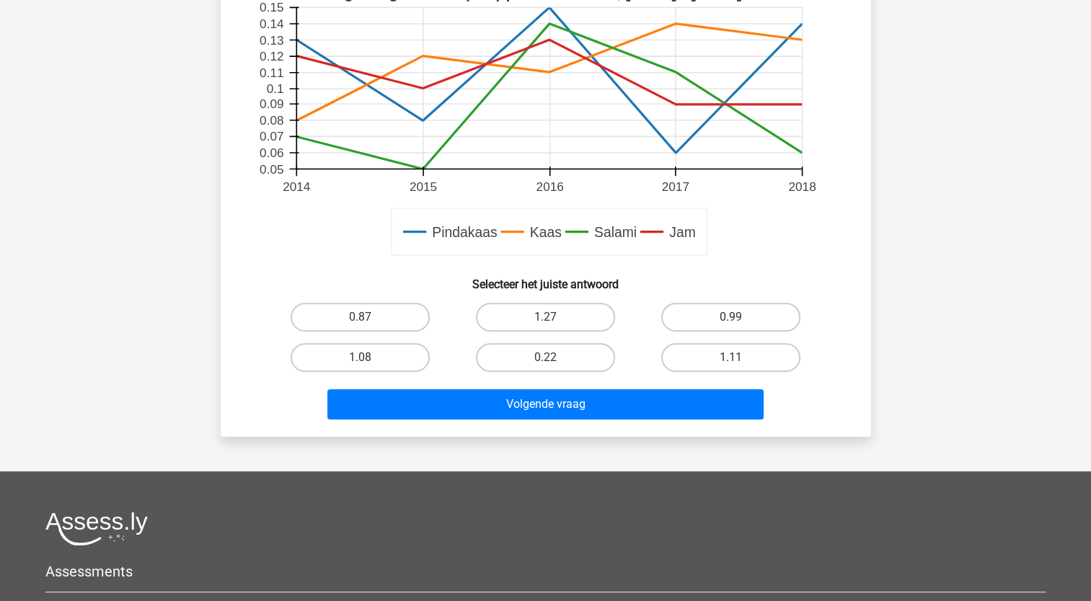
scroll to position [505, 0]
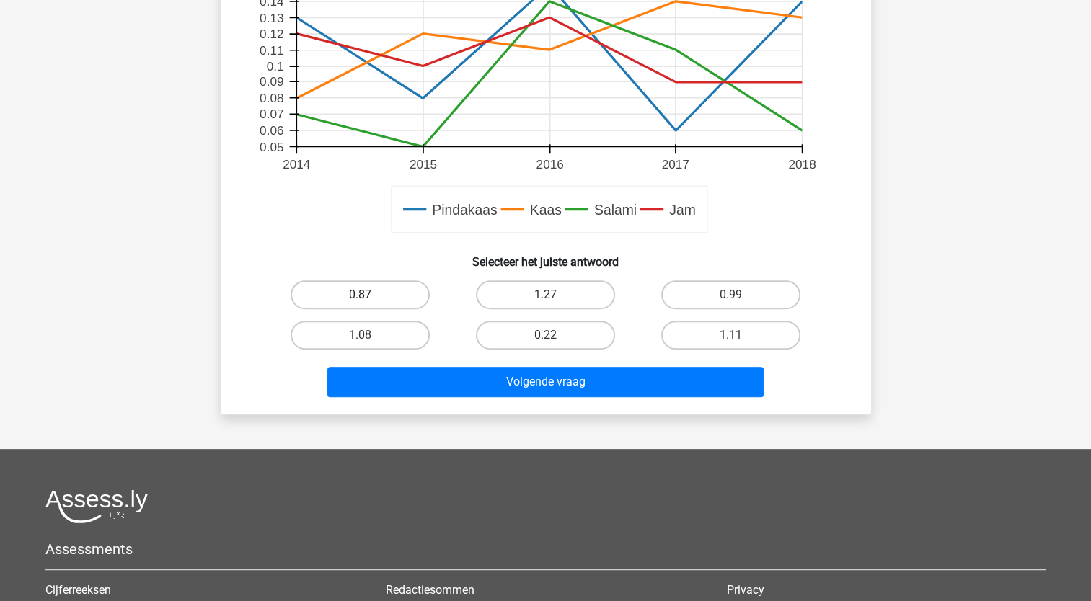
click at [379, 293] on label "0.87" at bounding box center [360, 295] width 139 height 29
click at [369, 295] on input "0.87" at bounding box center [364, 299] width 9 height 9
radio input "true"
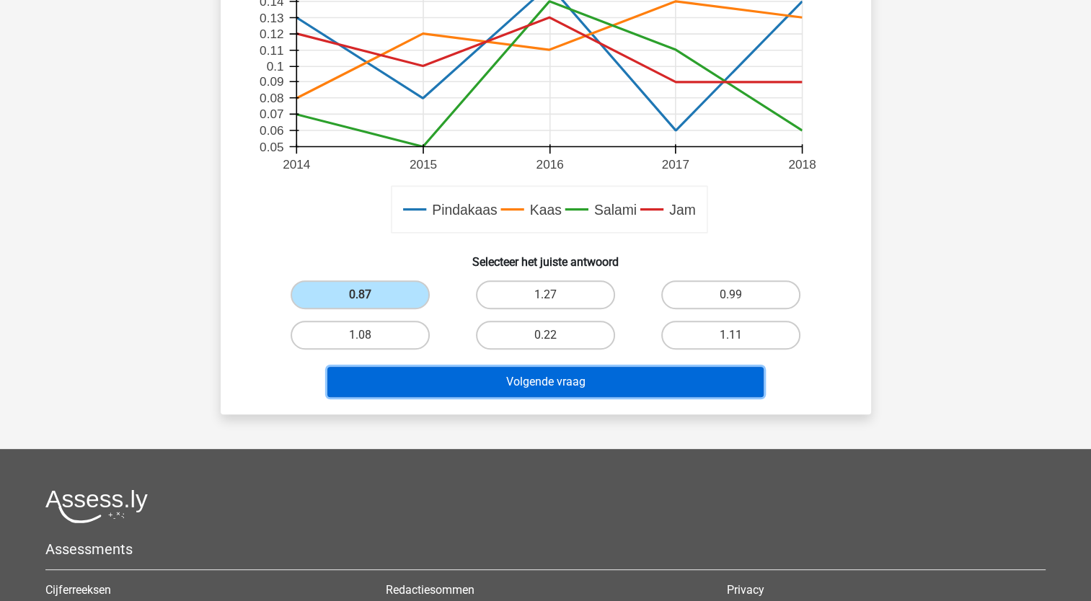
click at [525, 382] on button "Volgende vraag" at bounding box center [545, 382] width 436 height 30
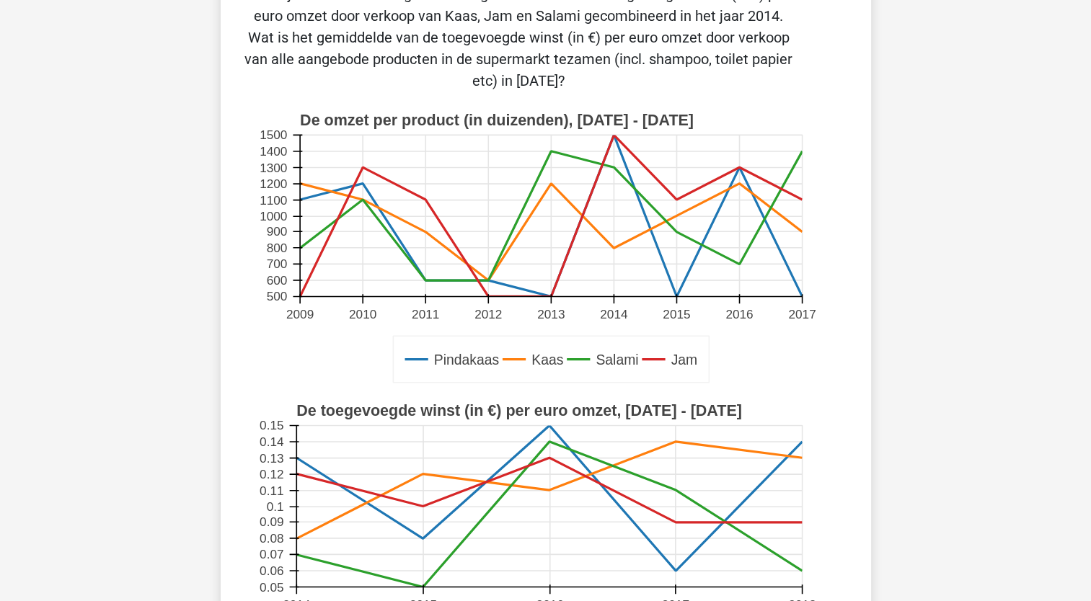
scroll to position [433, 0]
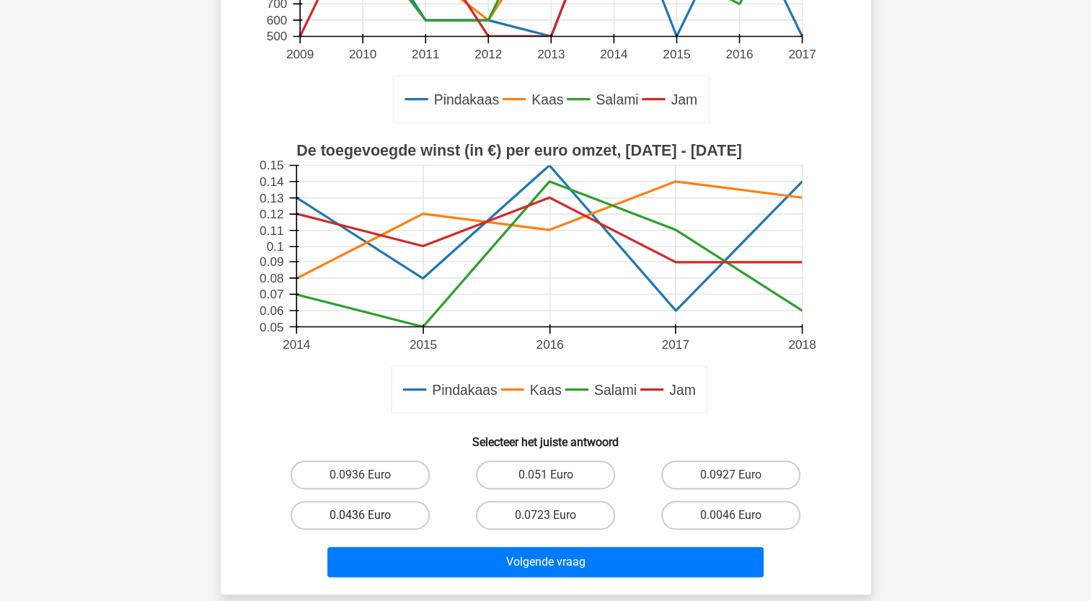
click at [391, 527] on label "0.0436 Euro" at bounding box center [360, 515] width 139 height 29
click at [369, 525] on input "0.0436 Euro" at bounding box center [364, 520] width 9 height 9
radio input "true"
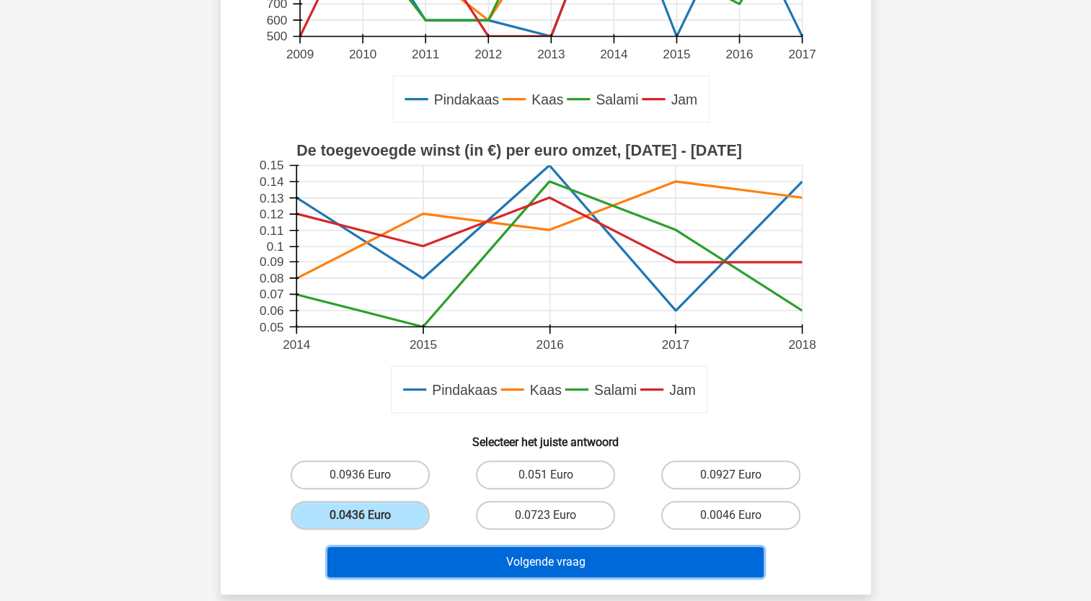
click at [456, 557] on button "Volgende vraag" at bounding box center [545, 562] width 436 height 30
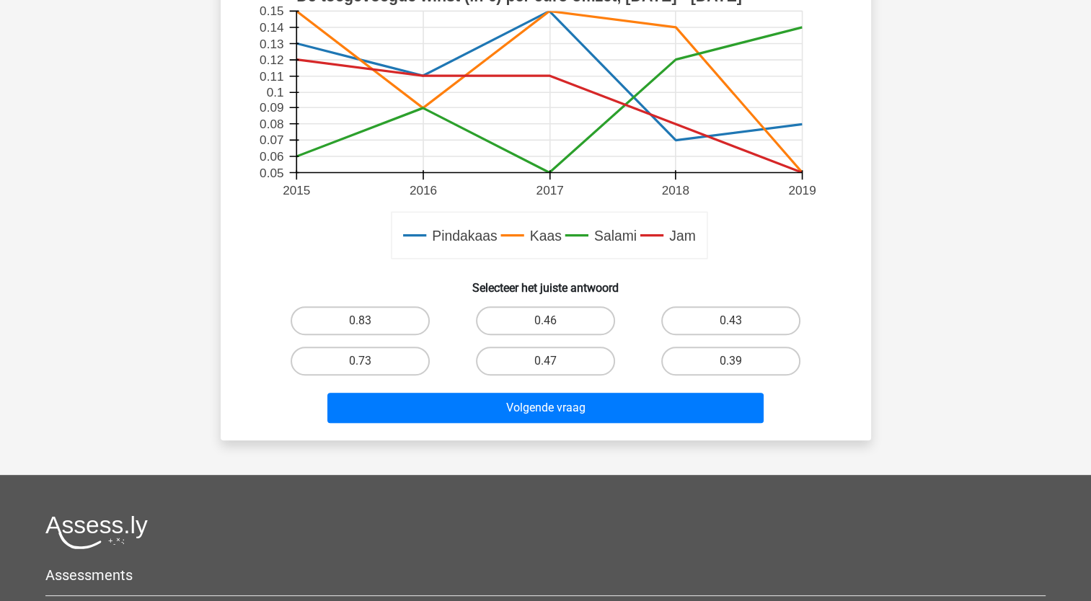
scroll to position [505, 0]
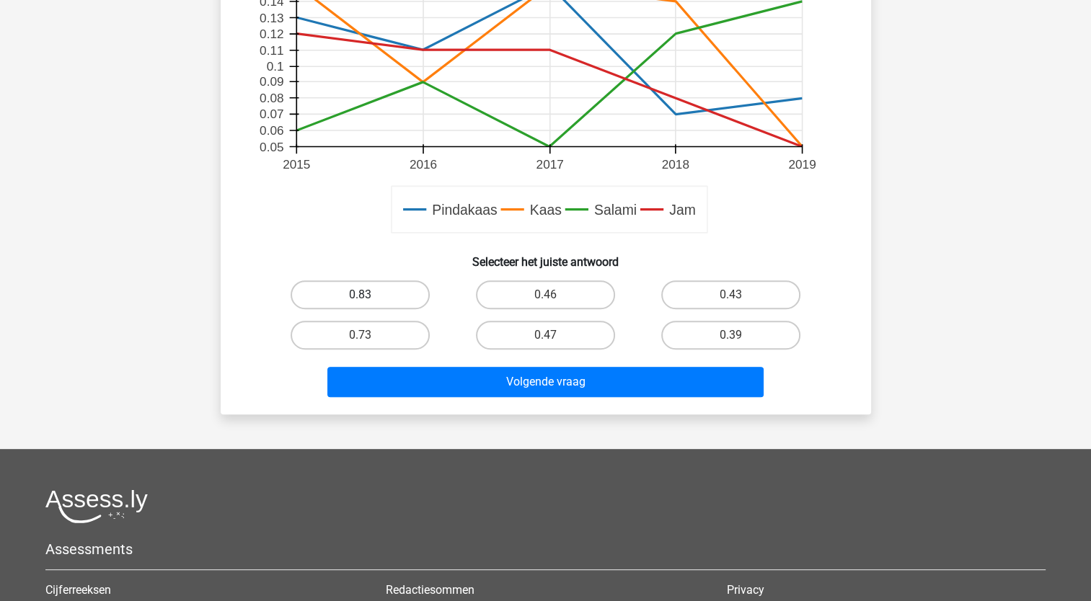
click at [411, 288] on label "0.83" at bounding box center [360, 295] width 139 height 29
click at [369, 295] on input "0.83" at bounding box center [364, 299] width 9 height 9
radio input "true"
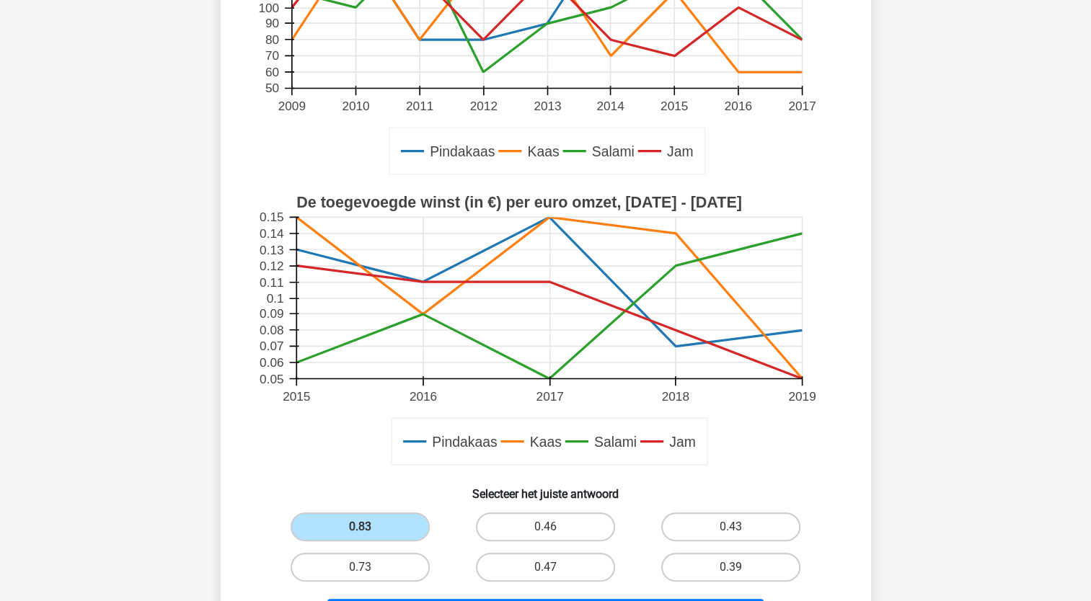
scroll to position [361, 0]
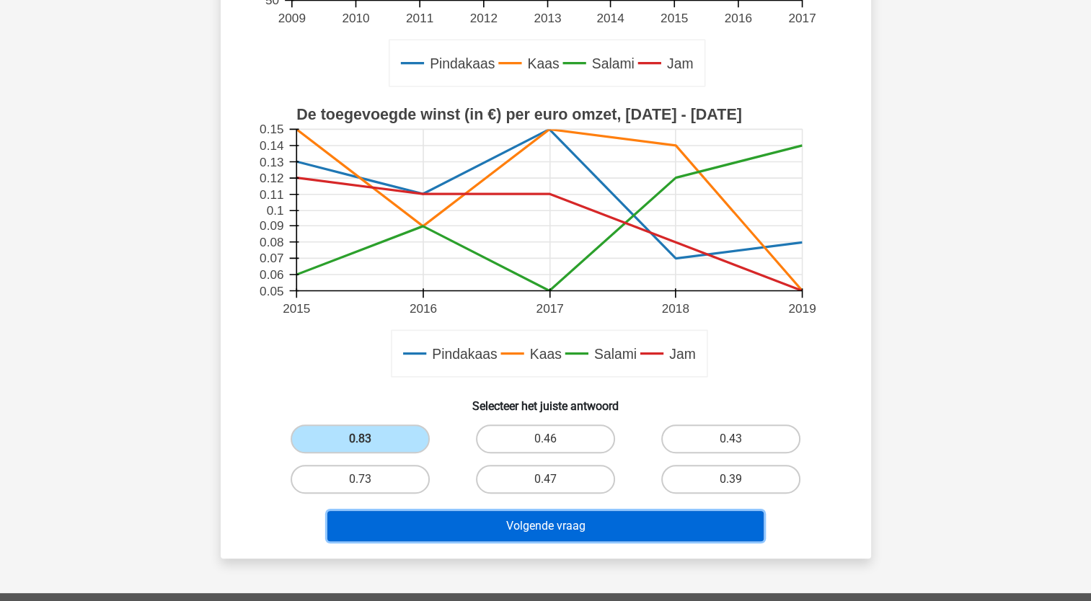
click at [508, 524] on button "Volgende vraag" at bounding box center [545, 526] width 436 height 30
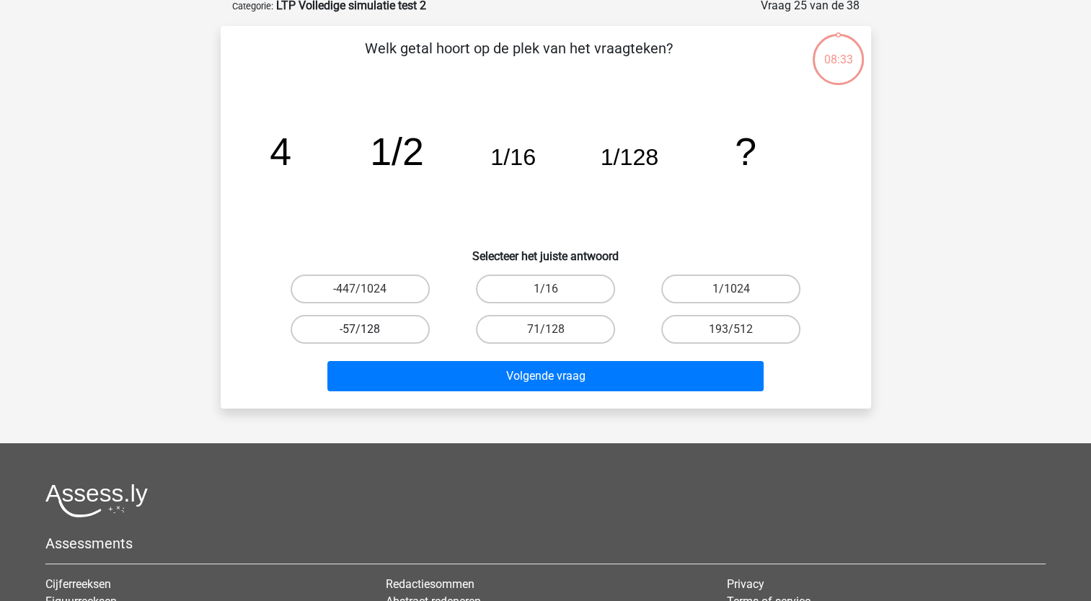
scroll to position [72, 0]
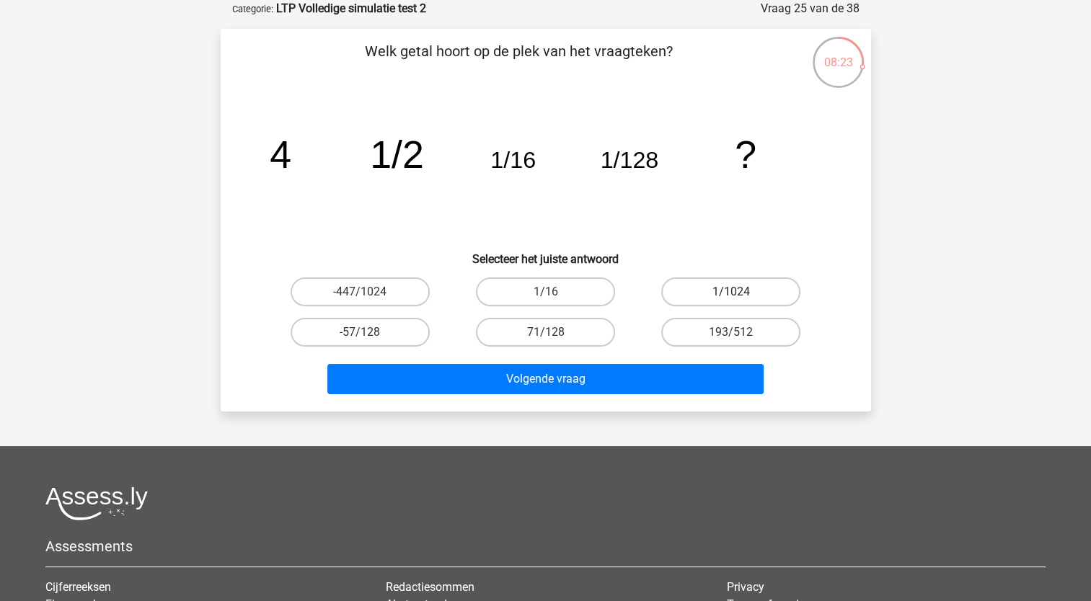
click at [708, 288] on label "1/1024" at bounding box center [730, 292] width 139 height 29
click at [731, 292] on input "1/1024" at bounding box center [735, 296] width 9 height 9
radio input "true"
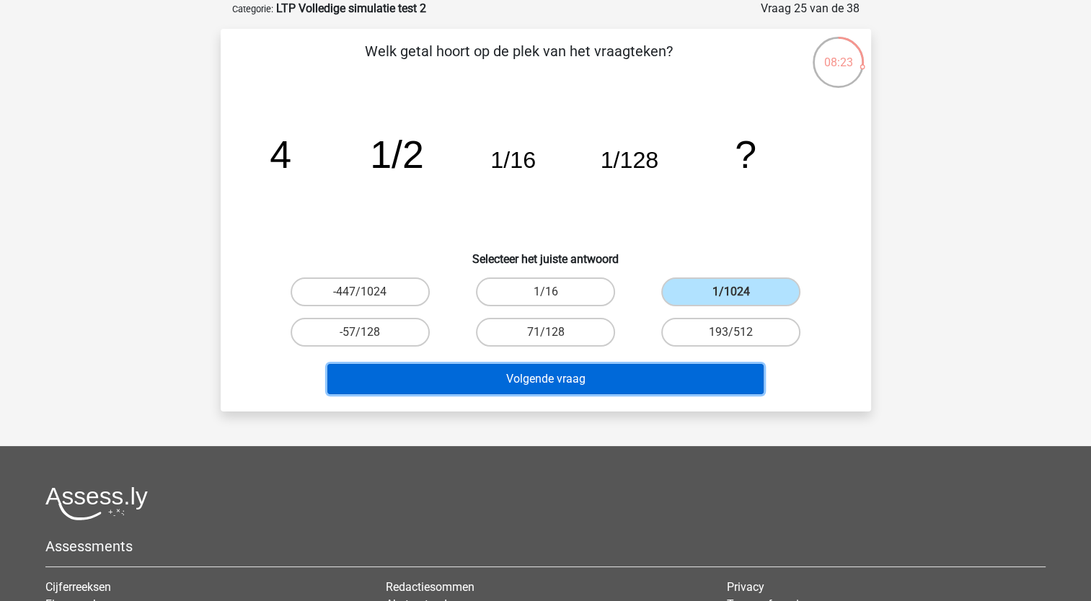
click at [692, 384] on button "Volgende vraag" at bounding box center [545, 379] width 436 height 30
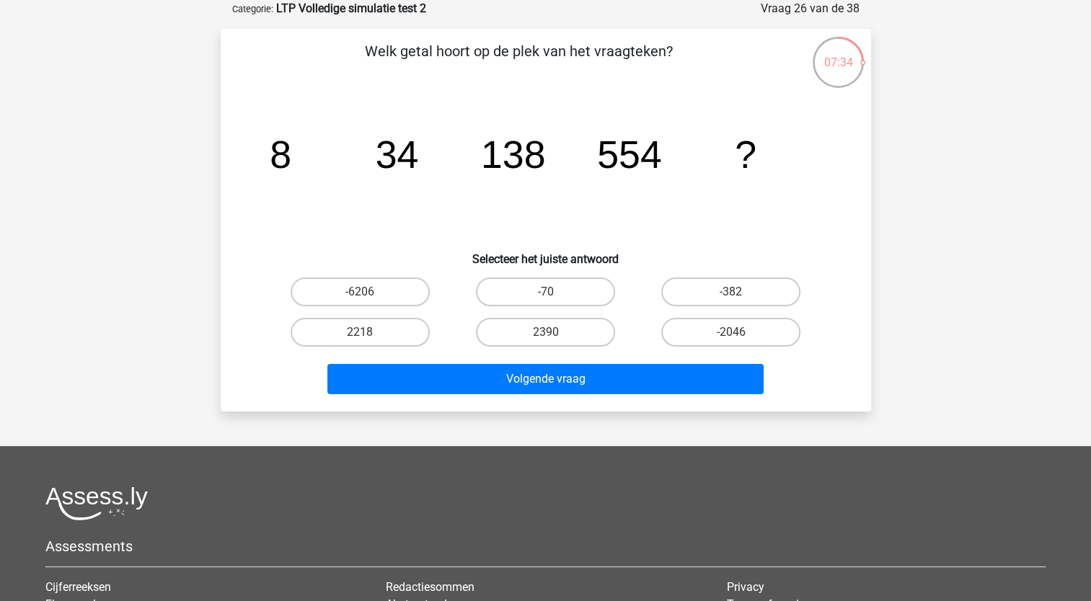
drag, startPoint x: 309, startPoint y: 339, endPoint x: 325, endPoint y: 357, distance: 24.0
click at [309, 338] on label "2218" at bounding box center [360, 332] width 139 height 29
click at [360, 338] on input "2218" at bounding box center [364, 336] width 9 height 9
radio input "true"
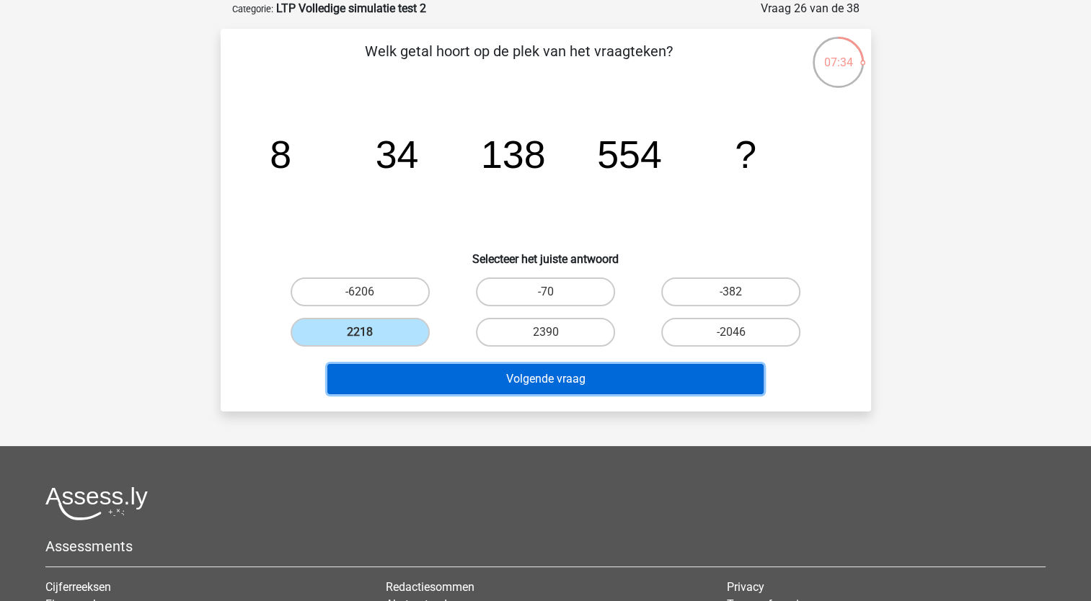
click at [395, 379] on button "Volgende vraag" at bounding box center [545, 379] width 436 height 30
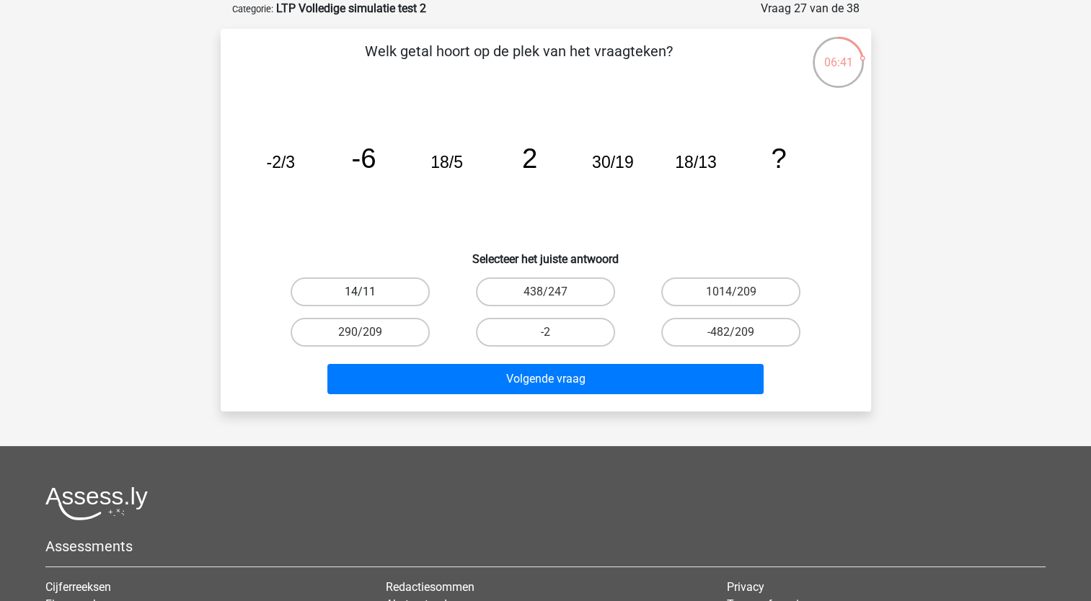
click at [406, 296] on label "14/11" at bounding box center [360, 292] width 139 height 29
click at [369, 296] on input "14/11" at bounding box center [364, 296] width 9 height 9
radio input "true"
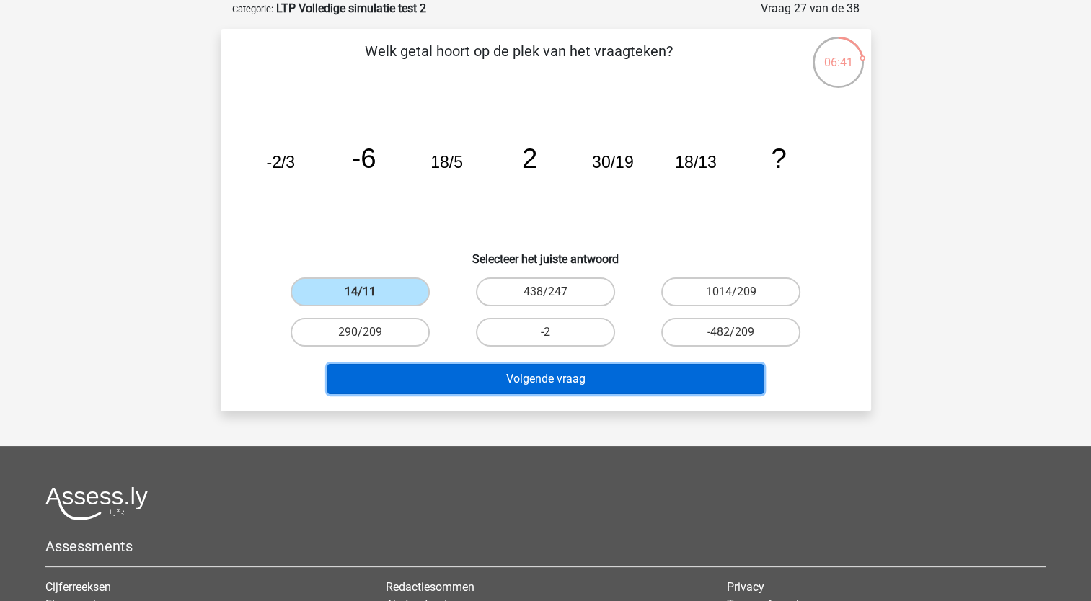
click at [493, 380] on button "Volgende vraag" at bounding box center [545, 379] width 436 height 30
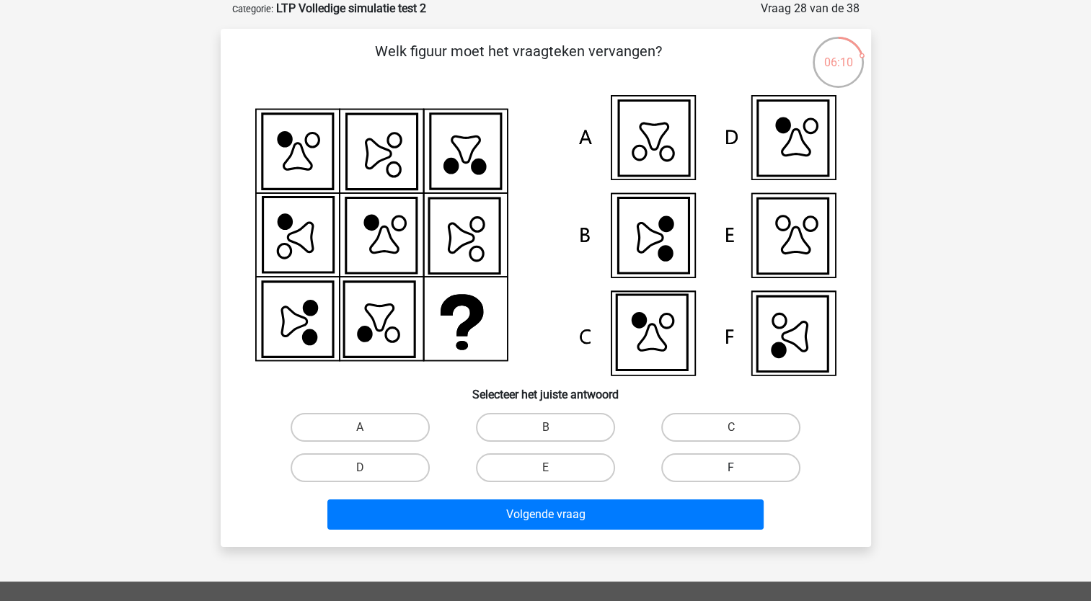
click at [779, 467] on label "F" at bounding box center [730, 468] width 139 height 29
click at [741, 468] on input "F" at bounding box center [735, 472] width 9 height 9
radio input "true"
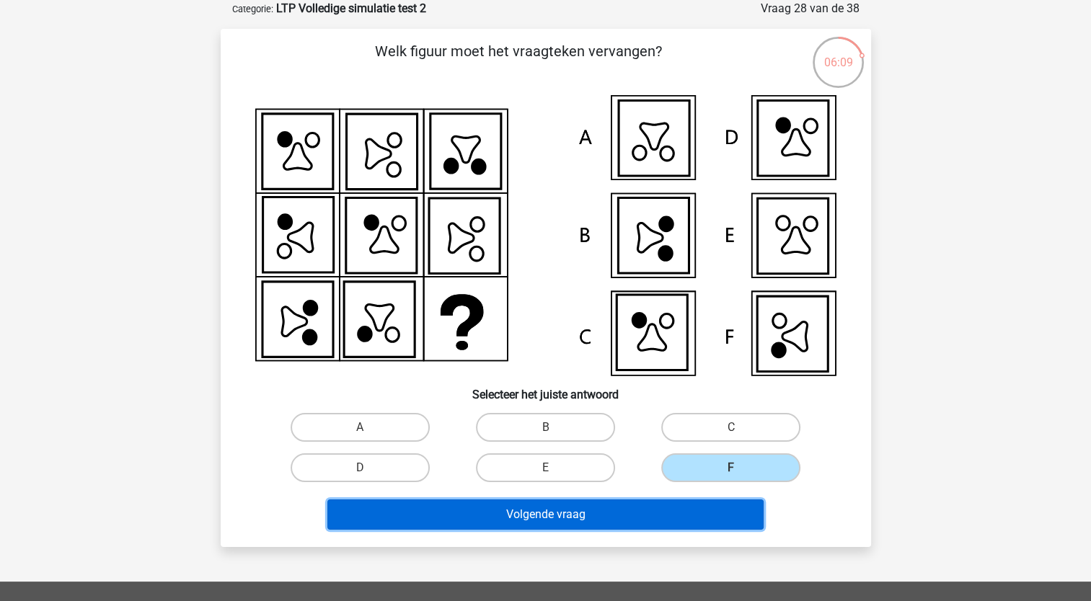
click at [733, 524] on button "Volgende vraag" at bounding box center [545, 515] width 436 height 30
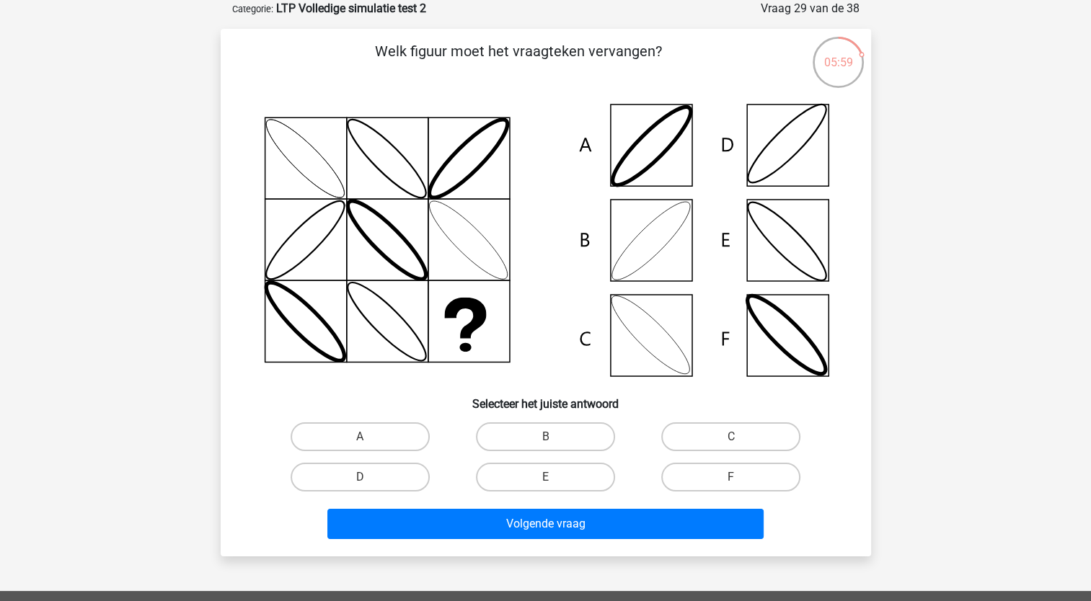
click at [552, 437] on input "B" at bounding box center [549, 441] width 9 height 9
radio input "true"
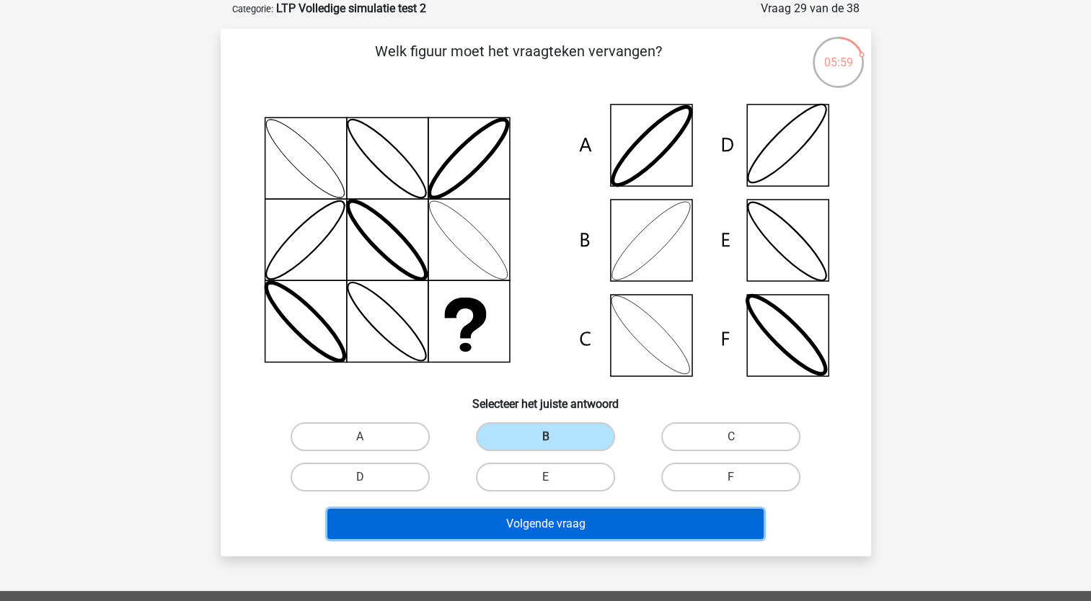
click at [591, 517] on button "Volgende vraag" at bounding box center [545, 524] width 436 height 30
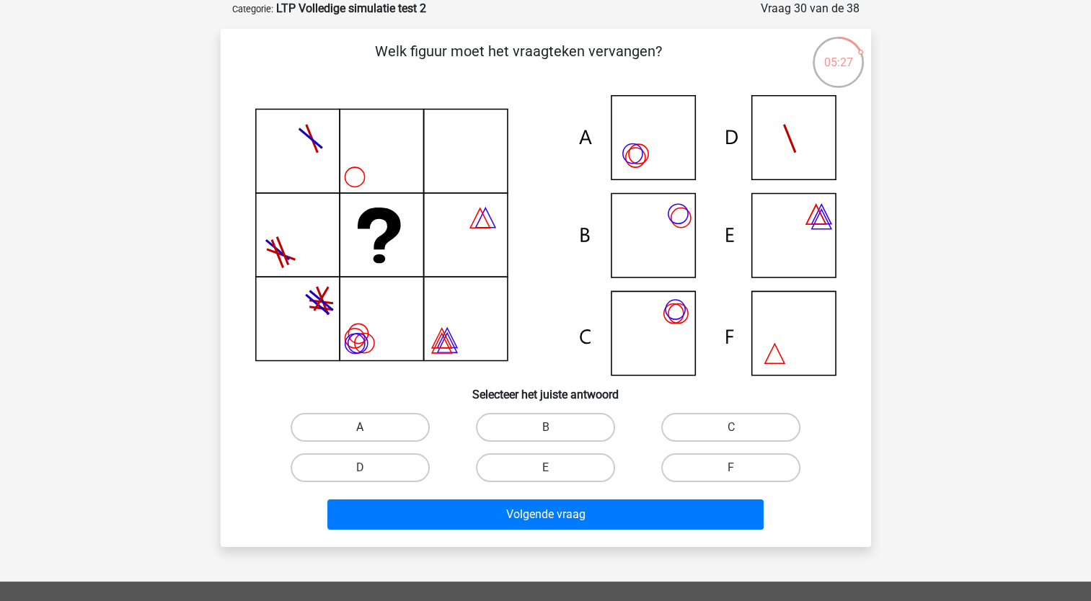
click at [386, 424] on label "A" at bounding box center [360, 427] width 139 height 29
click at [369, 428] on input "A" at bounding box center [364, 432] width 9 height 9
radio input "true"
click at [714, 414] on label "C" at bounding box center [730, 427] width 139 height 29
click at [731, 428] on input "C" at bounding box center [735, 432] width 9 height 9
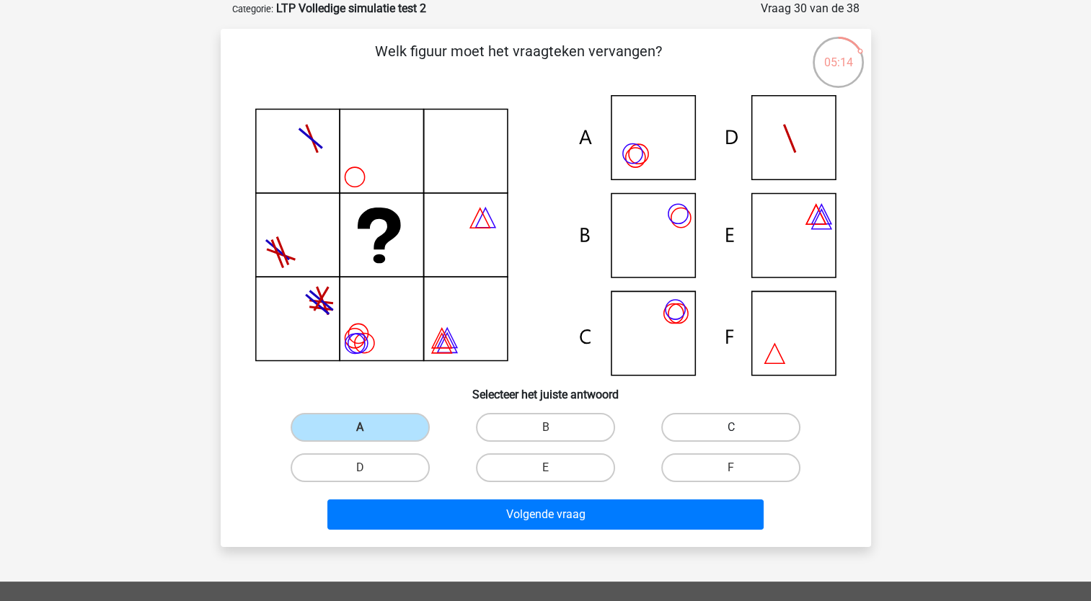
radio input "true"
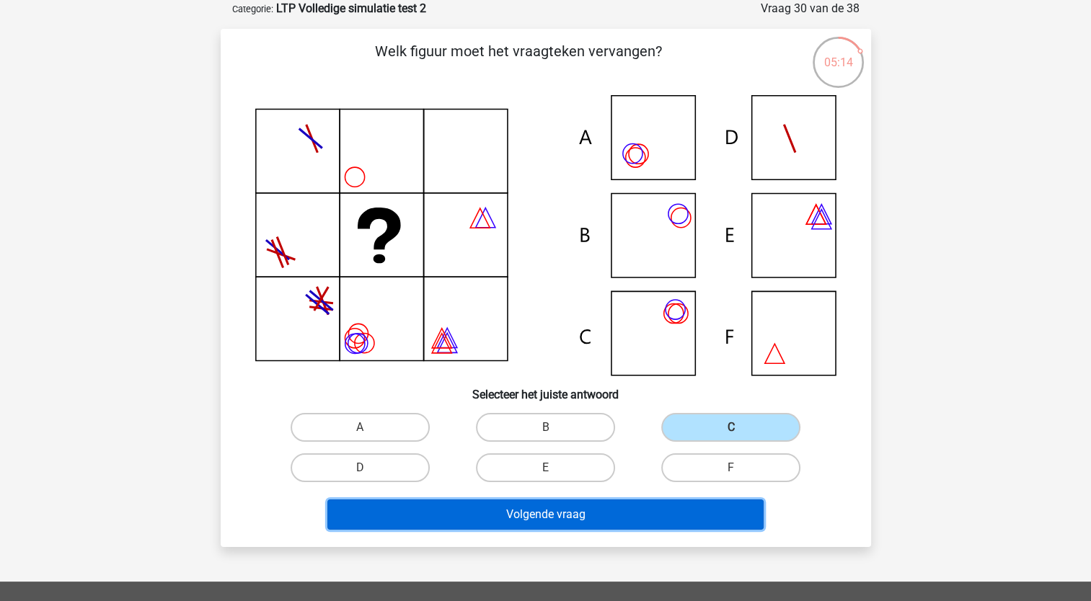
click at [677, 518] on button "Volgende vraag" at bounding box center [545, 515] width 436 height 30
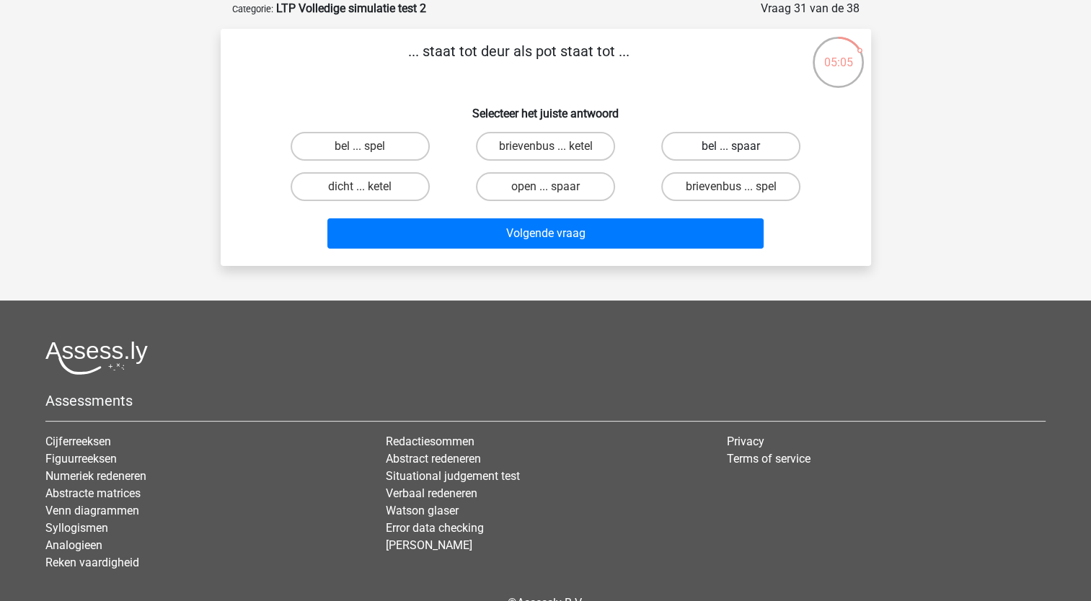
click at [710, 149] on label "bel ... spaar" at bounding box center [730, 146] width 139 height 29
click at [731, 149] on input "bel ... spaar" at bounding box center [735, 150] width 9 height 9
radio input "true"
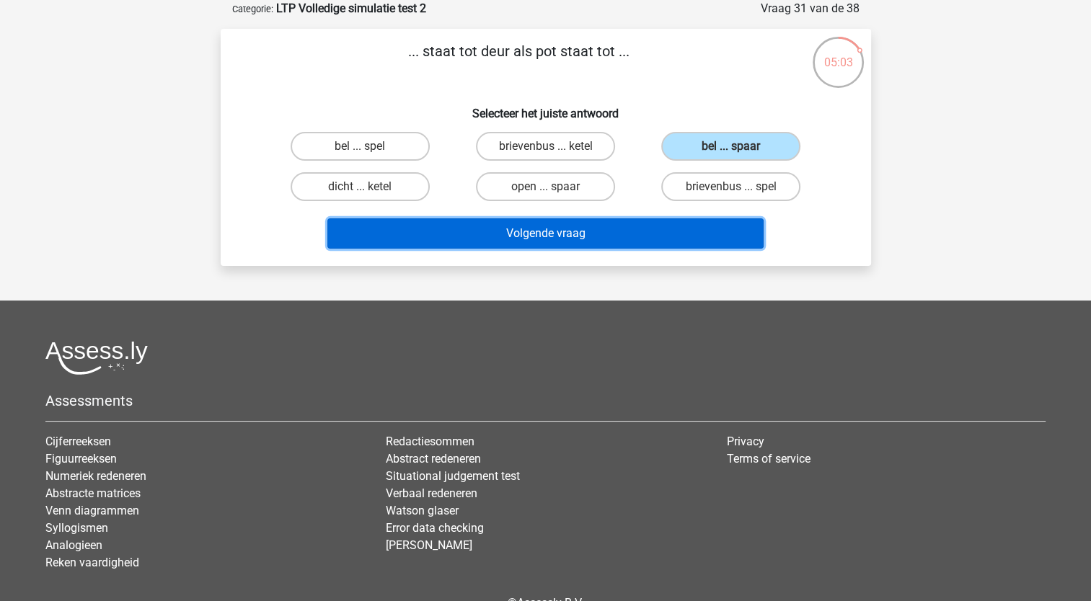
click at [604, 247] on button "Volgende vraag" at bounding box center [545, 234] width 436 height 30
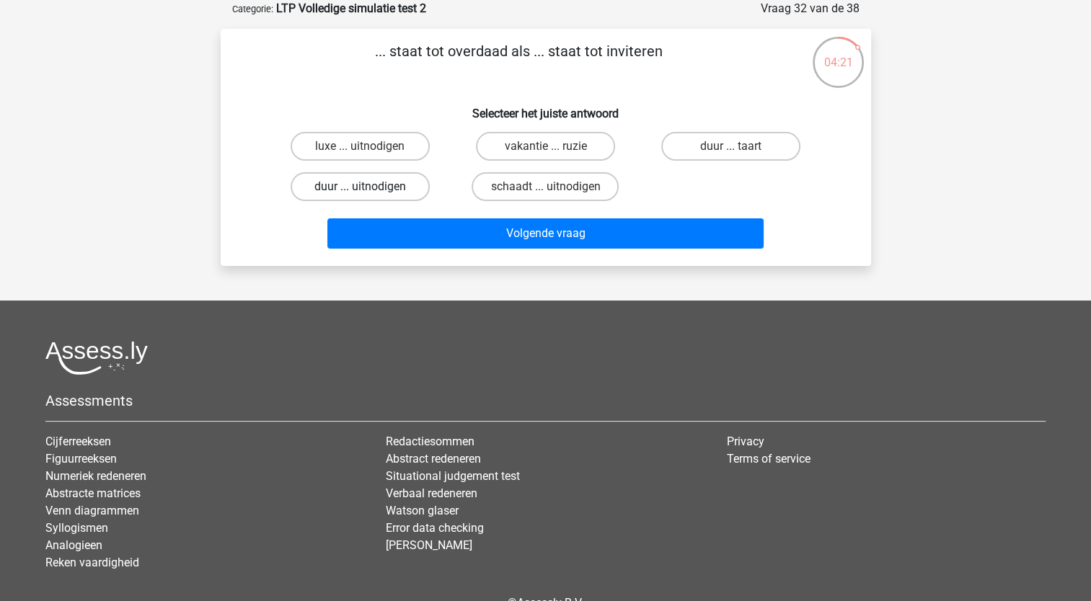
click at [389, 182] on label "duur ... uitnodigen" at bounding box center [360, 186] width 139 height 29
click at [369, 187] on input "duur ... uitnodigen" at bounding box center [364, 191] width 9 height 9
radio input "true"
click at [401, 151] on label "luxe ... uitnodigen" at bounding box center [360, 146] width 139 height 29
click at [369, 151] on input "luxe ... uitnodigen" at bounding box center [364, 150] width 9 height 9
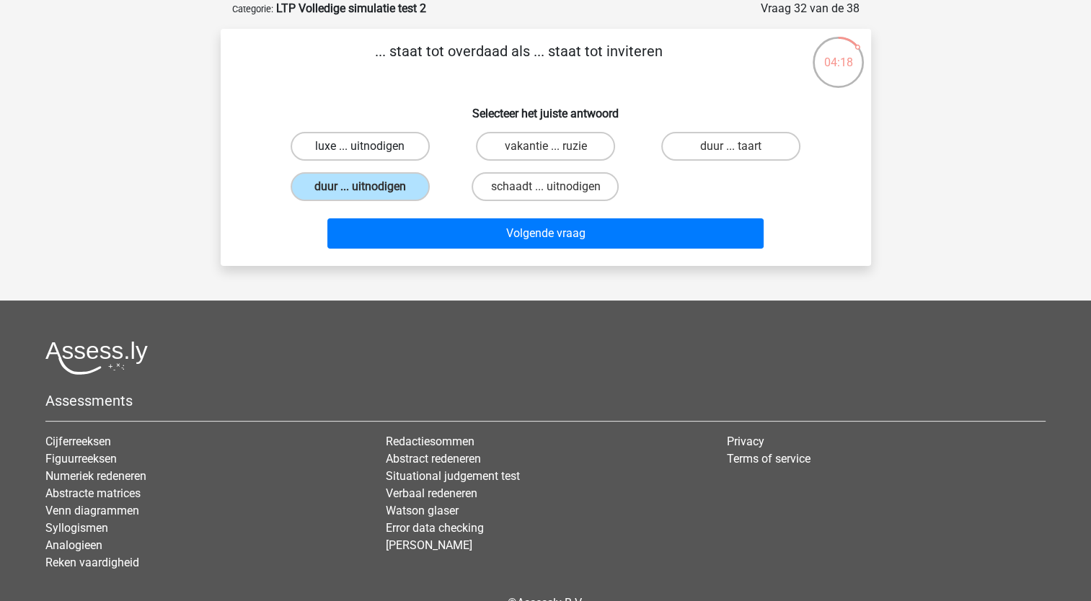
radio input "true"
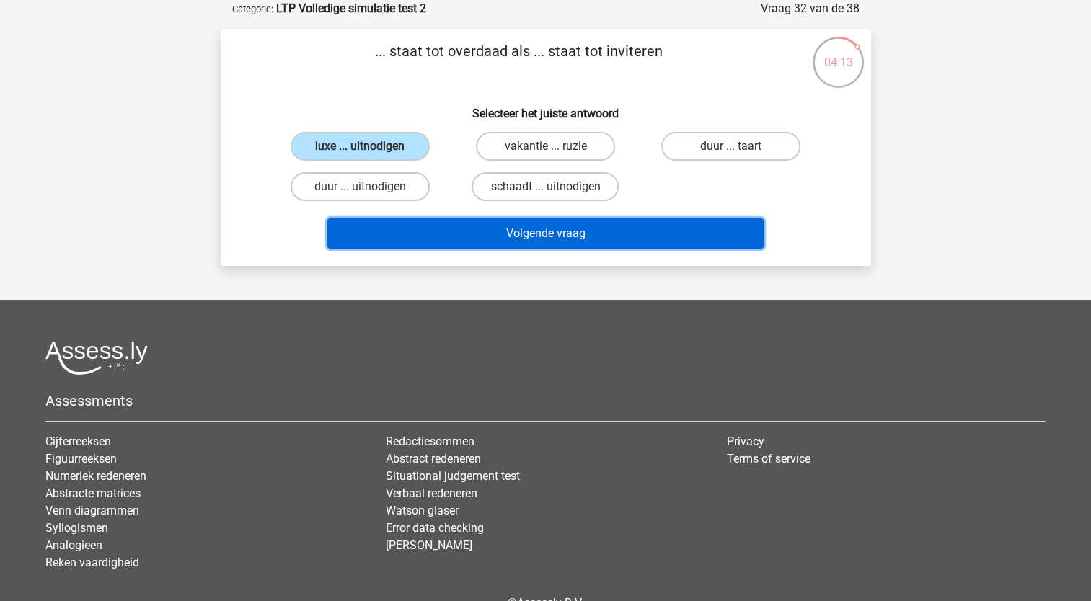
click at [534, 234] on button "Volgende vraag" at bounding box center [545, 234] width 436 height 30
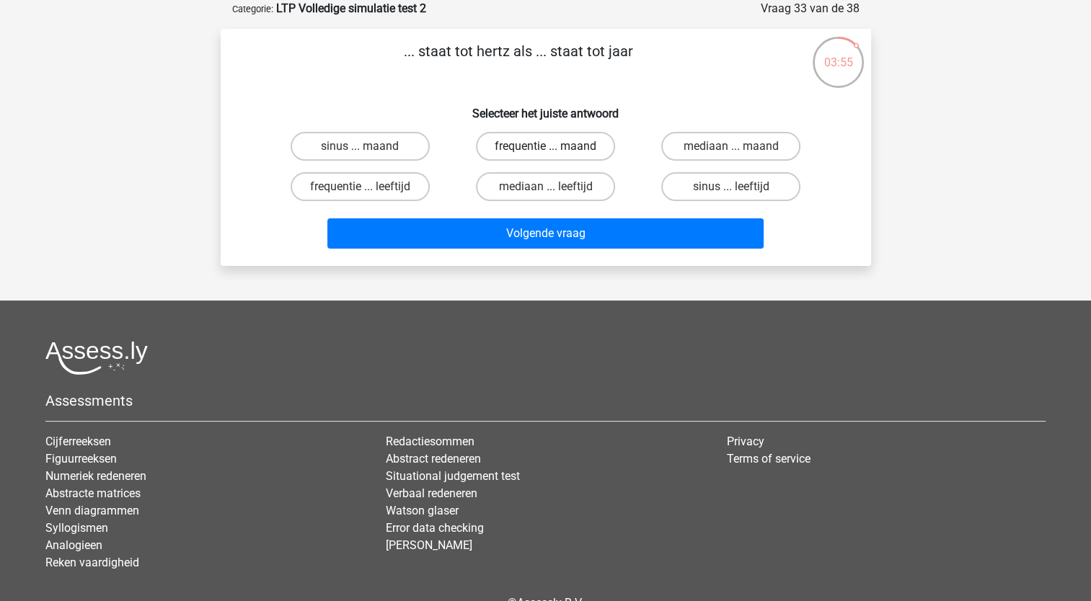
click at [537, 154] on label "frequentie ... maand" at bounding box center [545, 146] width 139 height 29
click at [545, 154] on input "frequentie ... maand" at bounding box center [549, 150] width 9 height 9
radio input "true"
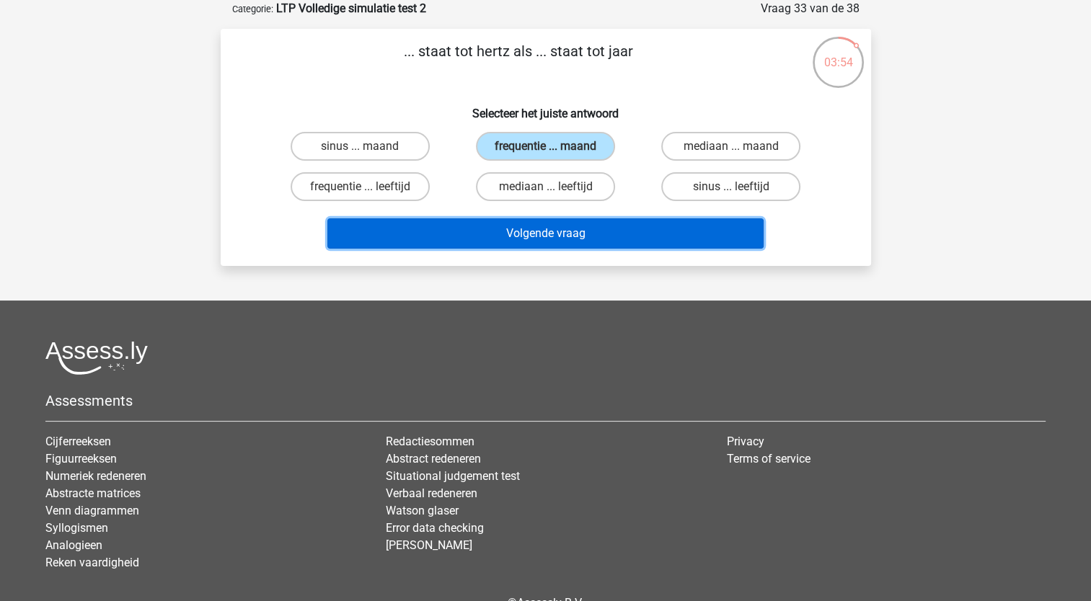
click at [587, 242] on button "Volgende vraag" at bounding box center [545, 234] width 436 height 30
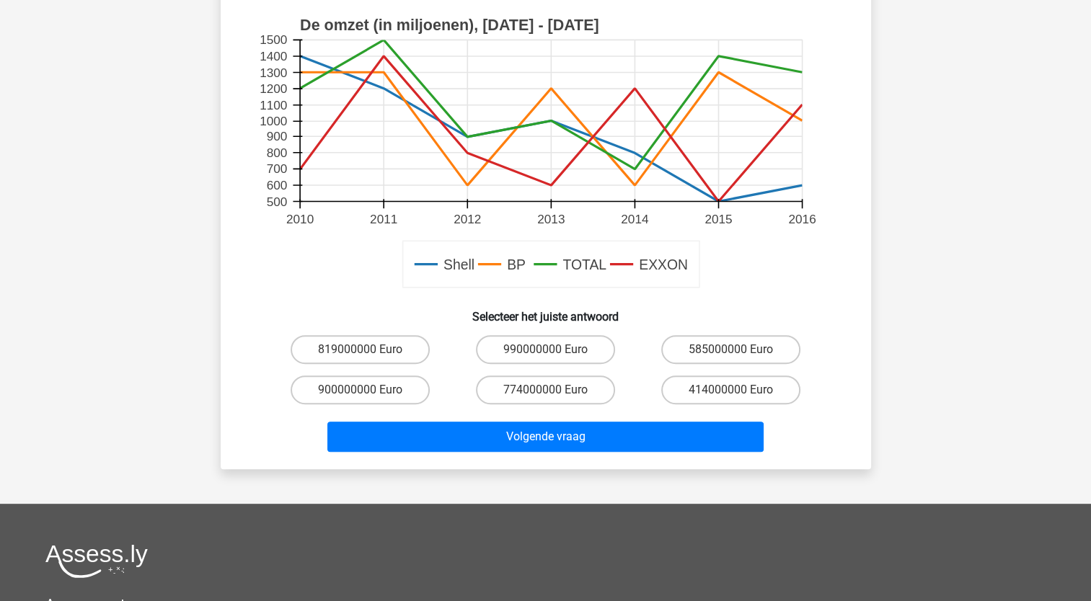
scroll to position [505, 0]
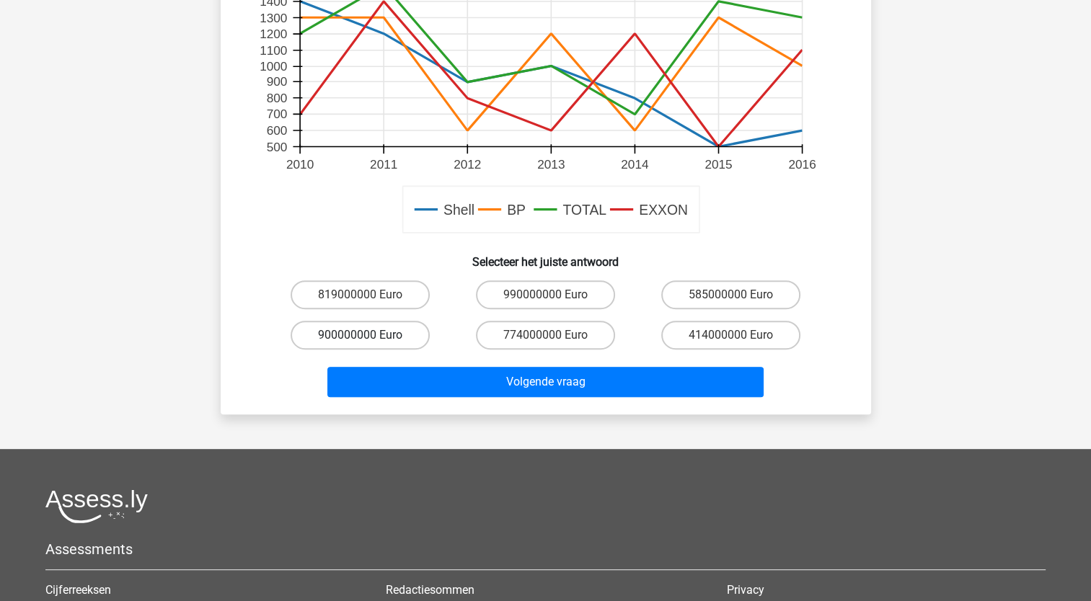
click at [394, 337] on label "900000000 Euro" at bounding box center [360, 335] width 139 height 29
click at [369, 337] on input "900000000 Euro" at bounding box center [364, 339] width 9 height 9
radio input "true"
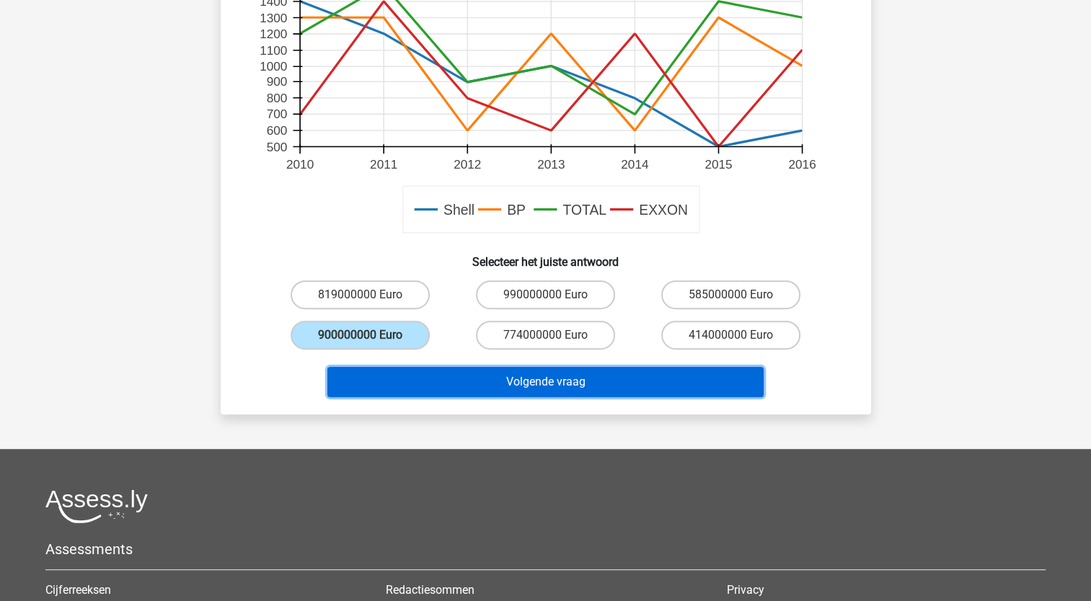
click at [577, 388] on button "Volgende vraag" at bounding box center [545, 382] width 436 height 30
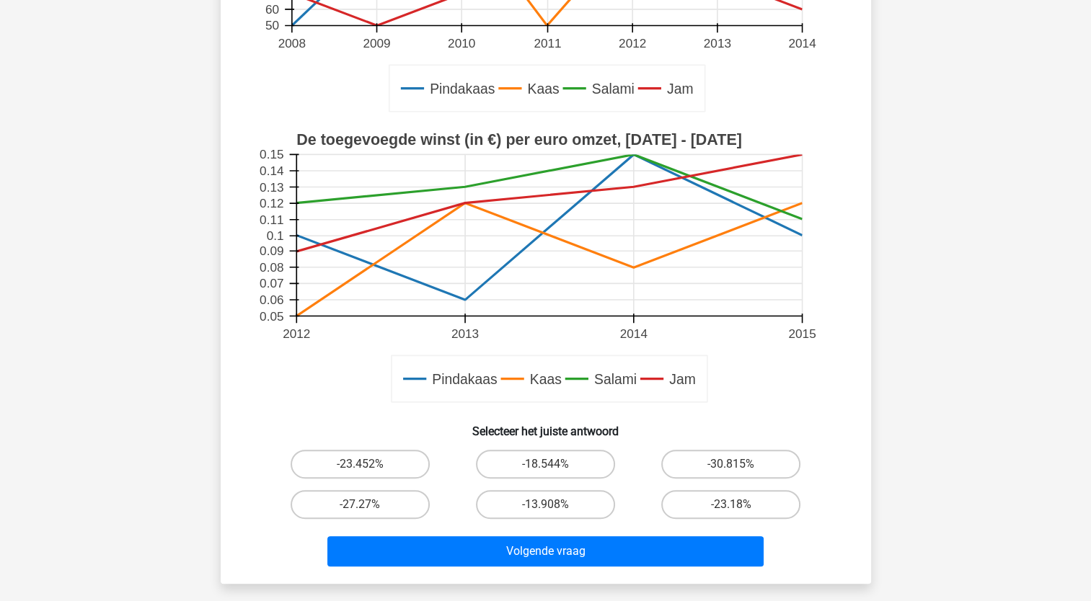
scroll to position [361, 0]
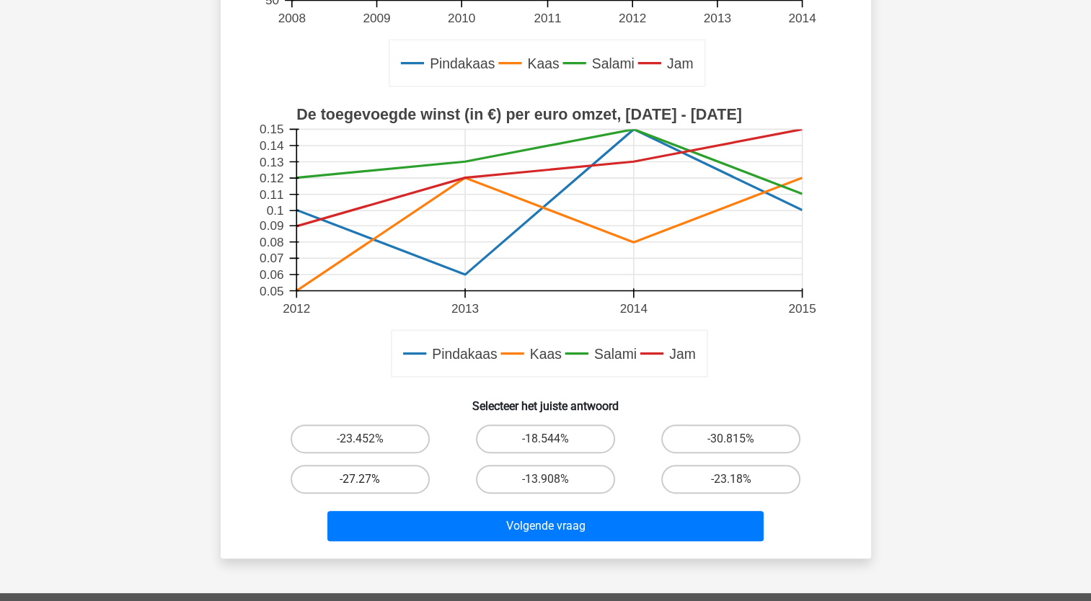
click at [383, 477] on label "-27.27%" at bounding box center [360, 479] width 139 height 29
click at [369, 480] on input "-27.27%" at bounding box center [364, 484] width 9 height 9
radio input "true"
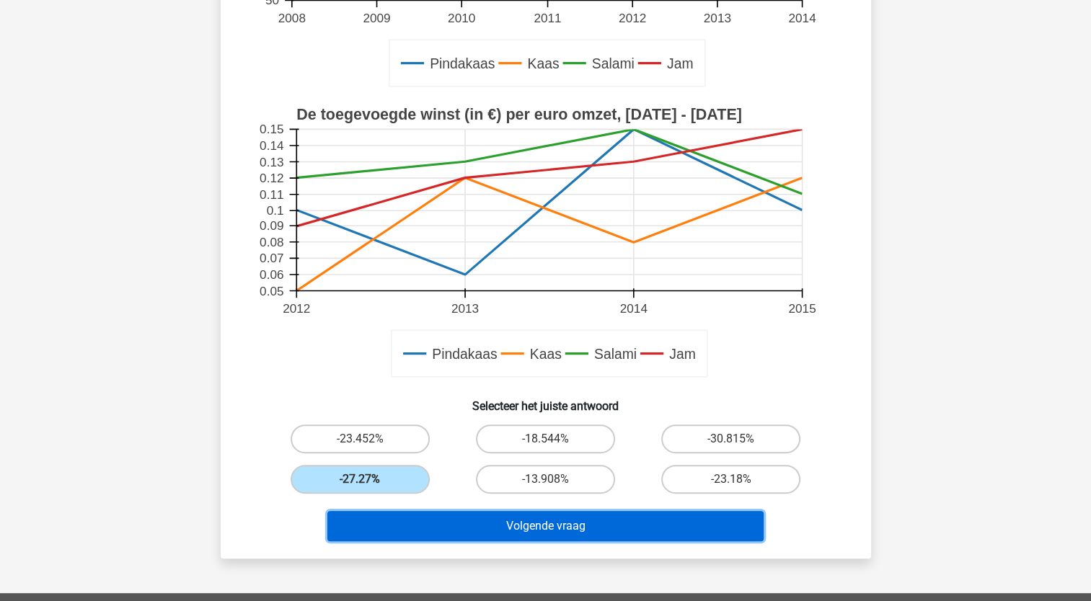
click at [542, 529] on button "Volgende vraag" at bounding box center [545, 526] width 436 height 30
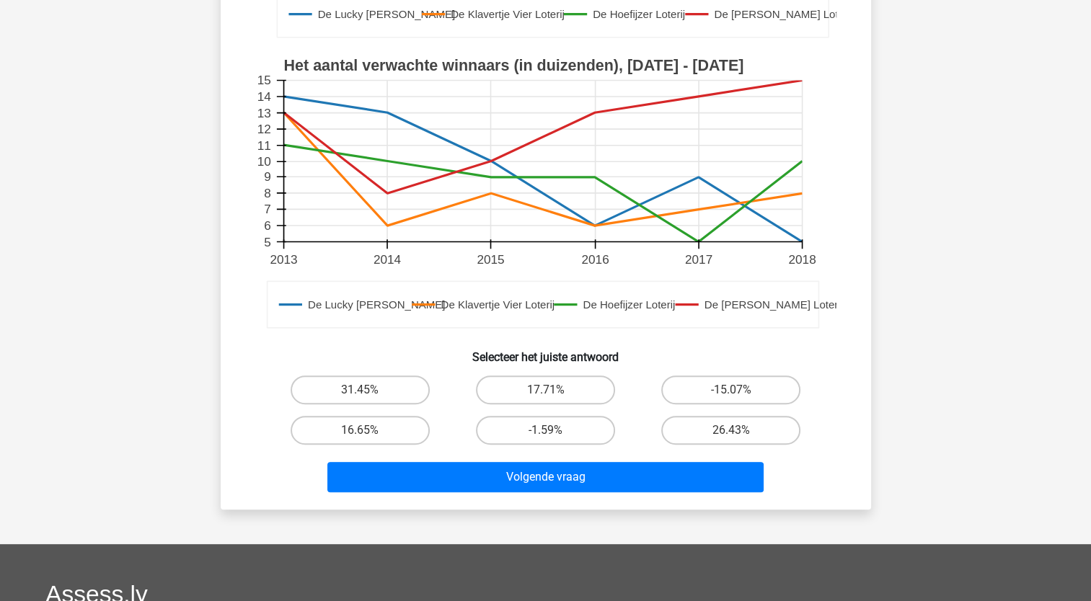
scroll to position [505, 0]
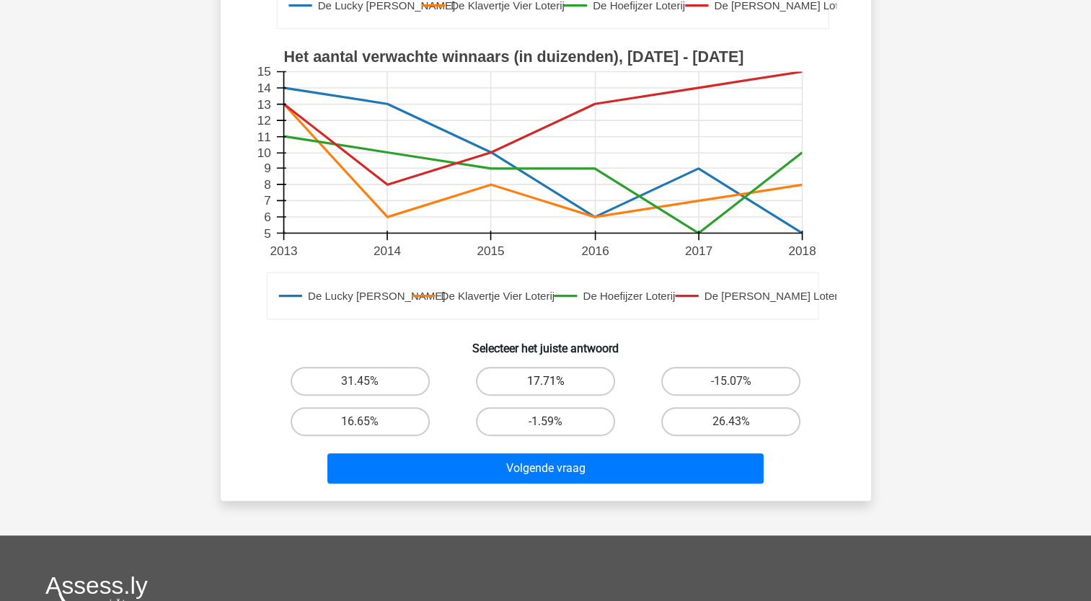
click at [563, 367] on label "17.71%" at bounding box center [545, 381] width 139 height 29
click at [555, 382] on input "17.71%" at bounding box center [549, 386] width 9 height 9
radio input "true"
click at [384, 407] on label "16.65%" at bounding box center [360, 421] width 139 height 29
click at [369, 422] on input "16.65%" at bounding box center [364, 426] width 9 height 9
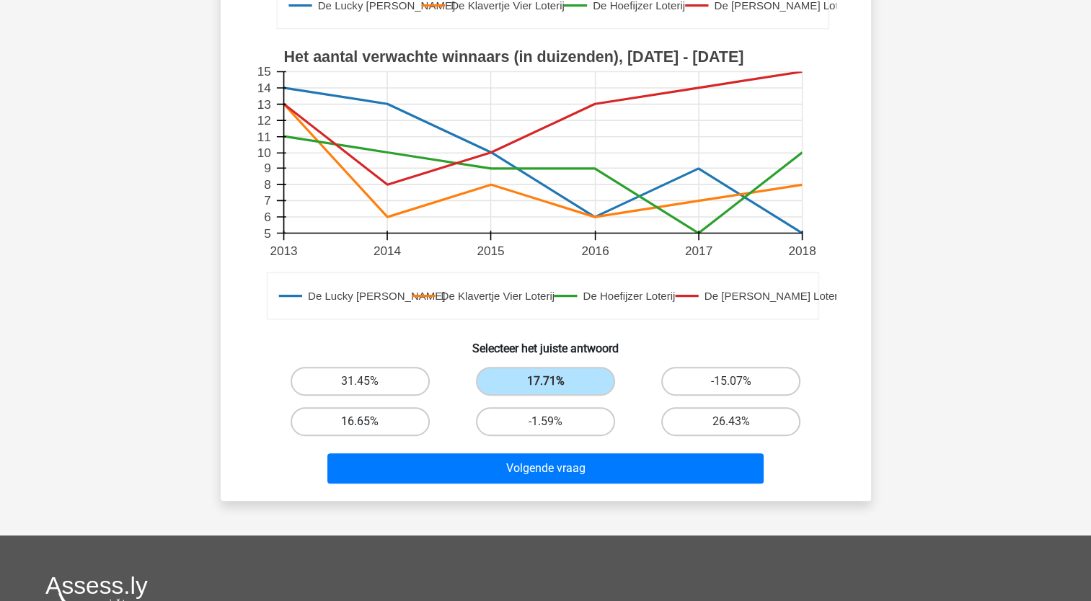
radio input "true"
click at [487, 442] on div "Volgende vraag" at bounding box center [546, 466] width 604 height 48
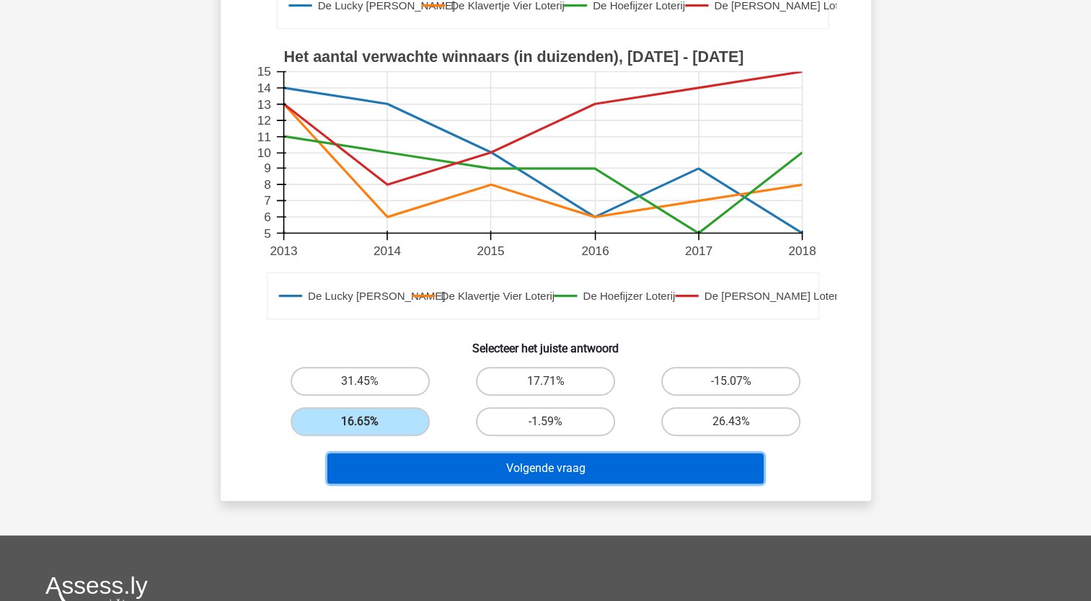
click at [501, 454] on button "Volgende vraag" at bounding box center [545, 469] width 436 height 30
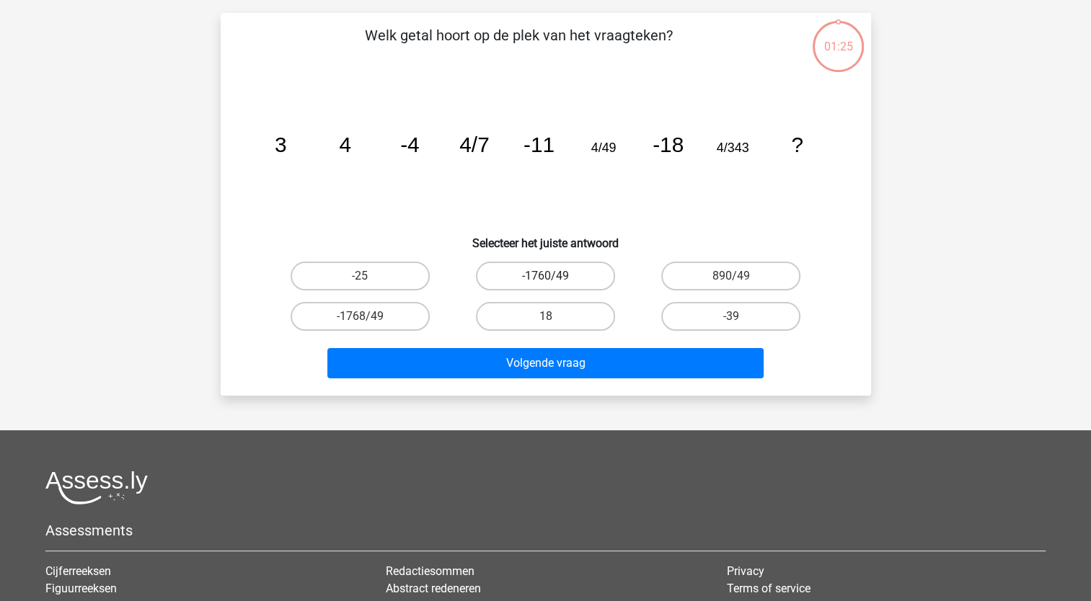
scroll to position [72, 0]
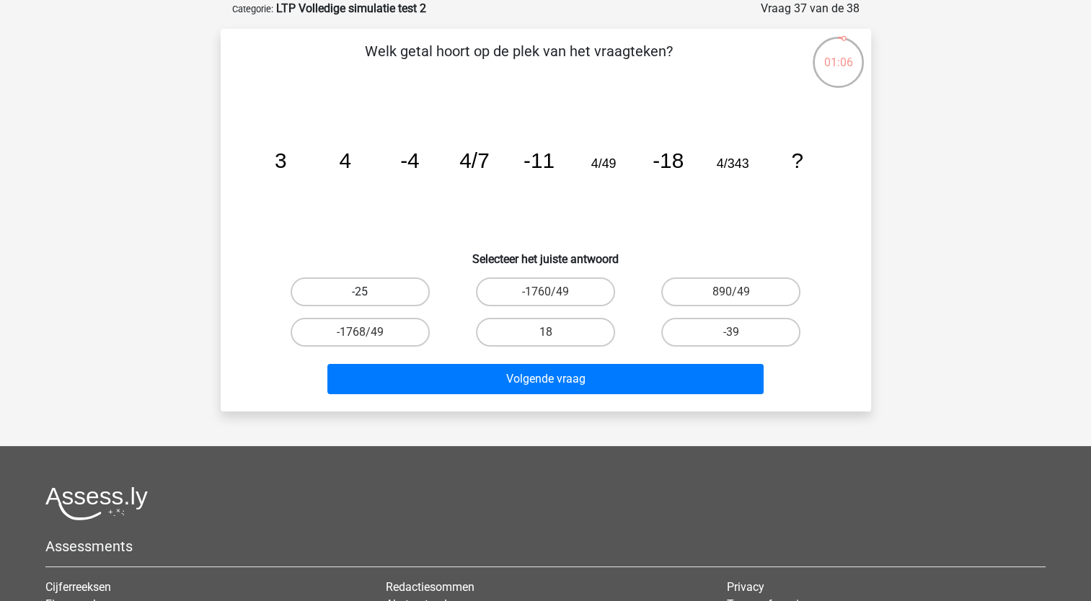
click at [327, 286] on label "-25" at bounding box center [360, 292] width 139 height 29
click at [360, 292] on input "-25" at bounding box center [364, 296] width 9 height 9
radio input "true"
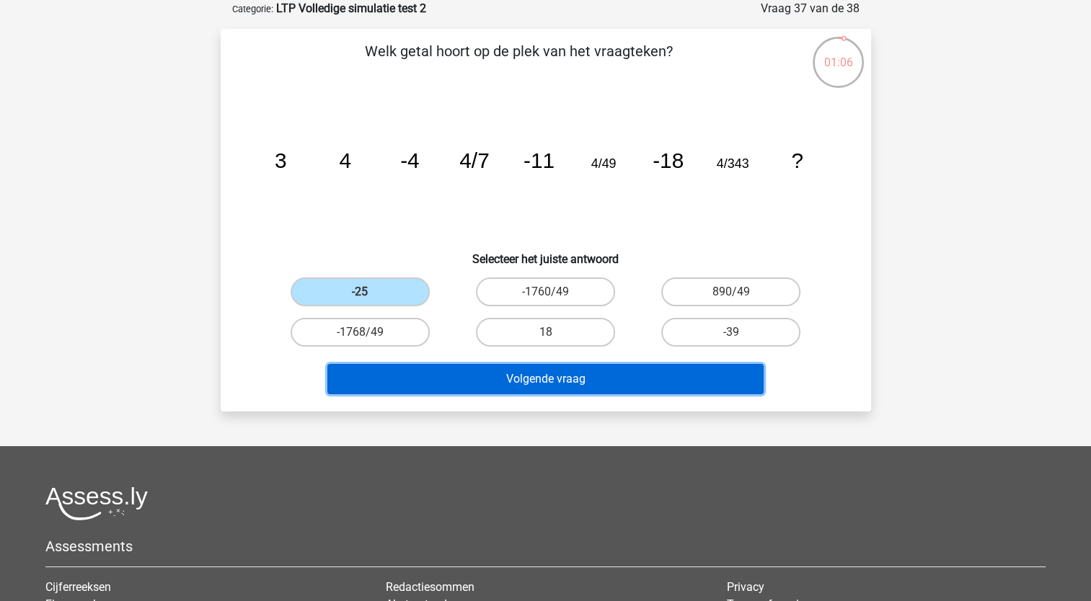
click at [505, 379] on button "Volgende vraag" at bounding box center [545, 379] width 436 height 30
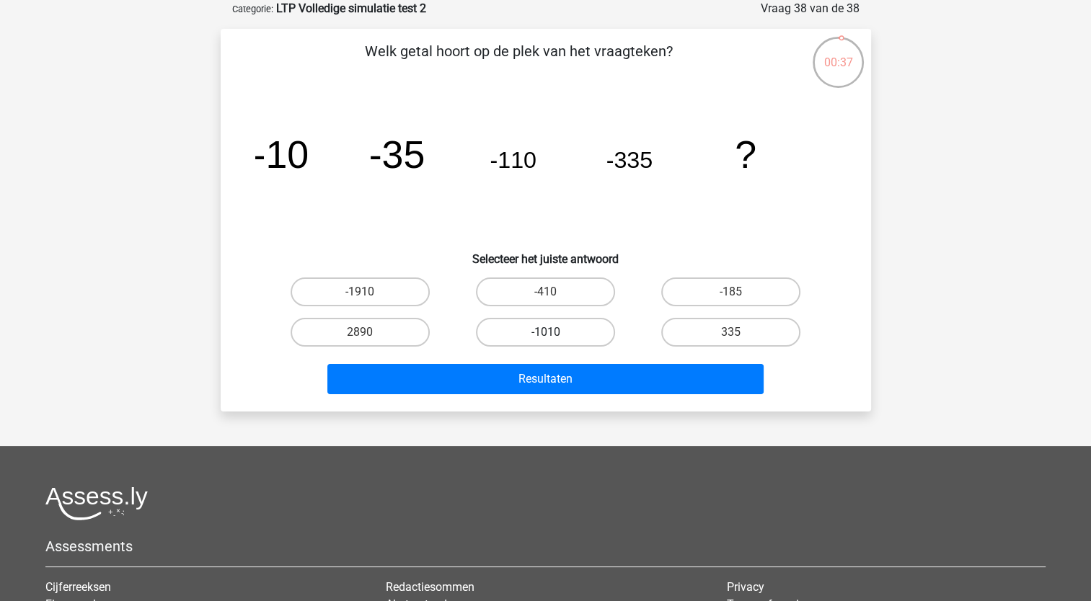
click at [576, 329] on label "-1010" at bounding box center [545, 332] width 139 height 29
click at [555, 332] on input "-1010" at bounding box center [549, 336] width 9 height 9
radio input "true"
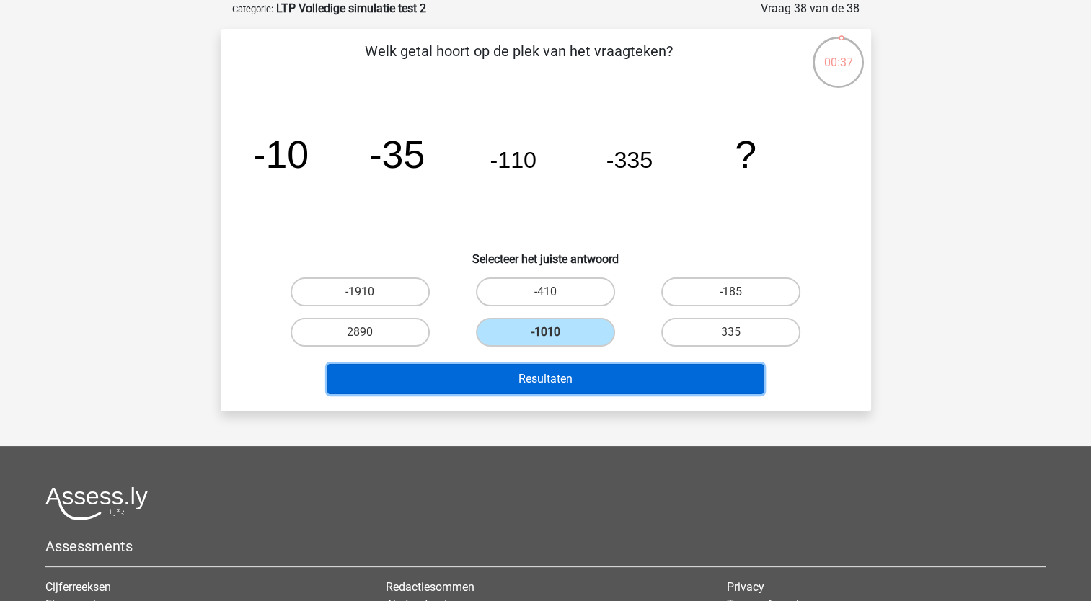
click at [581, 381] on button "Resultaten" at bounding box center [545, 379] width 436 height 30
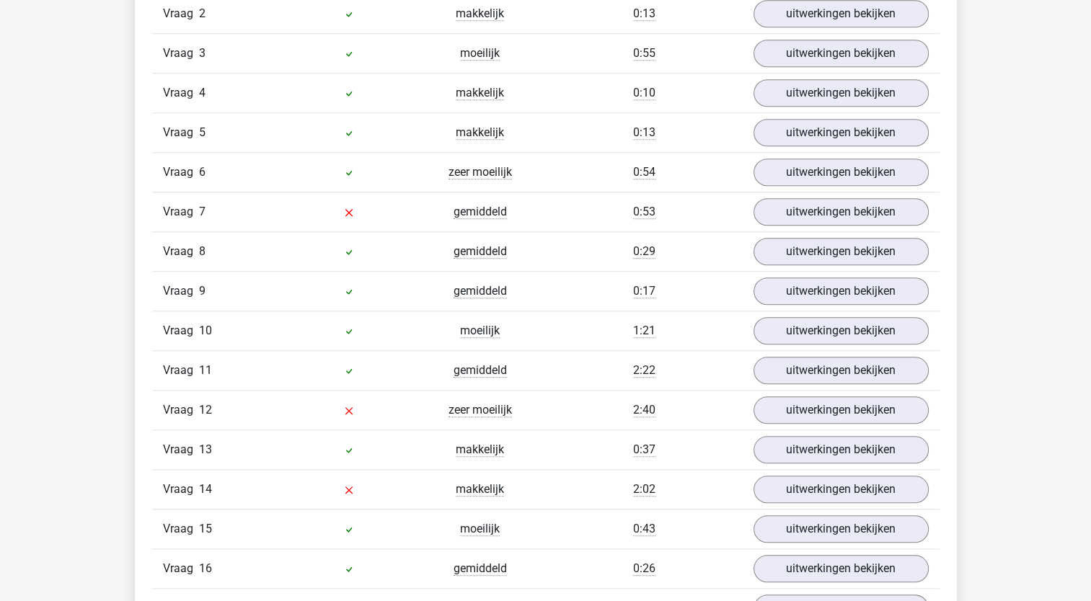
scroll to position [1370, 0]
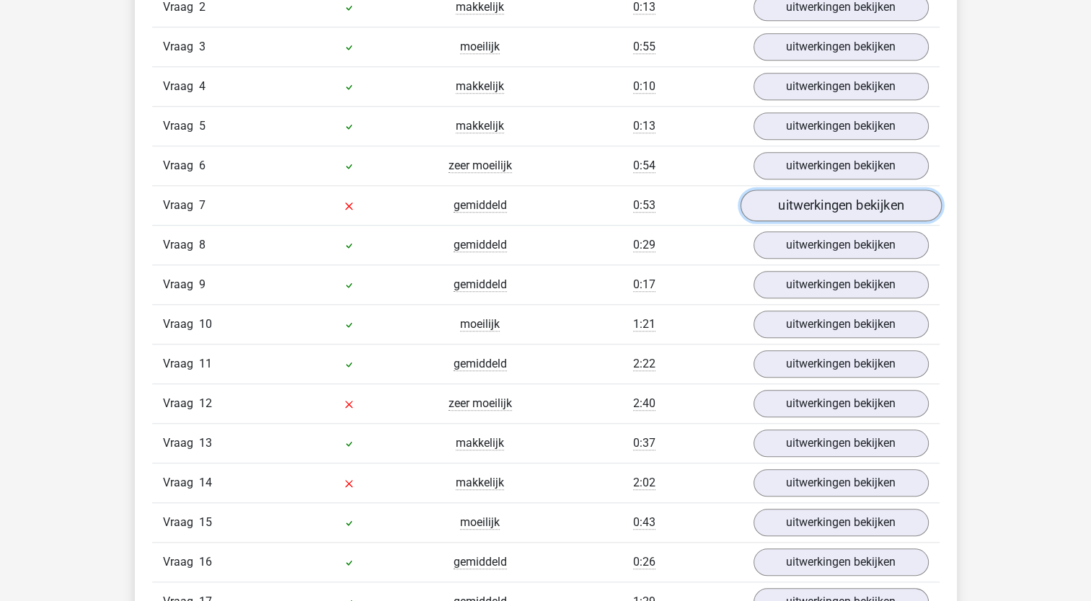
click at [783, 198] on link "uitwerkingen bekijken" at bounding box center [840, 206] width 201 height 32
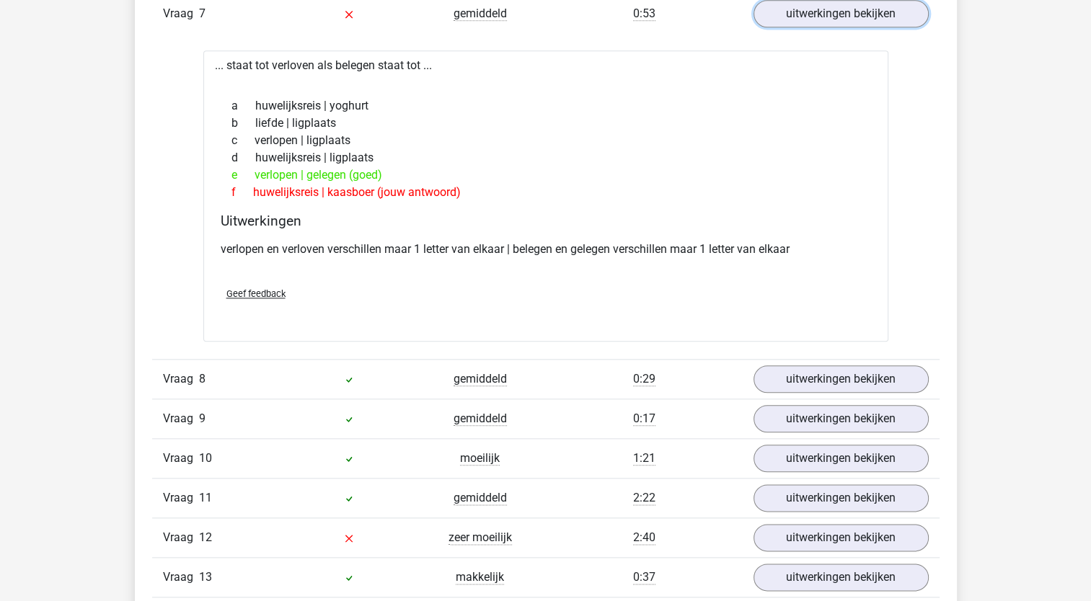
scroll to position [1659, 0]
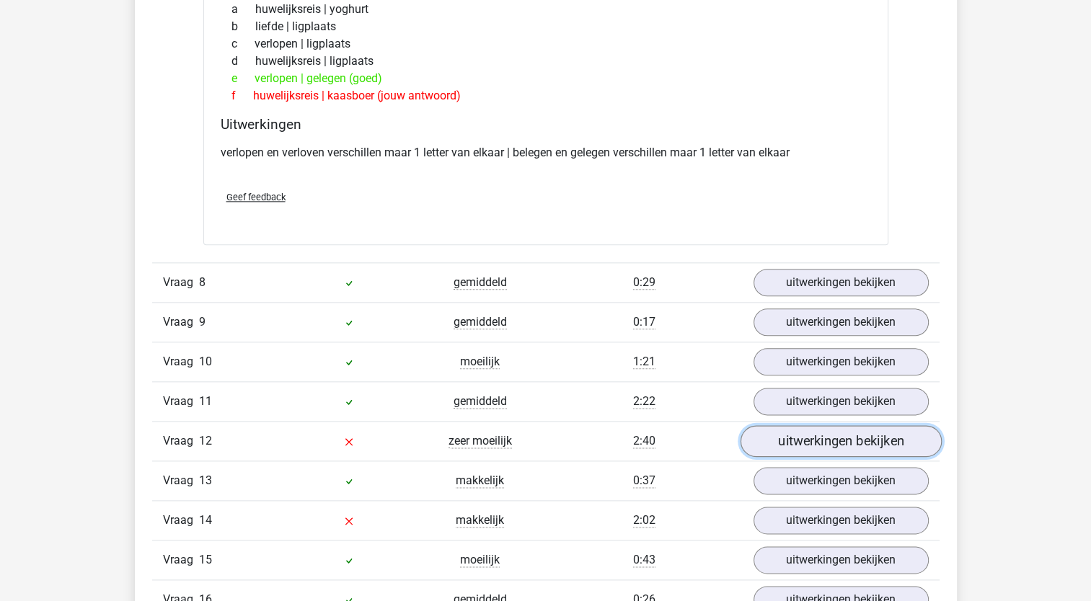
click at [767, 434] on link "uitwerkingen bekijken" at bounding box center [840, 442] width 201 height 32
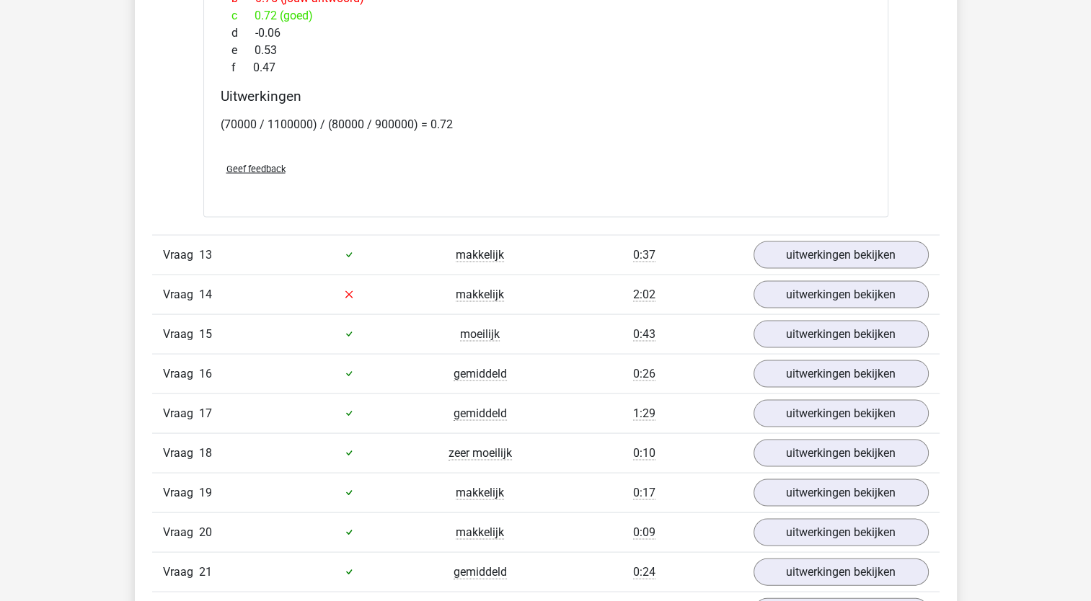
scroll to position [2870, 0]
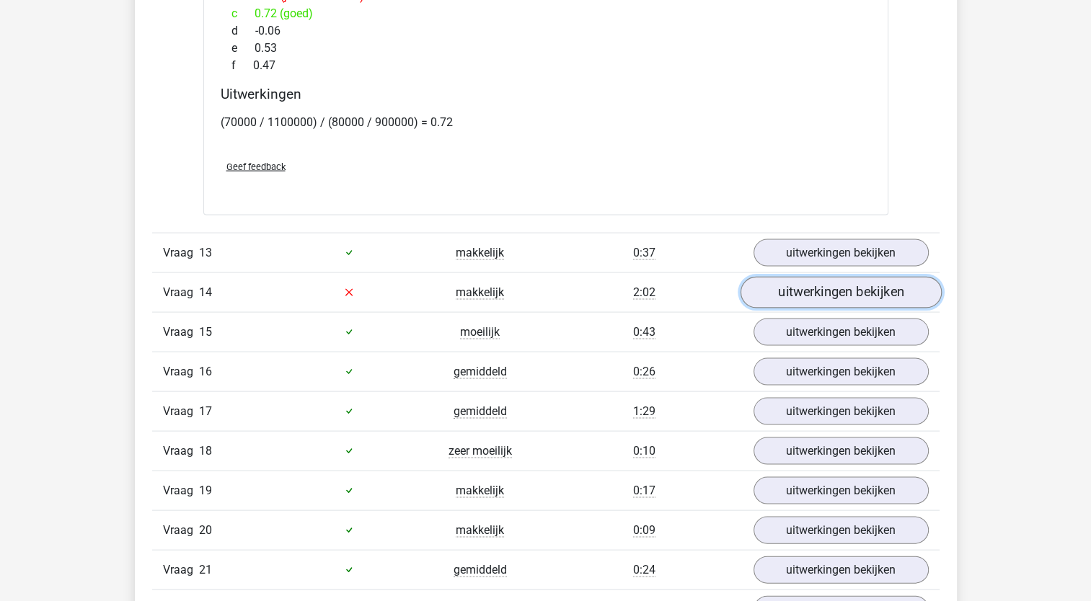
click at [788, 287] on link "uitwerkingen bekijken" at bounding box center [840, 293] width 201 height 32
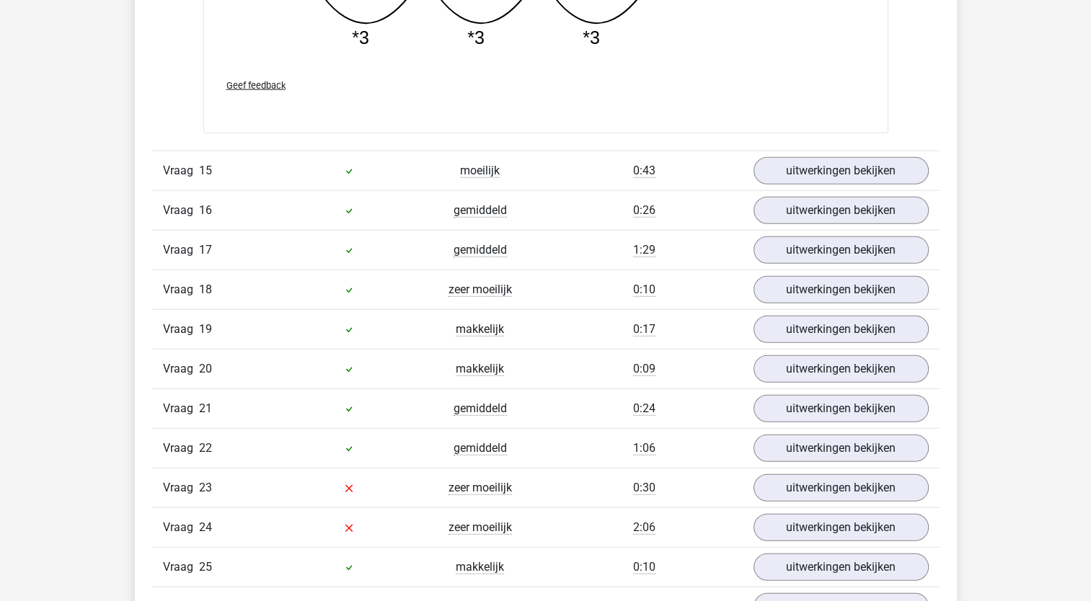
scroll to position [3756, 0]
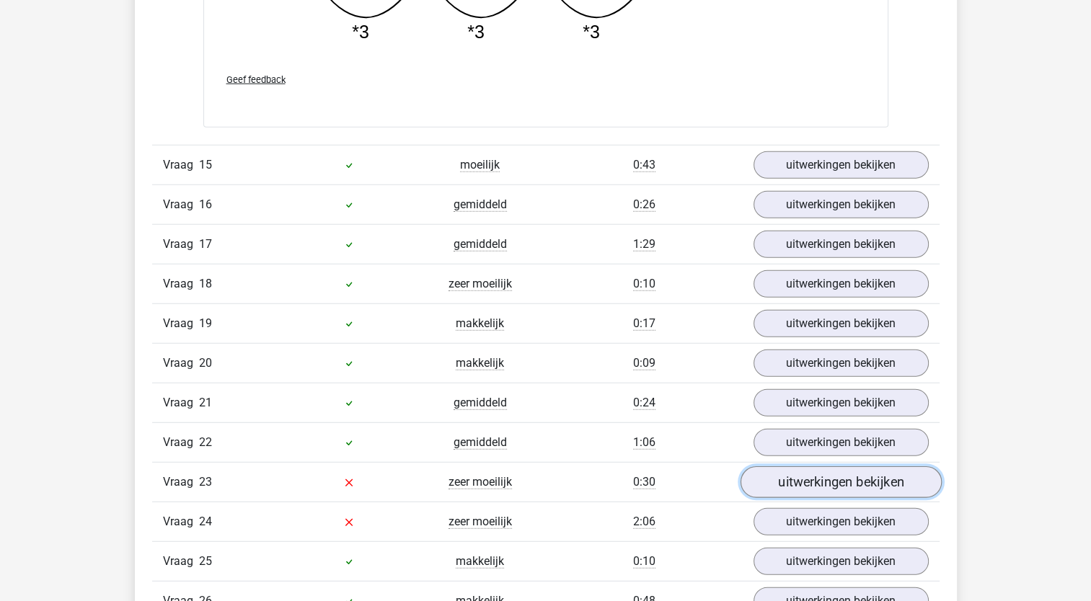
click at [781, 471] on link "uitwerkingen bekijken" at bounding box center [840, 483] width 201 height 32
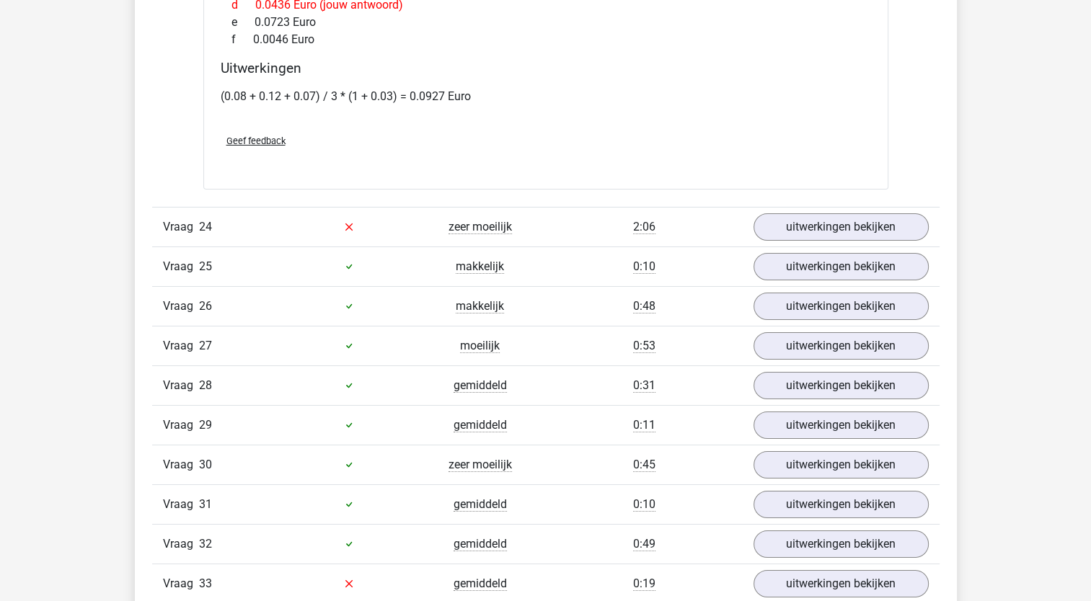
scroll to position [5086, 0]
click at [837, 211] on link "uitwerkingen bekijken" at bounding box center [840, 227] width 201 height 32
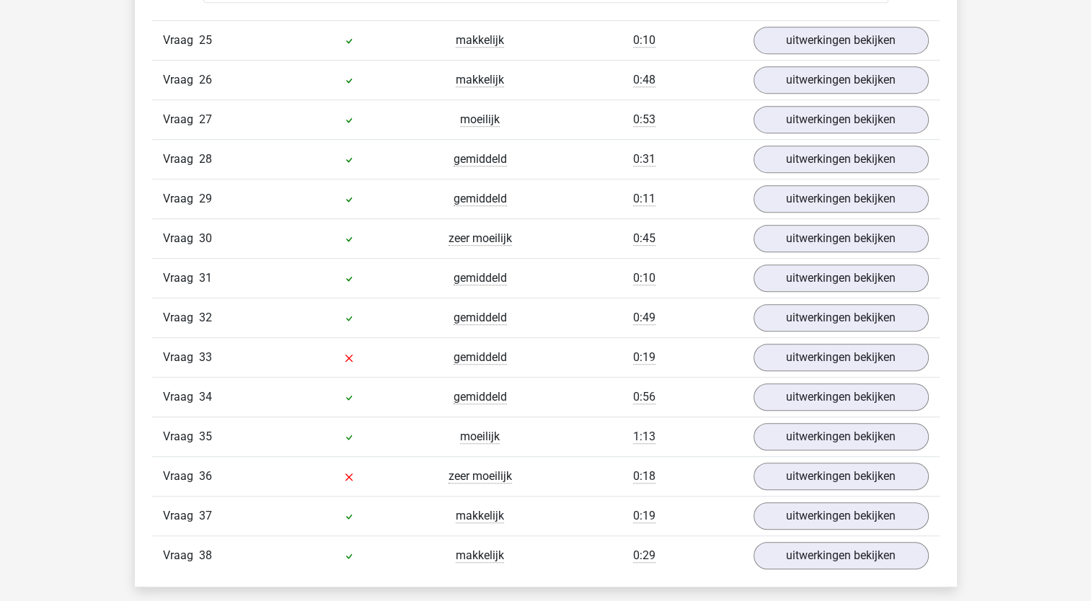
scroll to position [6296, 0]
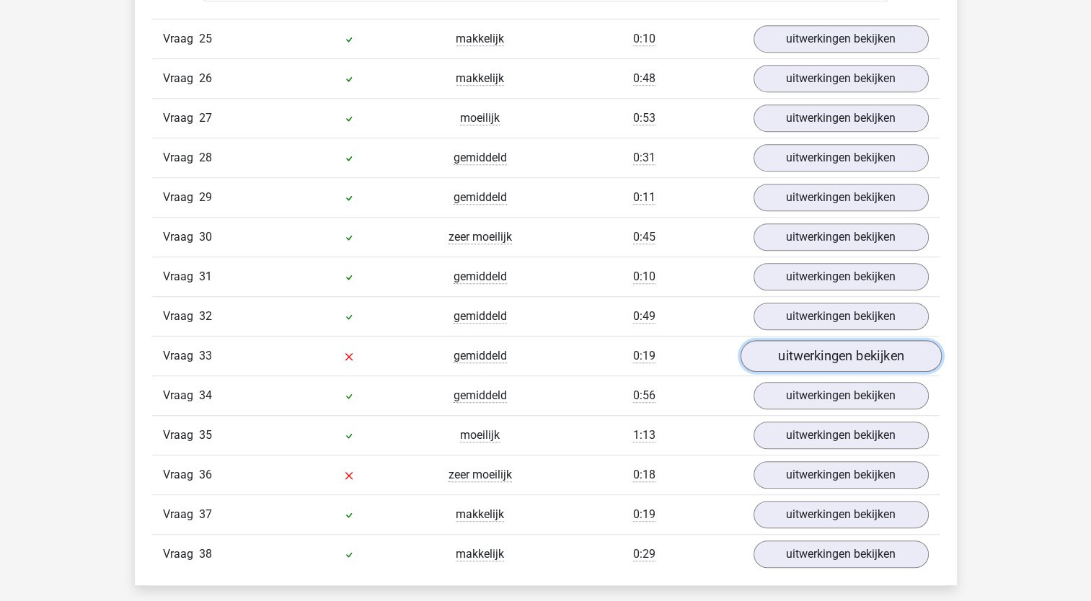
click at [772, 348] on link "uitwerkingen bekijken" at bounding box center [840, 356] width 201 height 32
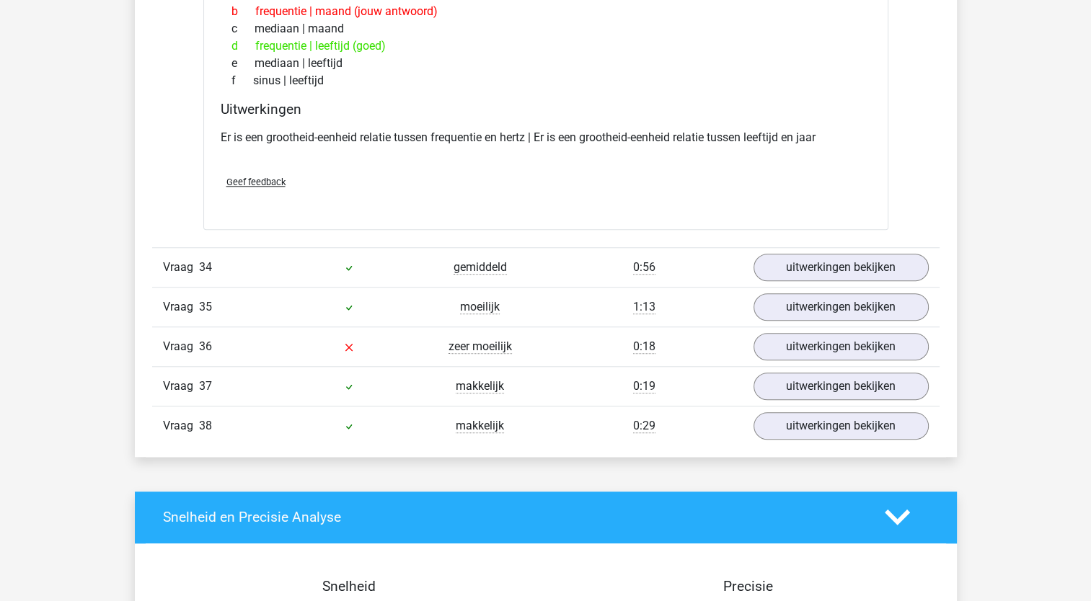
scroll to position [6822, 0]
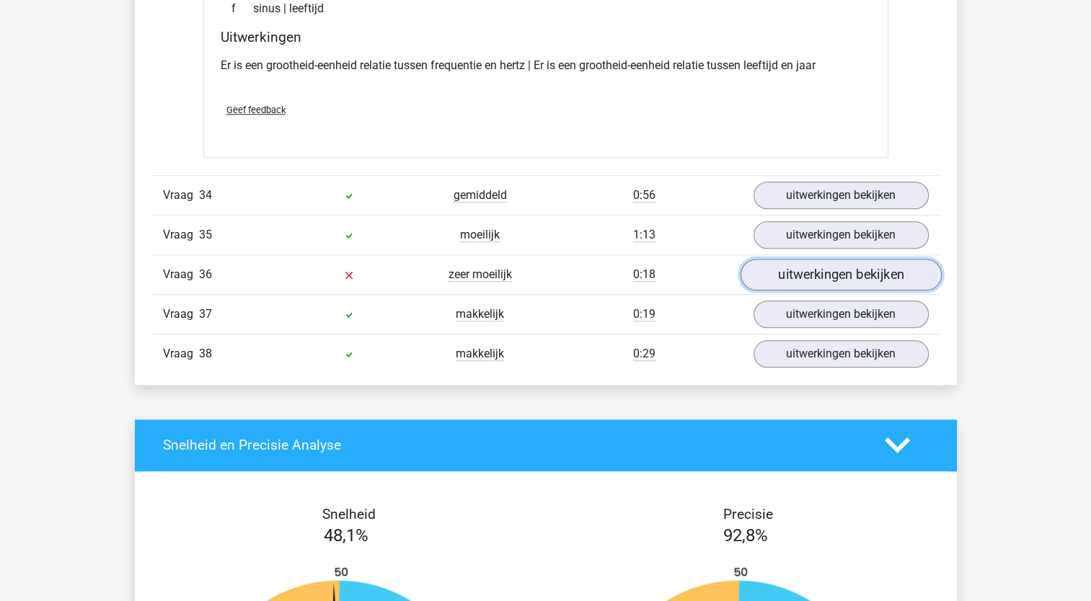
click at [799, 263] on link "uitwerkingen bekijken" at bounding box center [840, 275] width 201 height 32
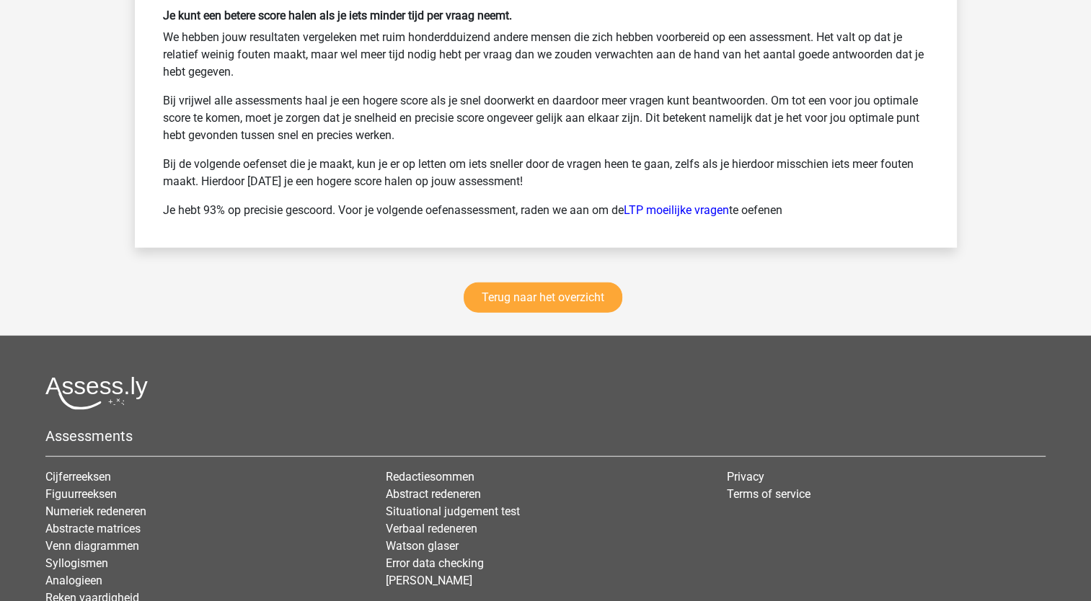
scroll to position [8929, 0]
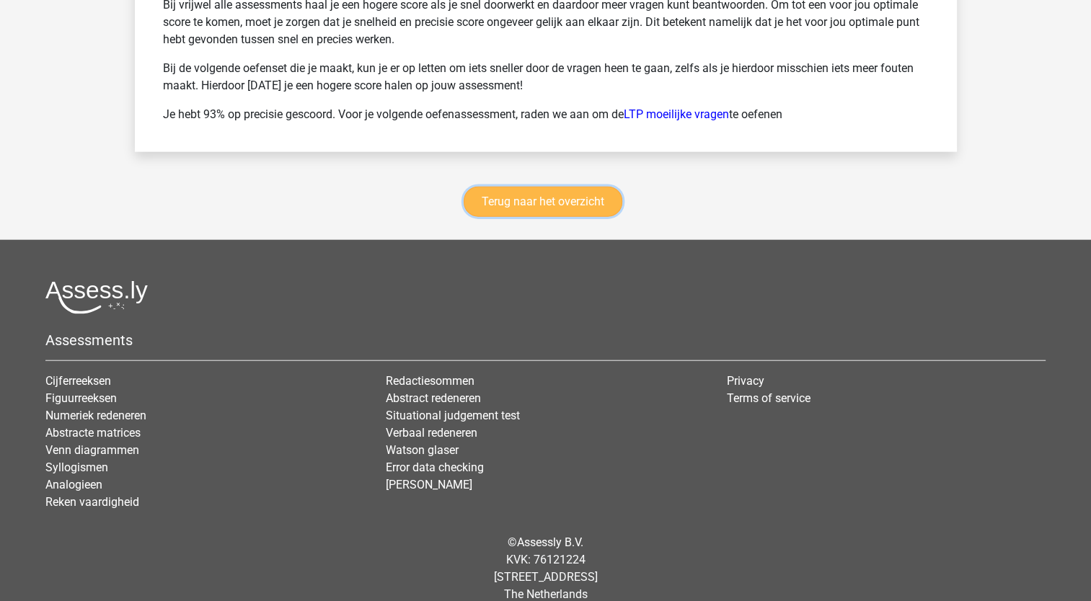
click at [575, 187] on link "Terug naar het overzicht" at bounding box center [543, 202] width 159 height 30
